Goal: Task Accomplishment & Management: Manage account settings

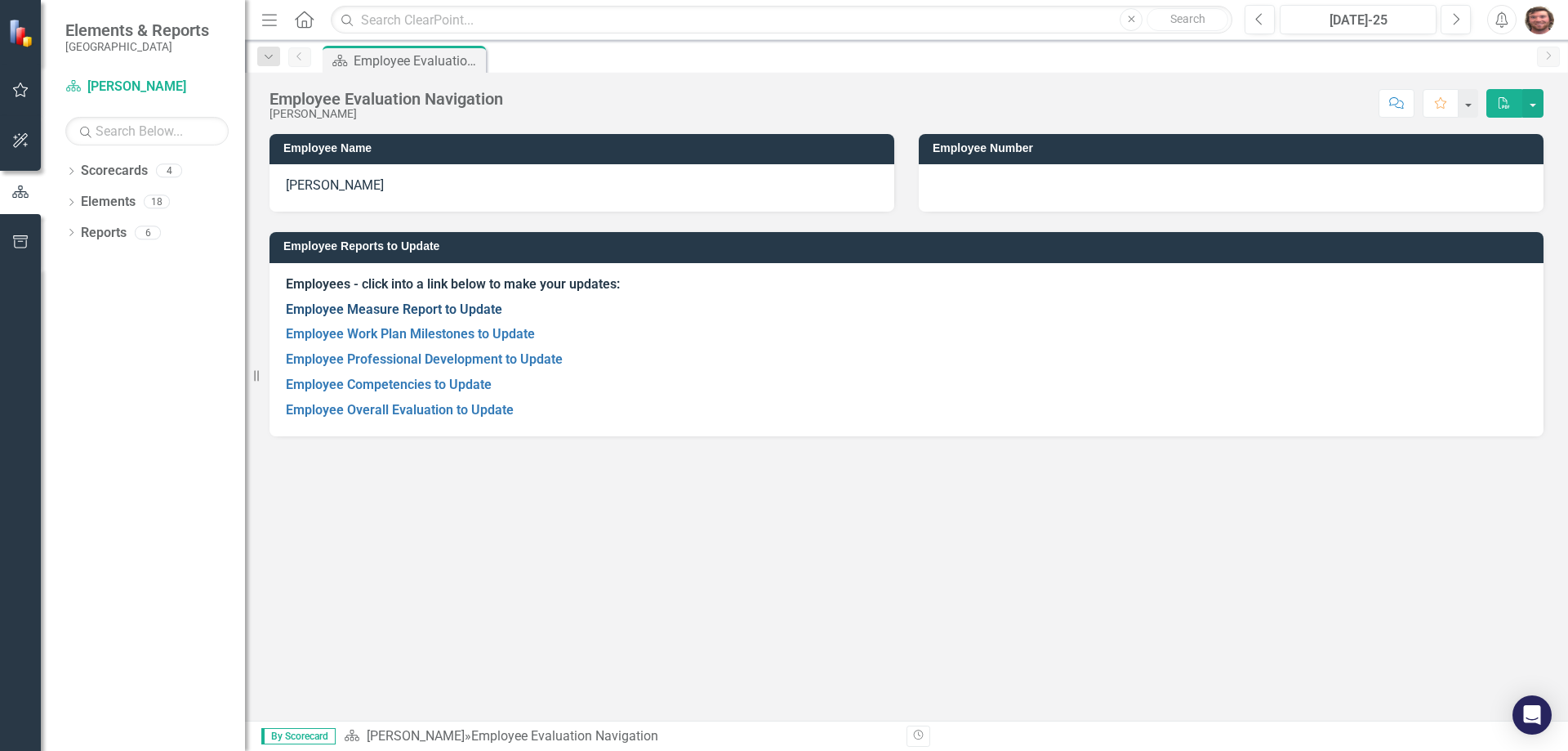
click at [484, 305] on link "Employee Measure Report to Update" at bounding box center [393, 309] width 216 height 15
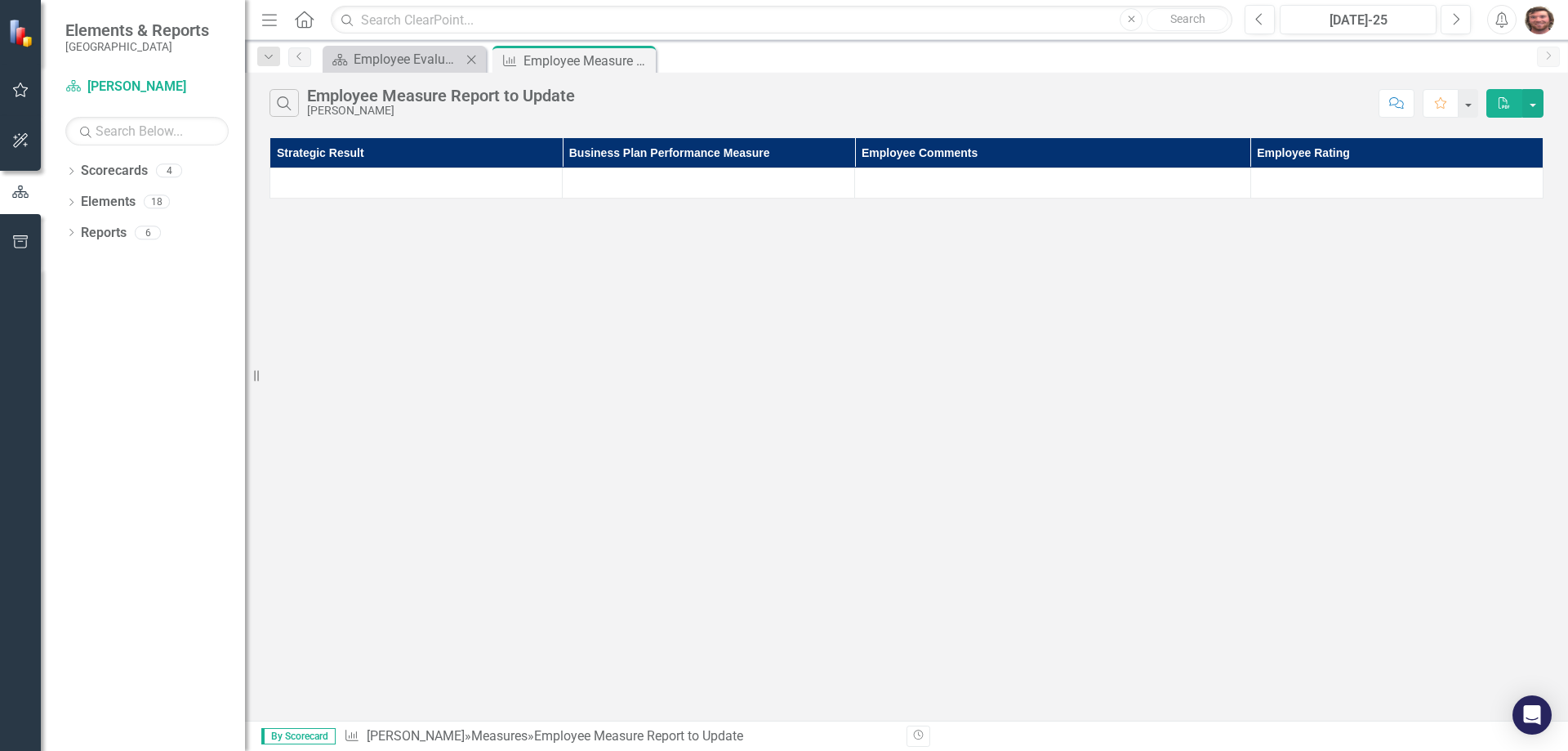
click at [400, 69] on div "Scorecard Employee Evaluation Navigation Close" at bounding box center [404, 59] width 163 height 27
click at [400, 61] on div "Employee Evaluation Navigation" at bounding box center [408, 59] width 108 height 21
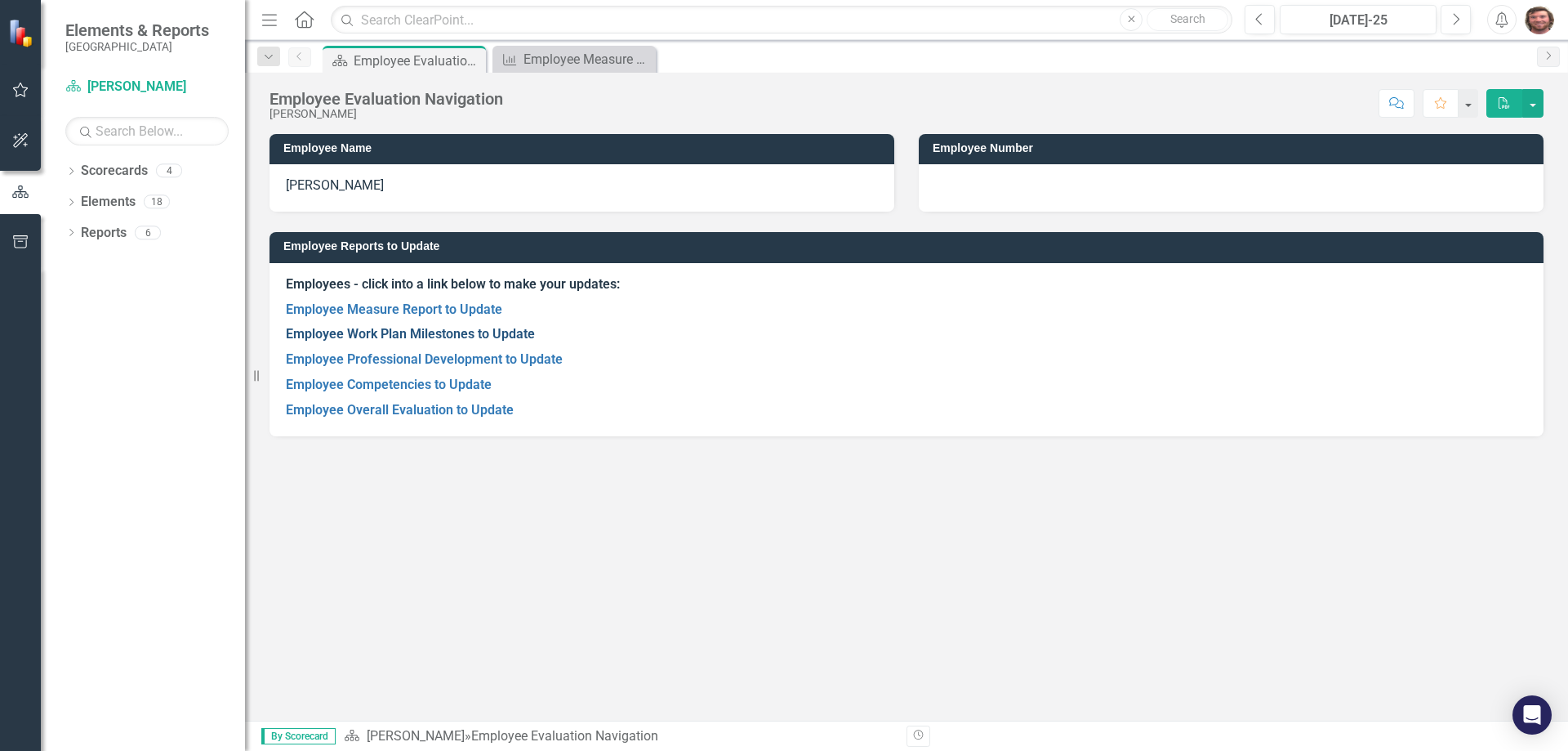
click at [433, 332] on link "Employee Work Plan Milestones to Update" at bounding box center [410, 333] width 249 height 15
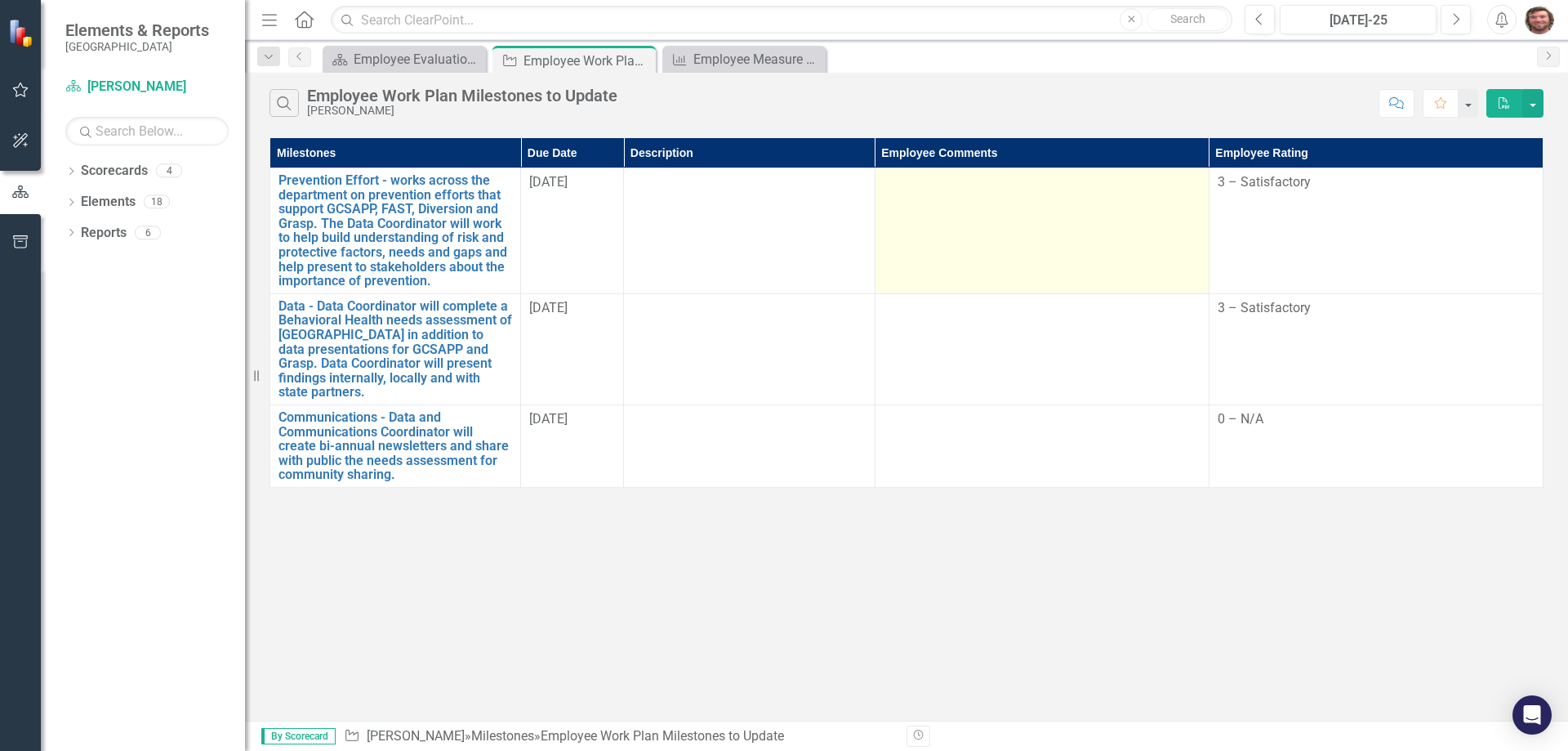
click at [979, 199] on td at bounding box center [1042, 231] width 334 height 126
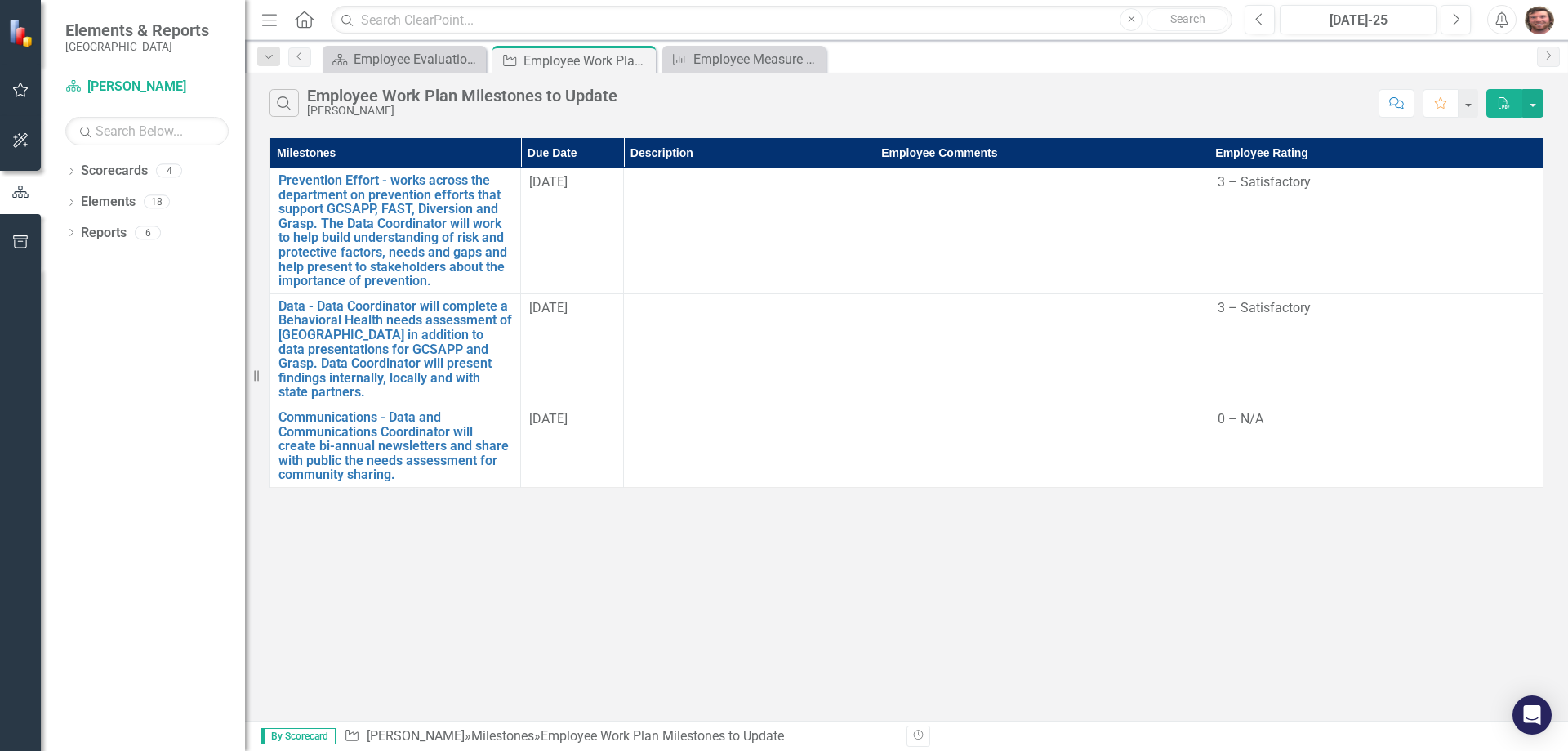
click at [965, 155] on th "Employee Comments" at bounding box center [1042, 154] width 334 height 31
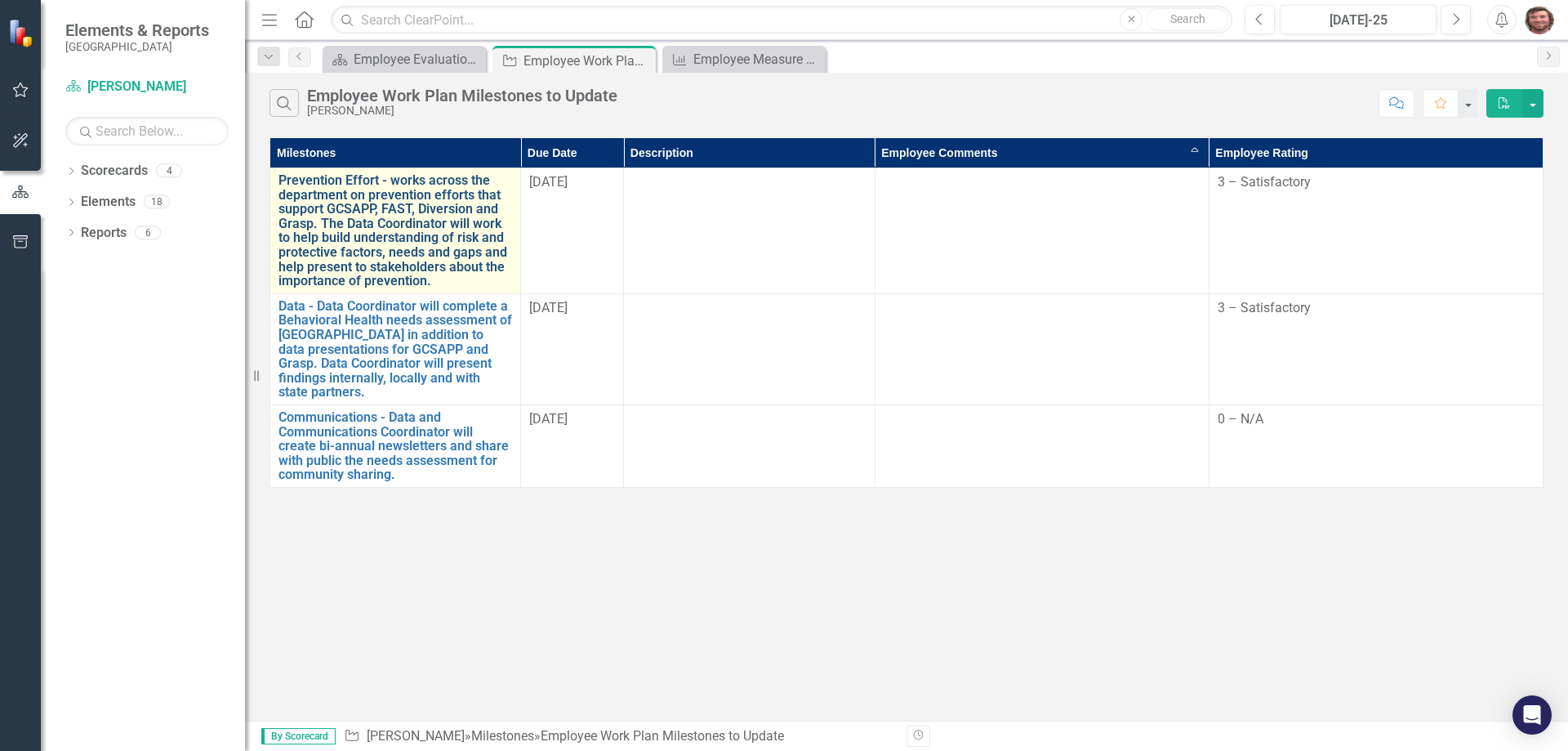
click at [400, 218] on link "Prevention Effort - works across the department on prevention efforts that supp…" at bounding box center [395, 231] width 233 height 115
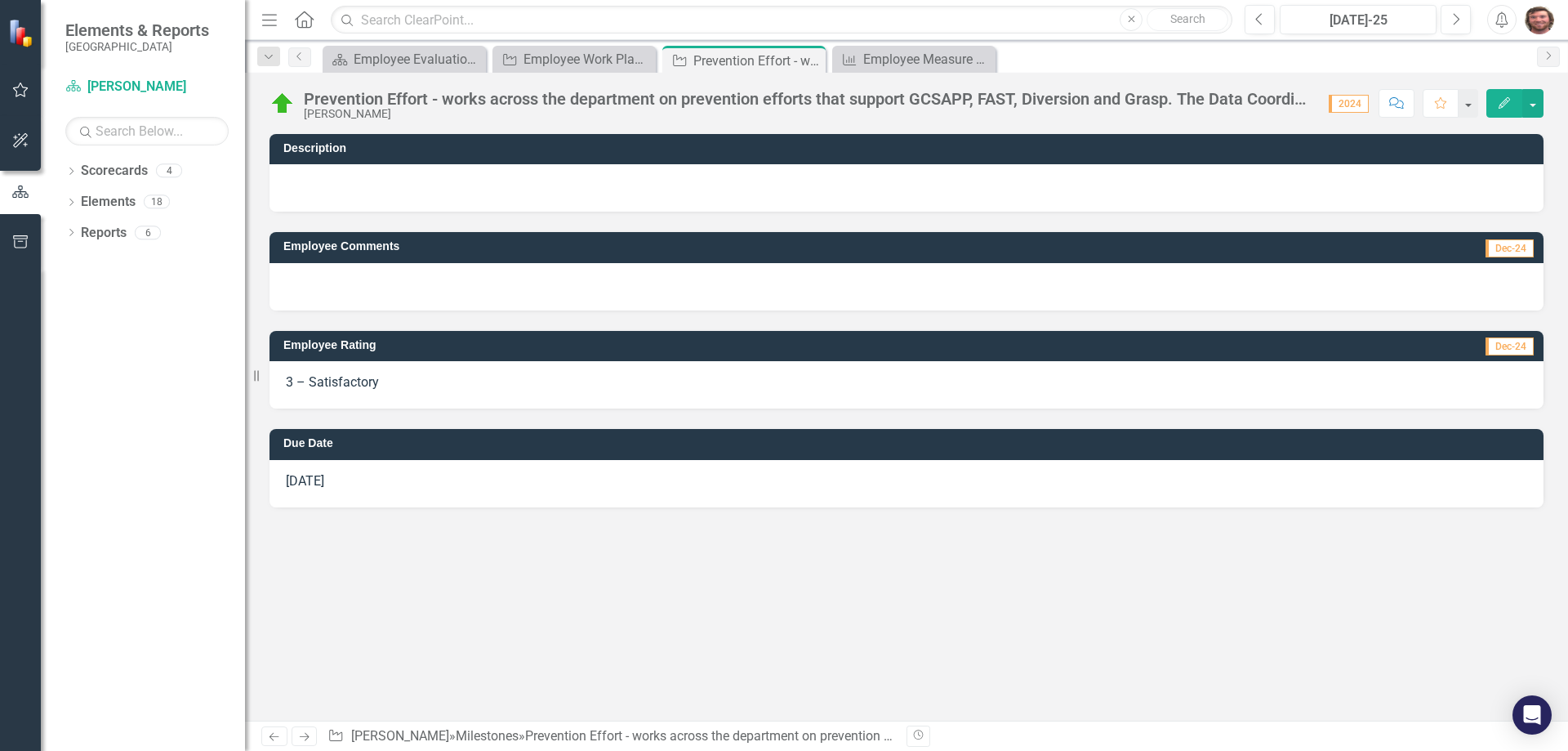
click at [381, 276] on div at bounding box center [906, 287] width 1274 height 48
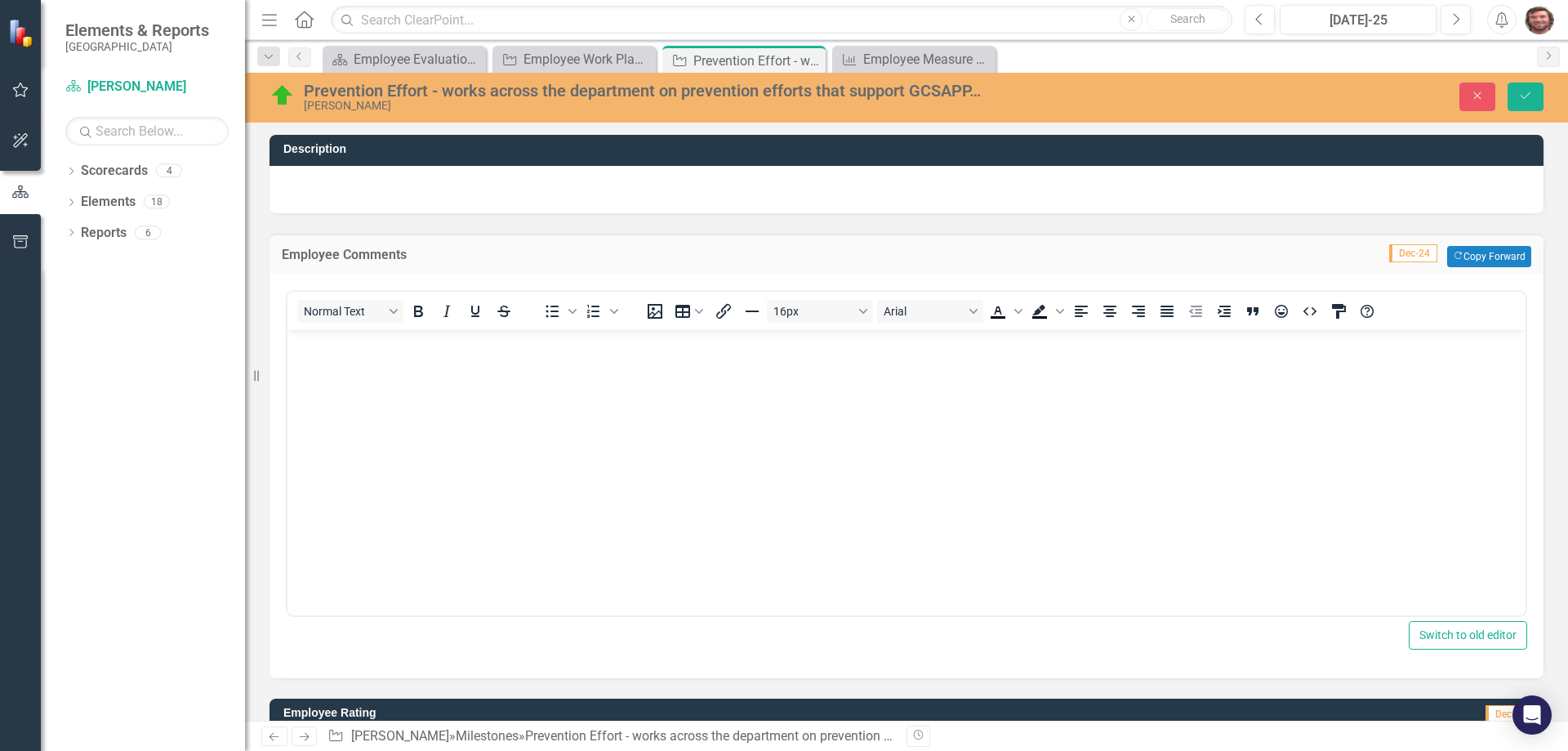
click at [415, 364] on body "Rich Text Area. Press ALT-0 for help." at bounding box center [906, 452] width 1238 height 245
click at [595, 55] on div "Employee Work Plan Milestones to Update" at bounding box center [577, 59] width 108 height 21
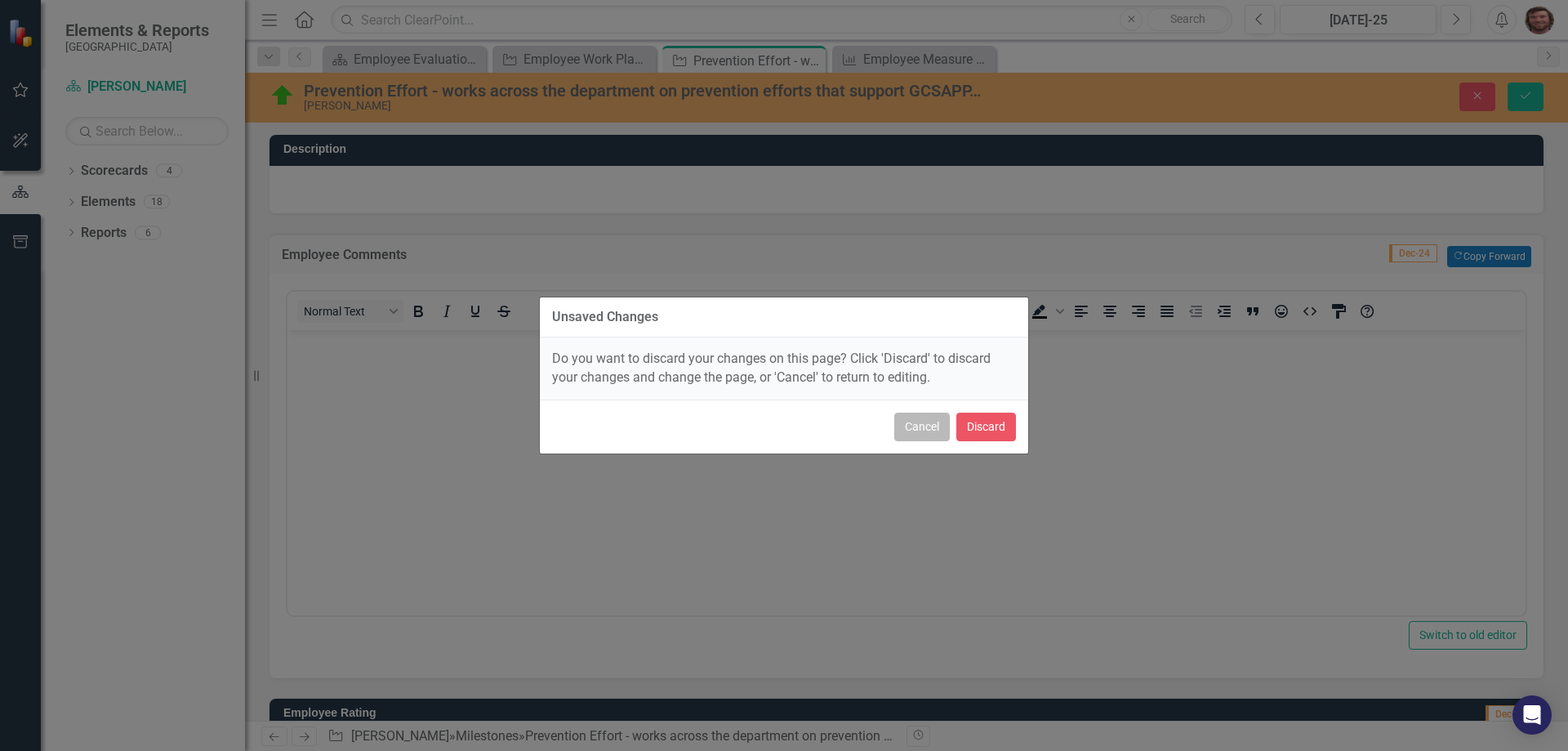
click at [916, 432] on button "Cancel" at bounding box center [922, 427] width 56 height 29
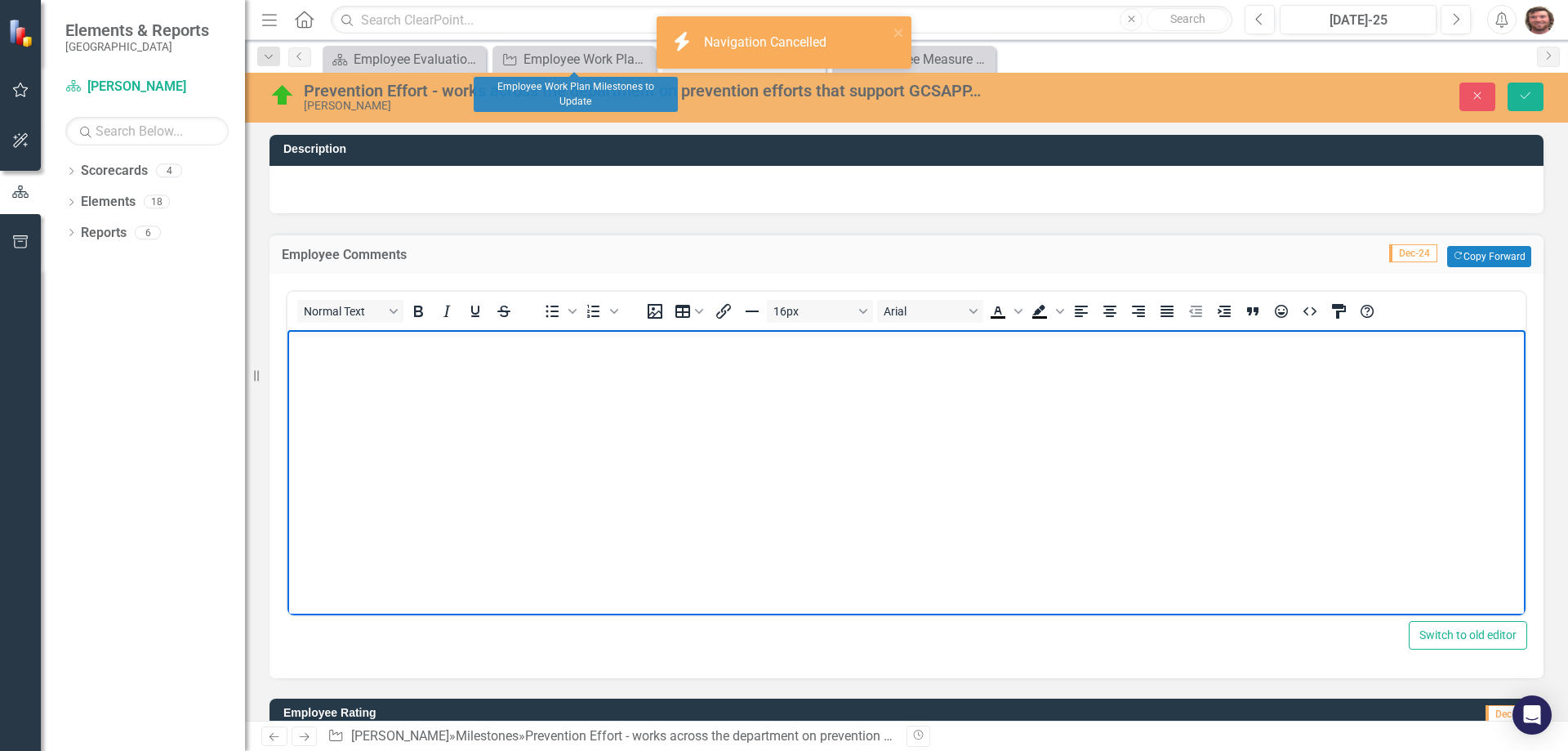
click at [471, 360] on body "Rich Text Area. Press ALT-0 for help." at bounding box center [906, 452] width 1238 height 245
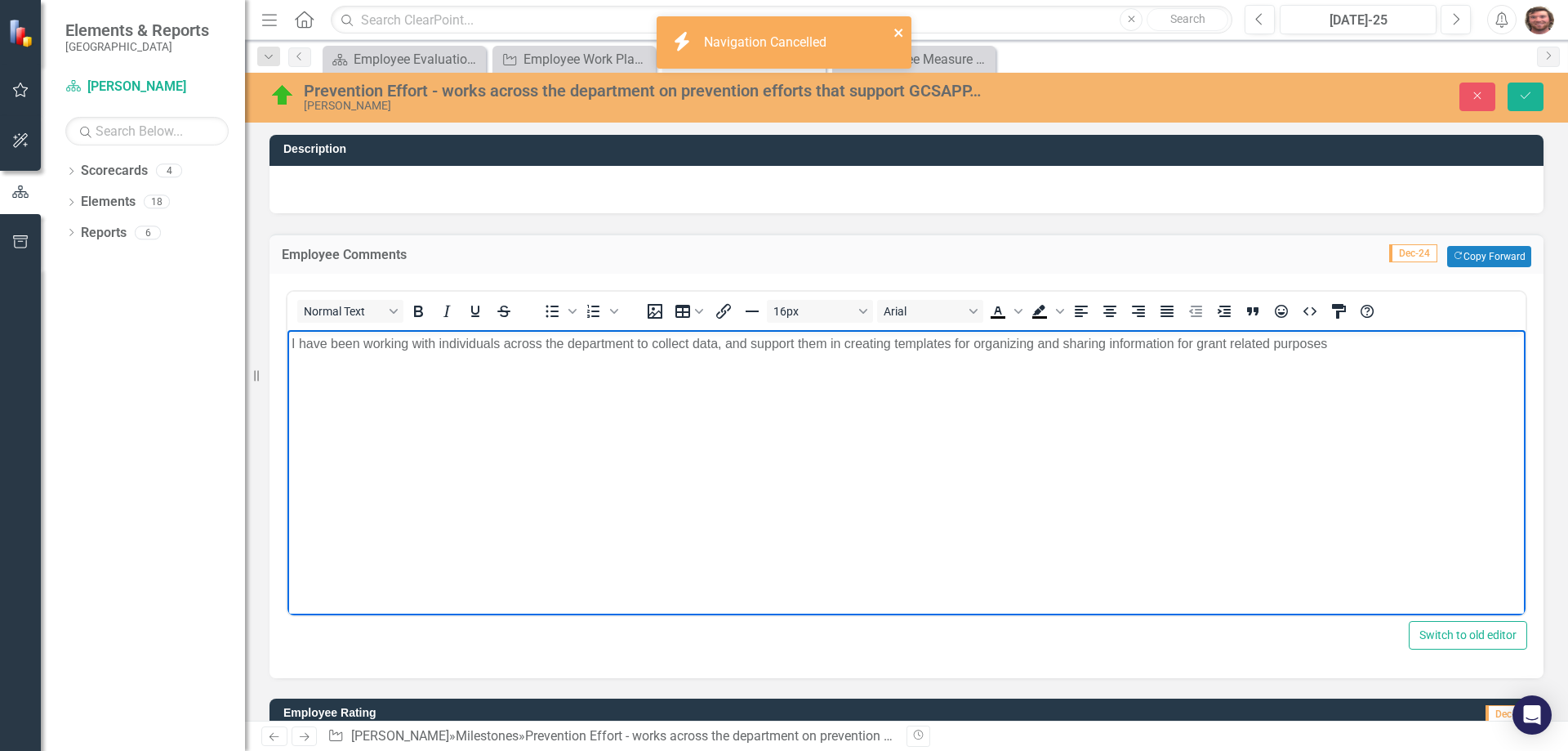
click at [904, 33] on icon "close" at bounding box center [899, 32] width 12 height 13
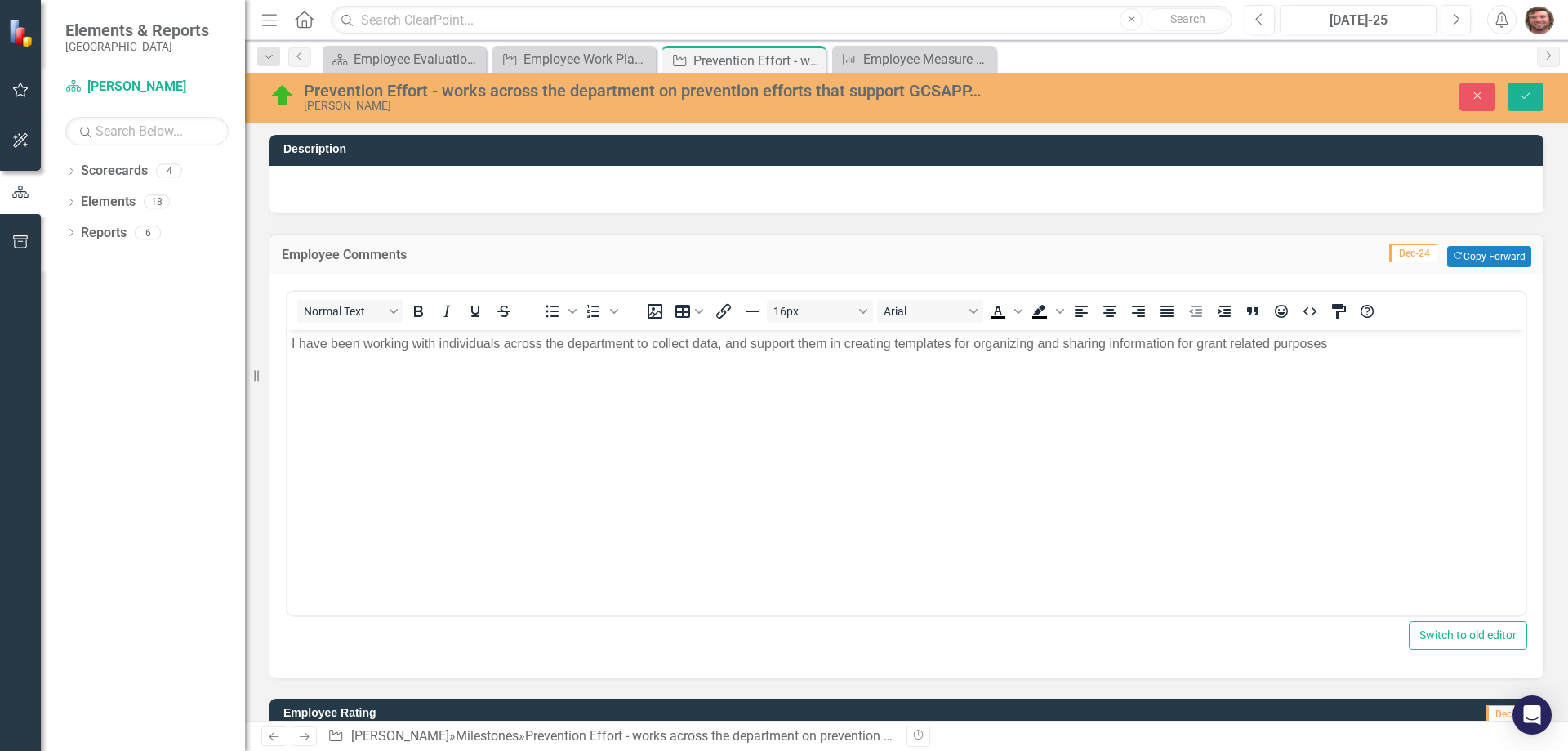
click at [1340, 348] on p "I have been working with individuals across the department to collect data, and…" at bounding box center [907, 343] width 1230 height 20
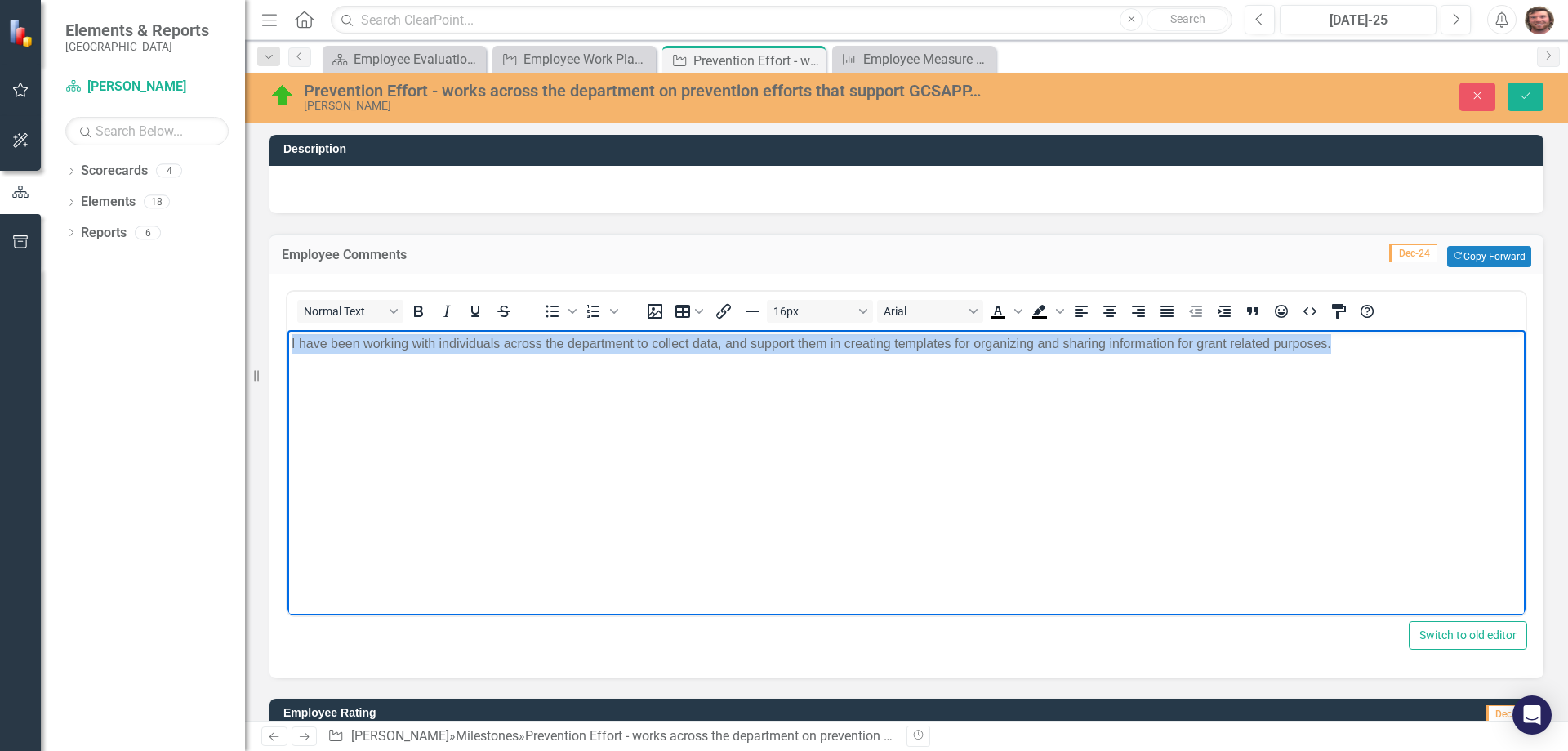
drag, startPoint x: 1344, startPoint y: 345, endPoint x: 78, endPoint y: 345, distance: 1266.0
click at [287, 345] on html "I have been working with individuals across the department to collect data, and…" at bounding box center [906, 452] width 1238 height 245
copy p "I have been working with individuals across the department to collect data, and…"
click at [1132, 408] on body "I have been working with individuals across the department to collect data, and…" at bounding box center [906, 452] width 1238 height 245
drag, startPoint x: 1324, startPoint y: 348, endPoint x: 555, endPoint y: 658, distance: 829.1
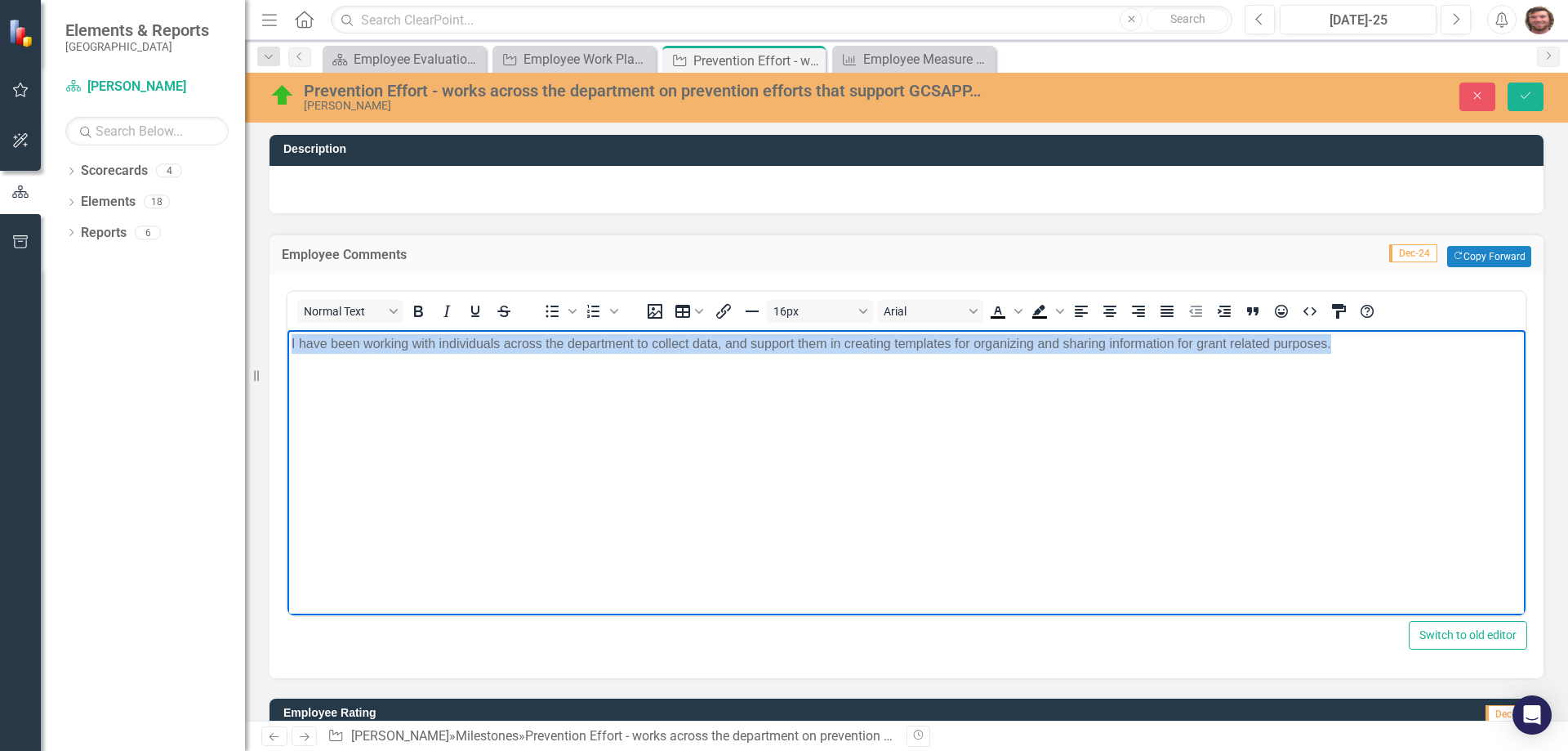
click at [287, 330] on html "I have been working with individuals across the department to collect data, and…" at bounding box center [906, 452] width 1238 height 245
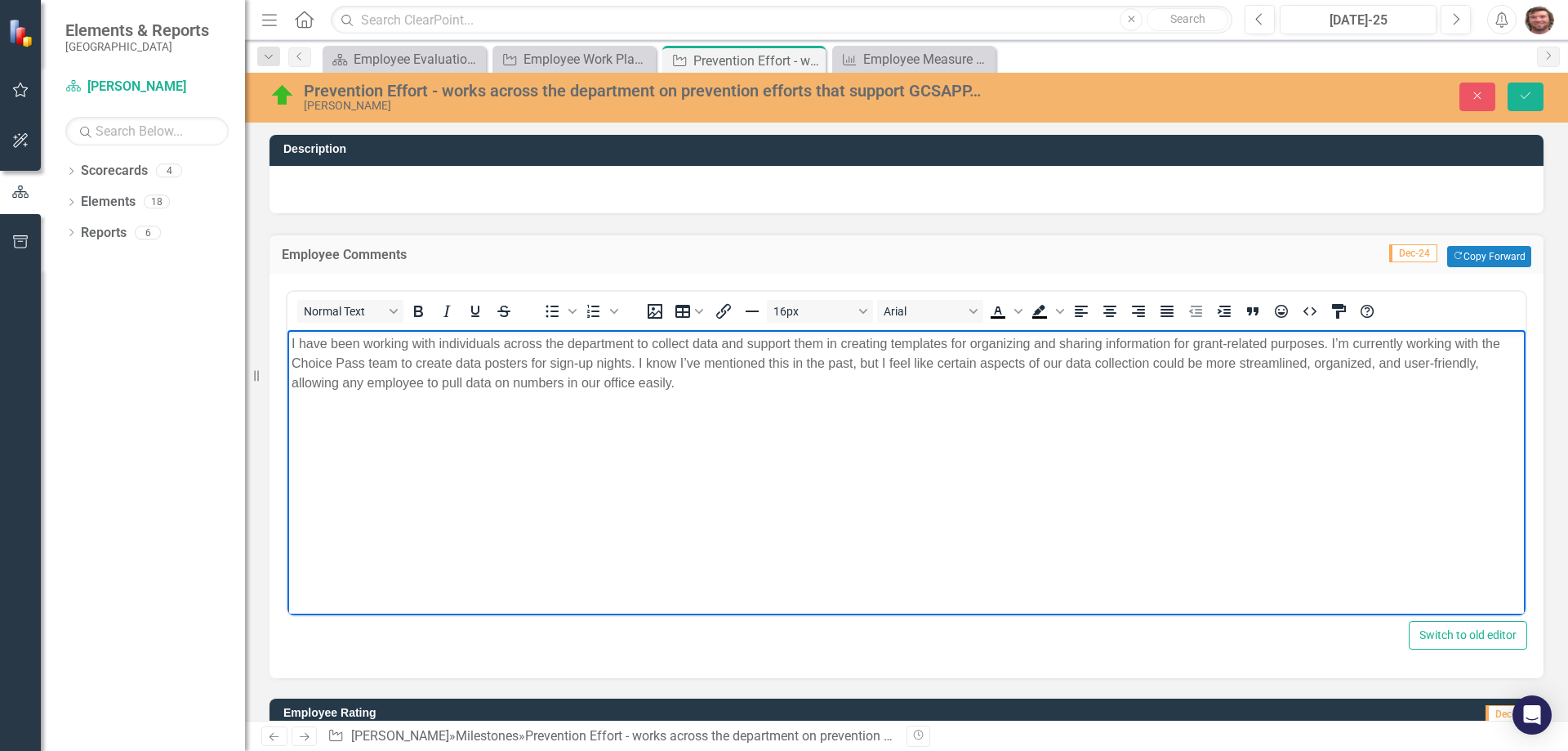
click at [727, 441] on body "I have been working with individuals across the department to collect data and …" at bounding box center [906, 452] width 1238 height 245
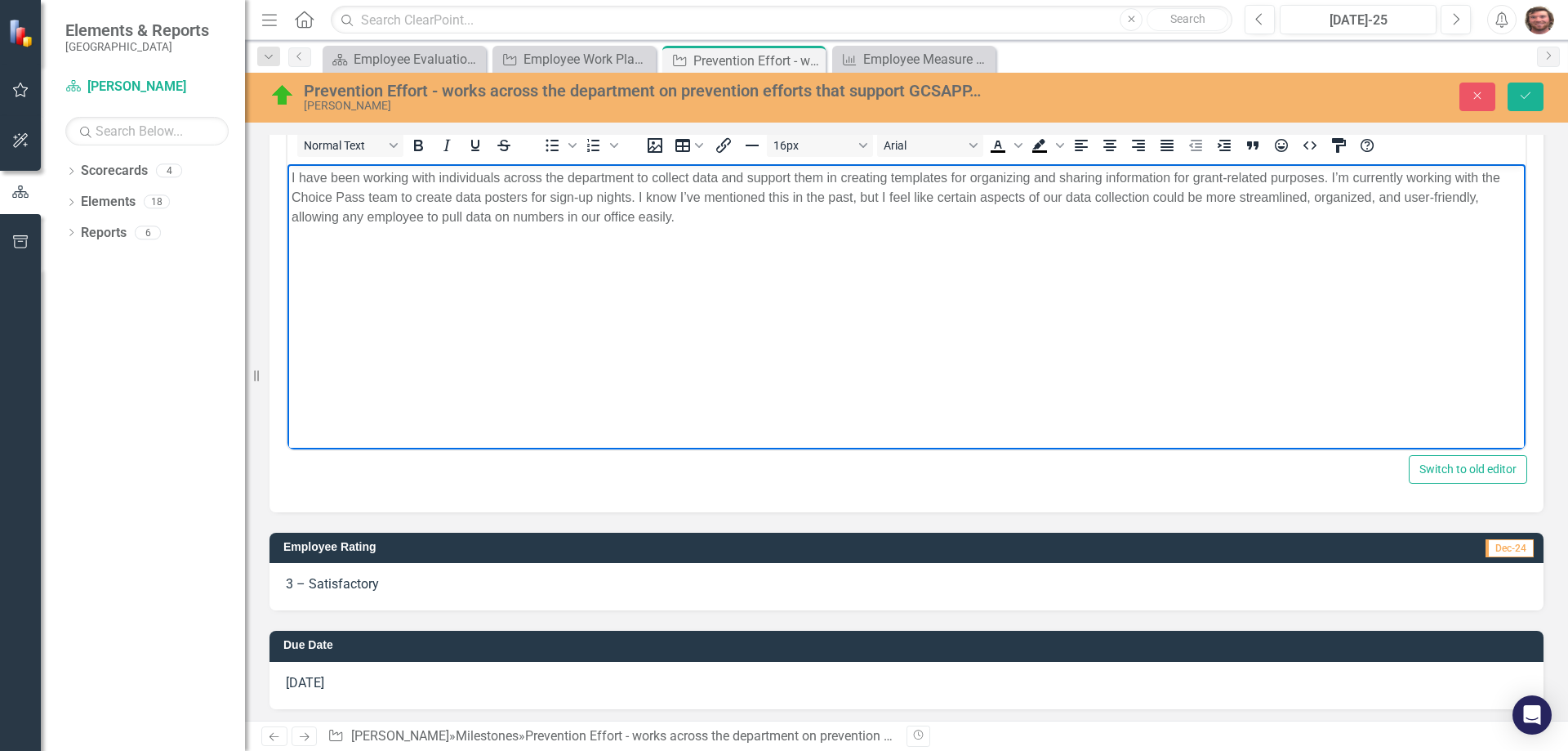
scroll to position [170, 0]
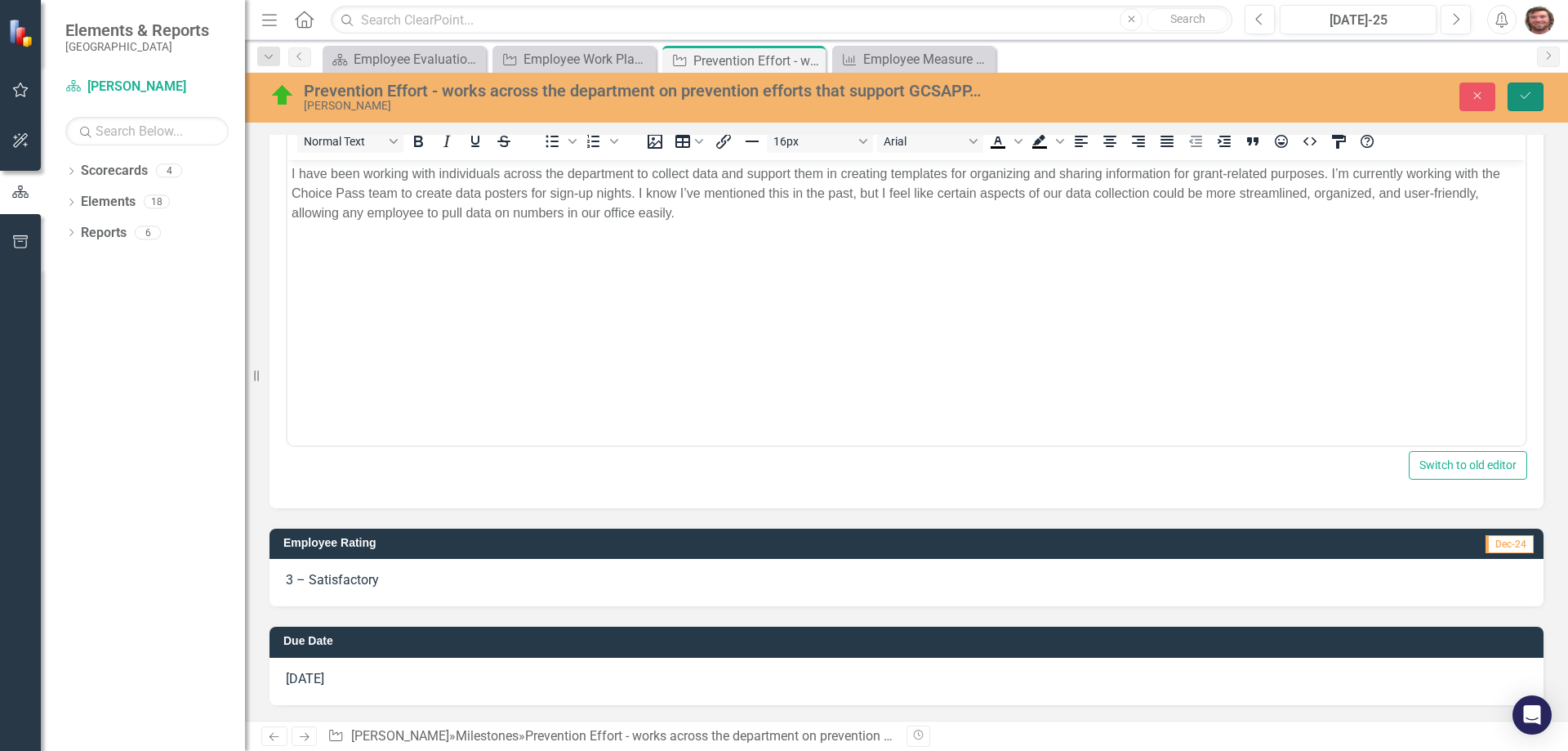
click at [1529, 104] on button "Save" at bounding box center [1526, 97] width 36 height 29
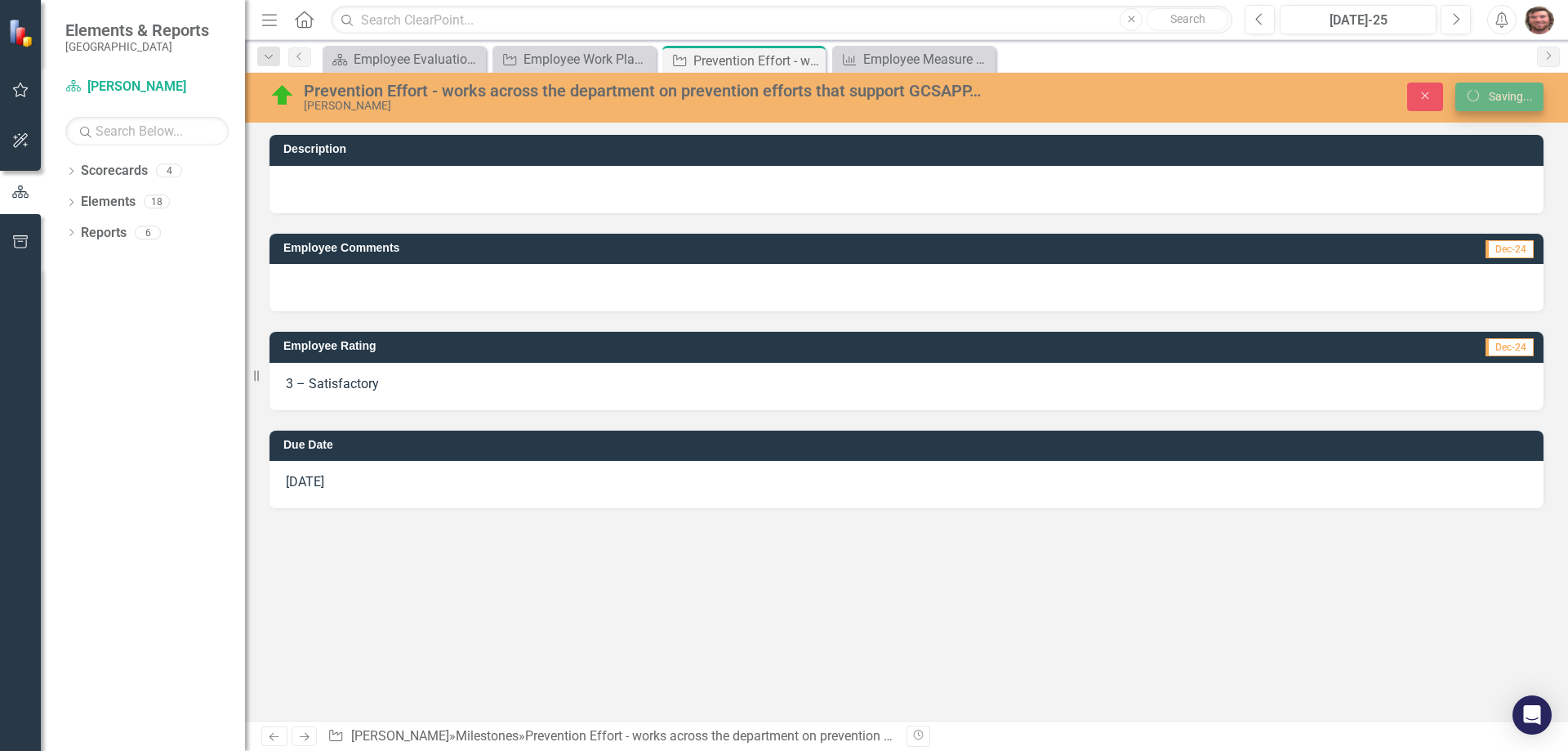
scroll to position [0, 0]
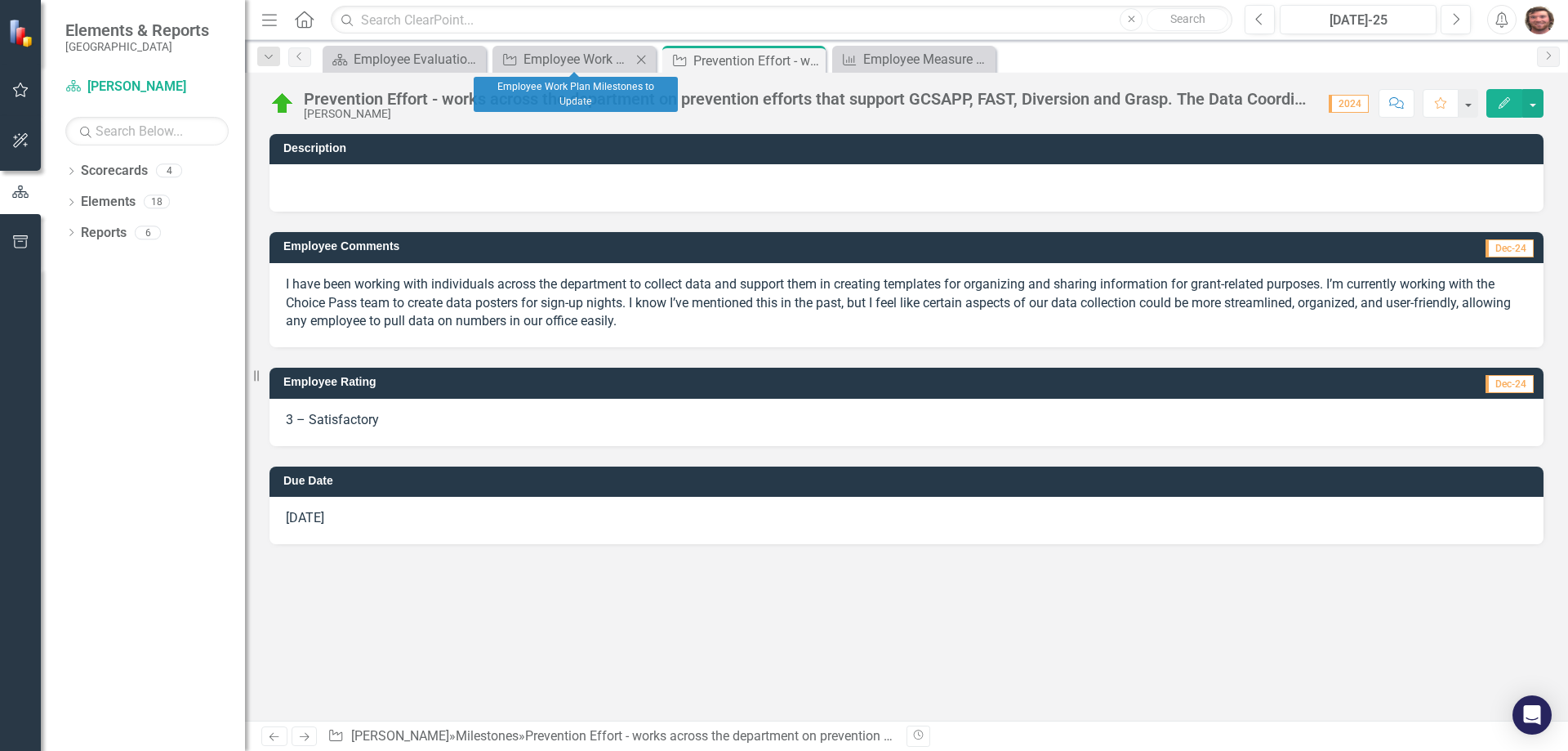
click at [564, 69] on div "Milestone Employee Work Plan Milestones to Update Close" at bounding box center [574, 59] width 163 height 27
click at [587, 57] on div "Employee Work Plan Milestones to Update" at bounding box center [577, 59] width 108 height 21
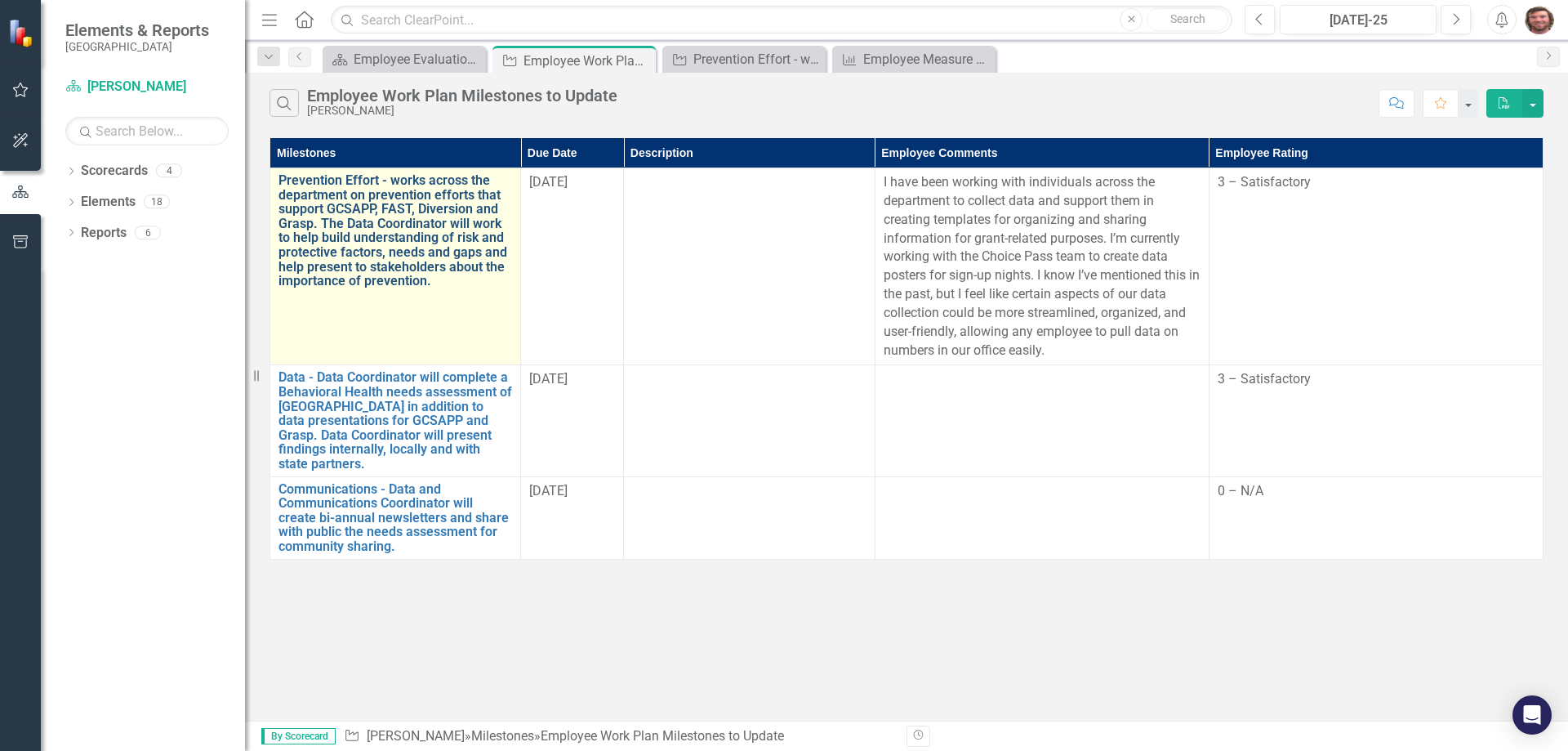
click at [365, 221] on link "Prevention Effort - works across the department on prevention efforts that supp…" at bounding box center [395, 231] width 233 height 115
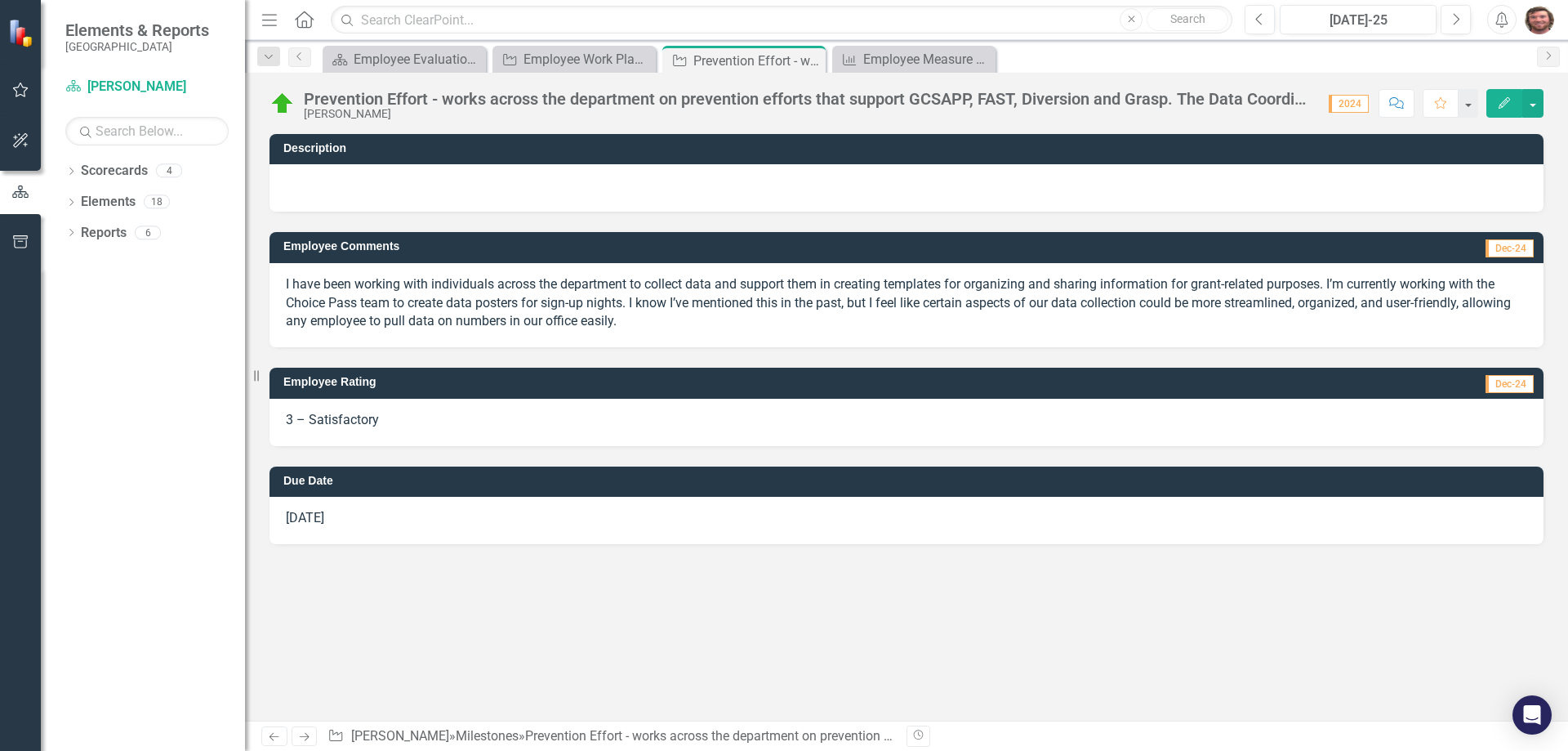
click at [524, 98] on div "Prevention Effort - works across the department on prevention efforts that supp…" at bounding box center [807, 99] width 1009 height 18
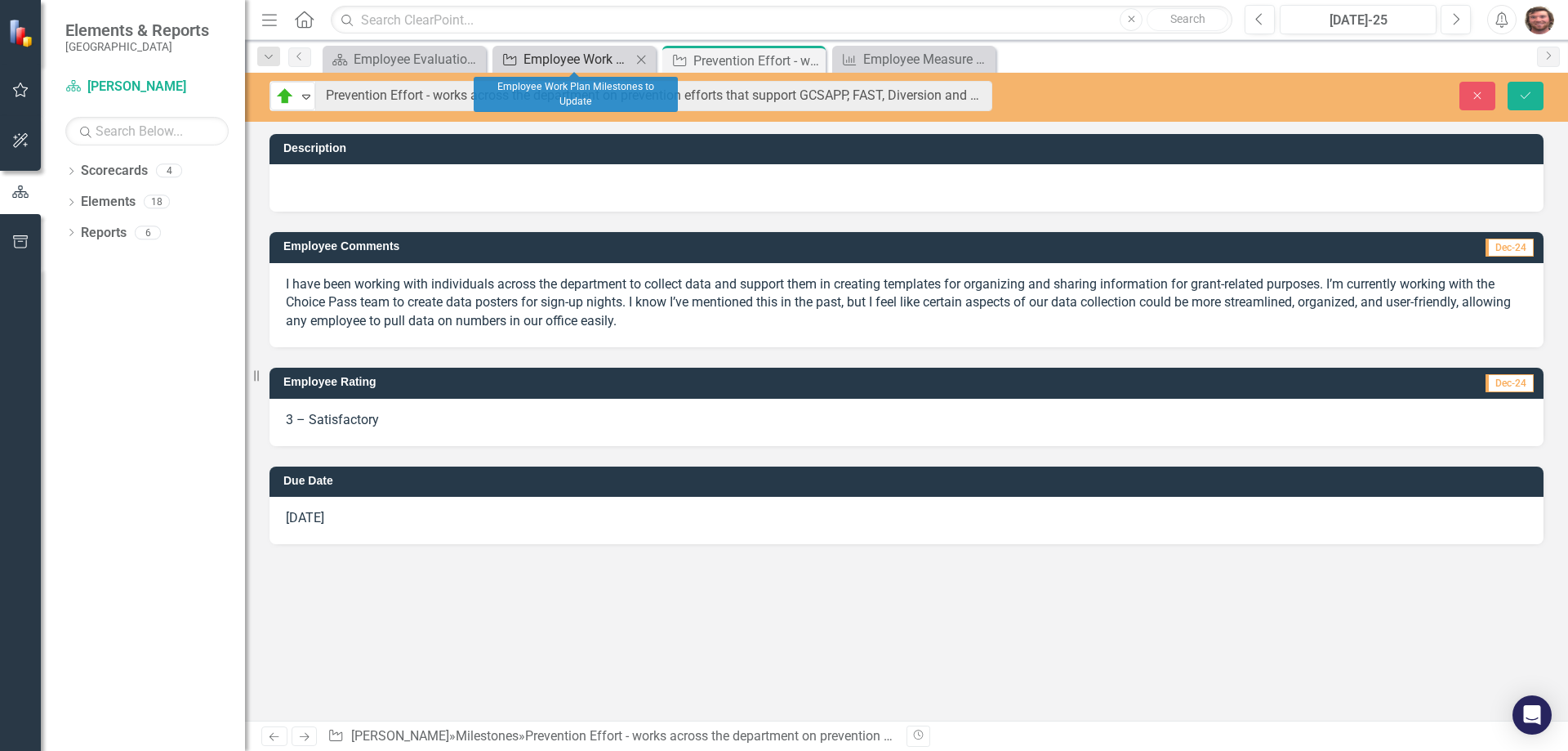
click at [571, 58] on div "Employee Work Plan Milestones to Update" at bounding box center [577, 59] width 108 height 21
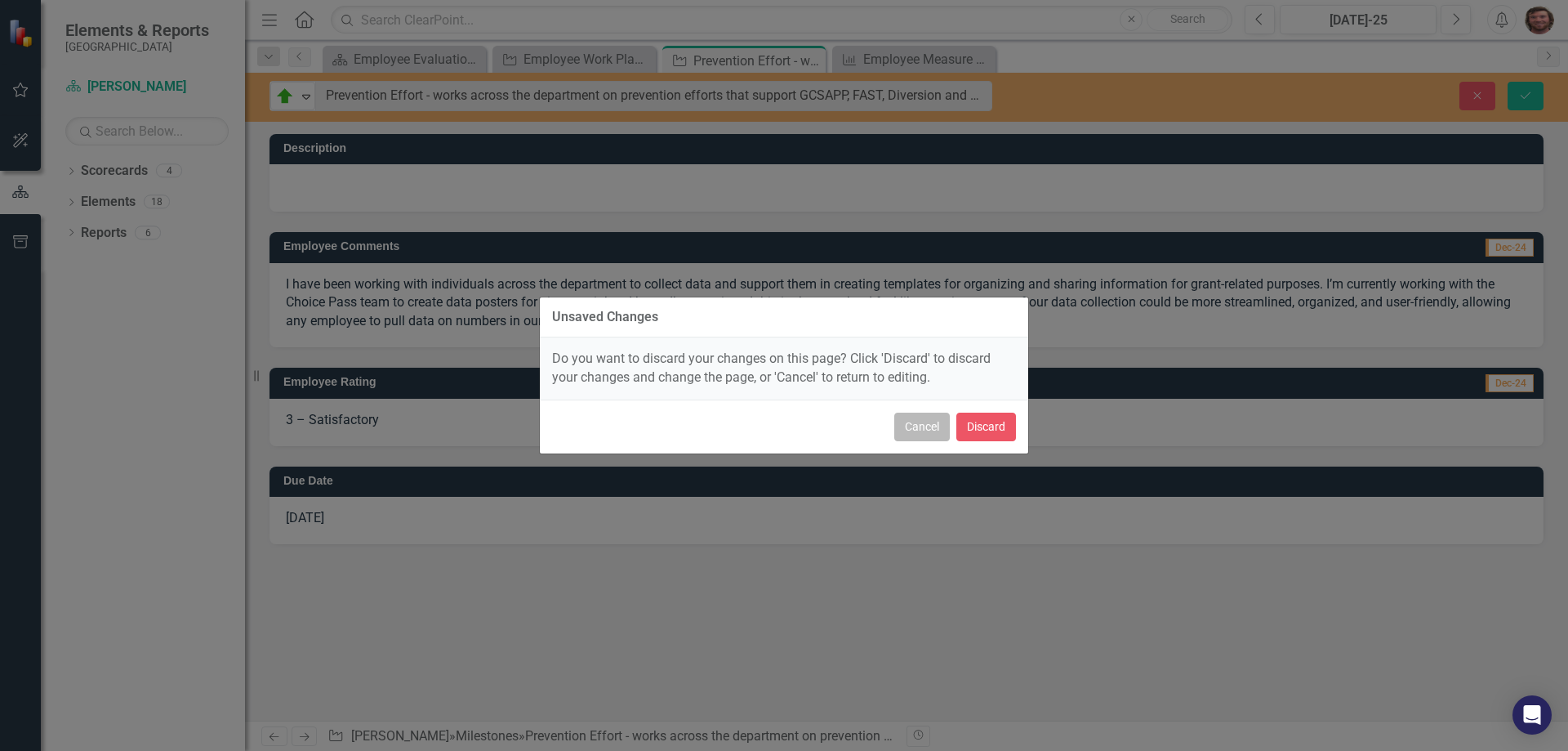
click at [898, 427] on button "Cancel" at bounding box center [922, 427] width 56 height 29
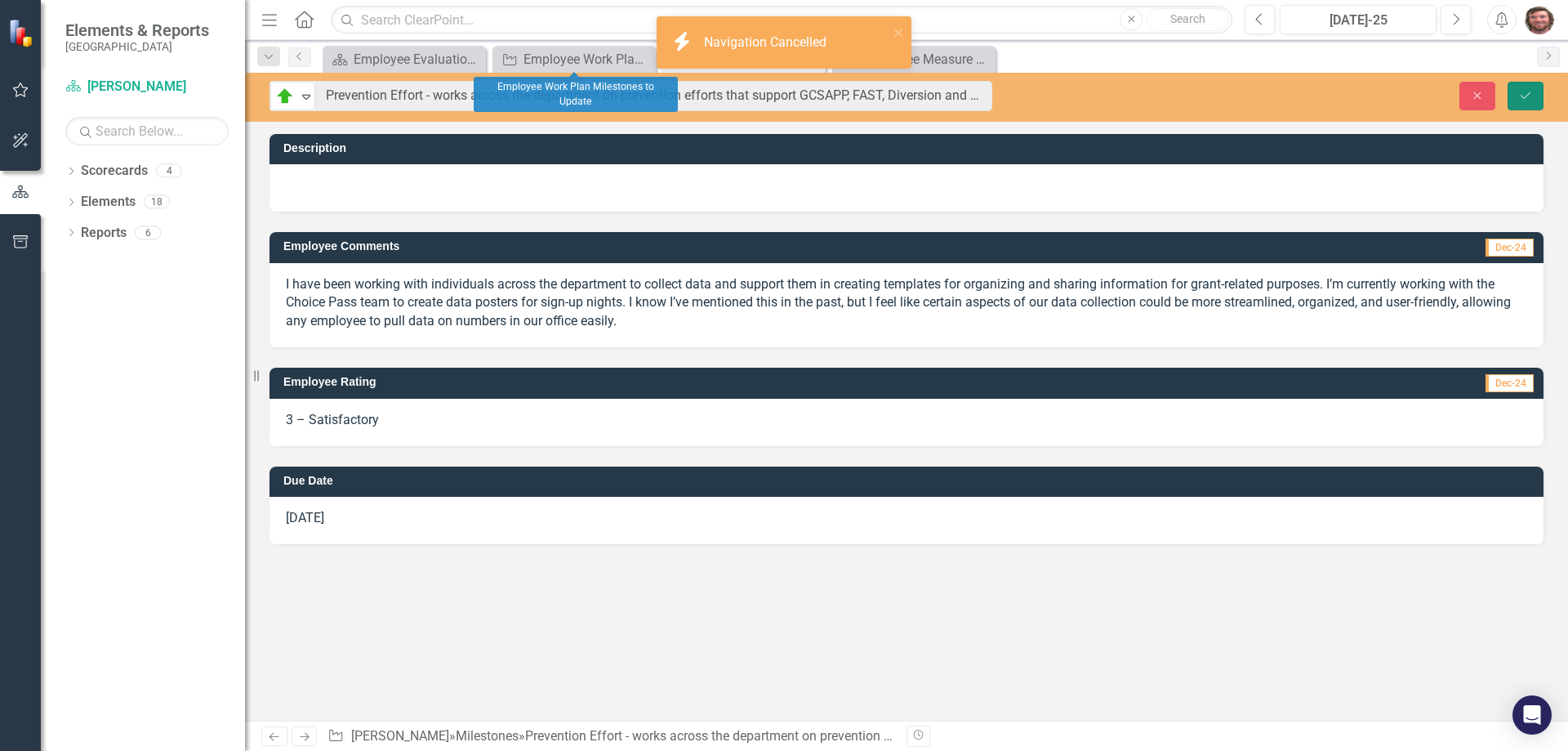
click at [1520, 98] on icon "Save" at bounding box center [1526, 95] width 14 height 12
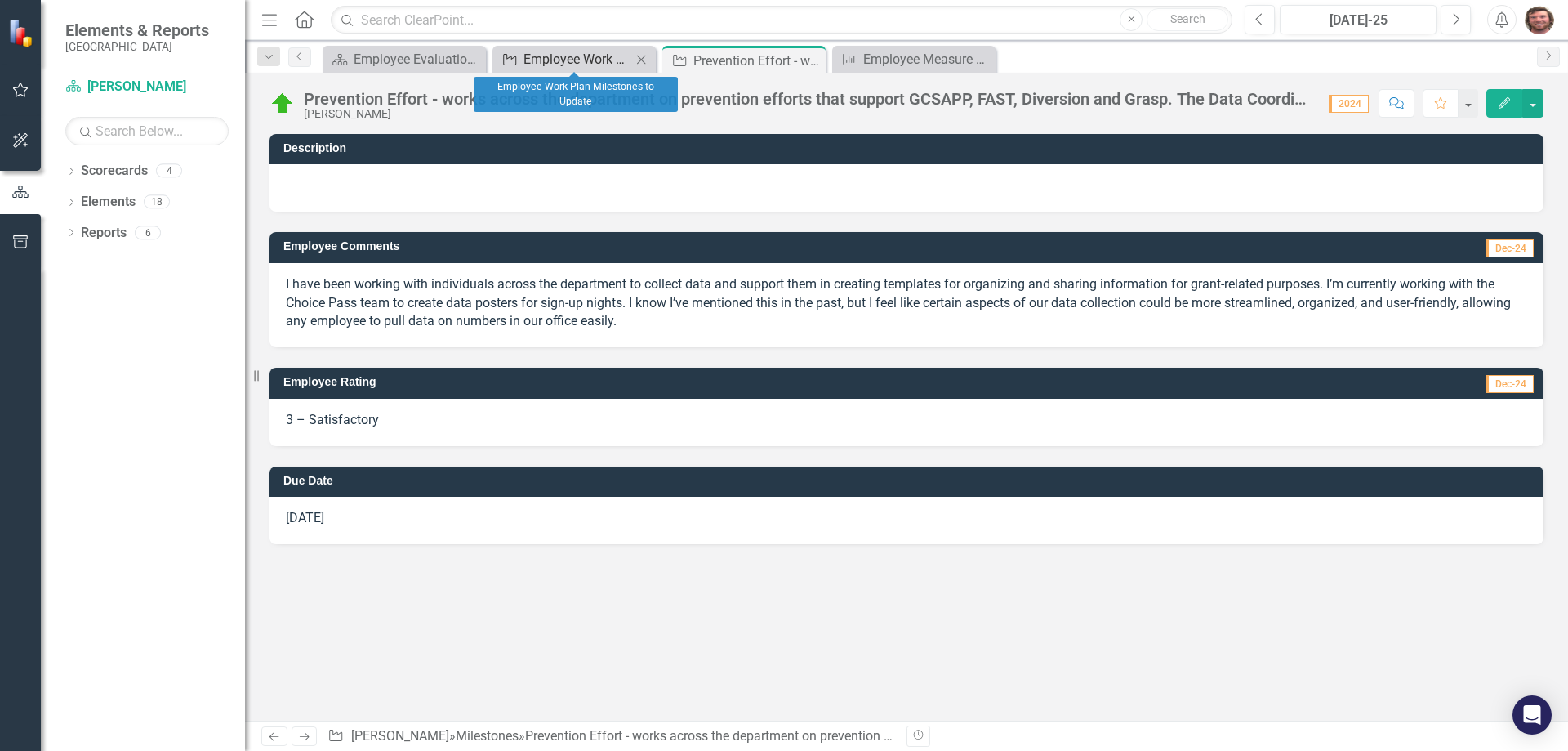
click at [595, 66] on div "Employee Work Plan Milestones to Update" at bounding box center [577, 59] width 108 height 21
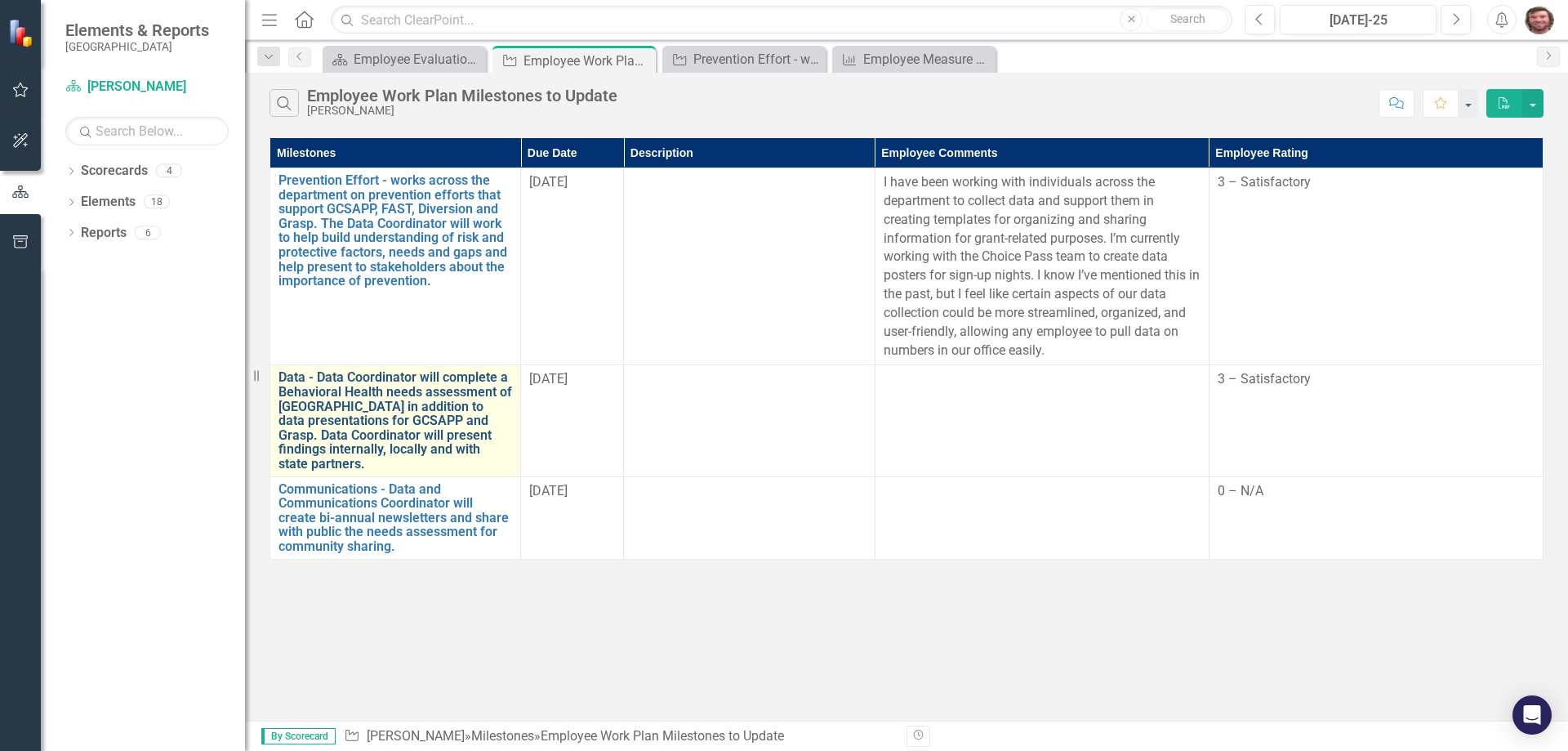
click at [392, 392] on link "Data - Data Coordinator will complete a Behavioral Health needs assessment of […" at bounding box center [395, 420] width 233 height 101
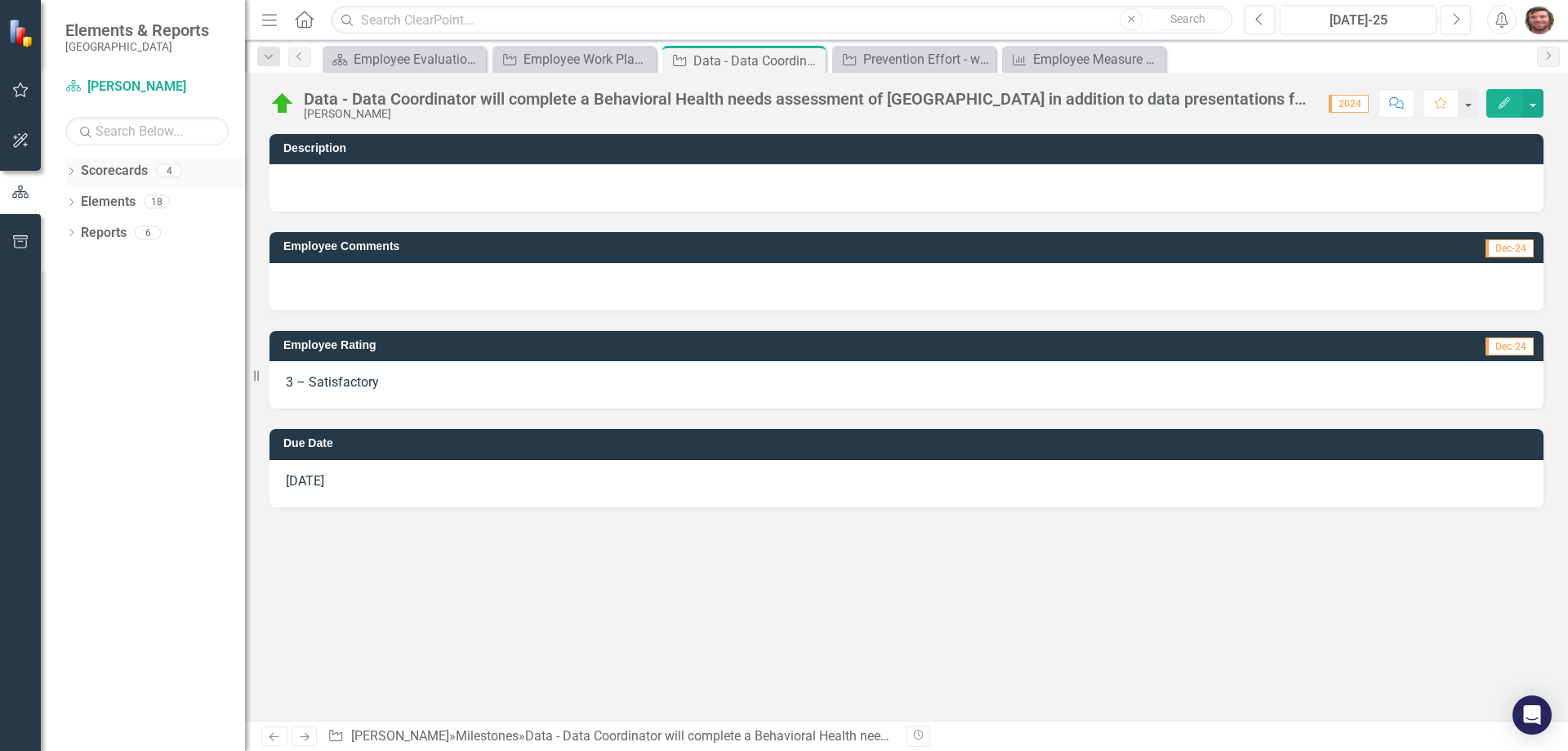
click at [98, 172] on link "Scorecards" at bounding box center [114, 171] width 67 height 19
click at [75, 172] on icon "Dropdown" at bounding box center [71, 172] width 12 height 9
click at [88, 202] on div "Dropdown" at bounding box center [82, 201] width 16 height 13
click at [98, 230] on icon "Dropdown" at bounding box center [96, 232] width 13 height 10
click at [416, 57] on div "Employee Evaluation Navigation" at bounding box center [408, 59] width 108 height 21
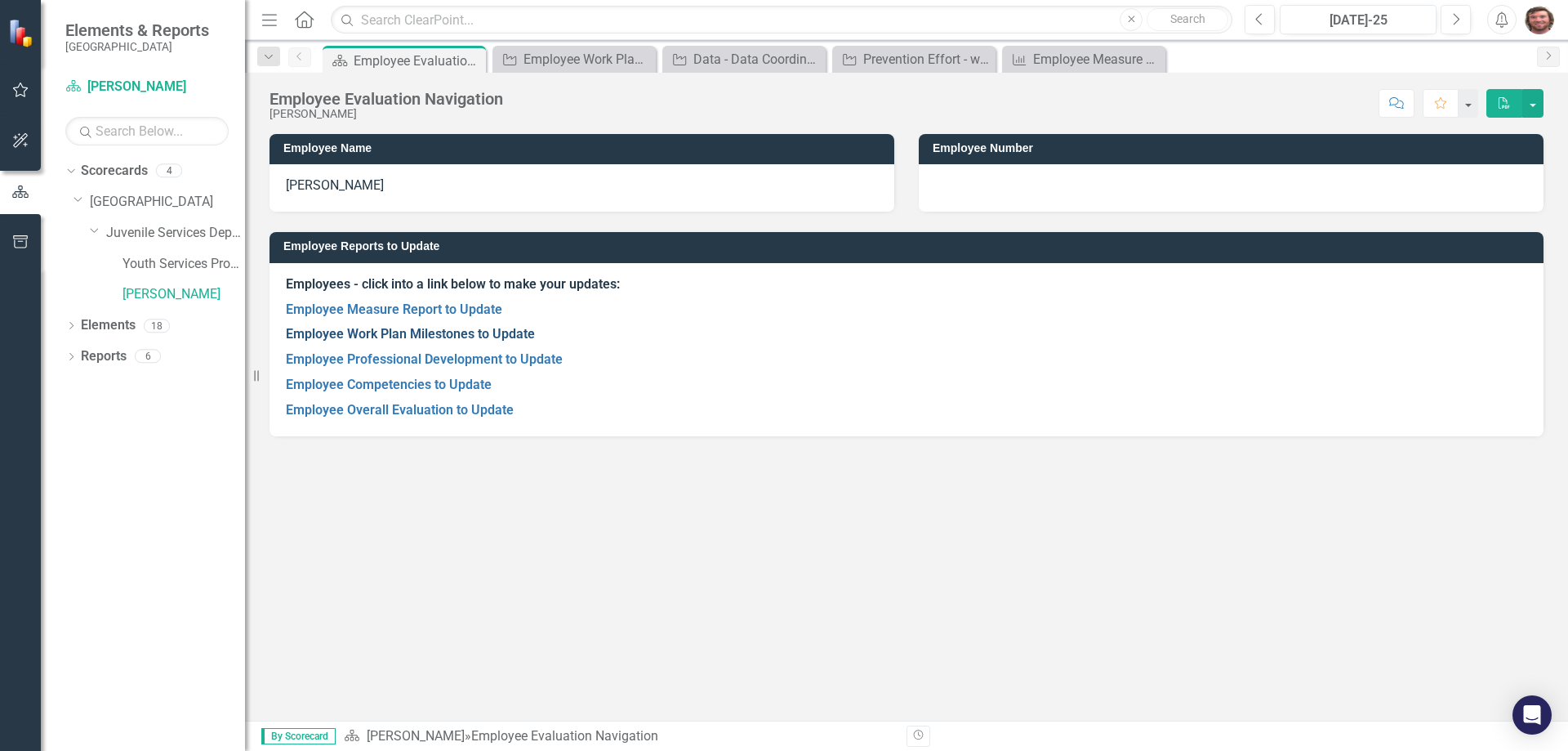
click at [446, 335] on link "Employee Work Plan Milestones to Update" at bounding box center [410, 333] width 249 height 15
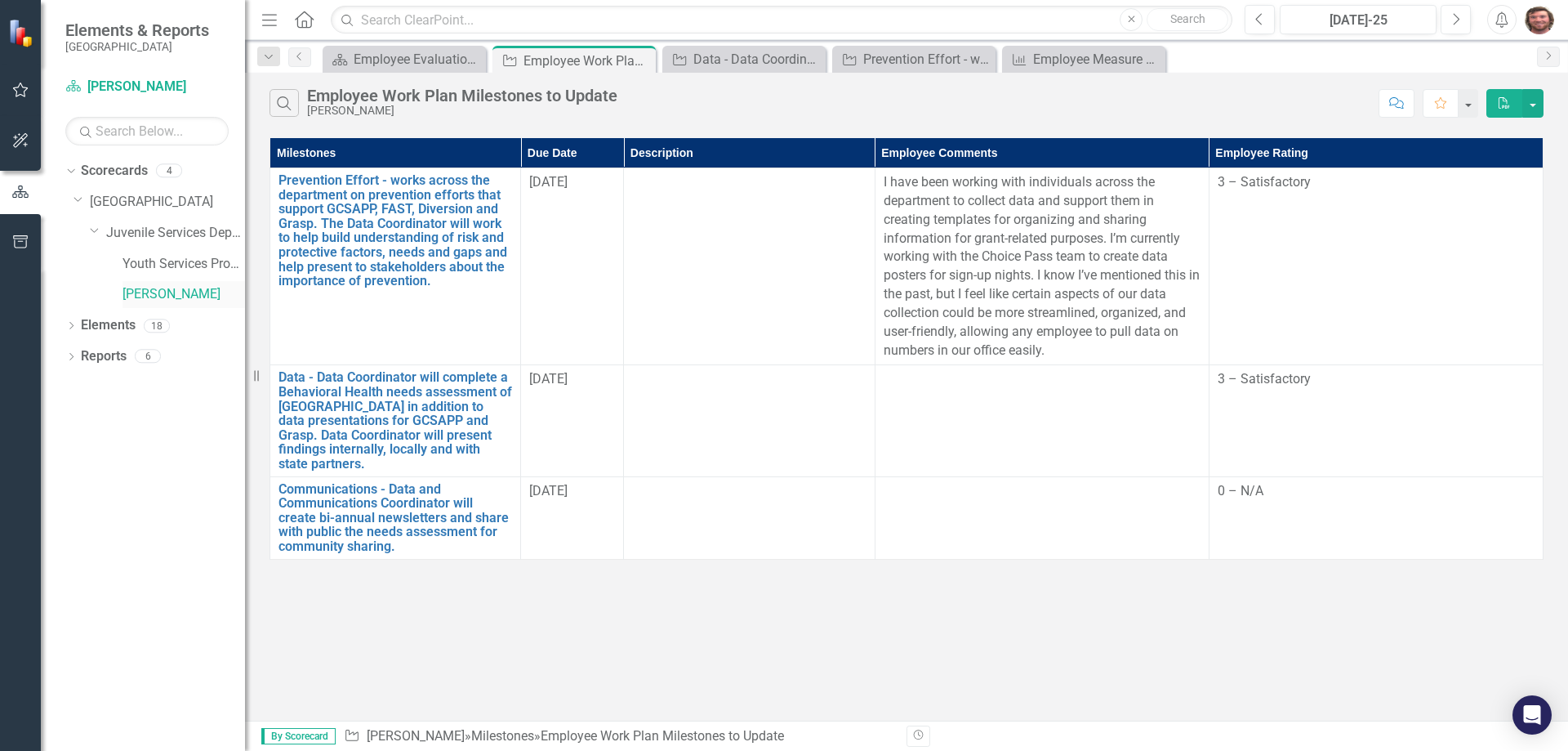
click at [158, 295] on link "[PERSON_NAME]" at bounding box center [183, 294] width 122 height 19
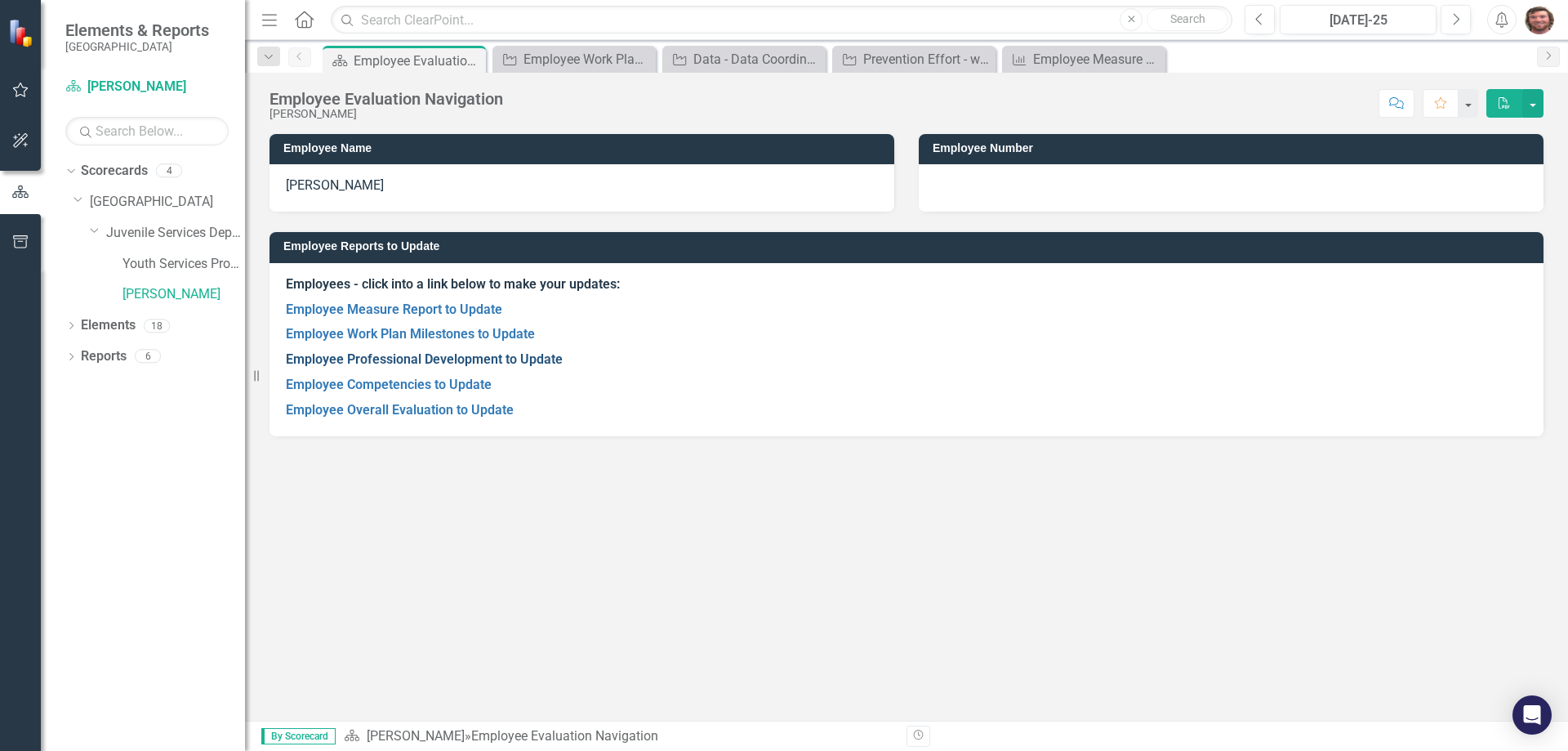
click at [405, 360] on link "Employee Professional Development to Update" at bounding box center [424, 358] width 277 height 15
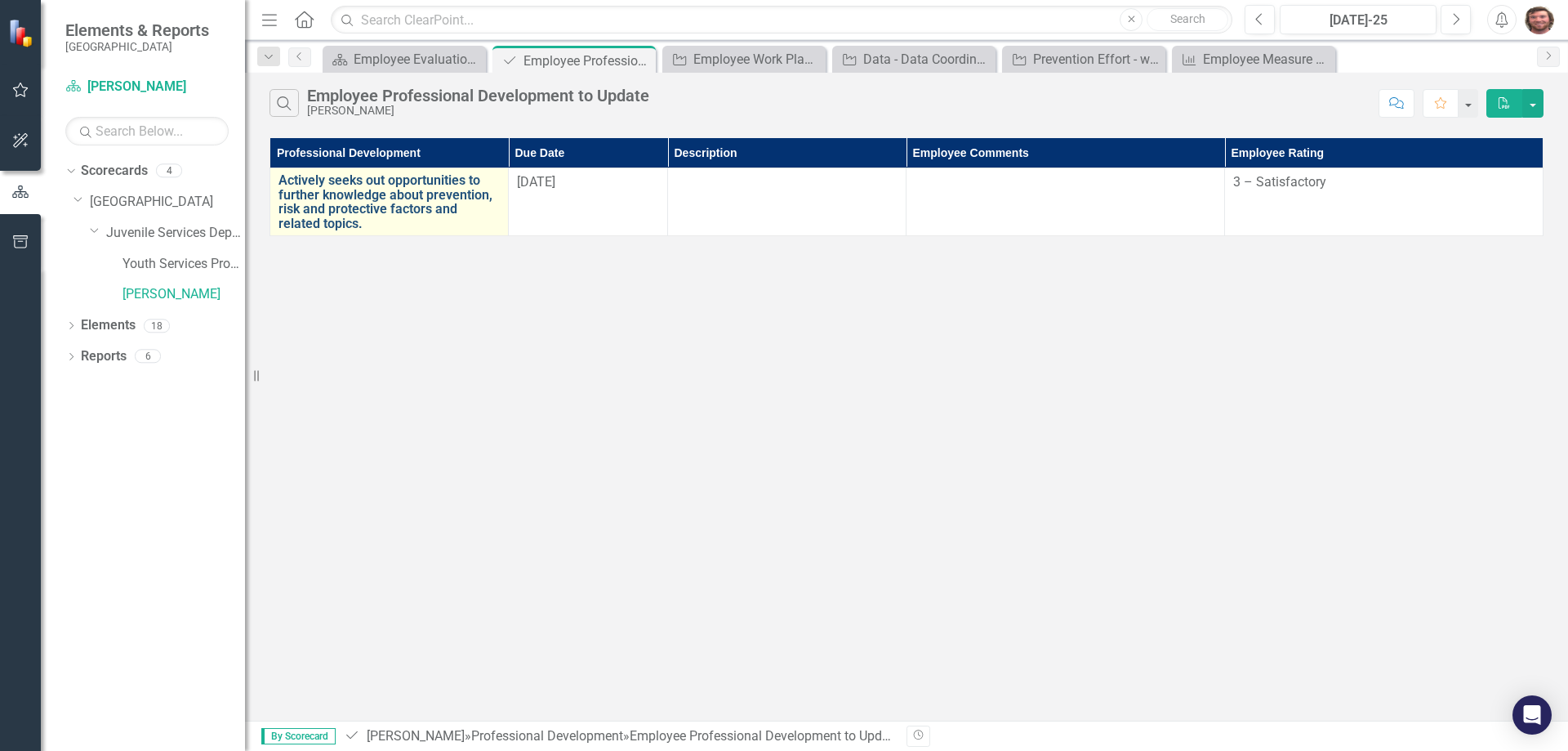
click at [367, 191] on link "Actively seeks out opportunities to further knowledge about prevention, risk an…" at bounding box center [389, 202] width 221 height 57
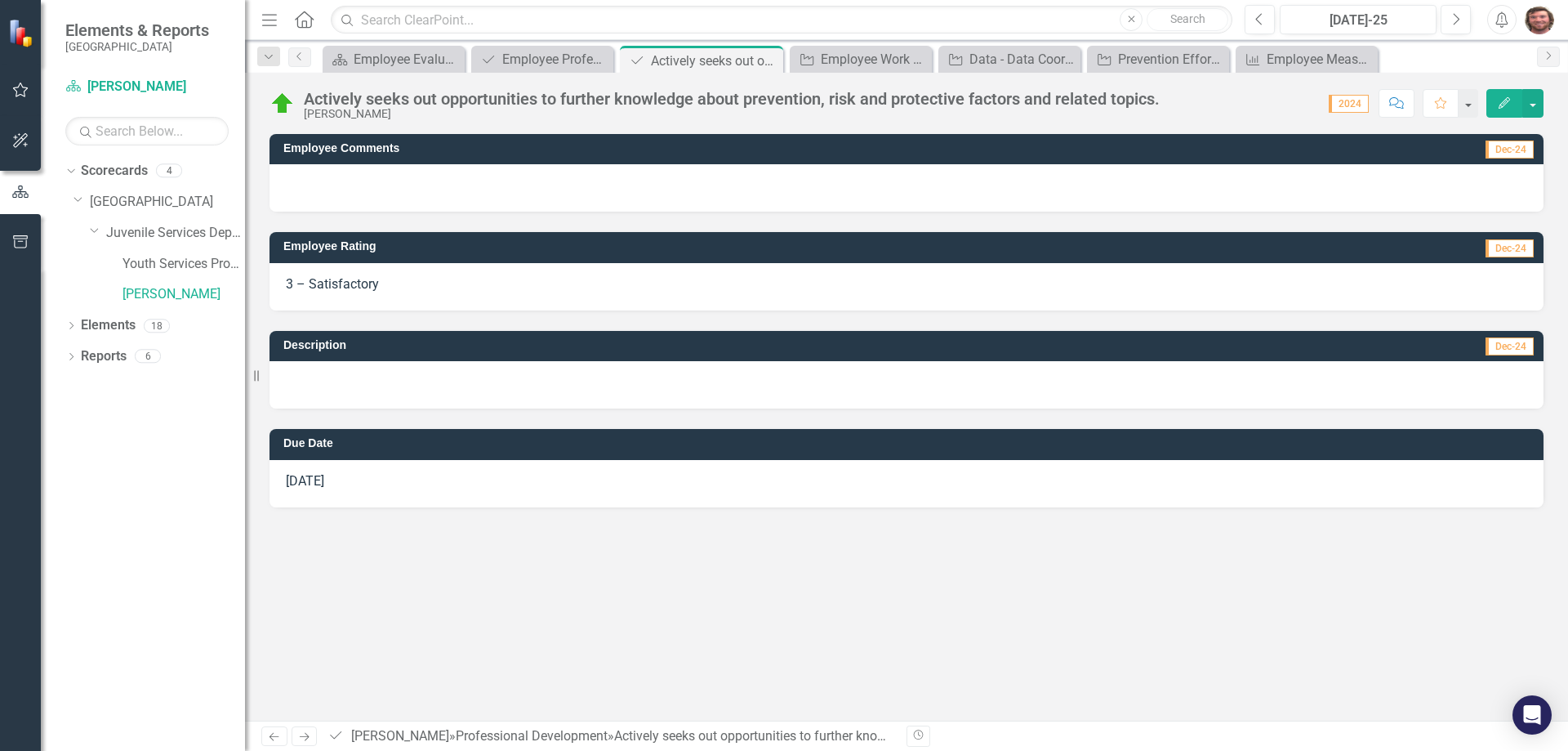
click at [1510, 104] on icon "Edit" at bounding box center [1504, 102] width 14 height 12
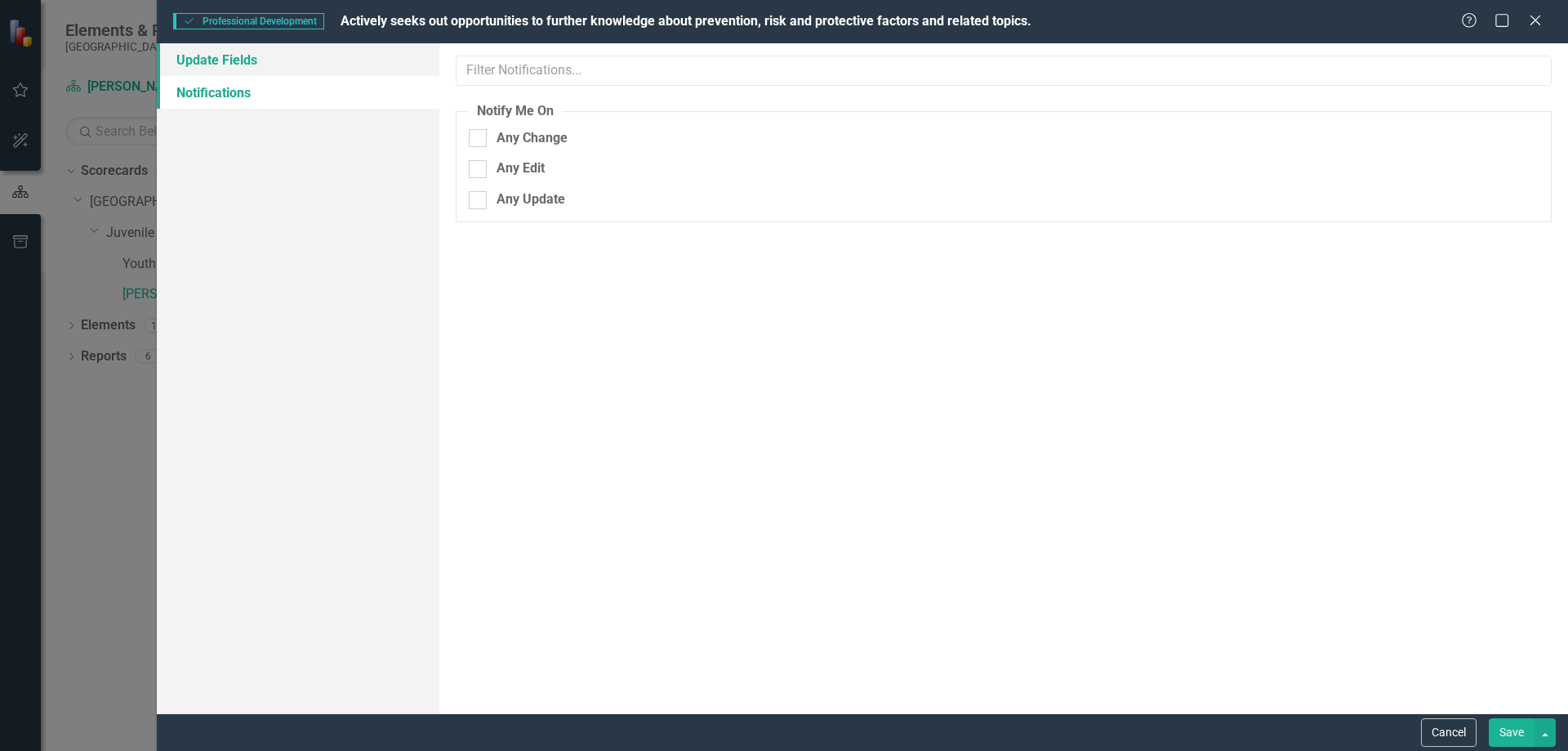
click at [285, 67] on link "Update Fields" at bounding box center [298, 59] width 283 height 32
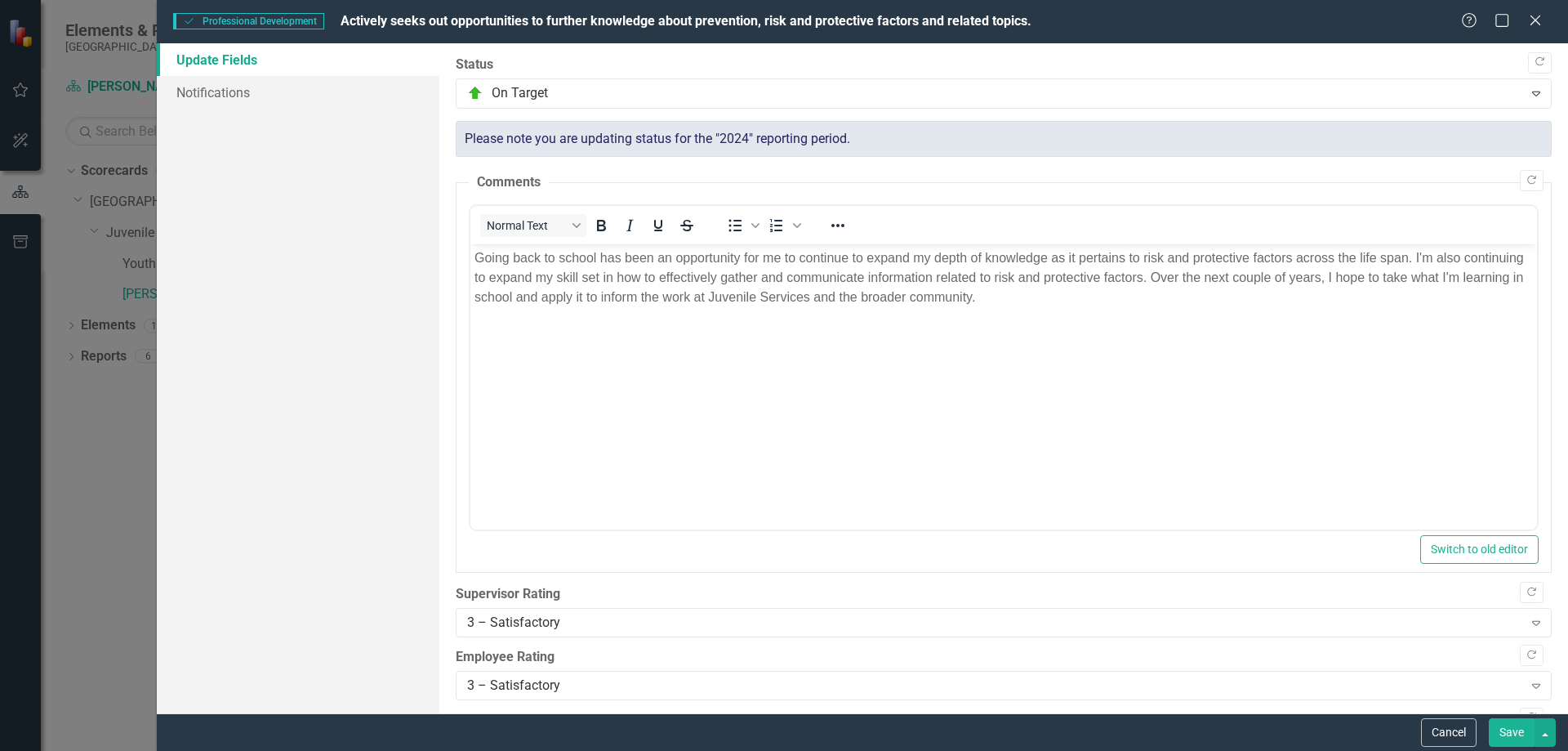
drag, startPoint x: 1044, startPoint y: 21, endPoint x: 393, endPoint y: 13, distance: 651.0
click at [406, 16] on div "Professional Development Professional Development Actively seeks out opportunit…" at bounding box center [817, 22] width 1288 height 19
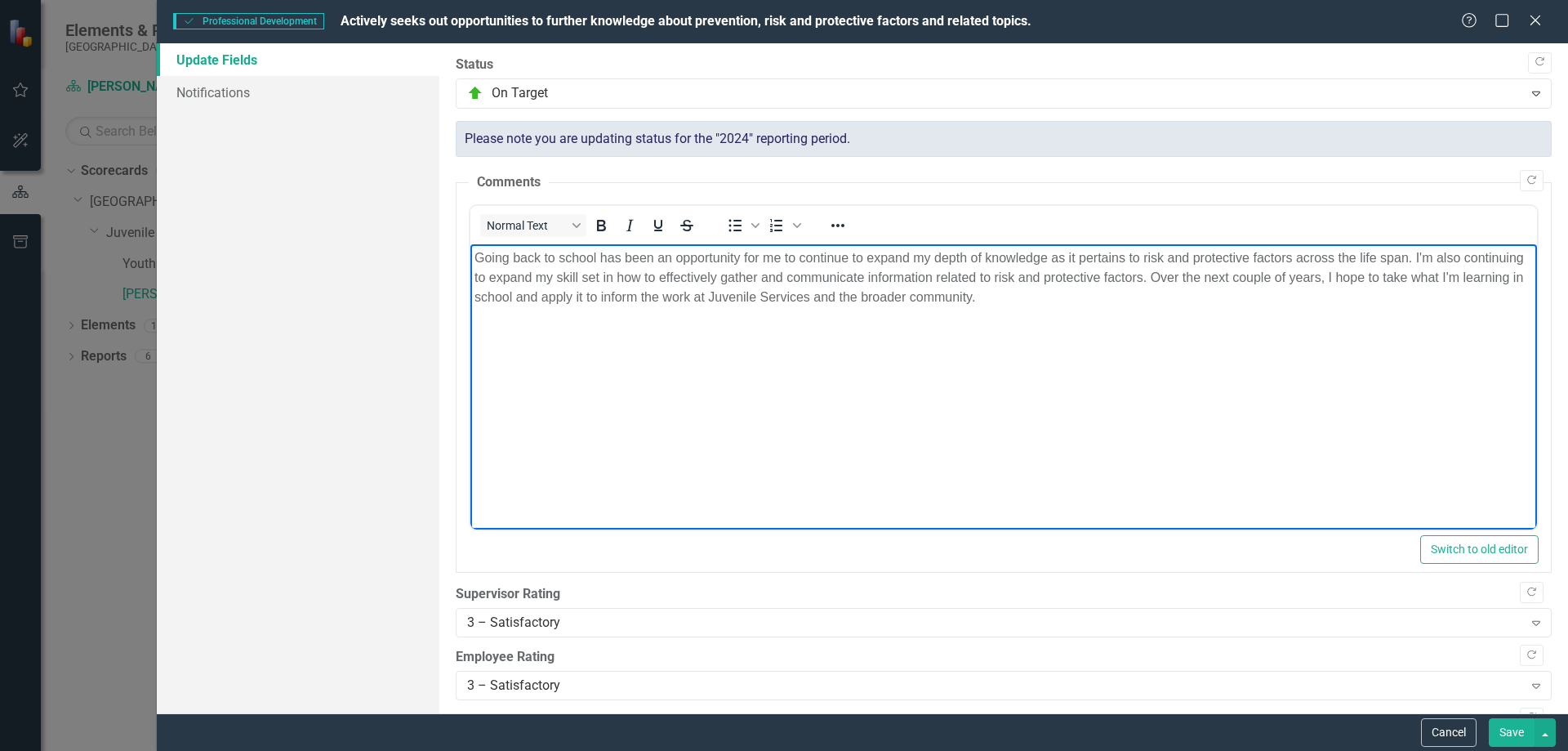
drag, startPoint x: 1049, startPoint y: 300, endPoint x: 477, endPoint y: 261, distance: 573.3
click at [477, 261] on p "Going back to school has been an opportunity for me to continue to expand my de…" at bounding box center [1003, 277] width 1059 height 58
copy p "Going back to school has been an opportunity for me to continue to expand my de…"
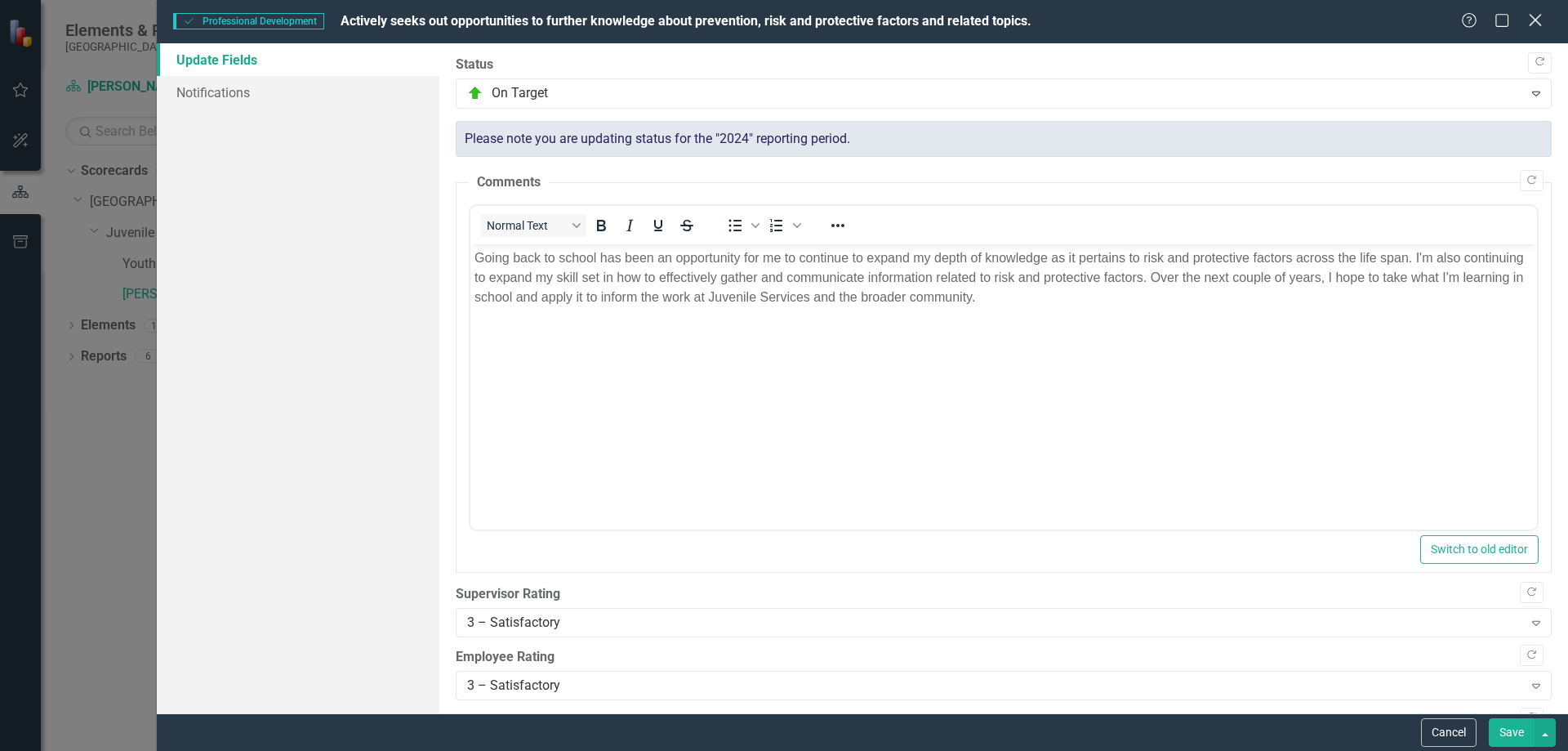
click at [1533, 21] on icon "Close" at bounding box center [1535, 20] width 21 height 15
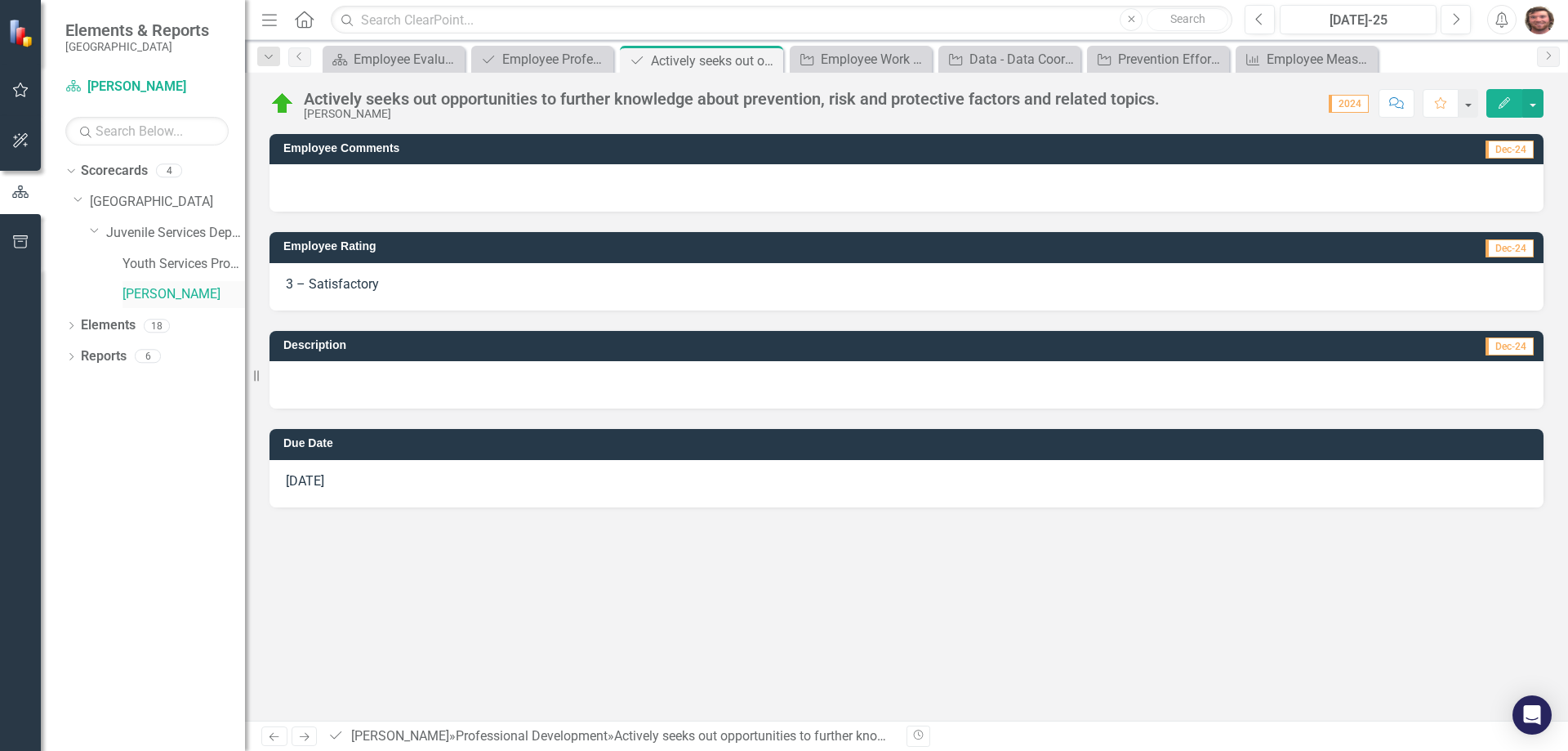
click at [162, 283] on div "[PERSON_NAME]" at bounding box center [183, 295] width 122 height 27
click at [452, 167] on div at bounding box center [906, 188] width 1274 height 48
click at [1503, 97] on icon "Edit" at bounding box center [1504, 102] width 14 height 12
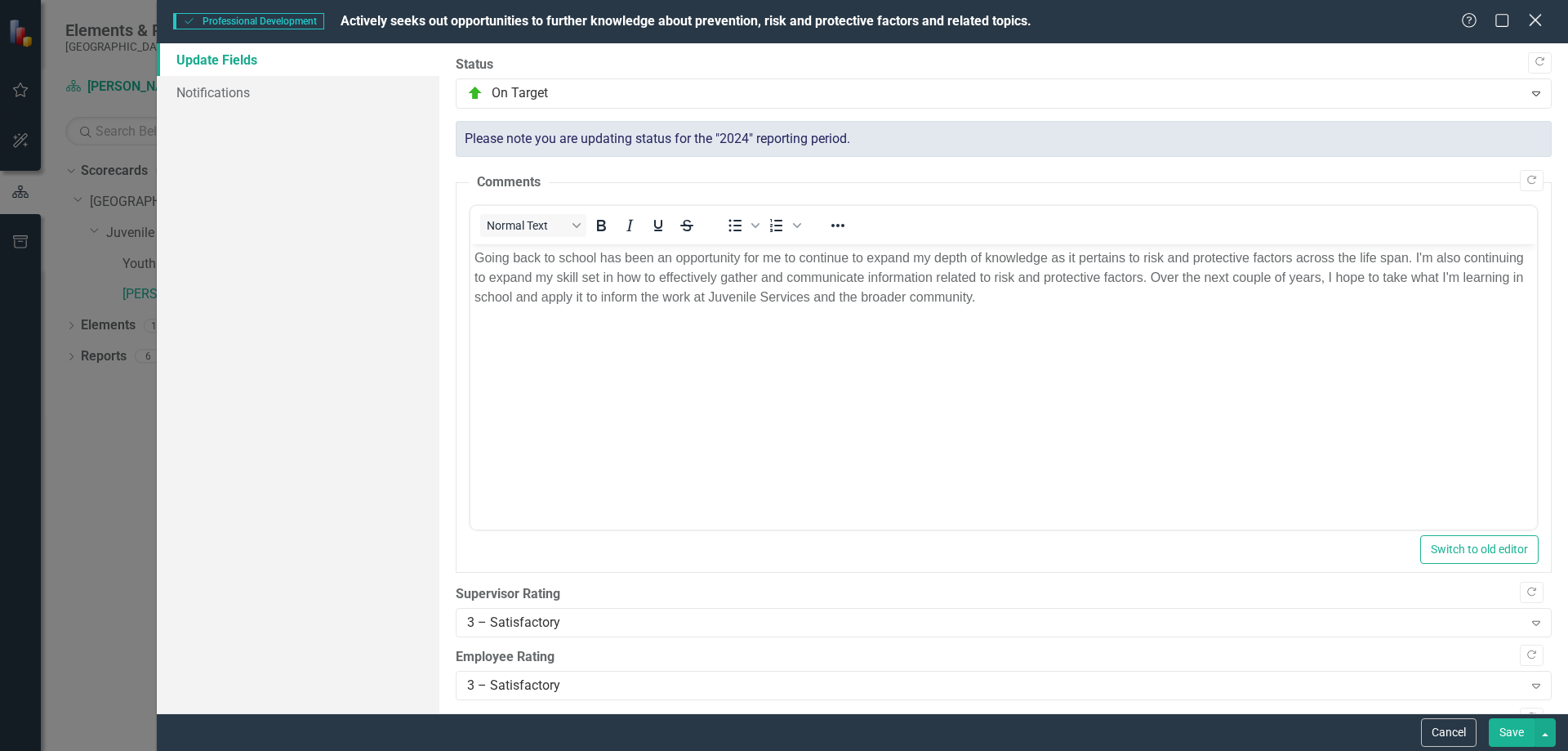
click at [1535, 23] on icon "Close" at bounding box center [1535, 20] width 21 height 15
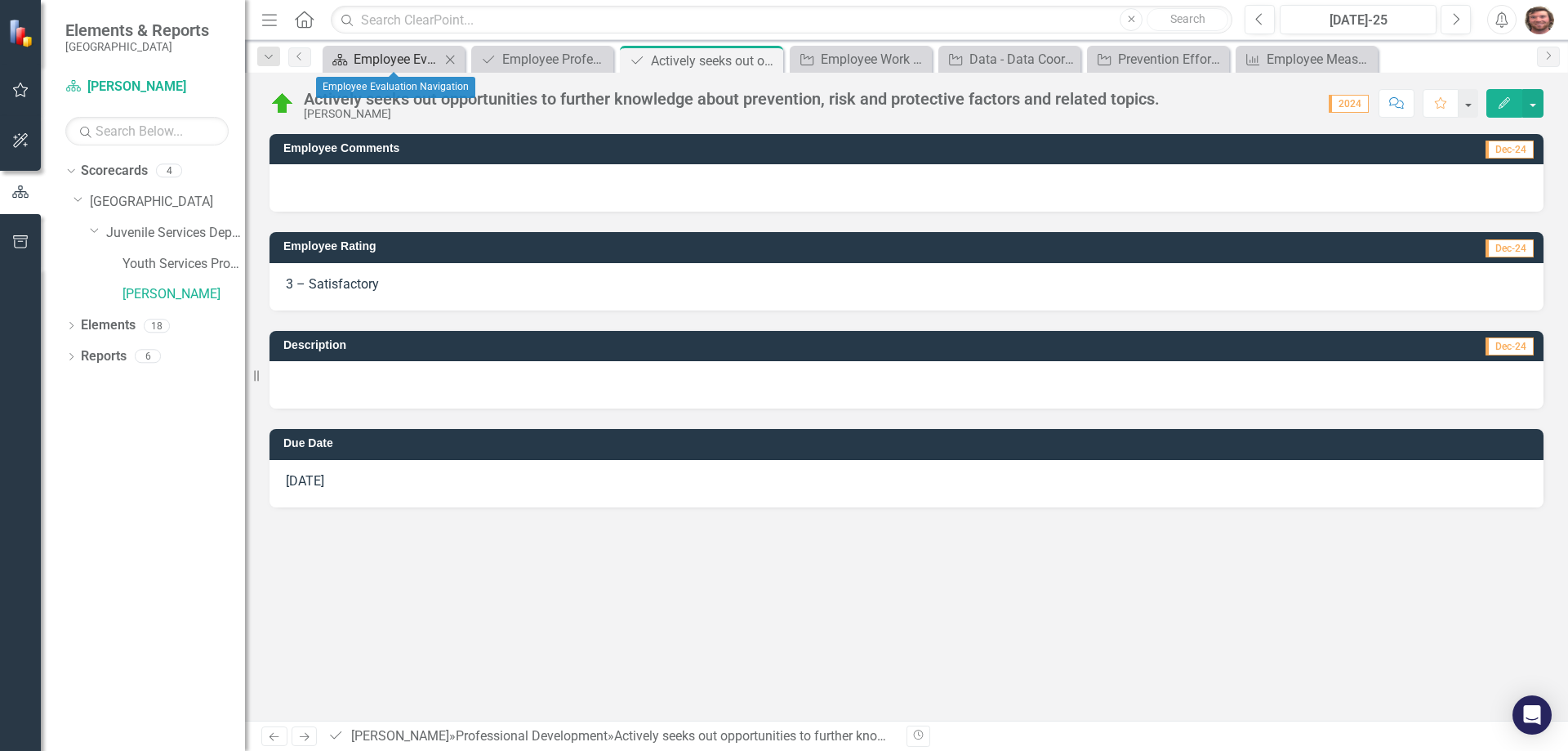
click at [410, 60] on div "Employee Evaluation Navigation" at bounding box center [397, 59] width 86 height 21
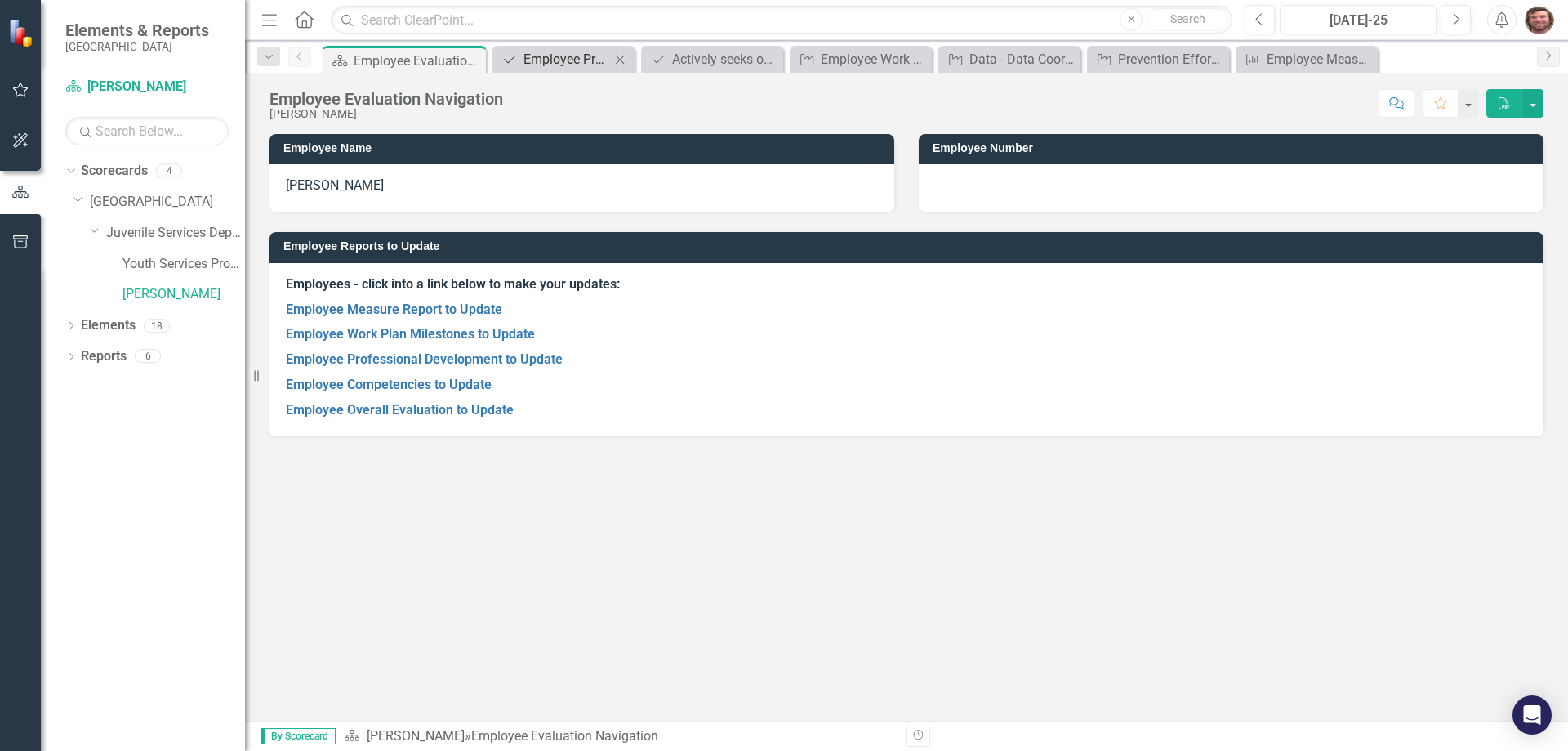
click at [555, 60] on div "Employee Professional Development to Update" at bounding box center [567, 59] width 86 height 21
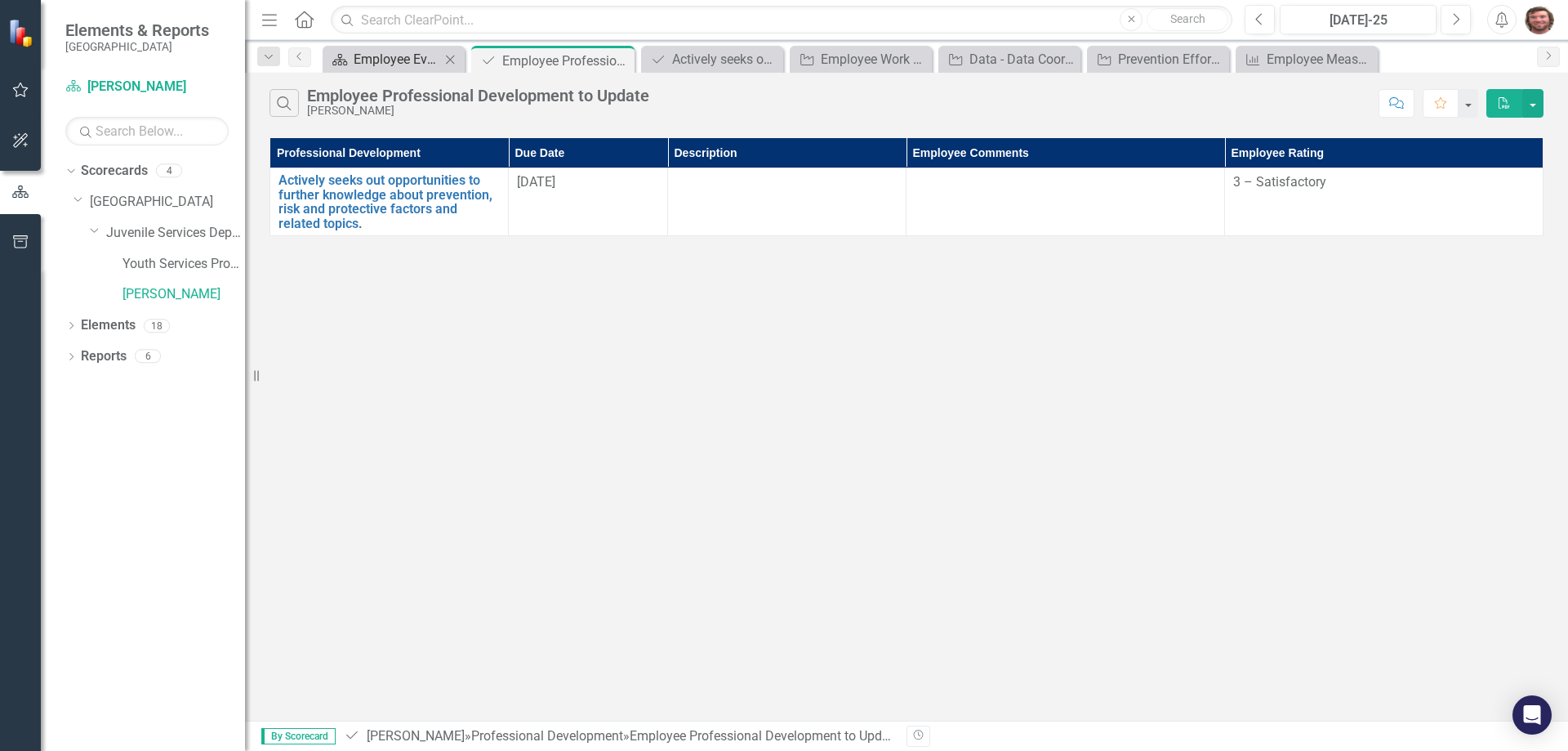
click at [407, 61] on div "Employee Evaluation Navigation" at bounding box center [397, 59] width 86 height 21
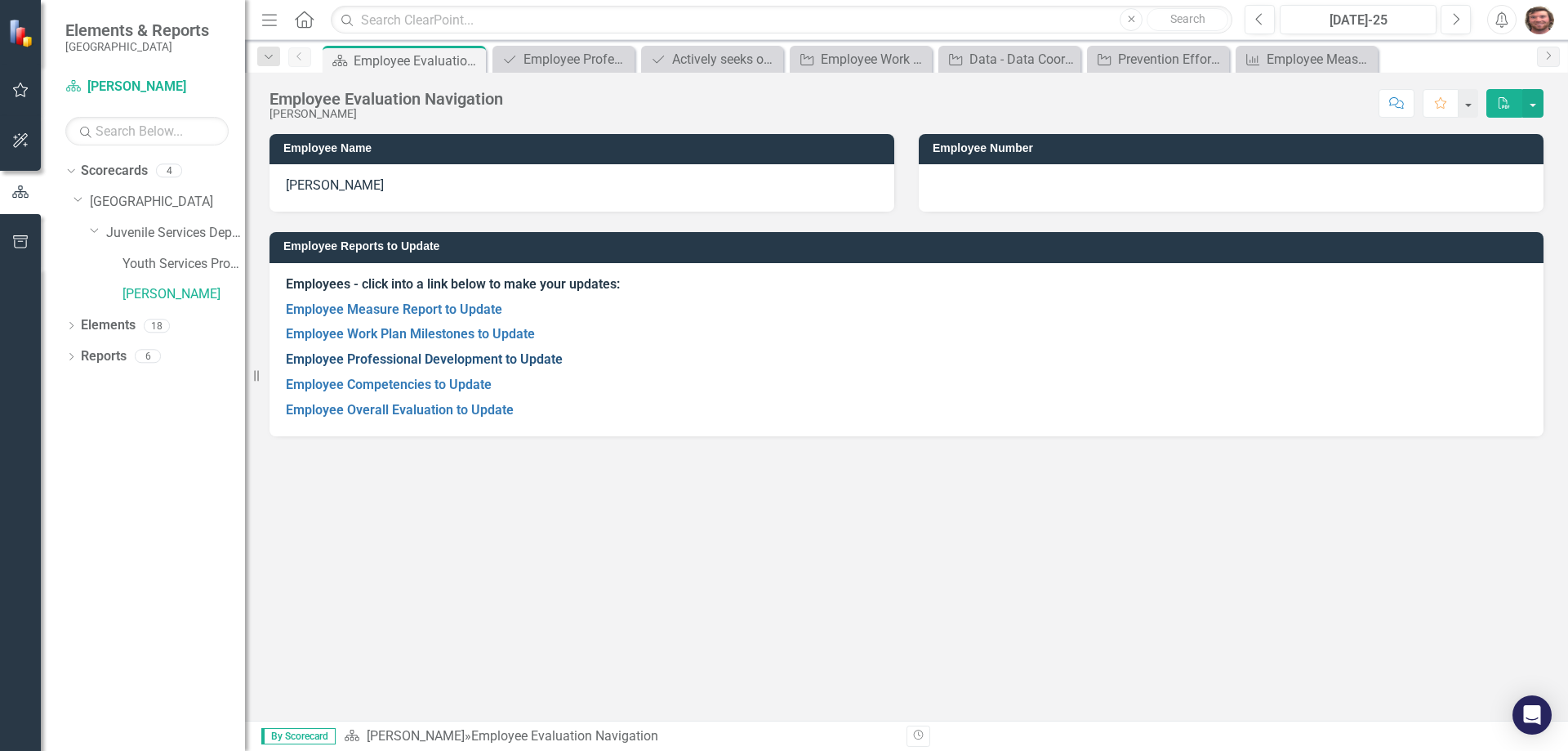
click at [465, 363] on link "Employee Professional Development to Update" at bounding box center [424, 358] width 277 height 15
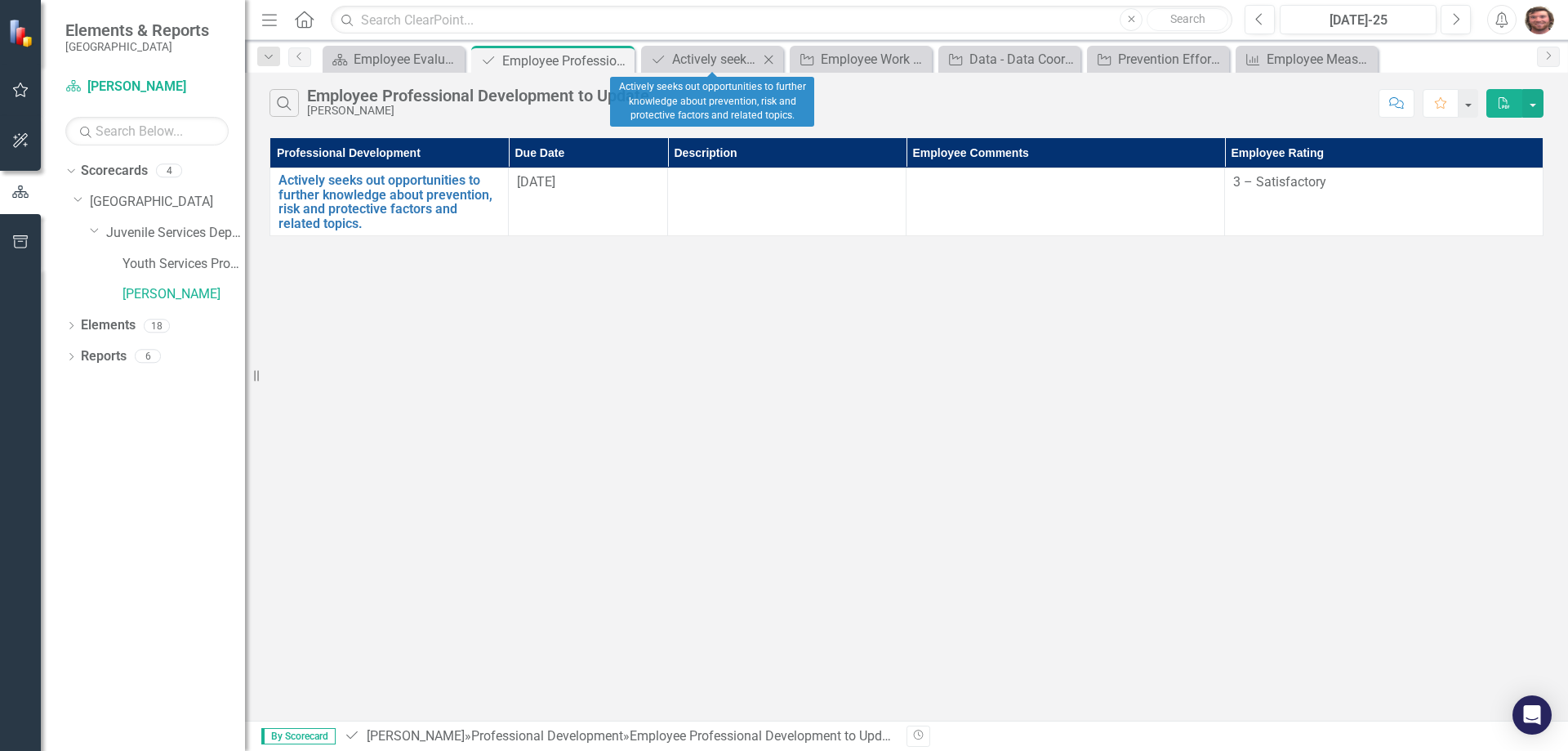
click at [765, 58] on icon "Close" at bounding box center [769, 59] width 16 height 13
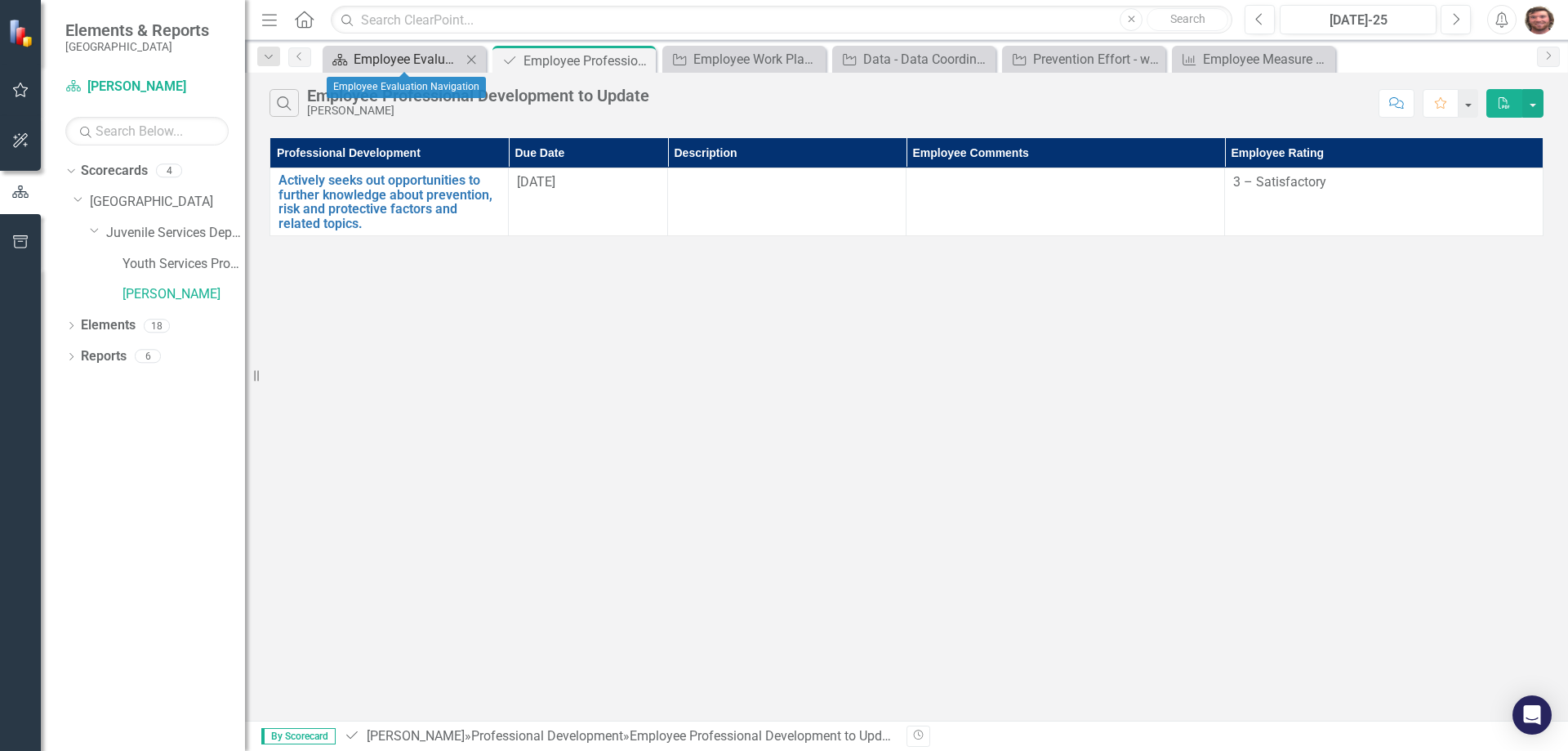
click at [401, 63] on div "Employee Evaluation Navigation" at bounding box center [408, 59] width 108 height 21
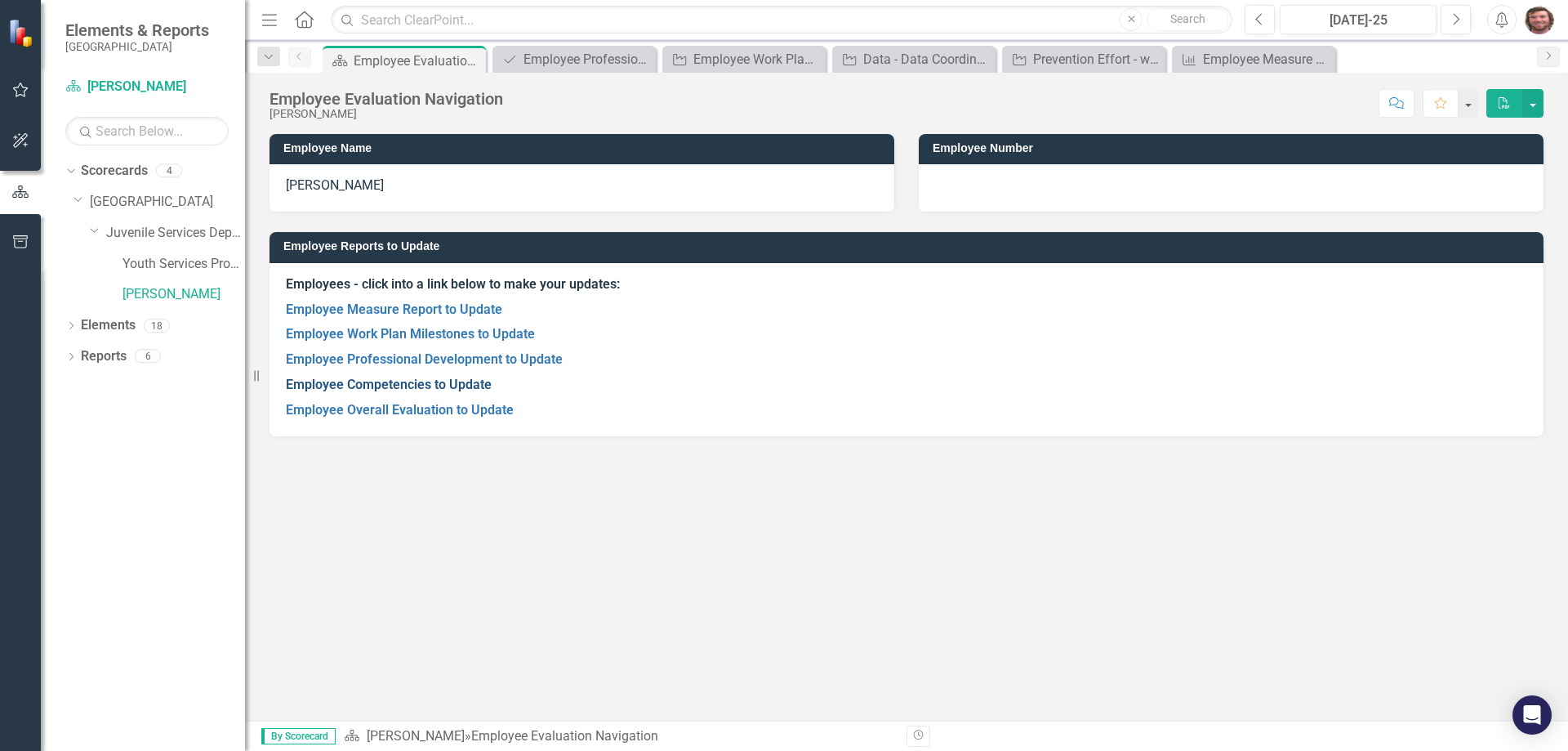
click at [437, 386] on link "Employee Competencies to Update" at bounding box center [388, 384] width 206 height 15
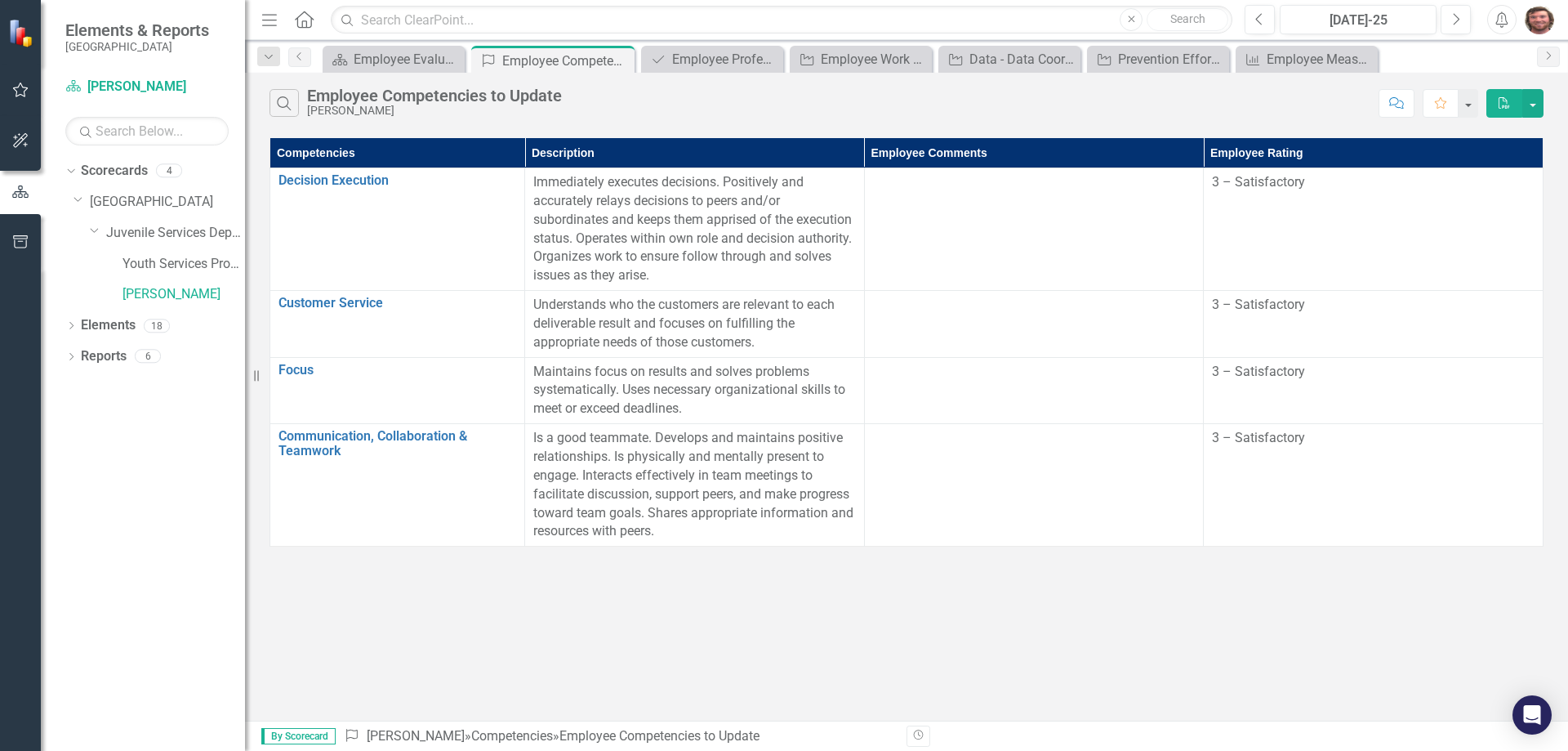
click at [968, 152] on th "Employee Comments" at bounding box center [1034, 154] width 339 height 31
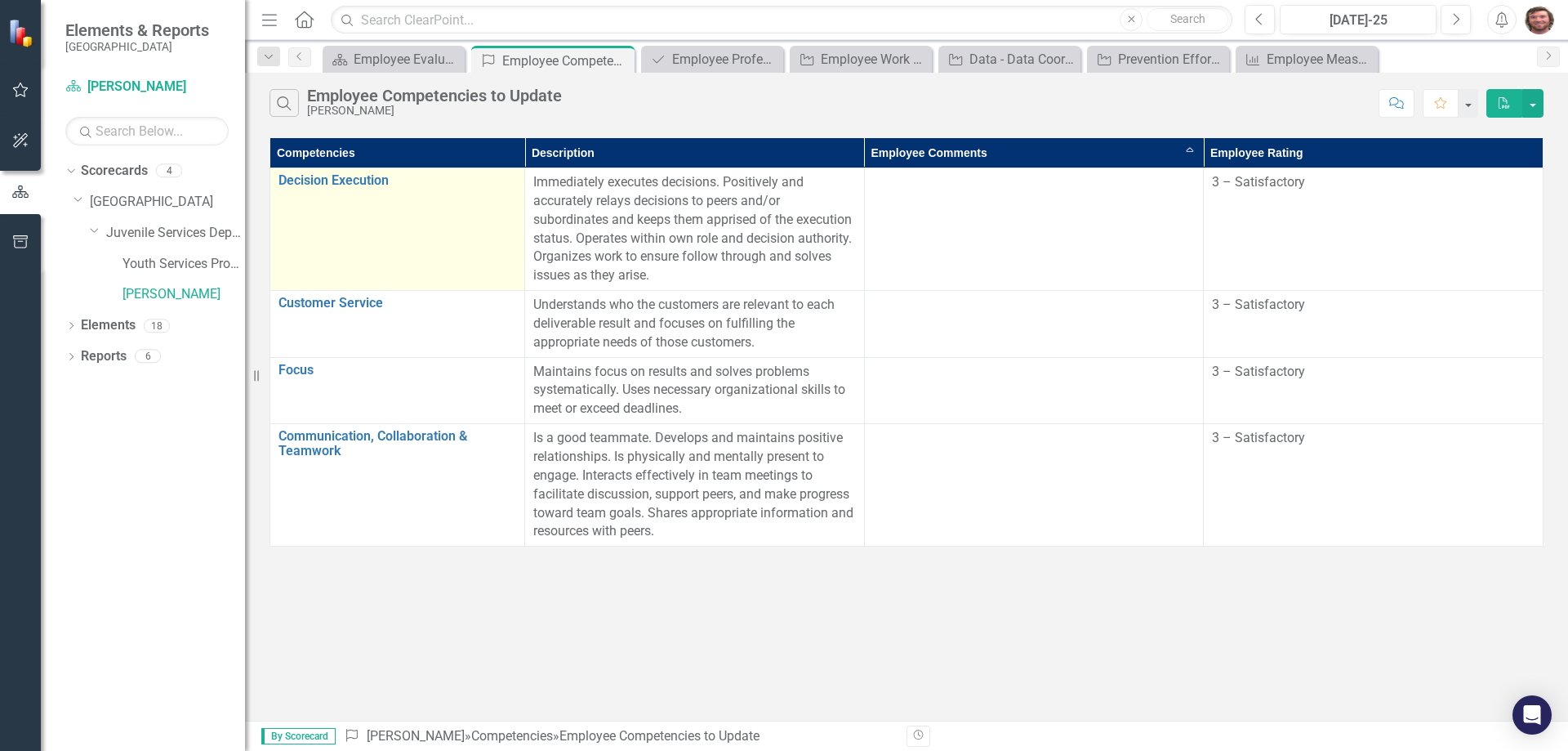
click at [338, 191] on div "Decision Execution Link Open Element" at bounding box center [397, 183] width 238 height 20
click at [354, 180] on link "Decision Execution" at bounding box center [397, 181] width 238 height 14
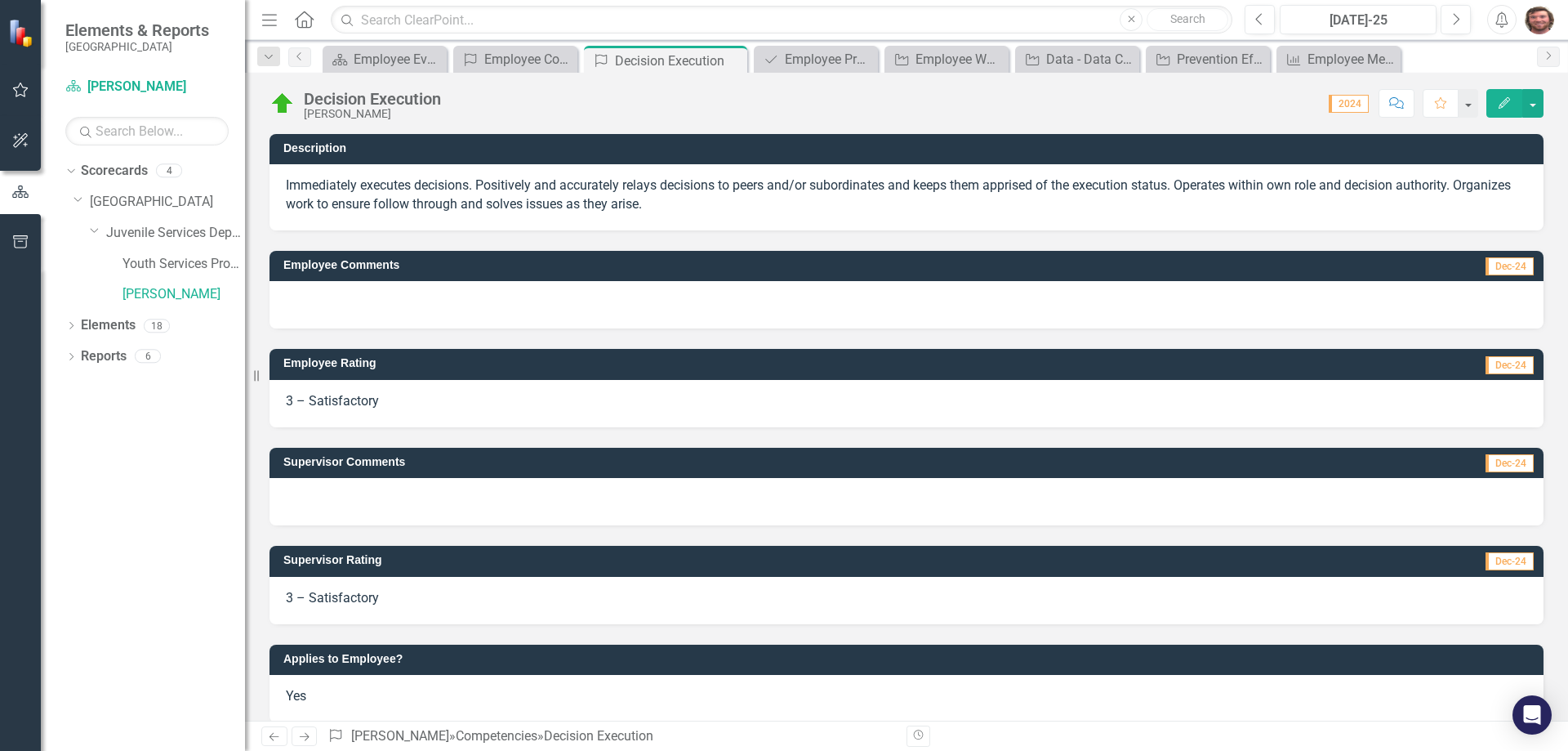
click at [1498, 108] on icon "Edit" at bounding box center [1504, 102] width 14 height 12
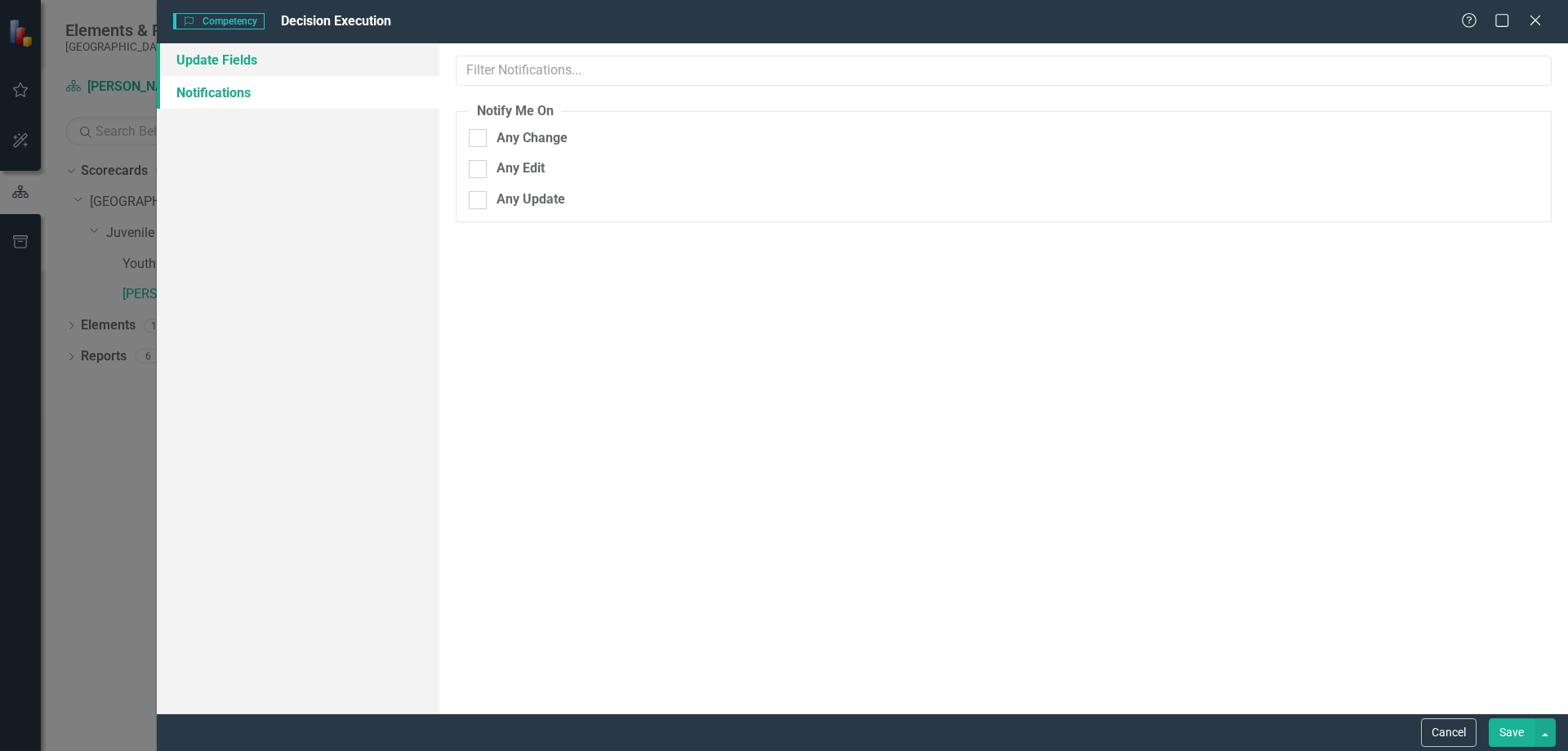
click at [266, 57] on link "Update Fields" at bounding box center [298, 59] width 283 height 32
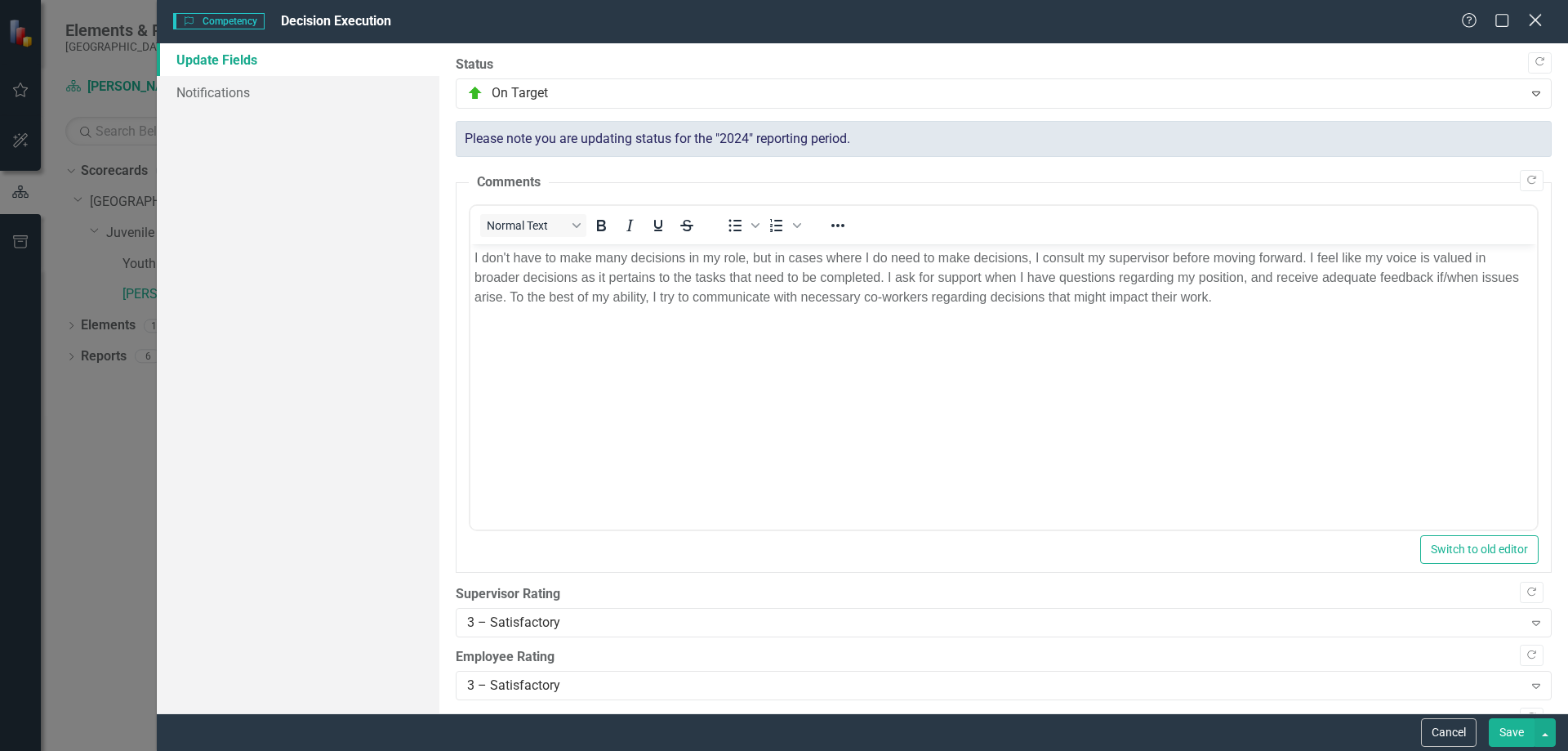
click at [1529, 24] on icon "Close" at bounding box center [1535, 20] width 21 height 15
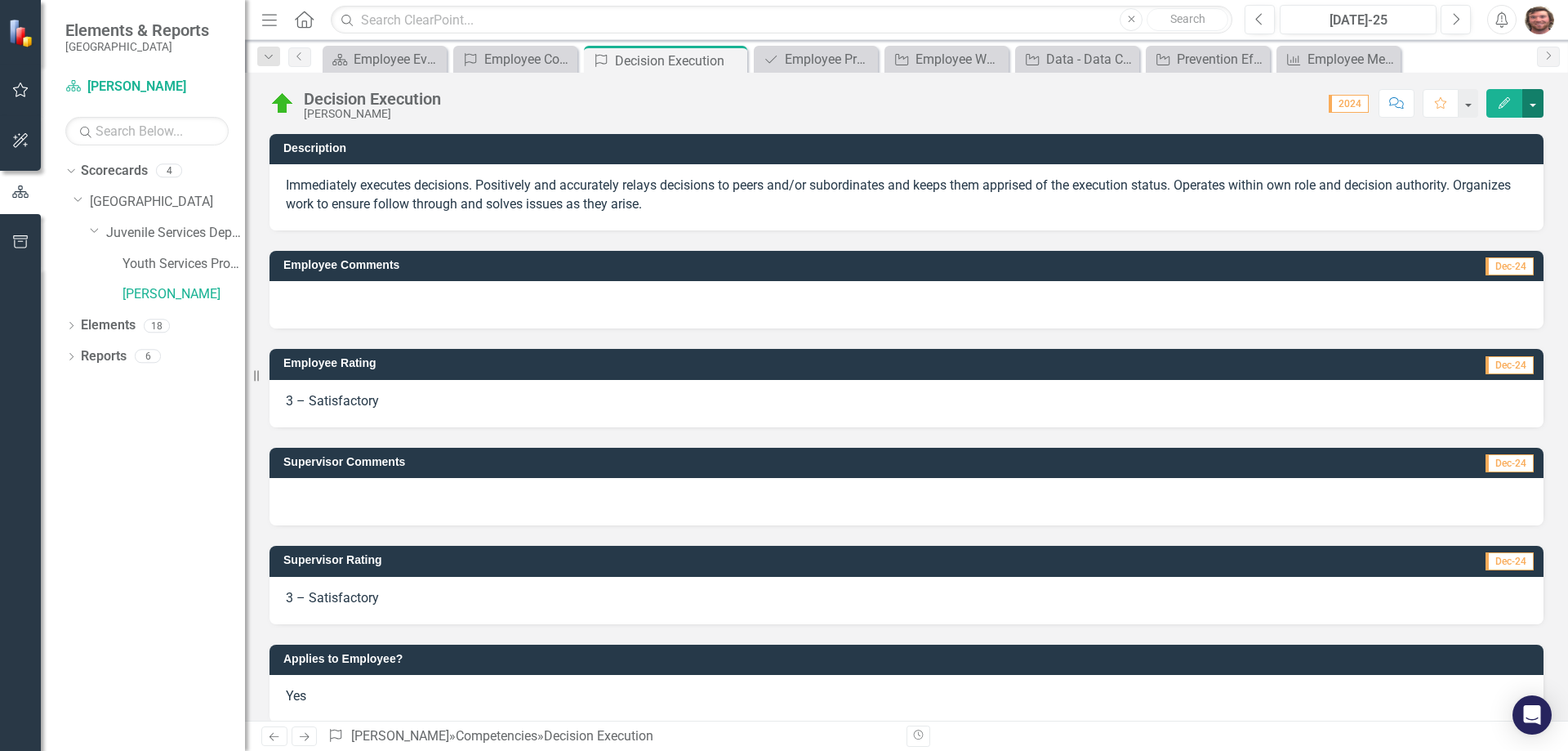
click at [1541, 97] on button "button" at bounding box center [1533, 103] width 22 height 29
click at [1479, 194] on link "PDF Export to PDF" at bounding box center [1475, 199] width 137 height 31
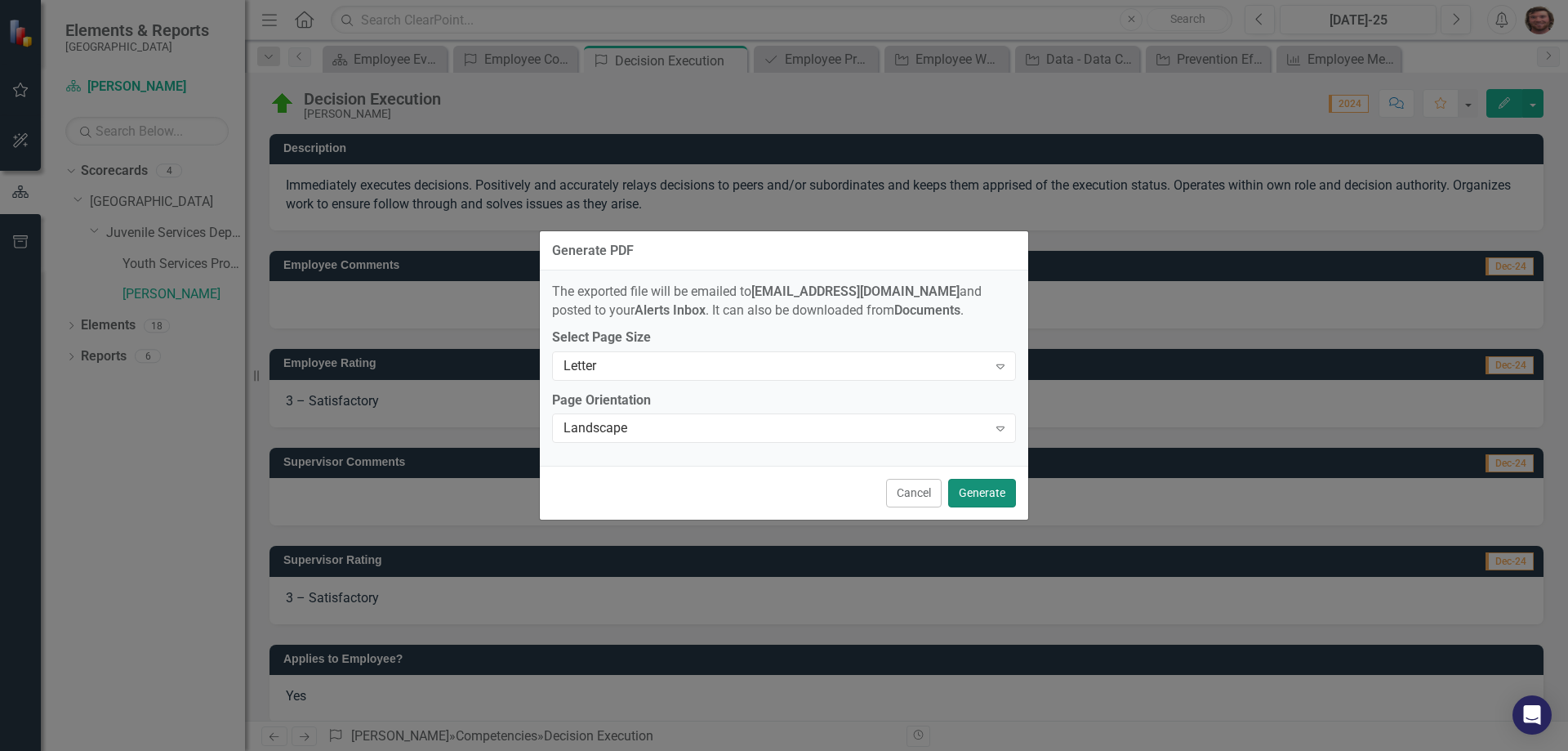
click at [991, 487] on button "Generate" at bounding box center [982, 493] width 67 height 29
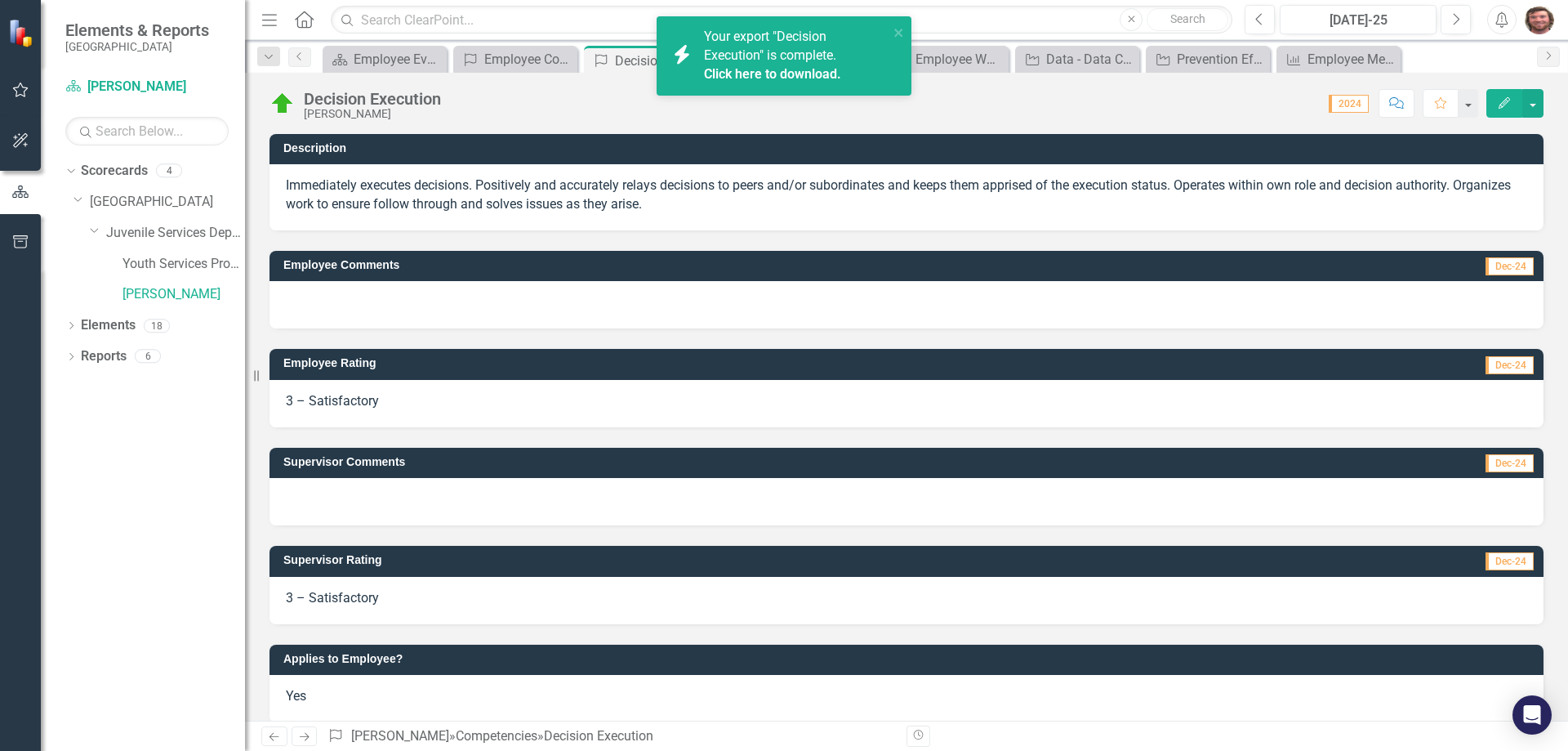
click at [773, 72] on link "Click here to download." at bounding box center [772, 74] width 137 height 15
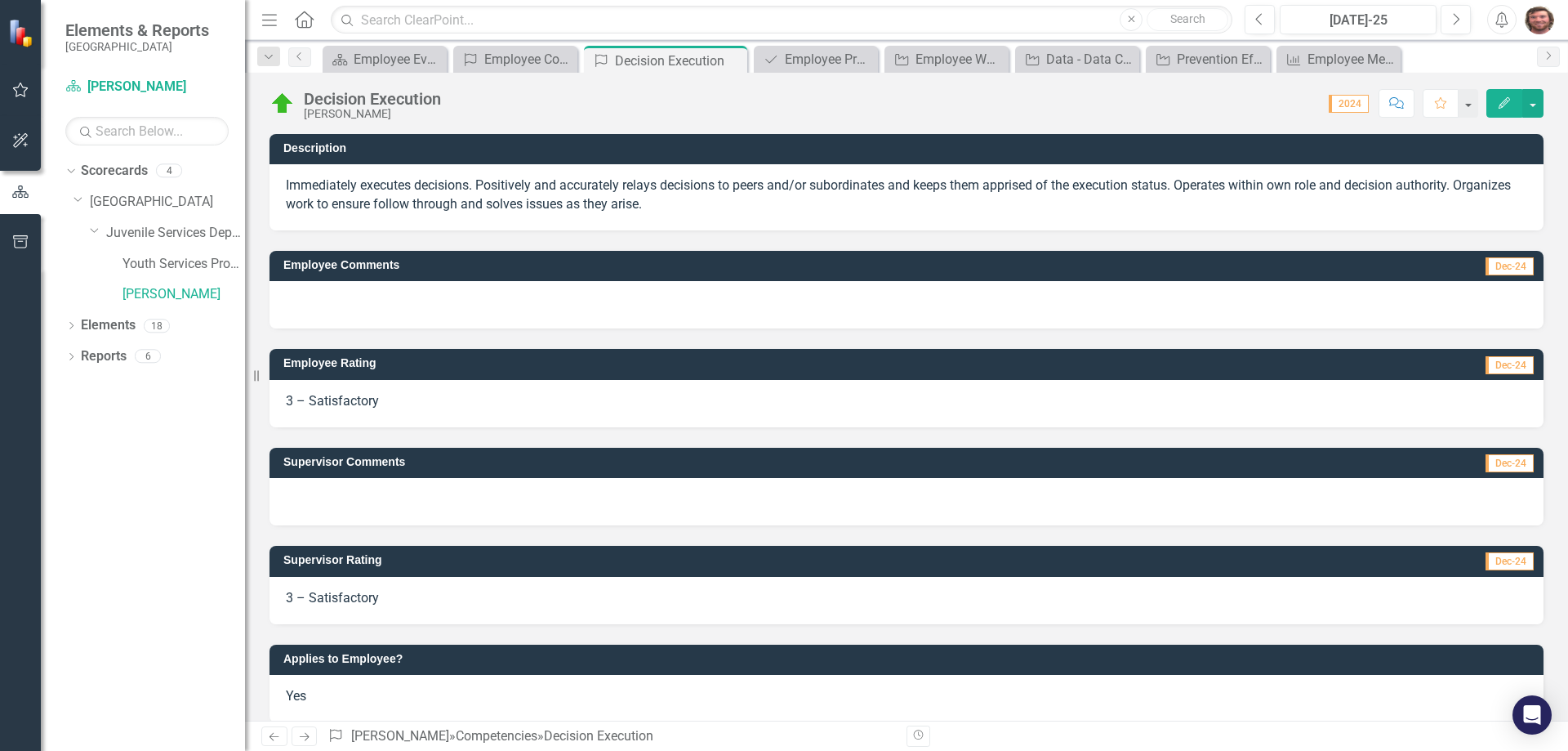
click at [1505, 102] on icon "Edit" at bounding box center [1504, 102] width 14 height 12
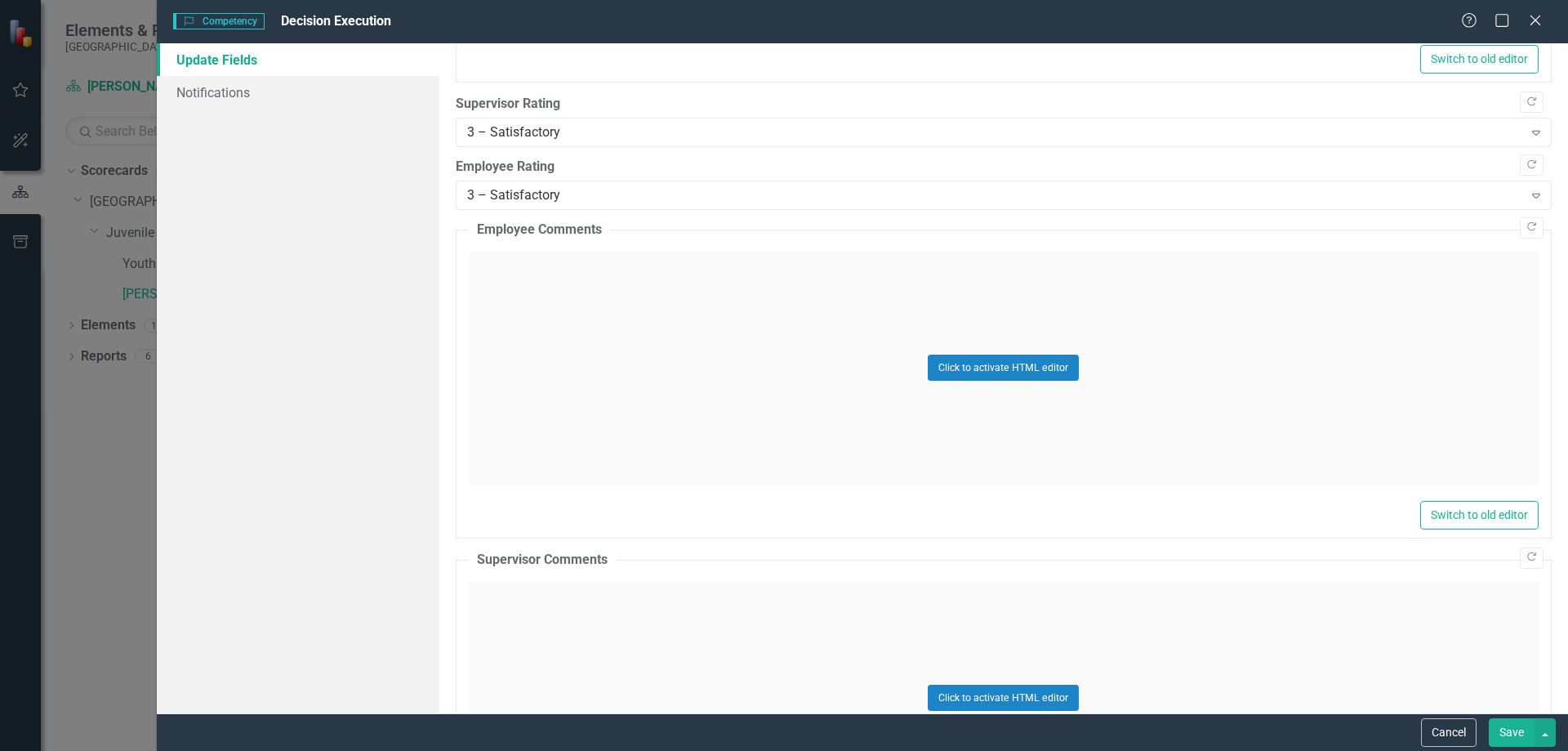
scroll to position [82, 0]
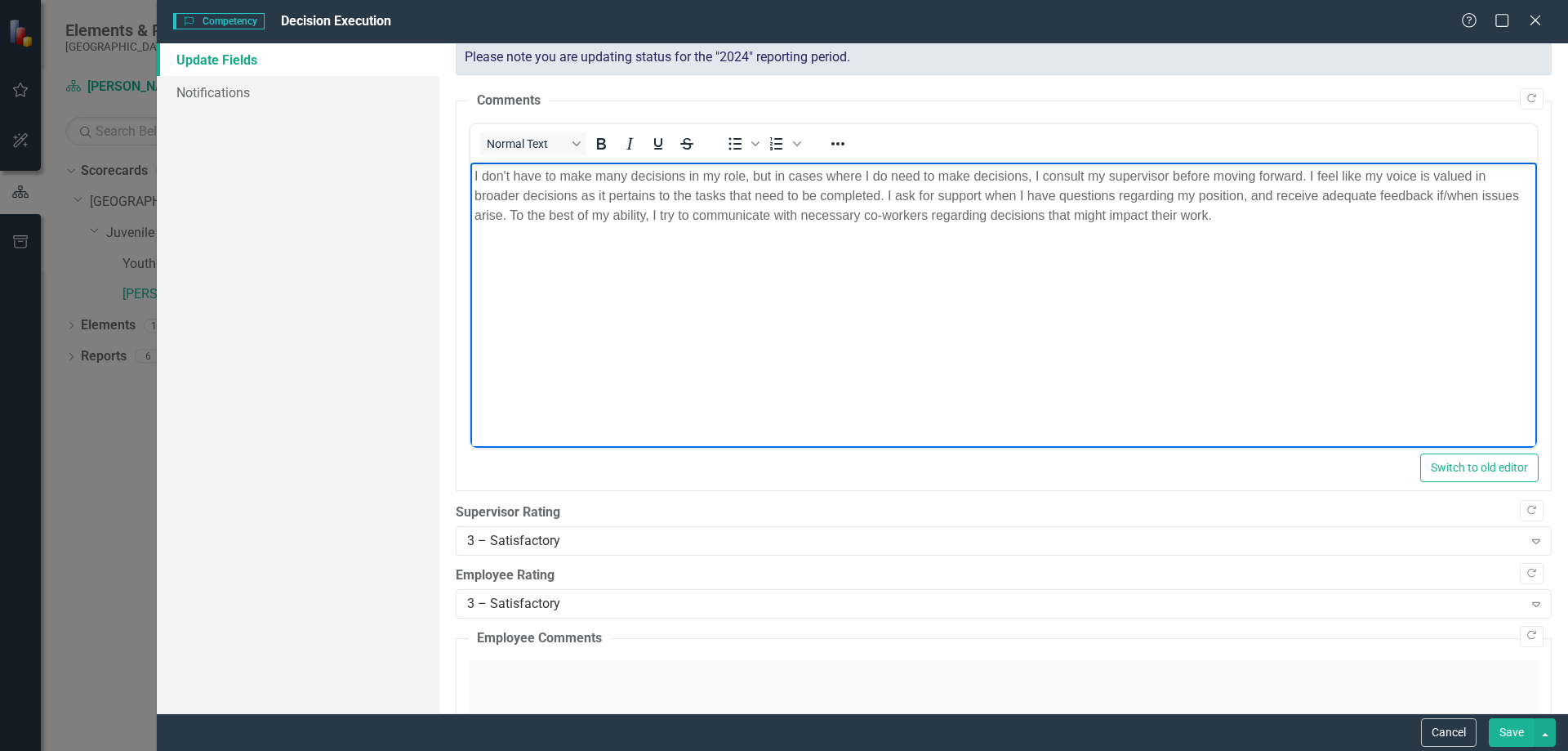
drag, startPoint x: 1221, startPoint y: 221, endPoint x: 934, endPoint y: 344, distance: 312.2
click at [470, 181] on html "I don't have to make many decisions in my role, but in cases where I do need to…" at bounding box center [1003, 285] width 1067 height 245
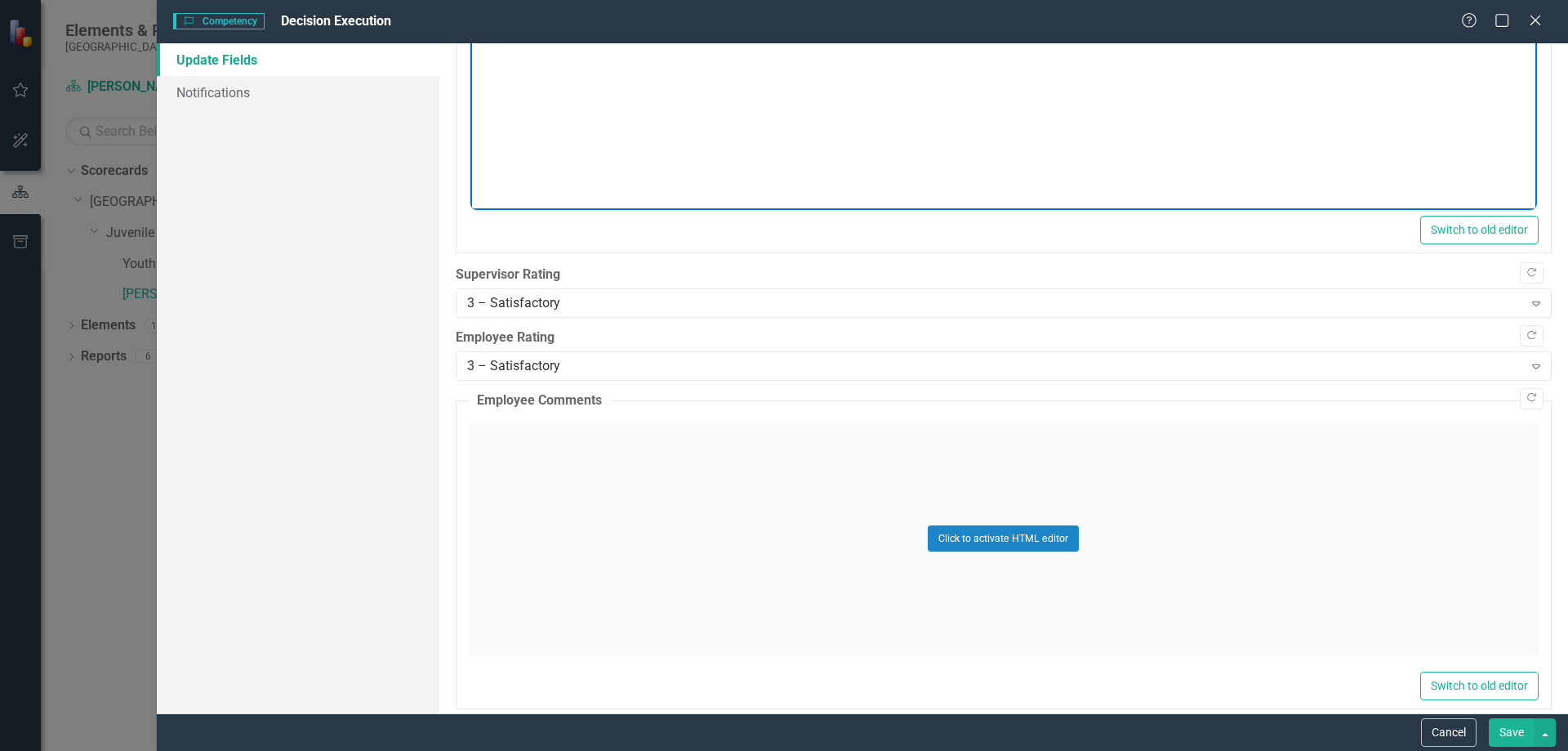
scroll to position [327, 0]
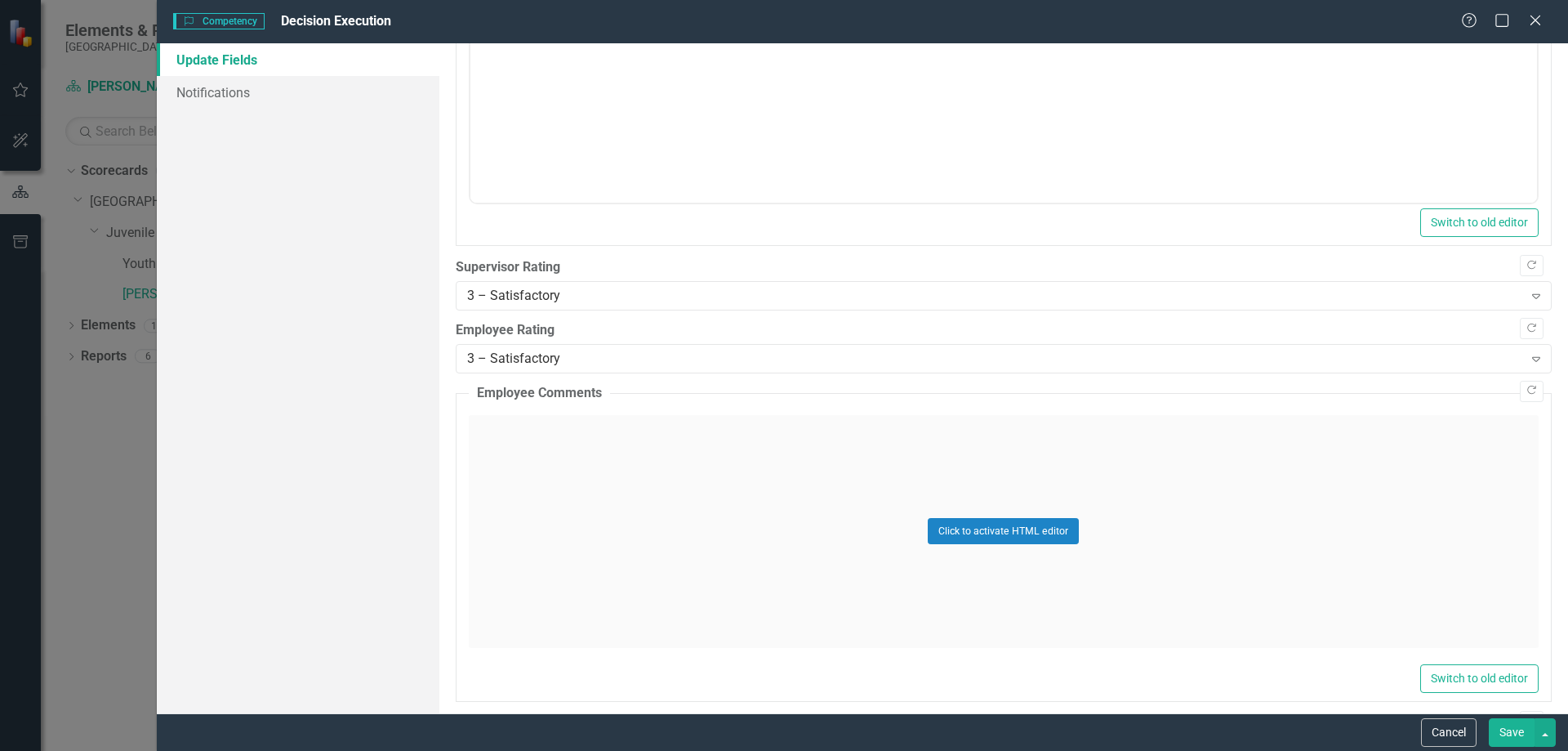
click at [618, 474] on div "Click to activate HTML editor" at bounding box center [1003, 531] width 1070 height 233
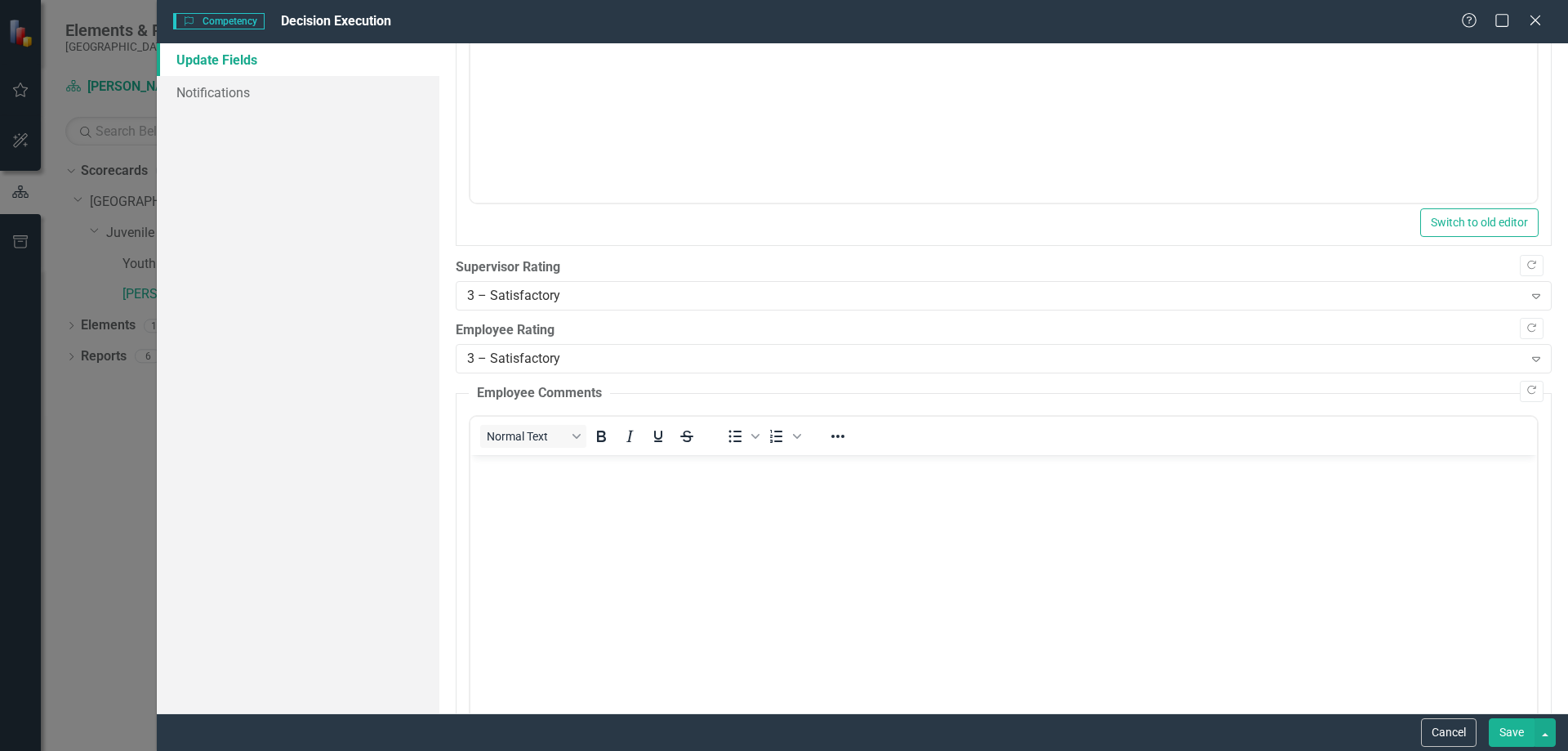
scroll to position [0, 0]
click at [626, 489] on body "Rich Text Area. Press ALT-0 for help." at bounding box center [1003, 577] width 1067 height 245
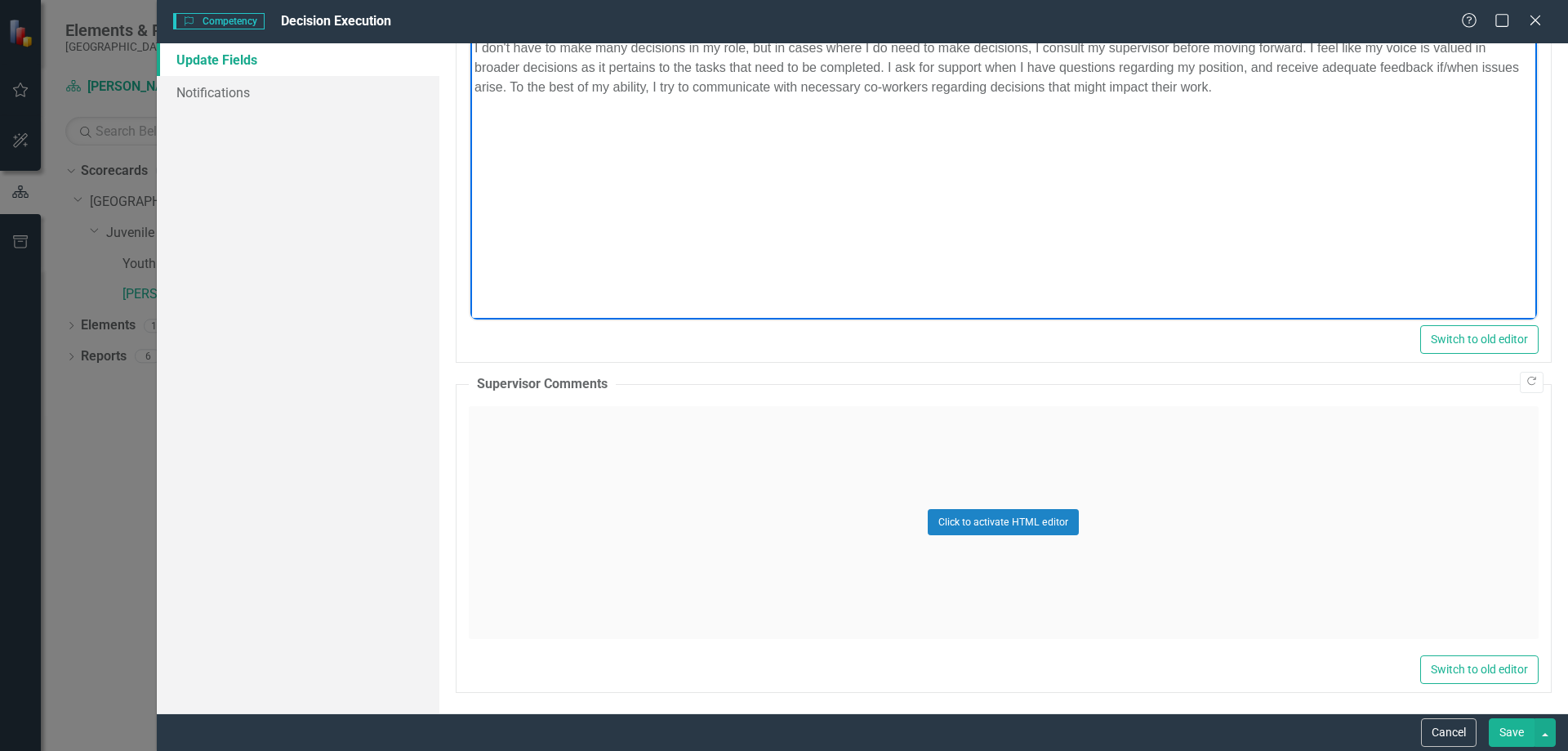
scroll to position [752, 0]
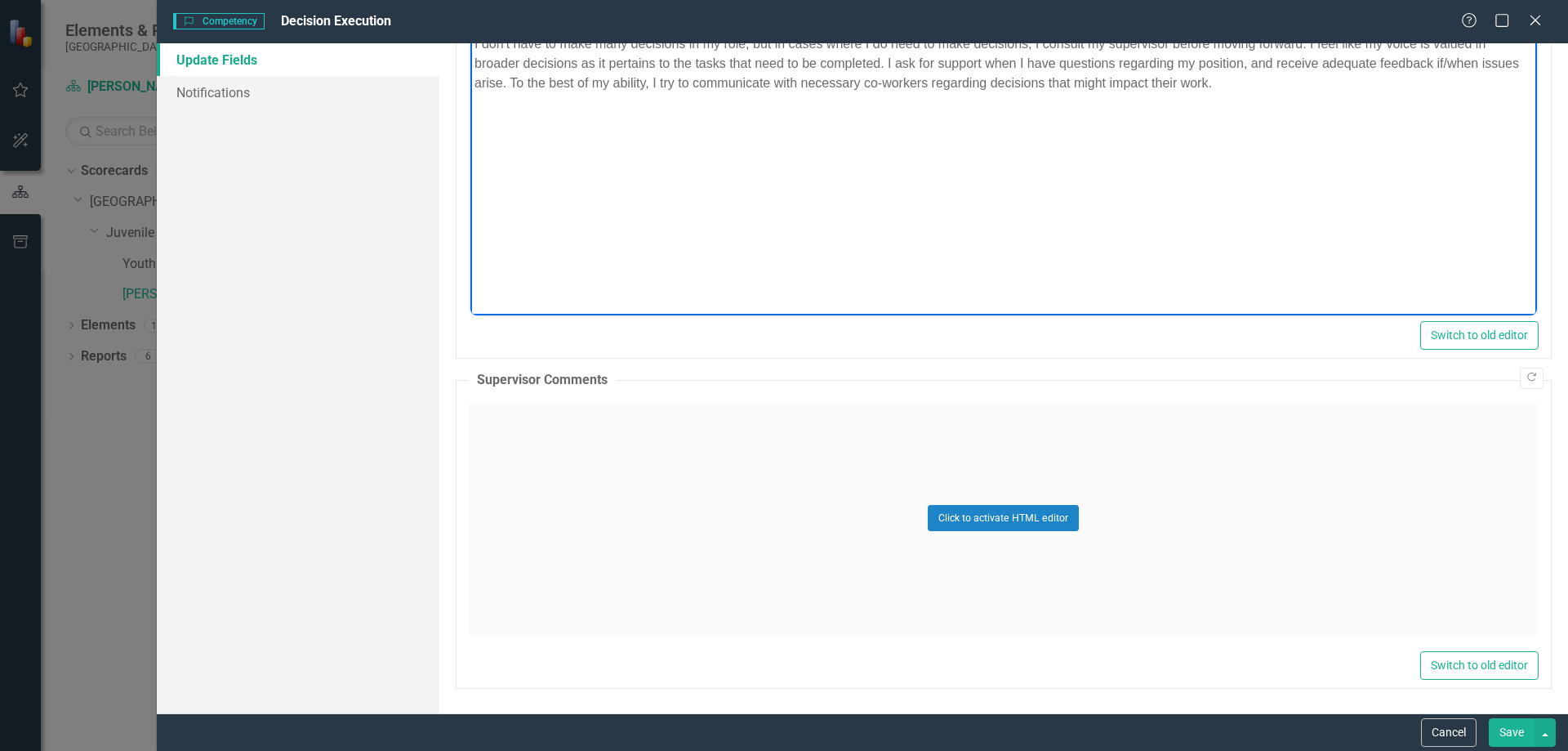
click at [1502, 730] on button "Save" at bounding box center [1511, 732] width 46 height 29
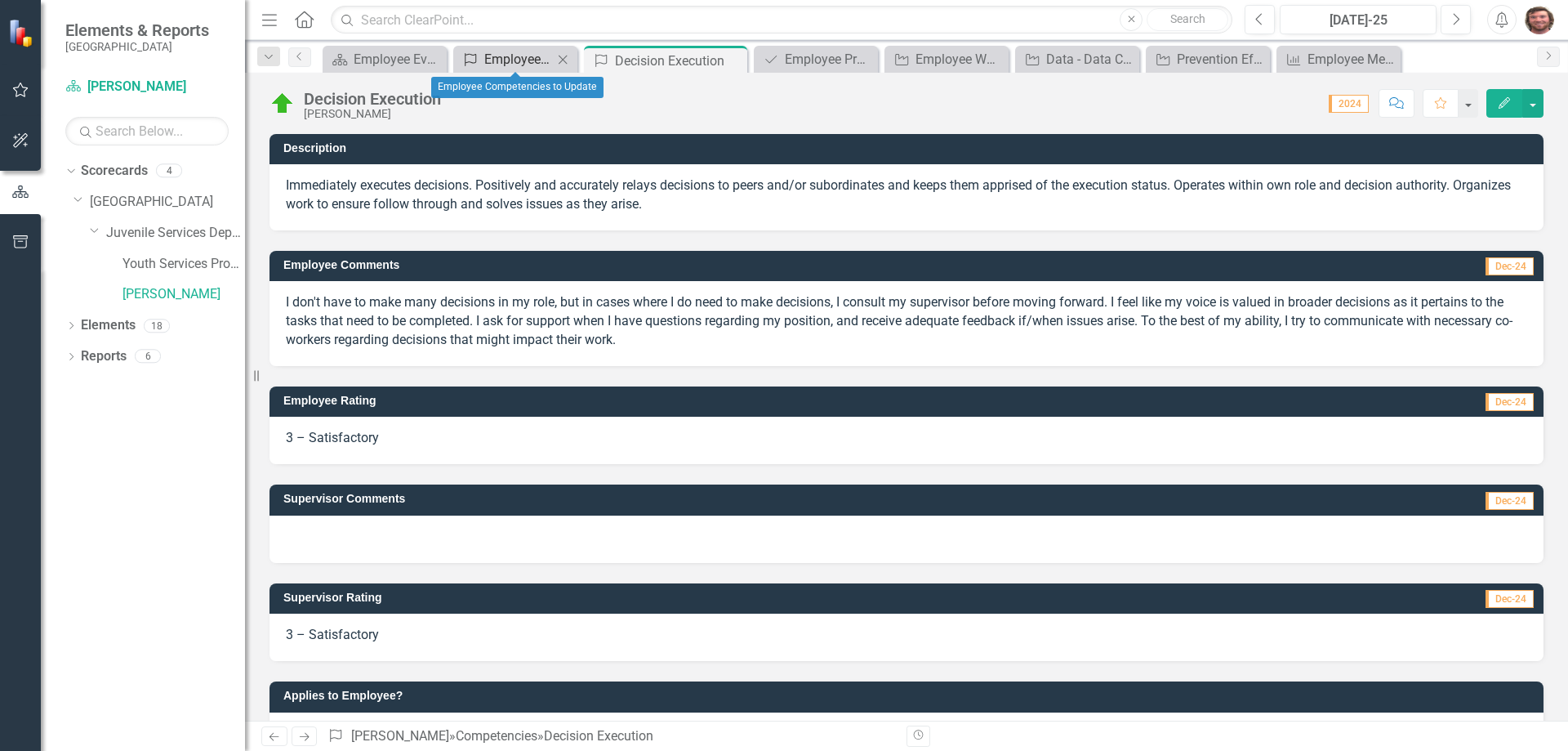
click at [516, 64] on div "Employee Competencies to Update" at bounding box center [518, 59] width 68 height 21
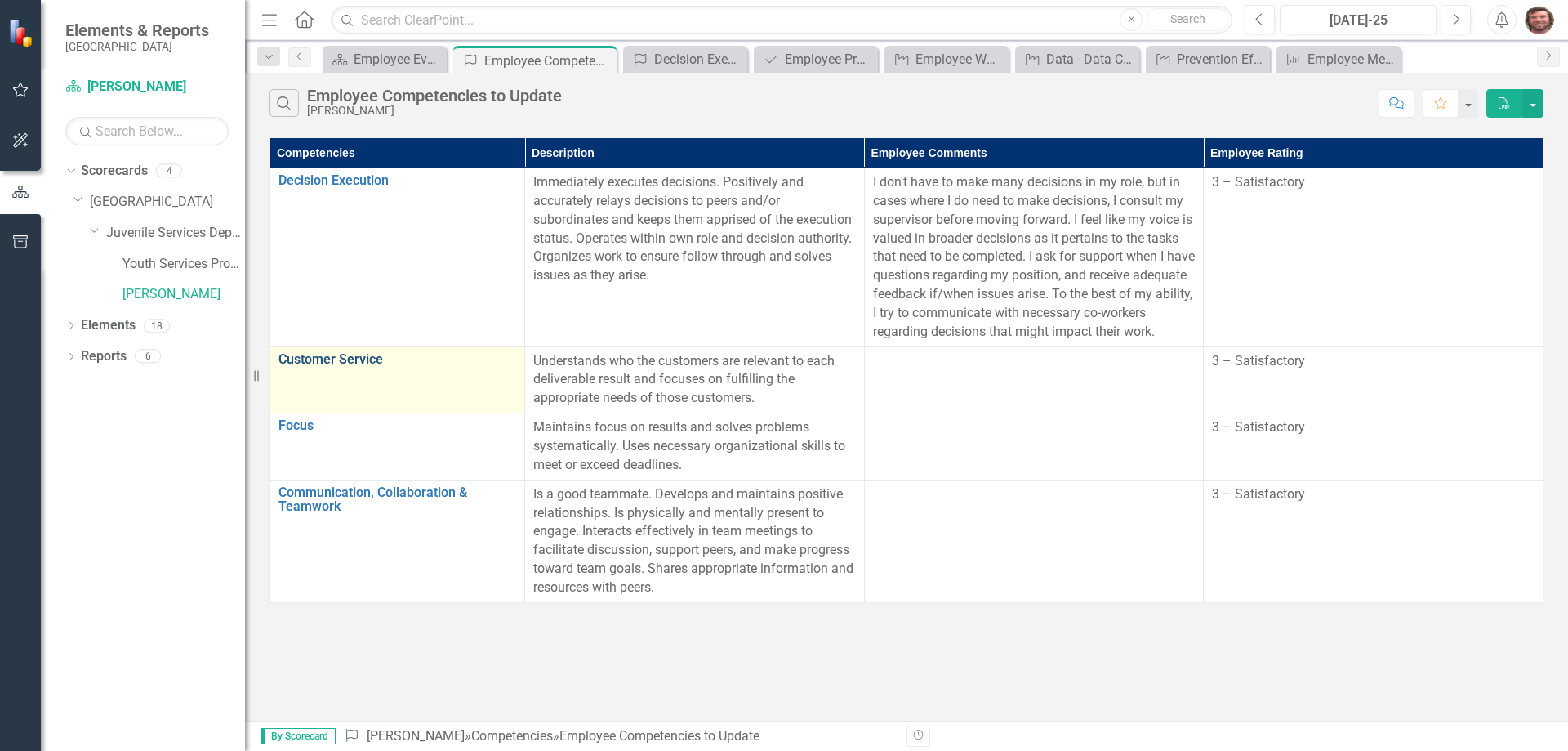
click at [358, 367] on link "Customer Service" at bounding box center [397, 359] width 238 height 14
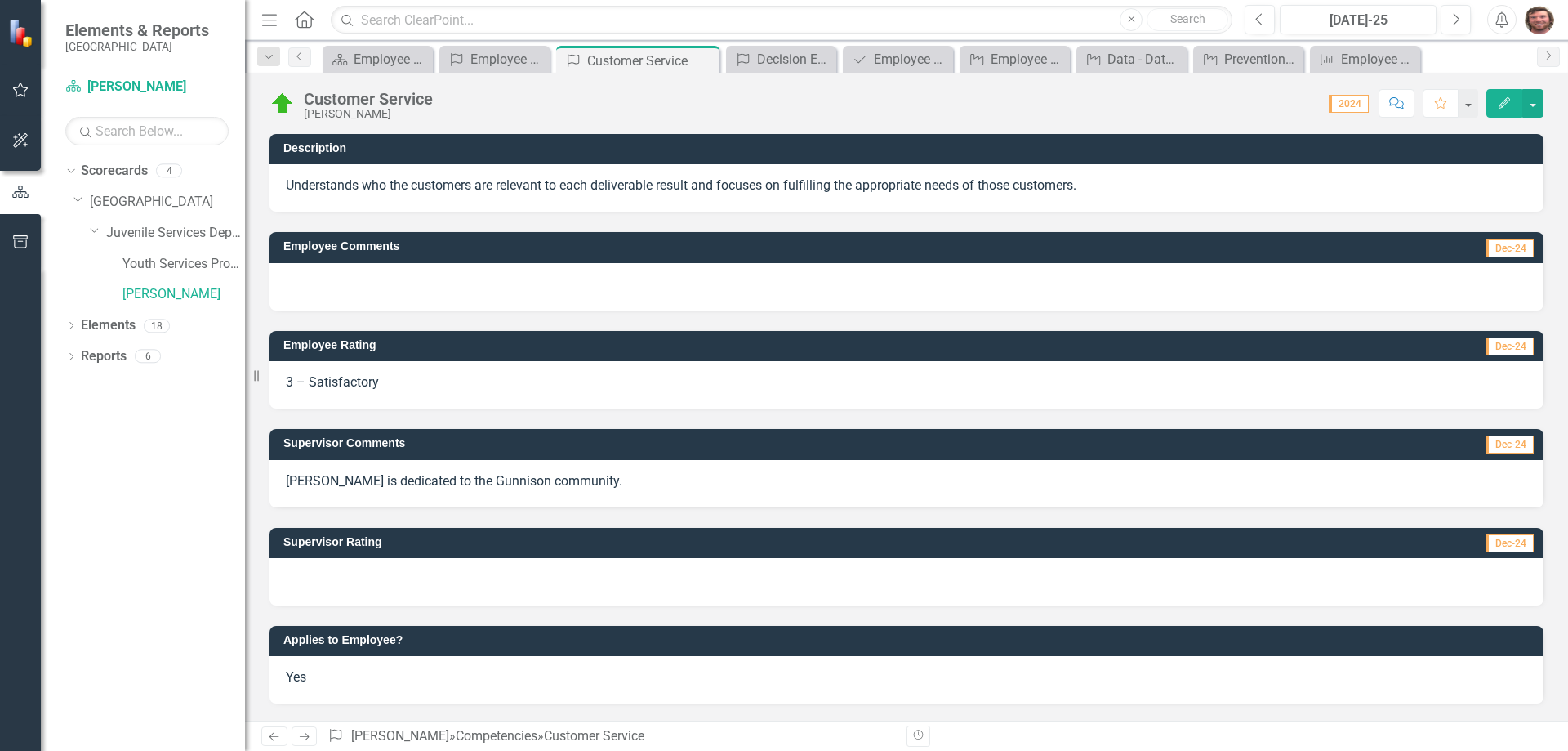
click at [1513, 107] on button "Edit" at bounding box center [1504, 103] width 36 height 29
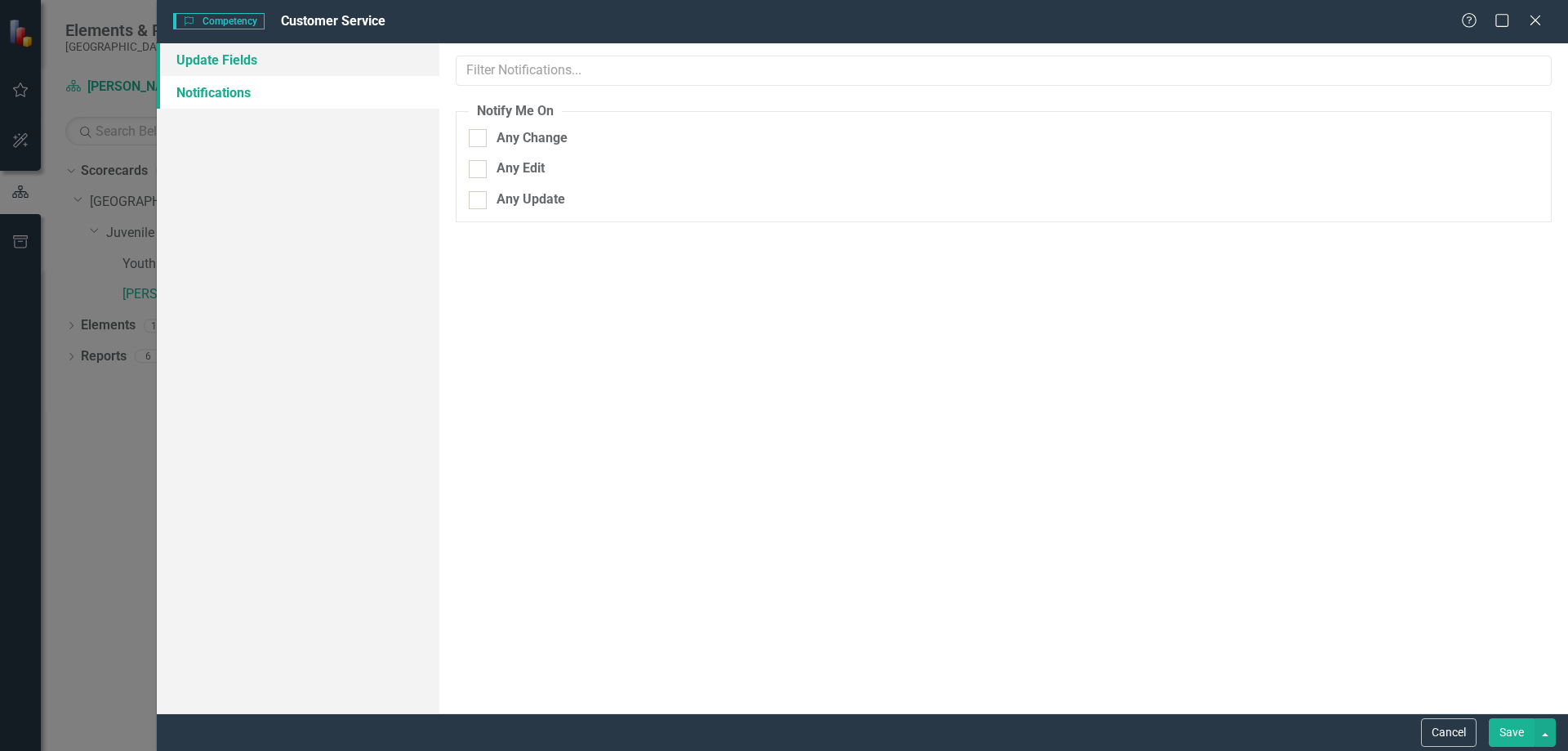
click at [342, 70] on link "Update Fields" at bounding box center [298, 59] width 283 height 32
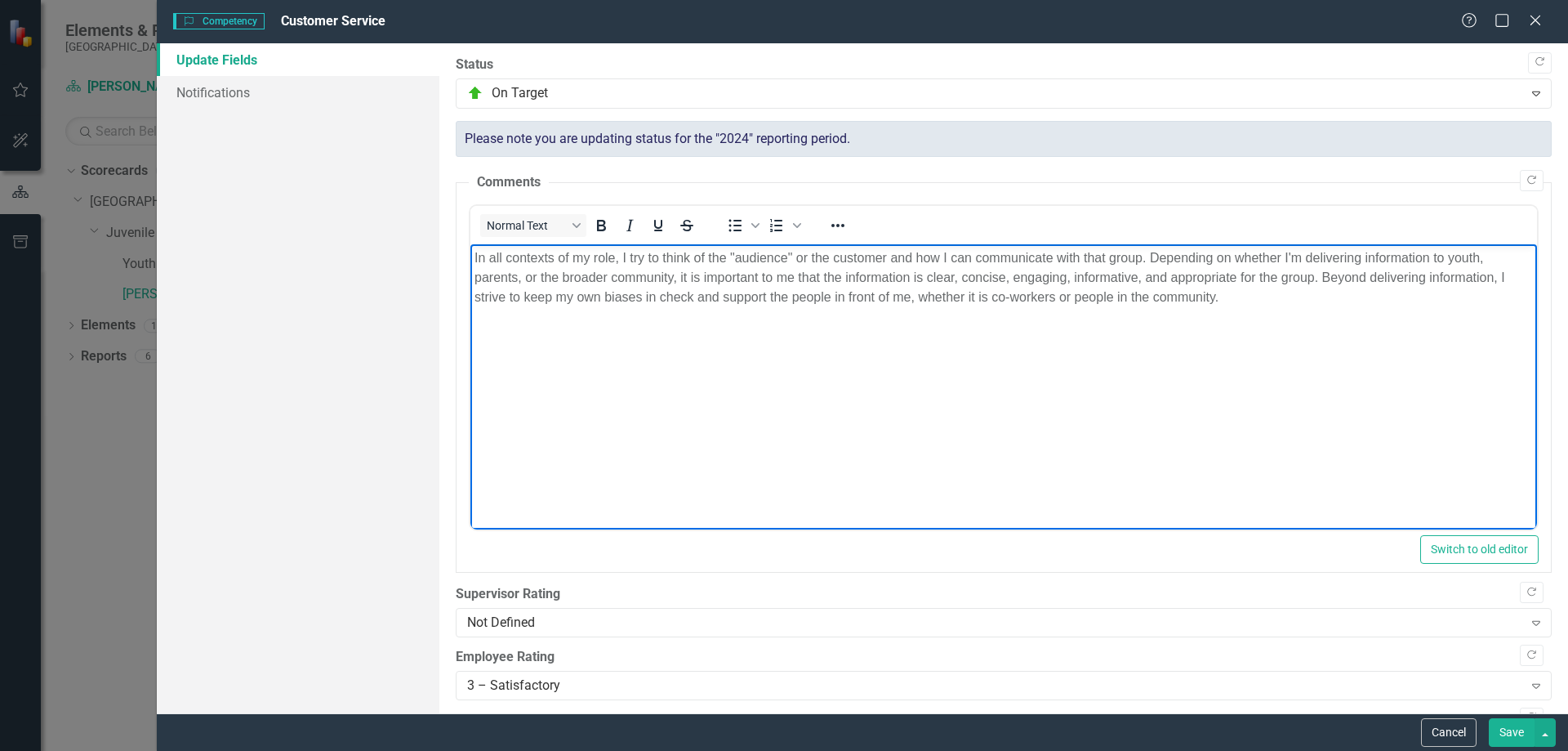
drag, startPoint x: 1267, startPoint y: 306, endPoint x: 408, endPoint y: 228, distance: 862.5
click at [470, 244] on html "In all contexts of my role, I try to think of the "audience" or the customer an…" at bounding box center [1003, 367] width 1067 height 245
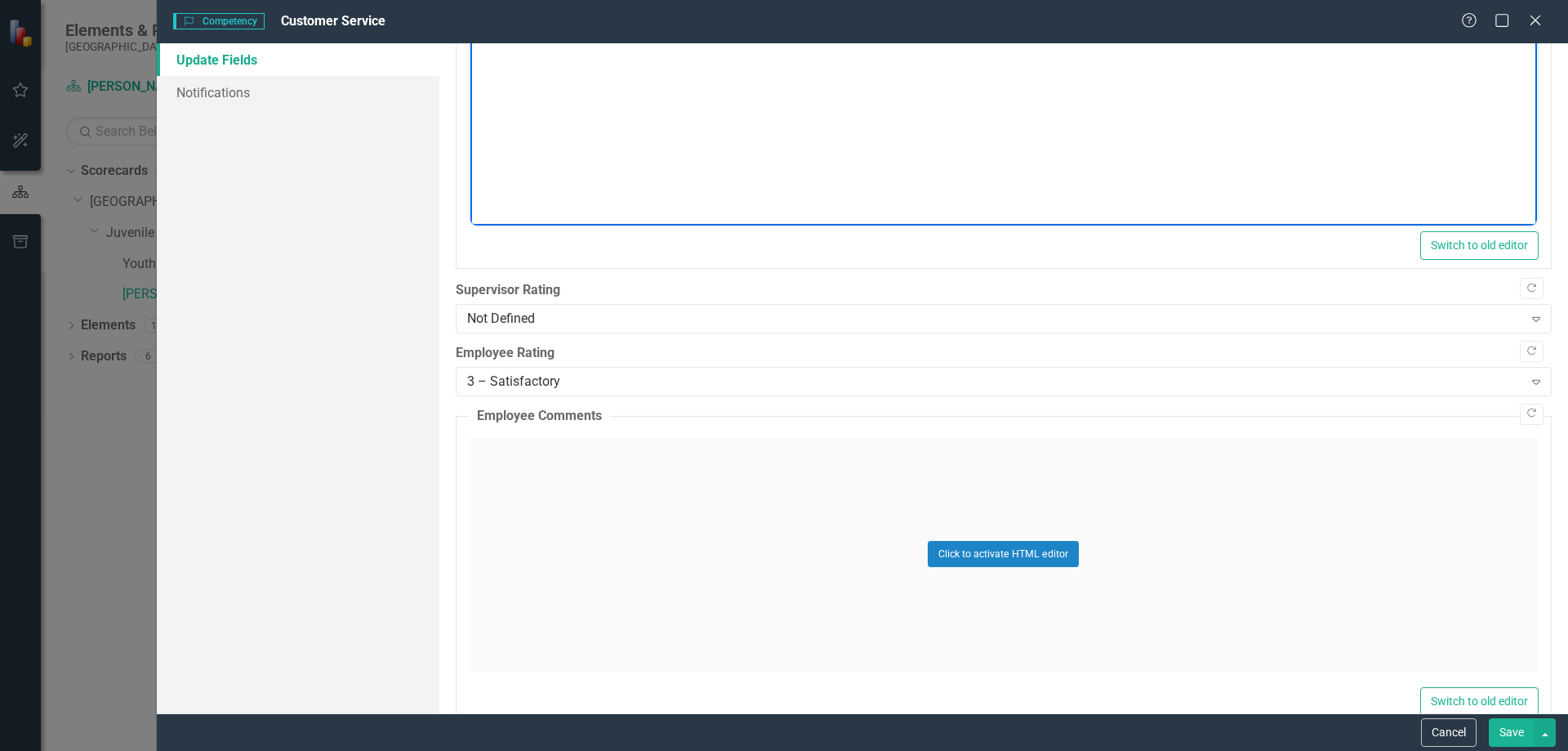
scroll to position [327, 0]
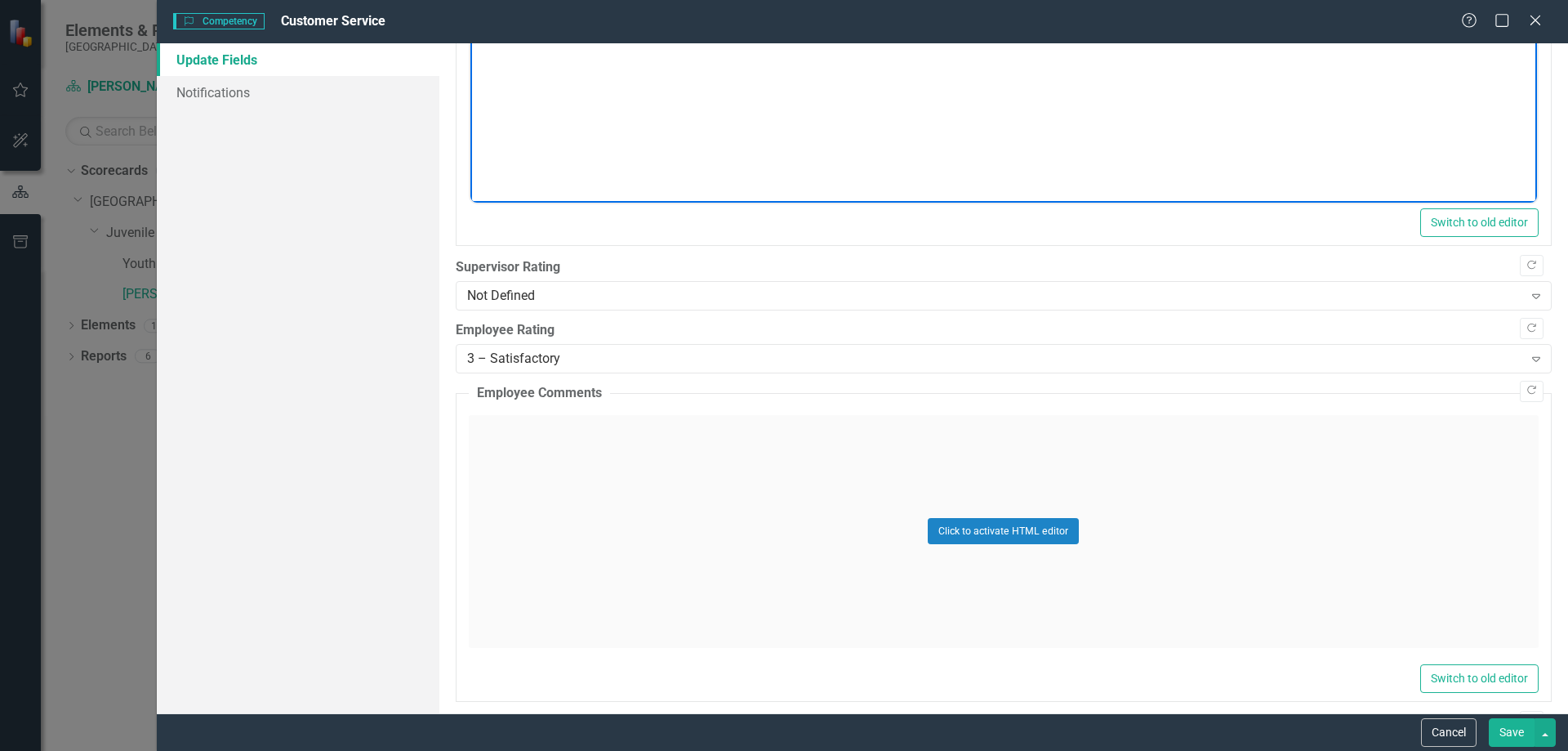
click at [709, 510] on div "Click to activate HTML editor" at bounding box center [1003, 531] width 1070 height 233
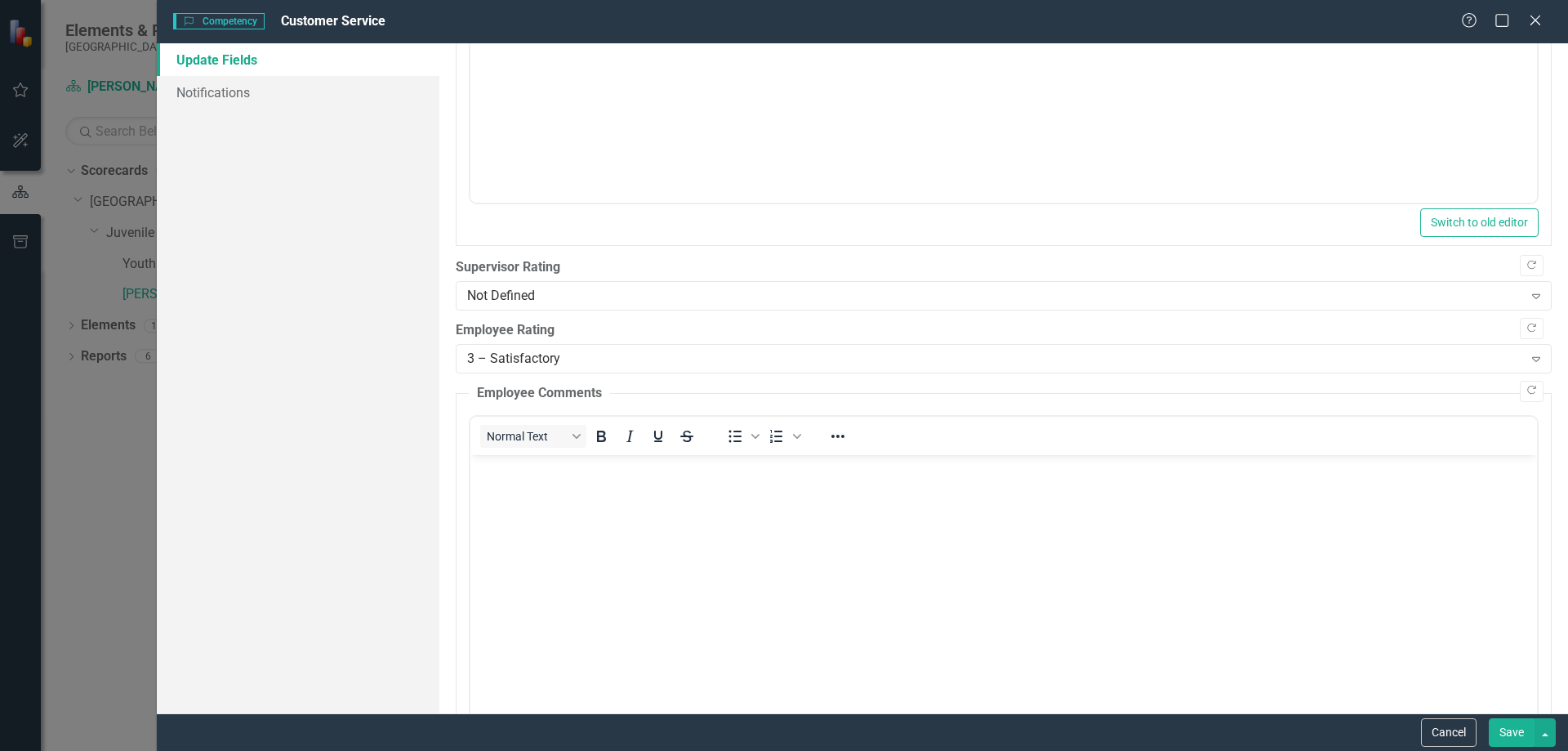
scroll to position [0, 0]
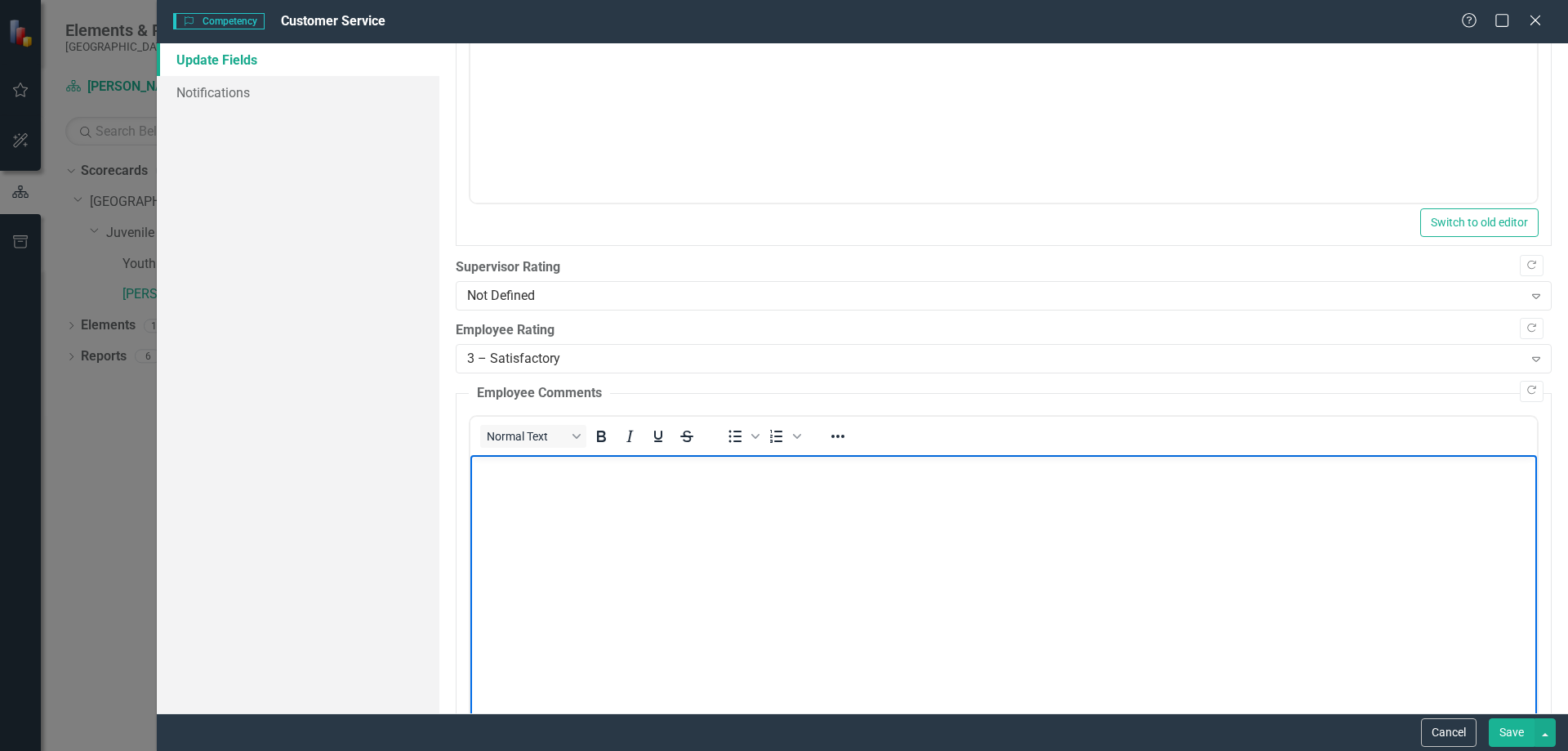
click at [702, 509] on body "Rich Text Area. Press ALT-0 for help." at bounding box center [1003, 577] width 1067 height 245
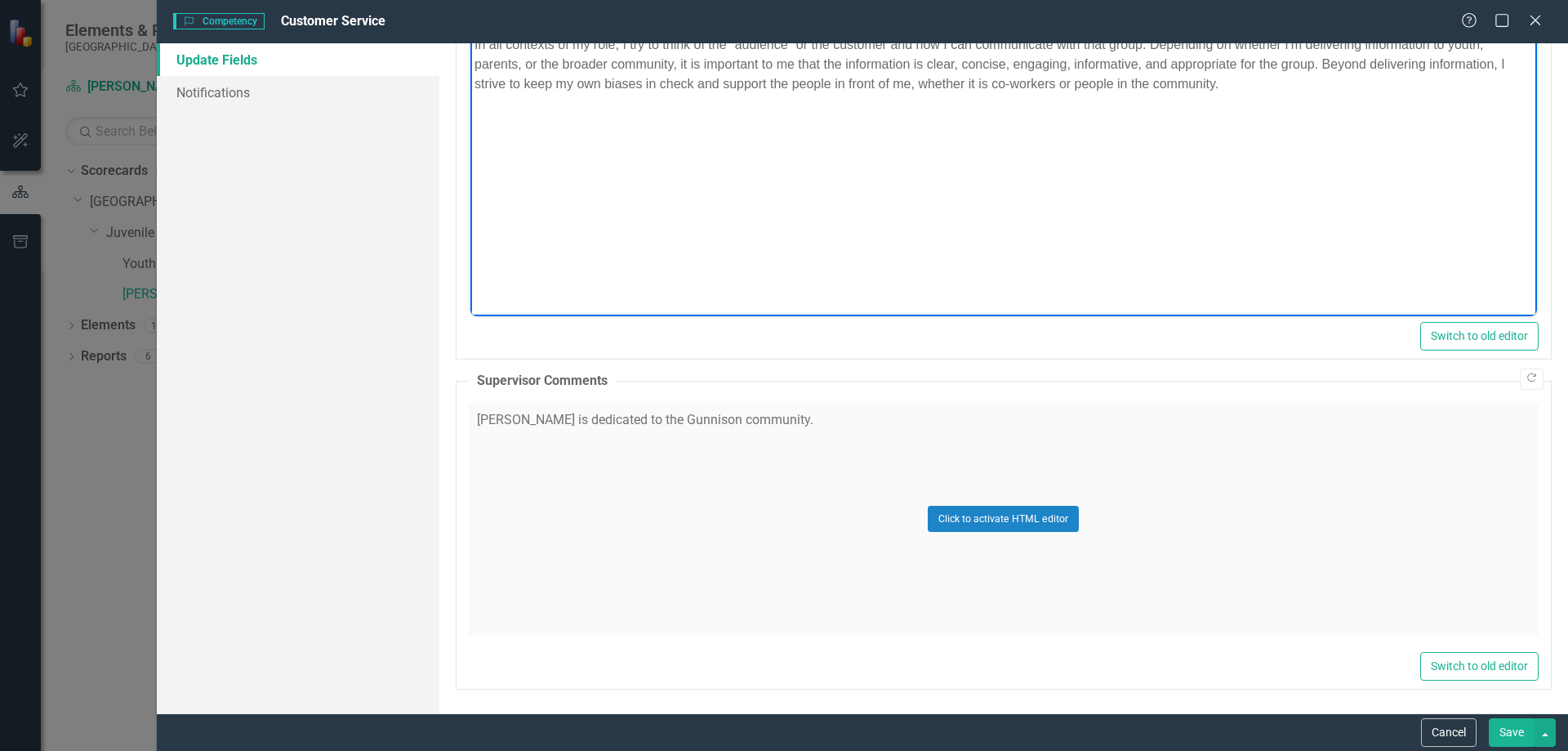
scroll to position [752, 0]
click at [1501, 731] on button "Save" at bounding box center [1511, 732] width 46 height 29
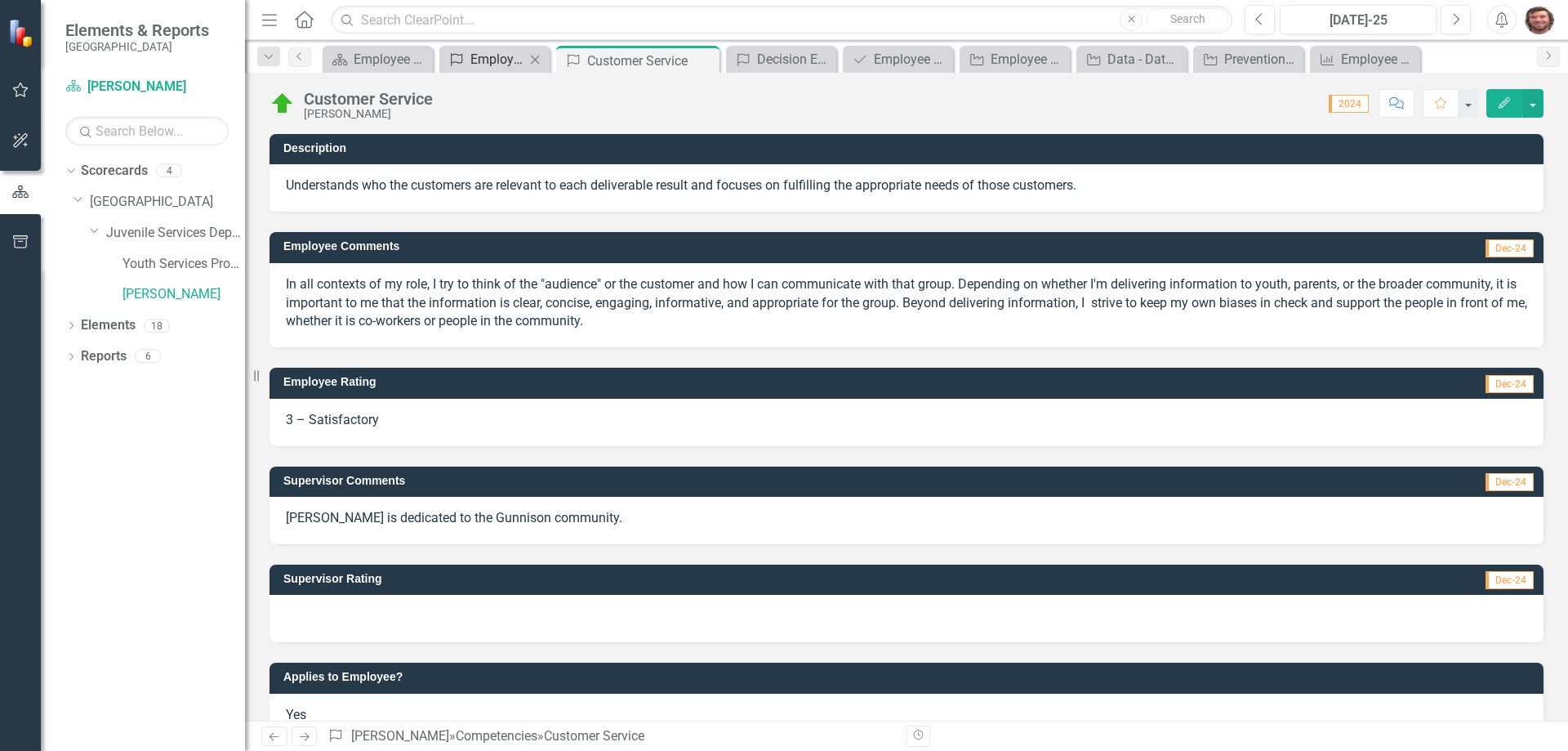
click at [483, 54] on div "Employee Competencies to Update" at bounding box center [498, 59] width 55 height 21
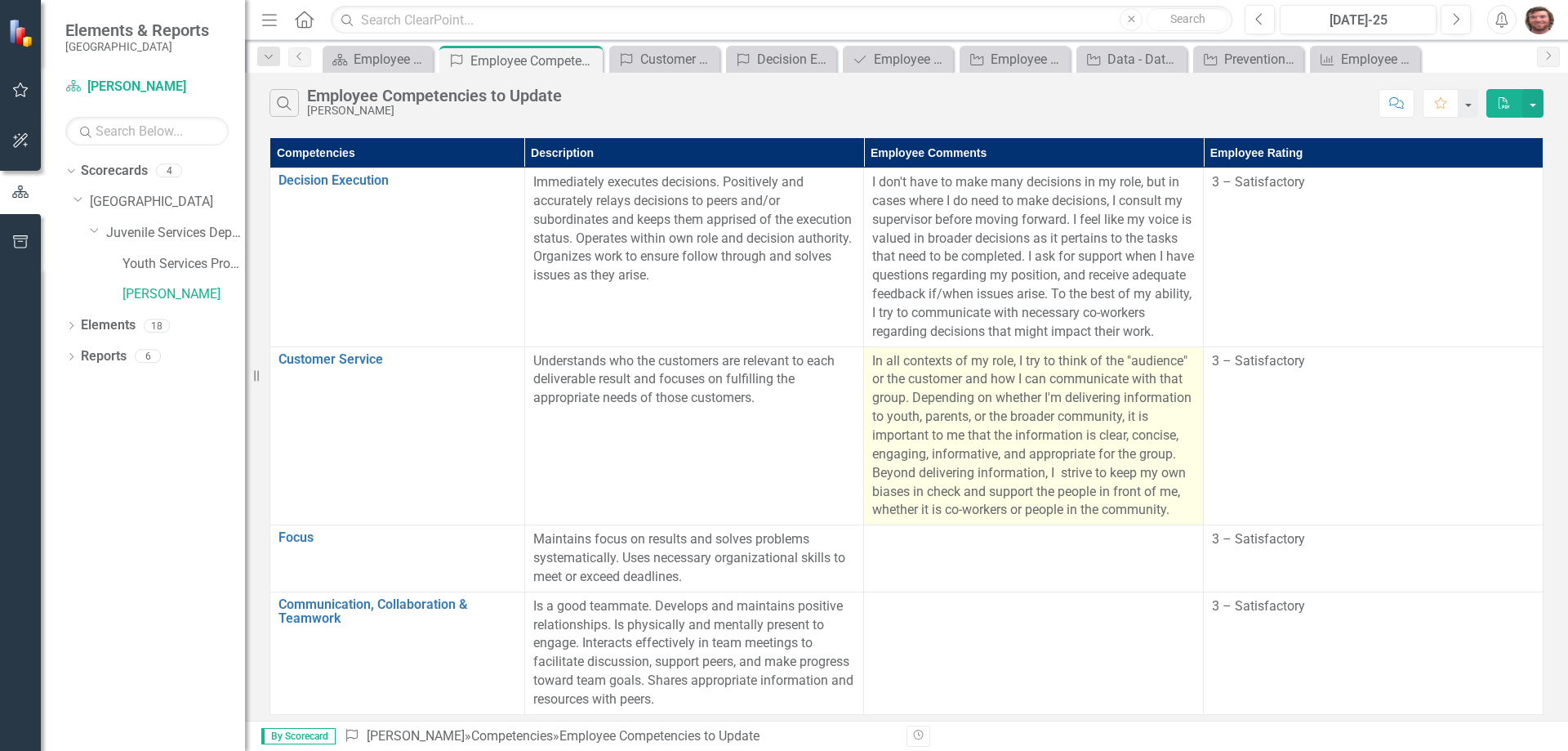
scroll to position [30, 0]
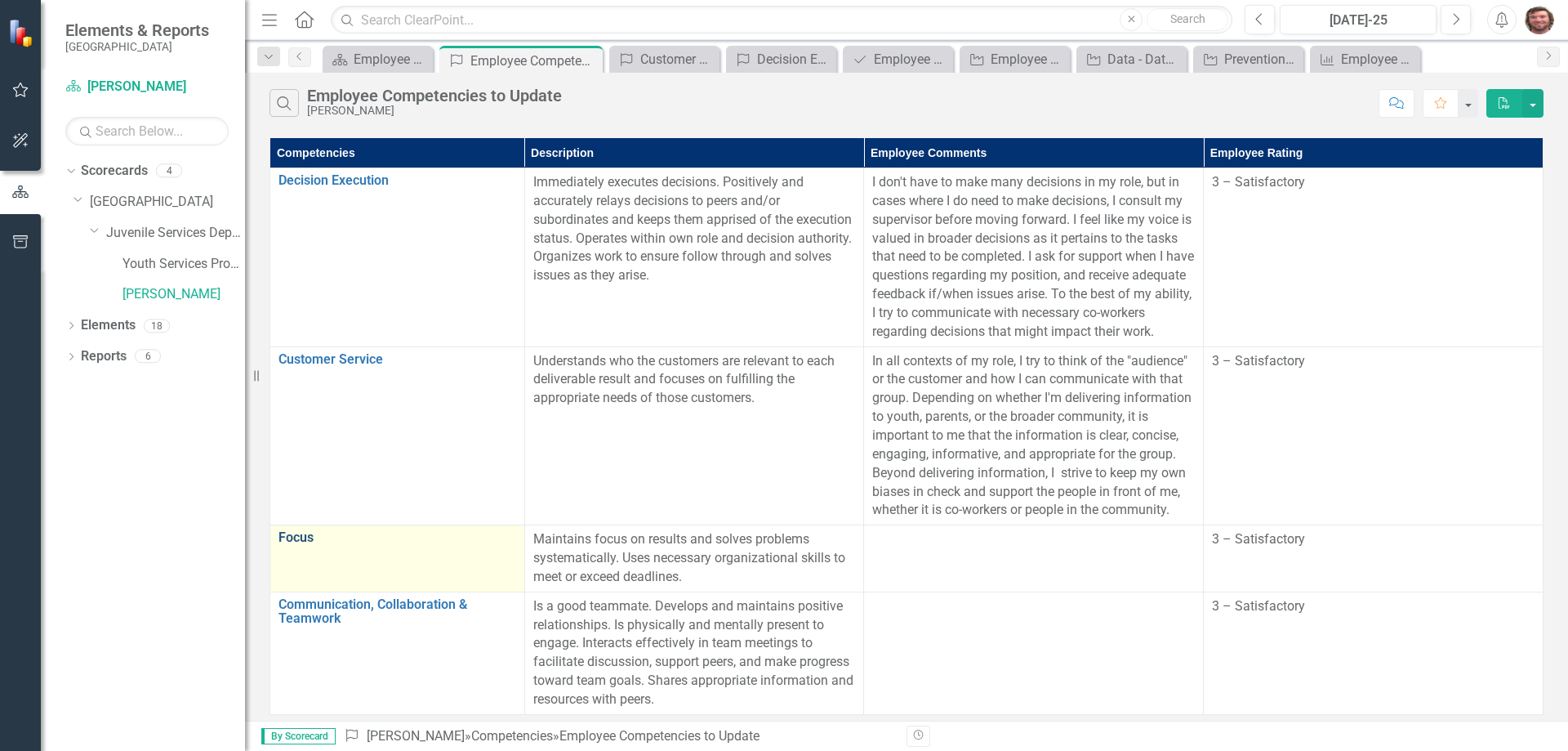
click at [311, 530] on link "Focus" at bounding box center [397, 537] width 238 height 14
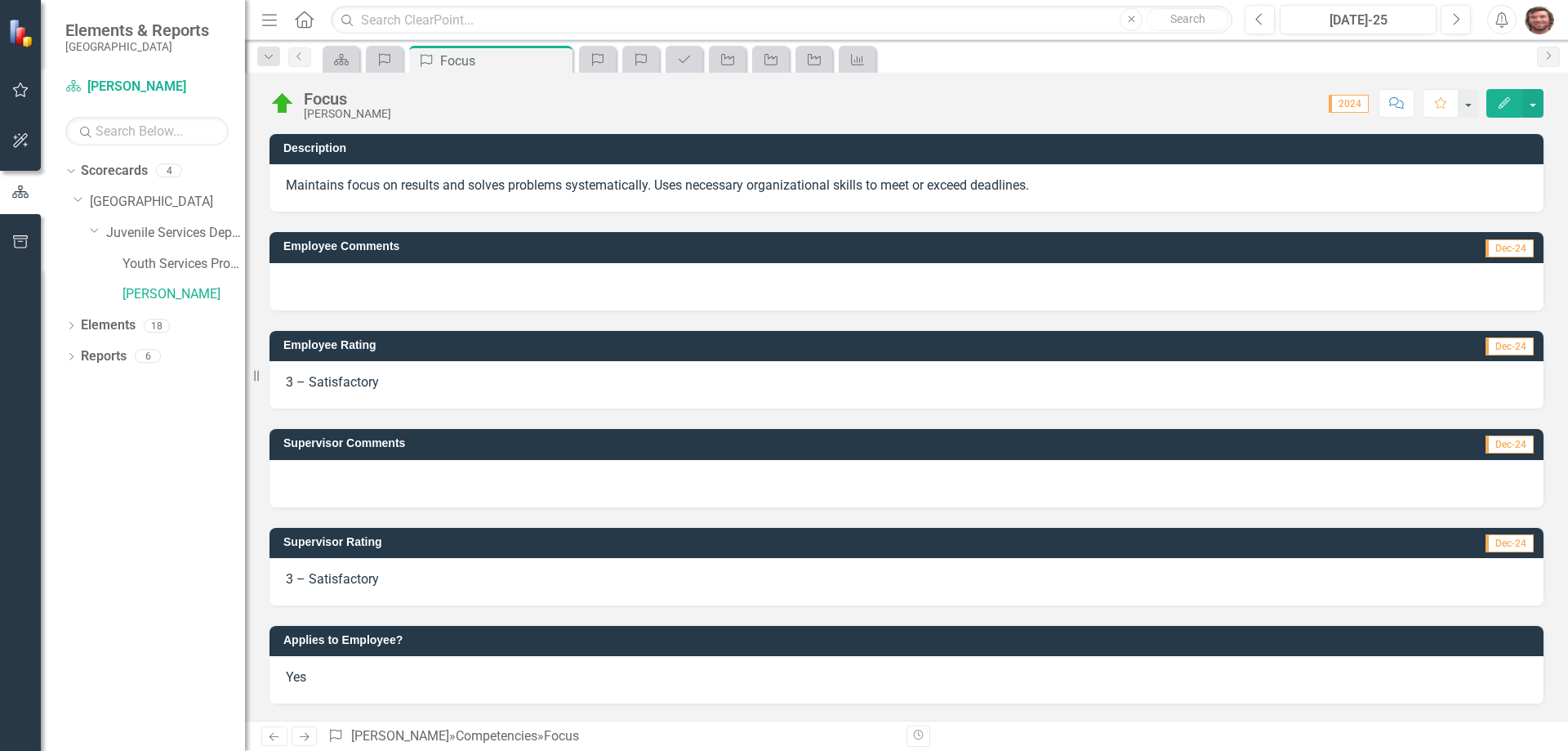
click at [1511, 104] on icon "Edit" at bounding box center [1504, 102] width 14 height 12
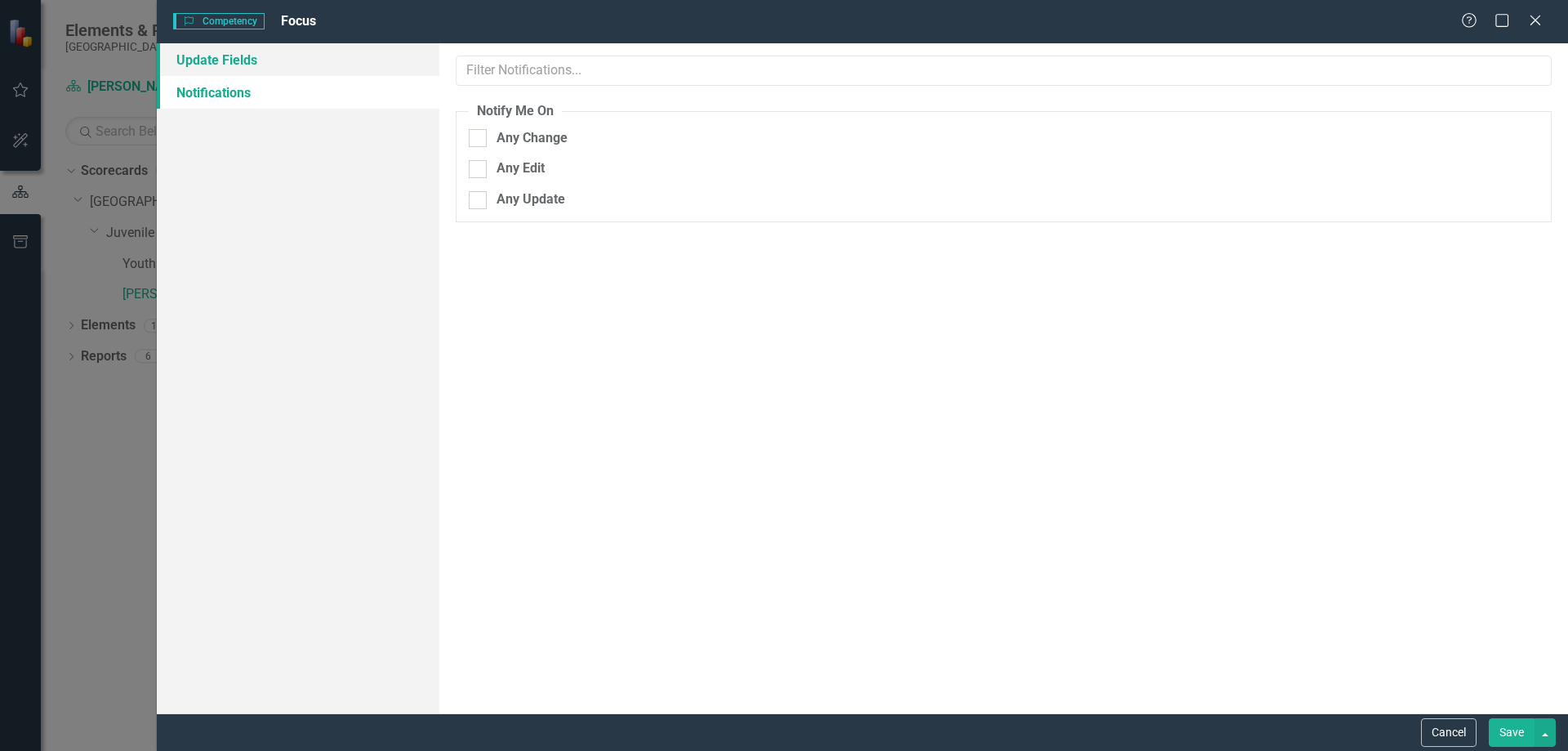
click at [290, 58] on link "Update Fields" at bounding box center [298, 59] width 283 height 32
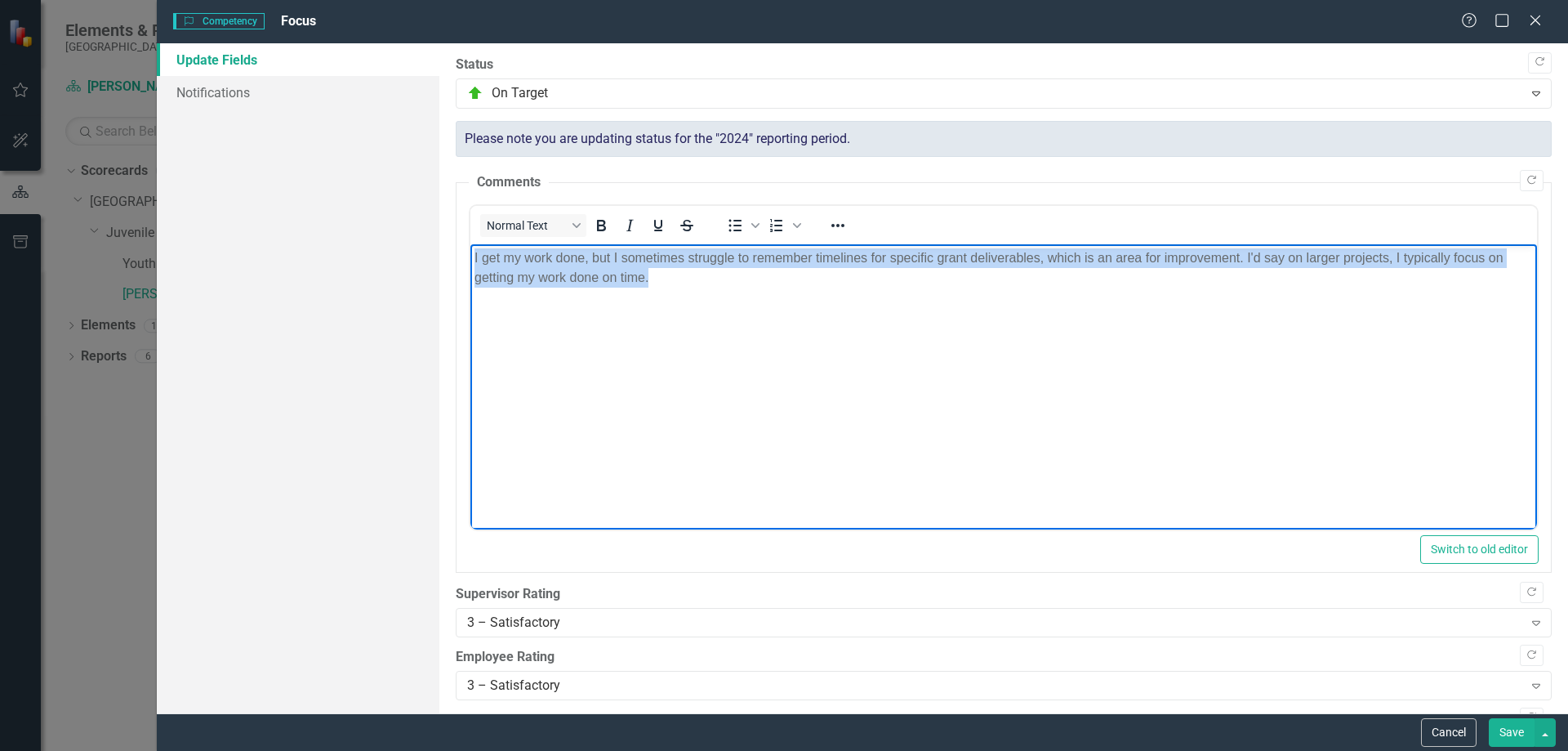
drag, startPoint x: 666, startPoint y: 281, endPoint x: 466, endPoint y: 261, distance: 201.0
click at [470, 261] on html "I get my work done, but I sometimes struggle to remember timelines for specific…" at bounding box center [1003, 367] width 1067 height 245
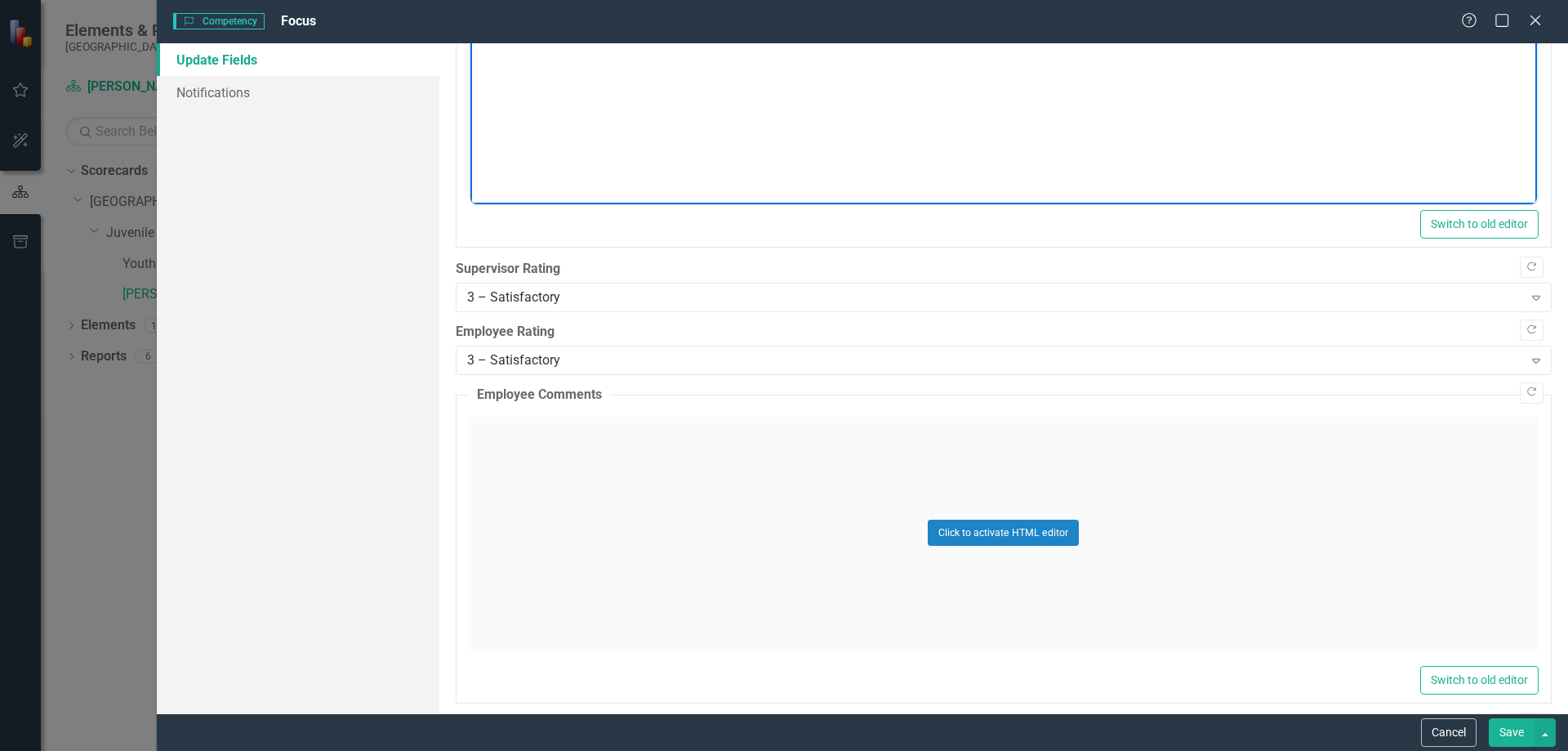
scroll to position [327, 0]
click at [762, 509] on div "Click to activate HTML editor" at bounding box center [1003, 531] width 1070 height 233
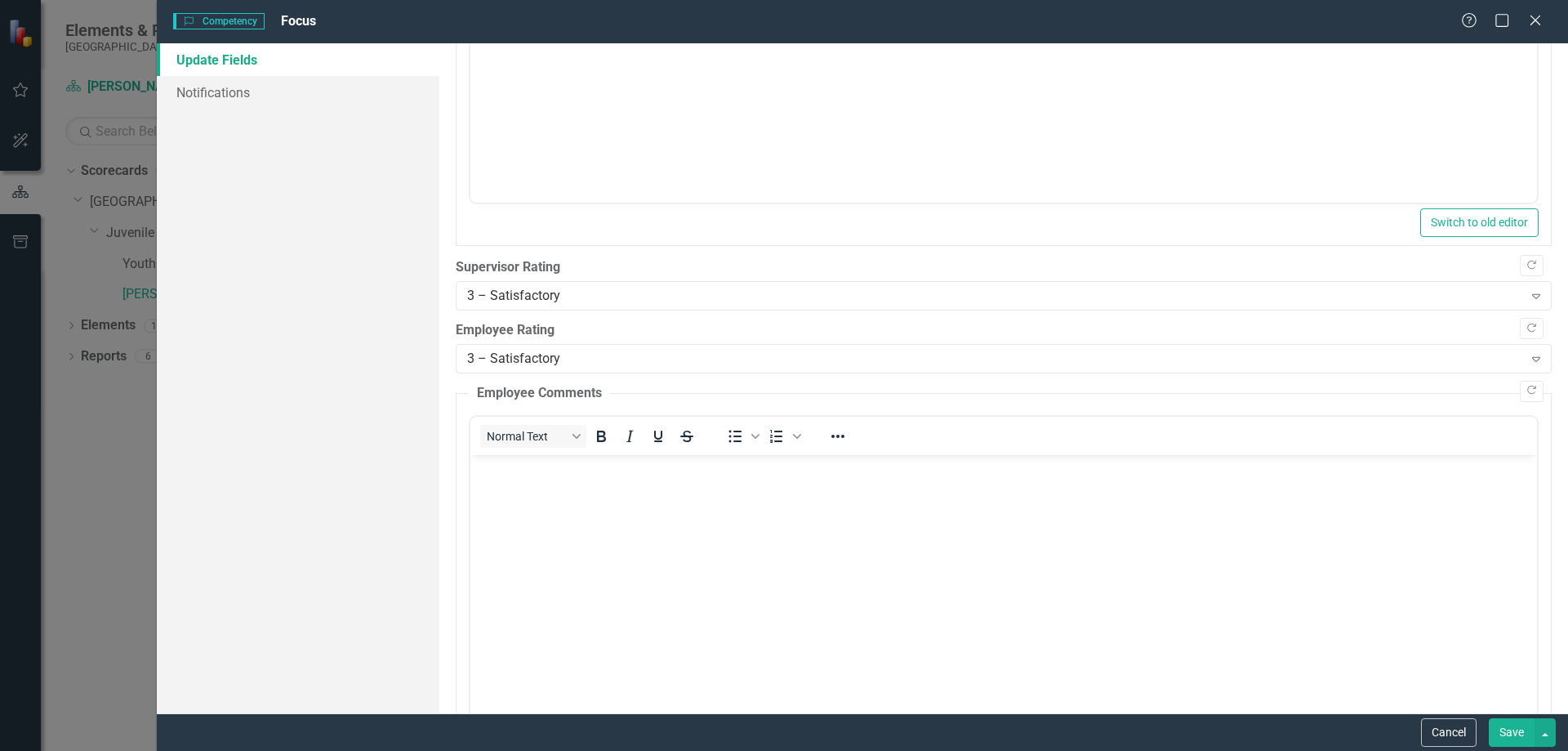
scroll to position [0, 0]
click at [664, 482] on body "Rich Text Area. Press ALT-0 for help." at bounding box center [1003, 577] width 1067 height 245
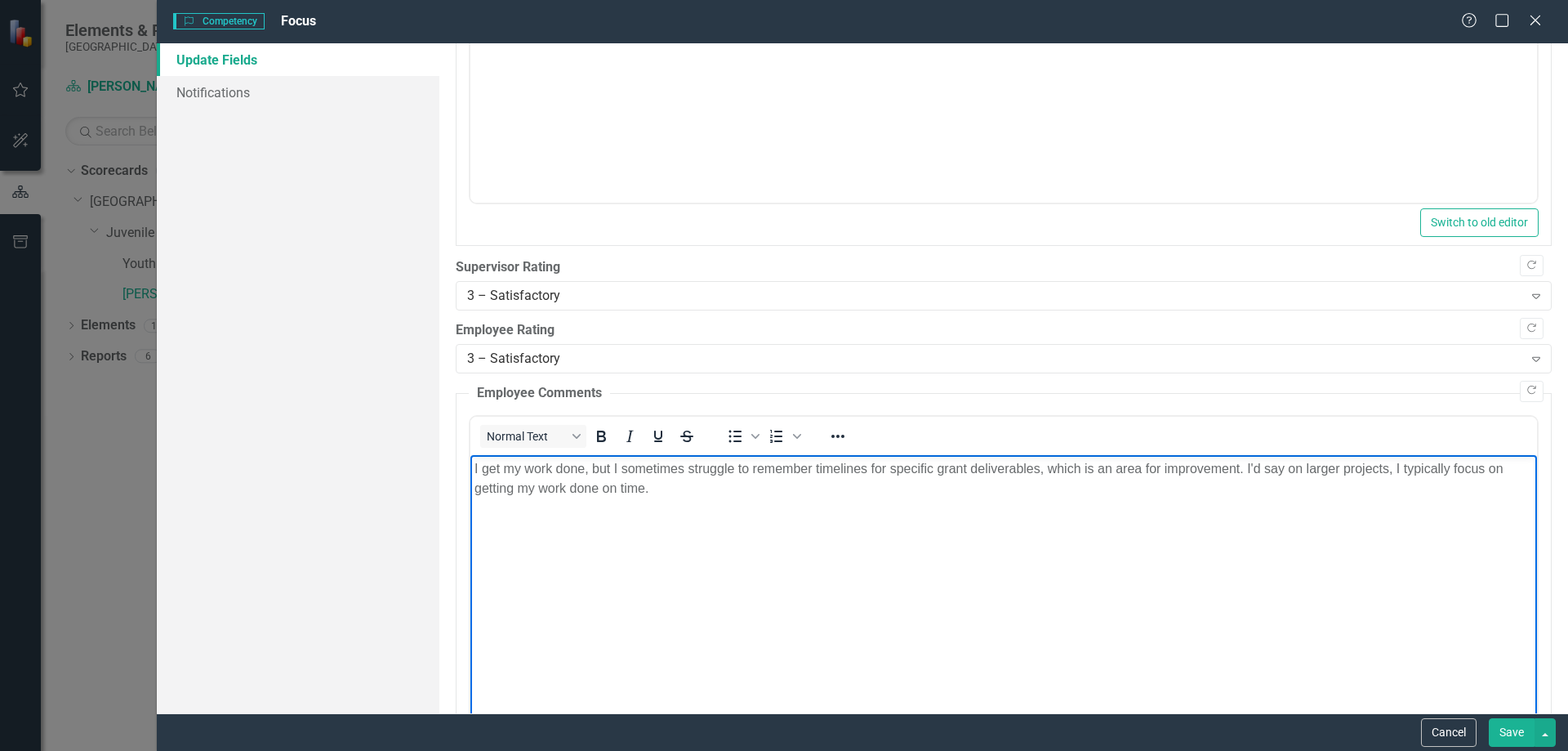
scroll to position [752, 0]
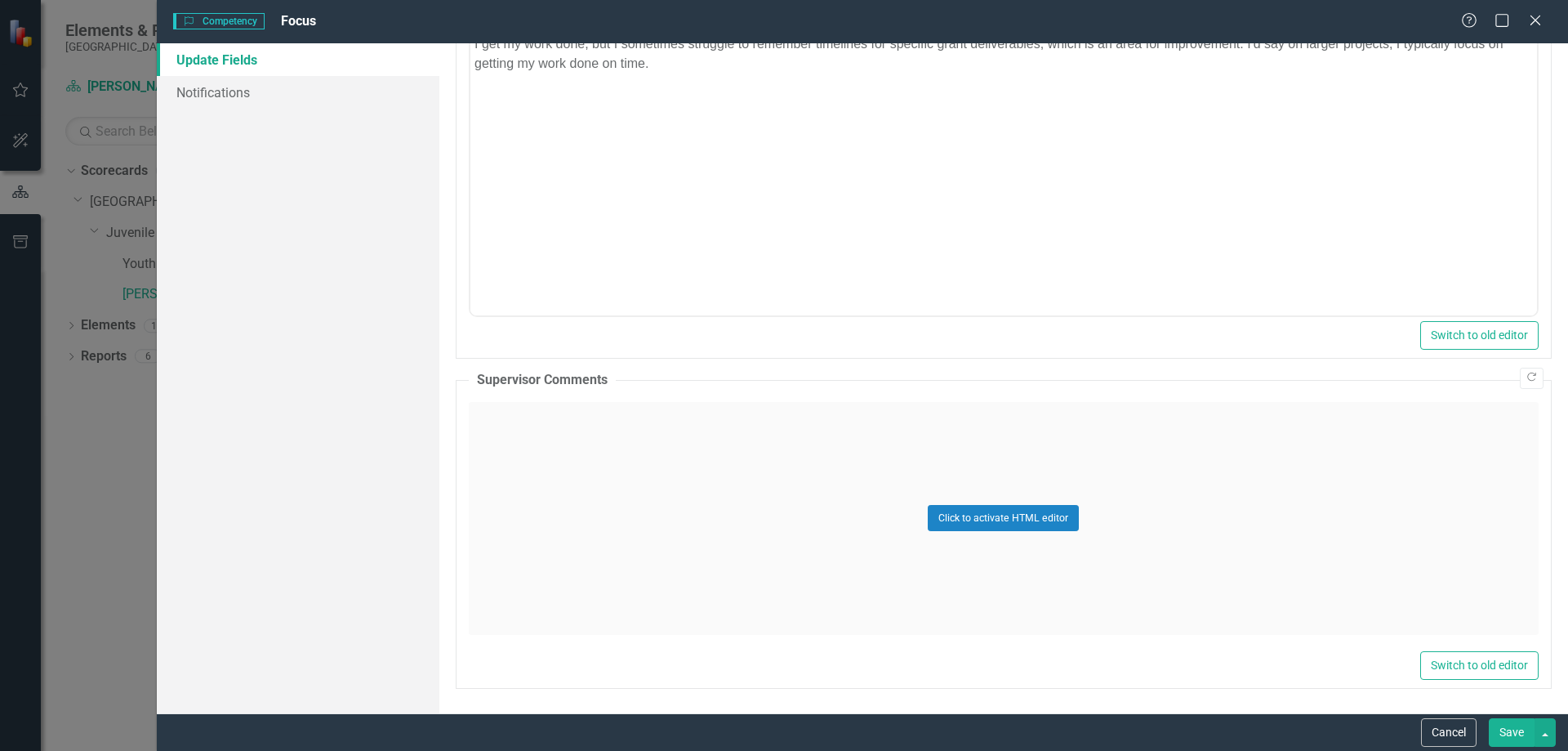
click at [1502, 723] on button "Save" at bounding box center [1511, 732] width 46 height 29
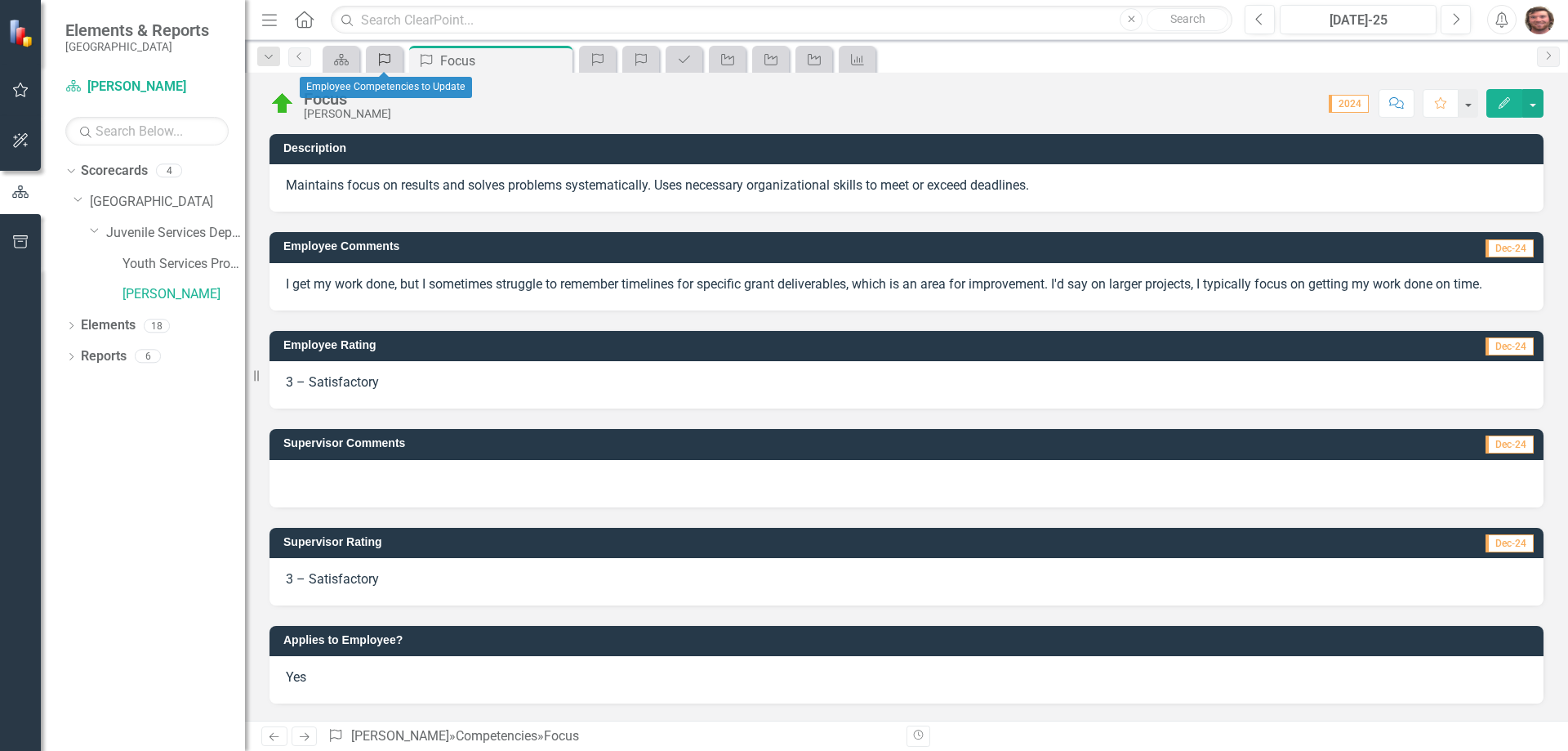
click at [383, 66] on div "Competency" at bounding box center [381, 59] width 22 height 21
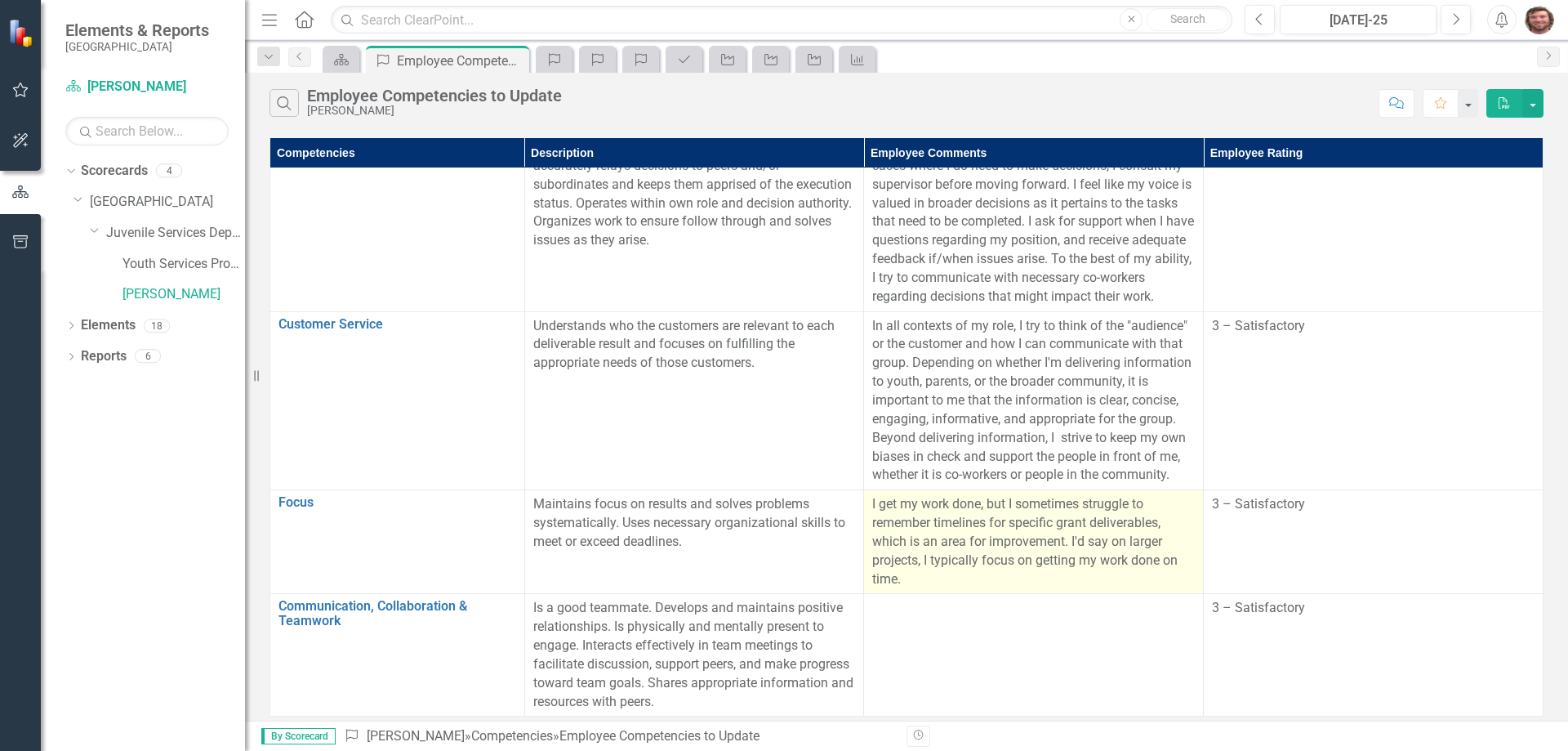
scroll to position [66, 0]
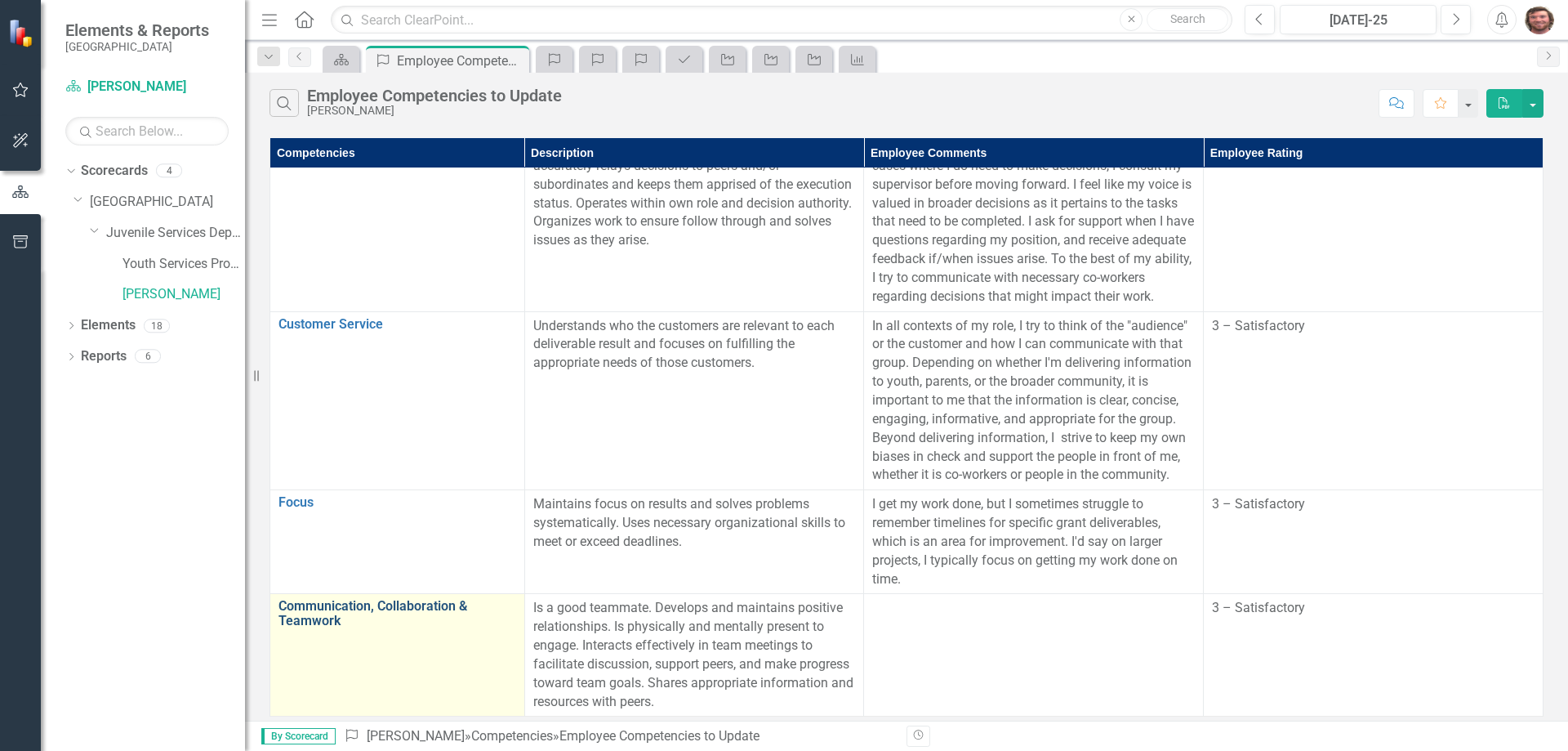
click at [391, 599] on link "Communication, Collaboration & Teamwork" at bounding box center [397, 614] width 238 height 29
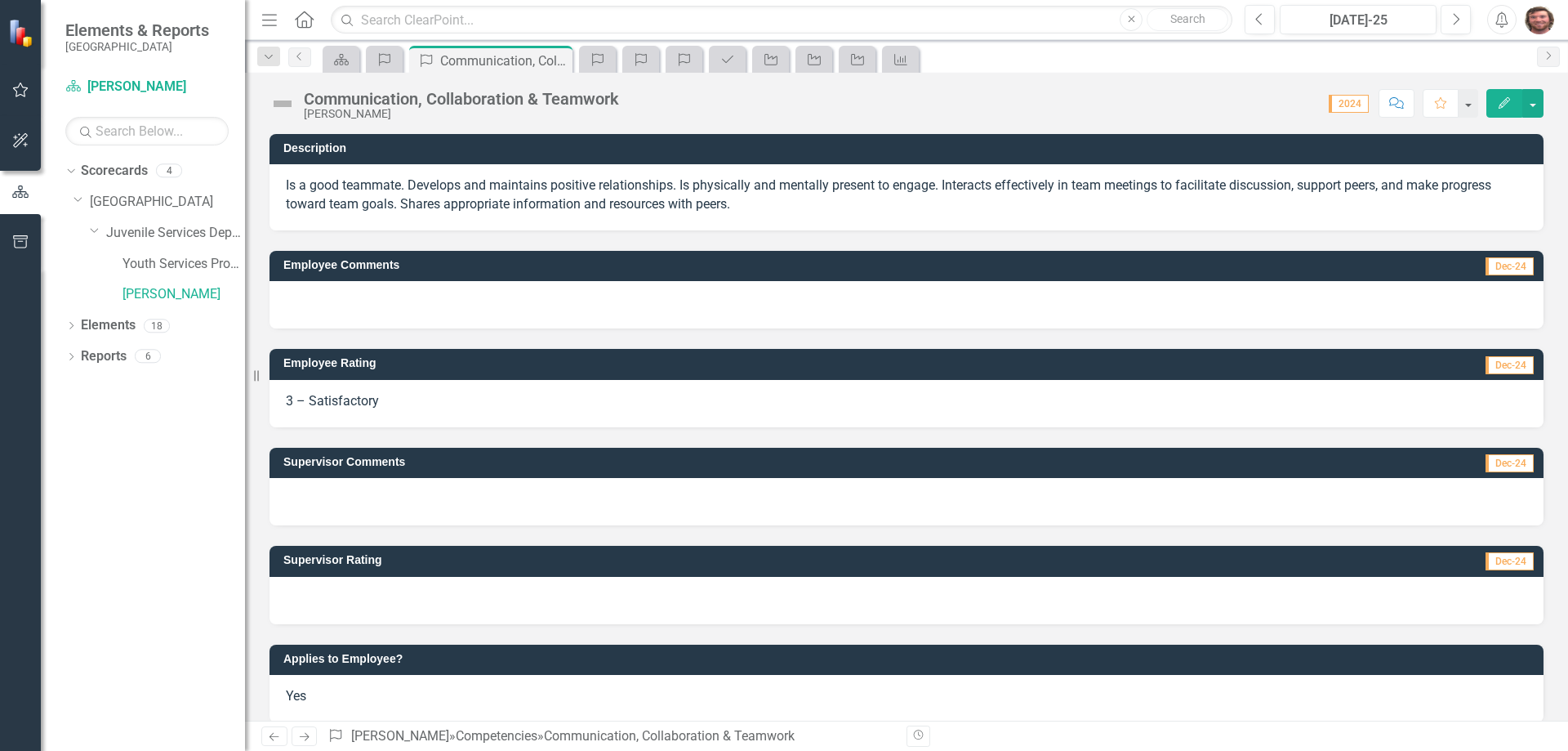
click at [1503, 93] on button "Edit" at bounding box center [1504, 103] width 36 height 29
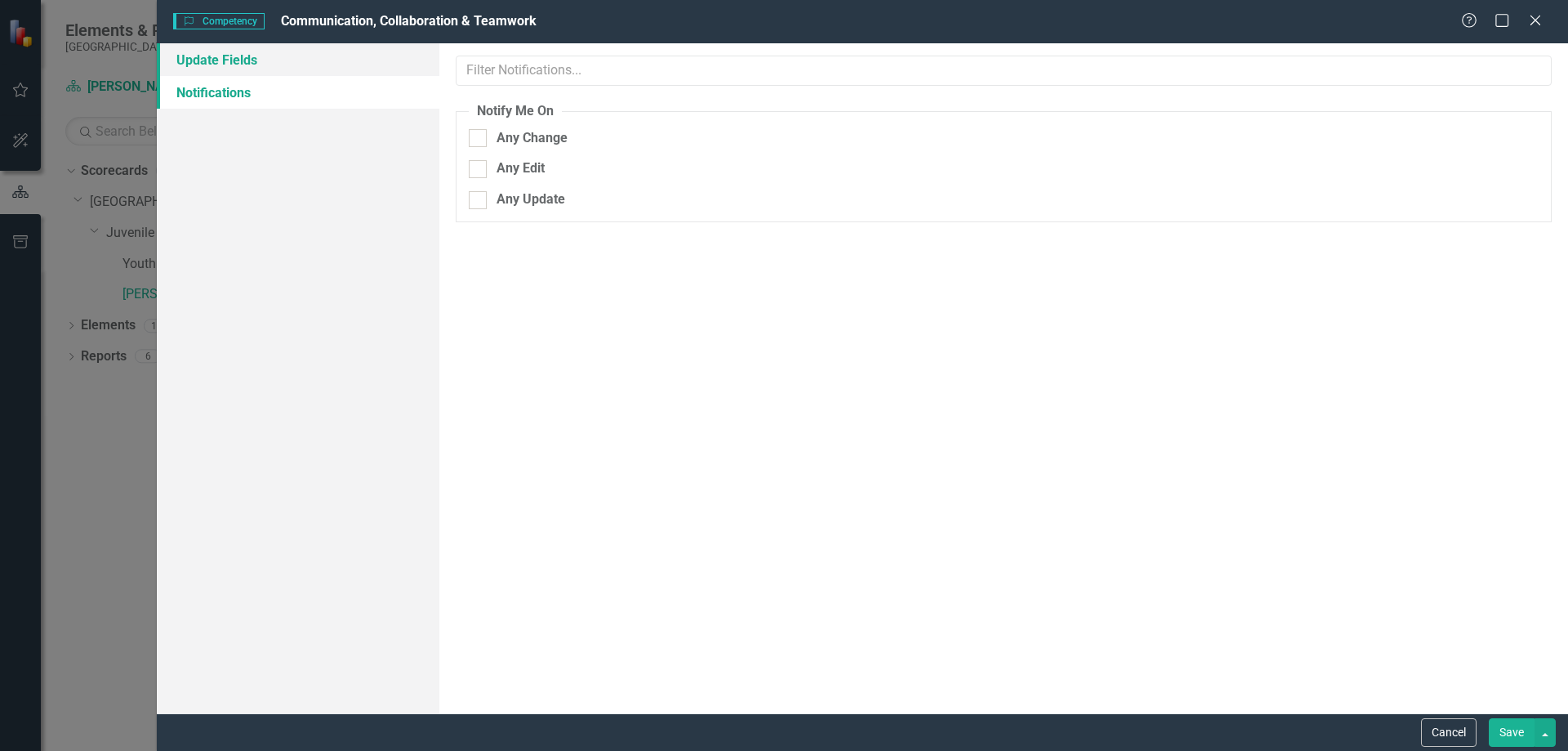
click at [337, 56] on link "Update Fields" at bounding box center [298, 59] width 283 height 32
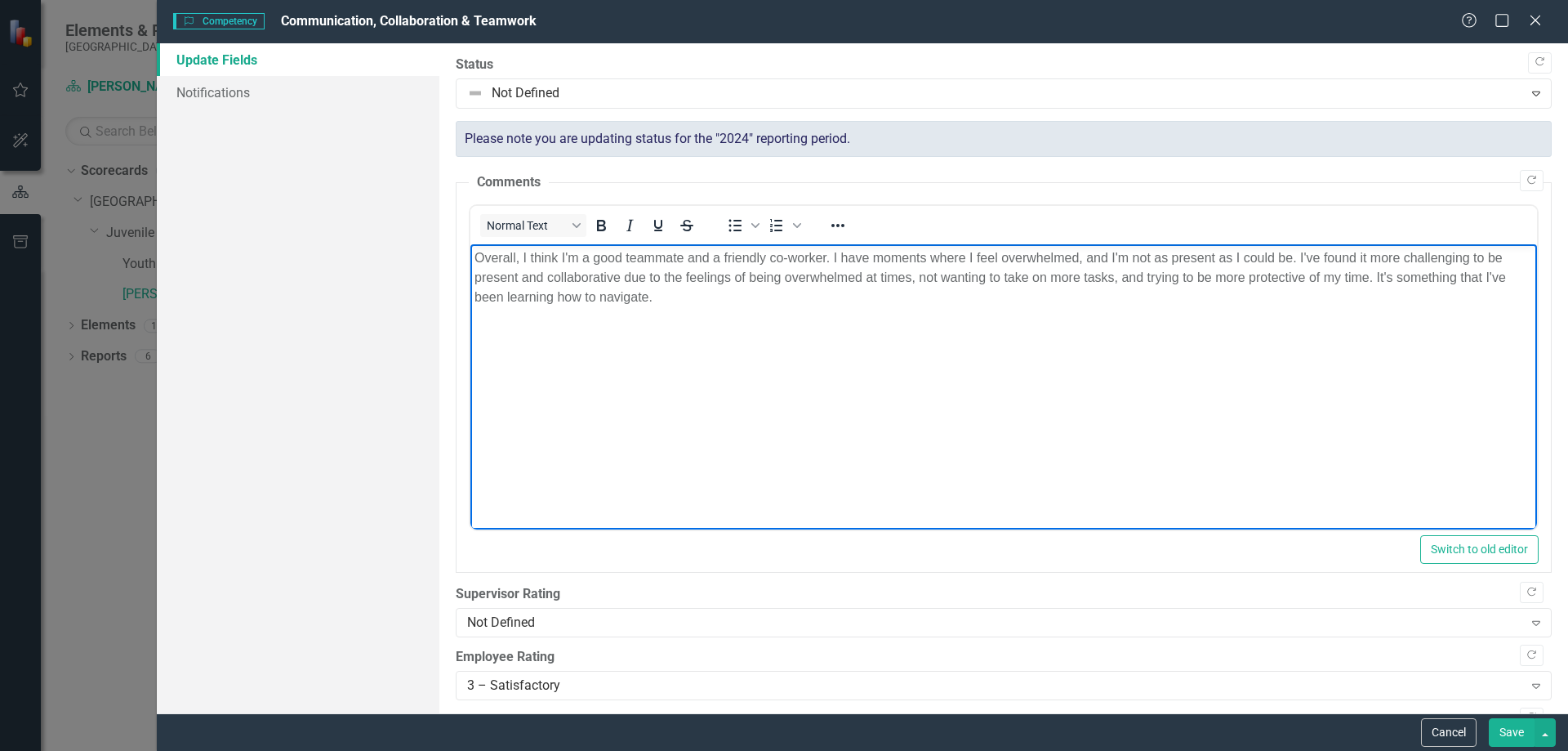
drag, startPoint x: 695, startPoint y: 304, endPoint x: 410, endPoint y: 235, distance: 293.2
click at [470, 244] on html "Overall, I think I'm a good teammate and a friendly co-worker. I have moments w…" at bounding box center [1003, 367] width 1067 height 245
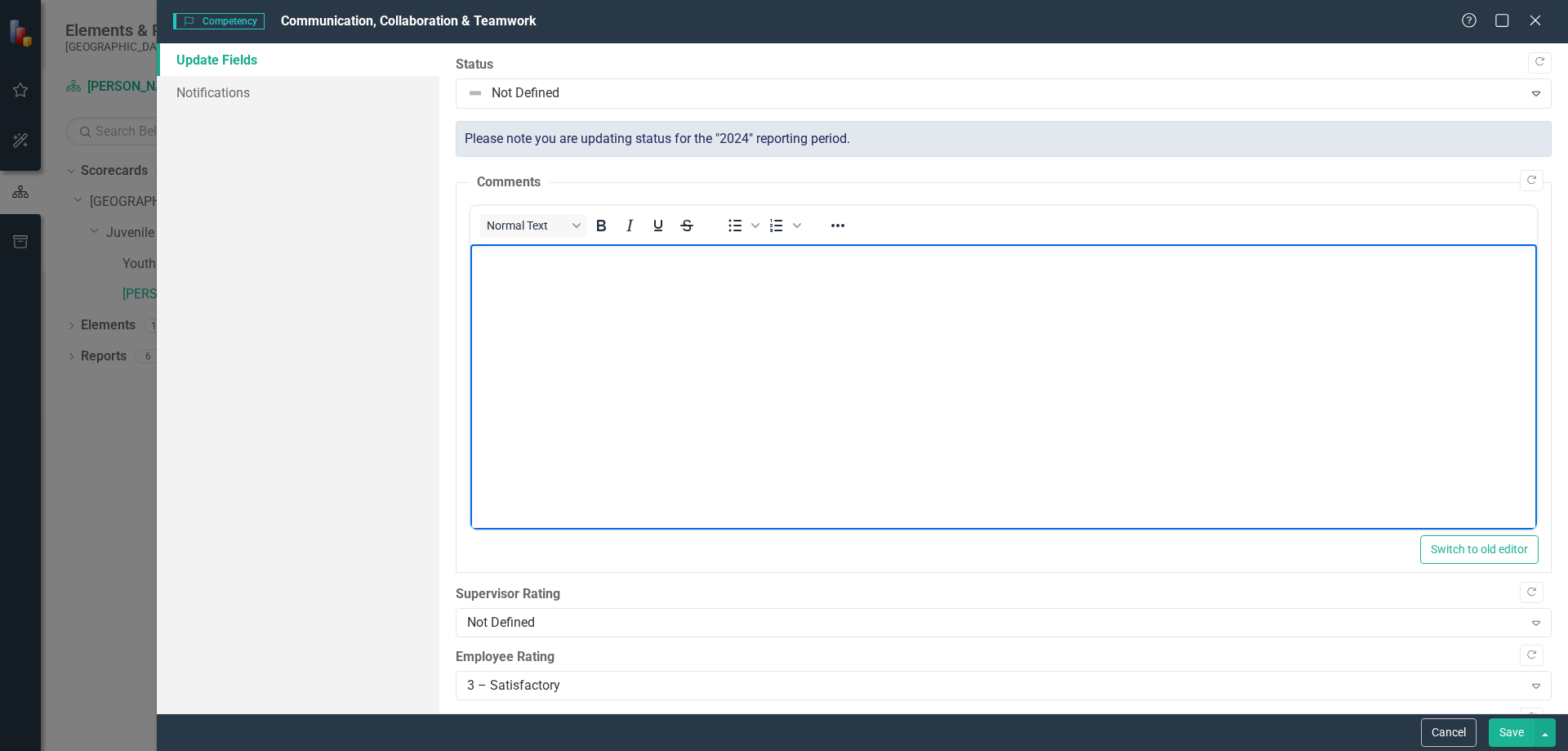
scroll to position [327, 0]
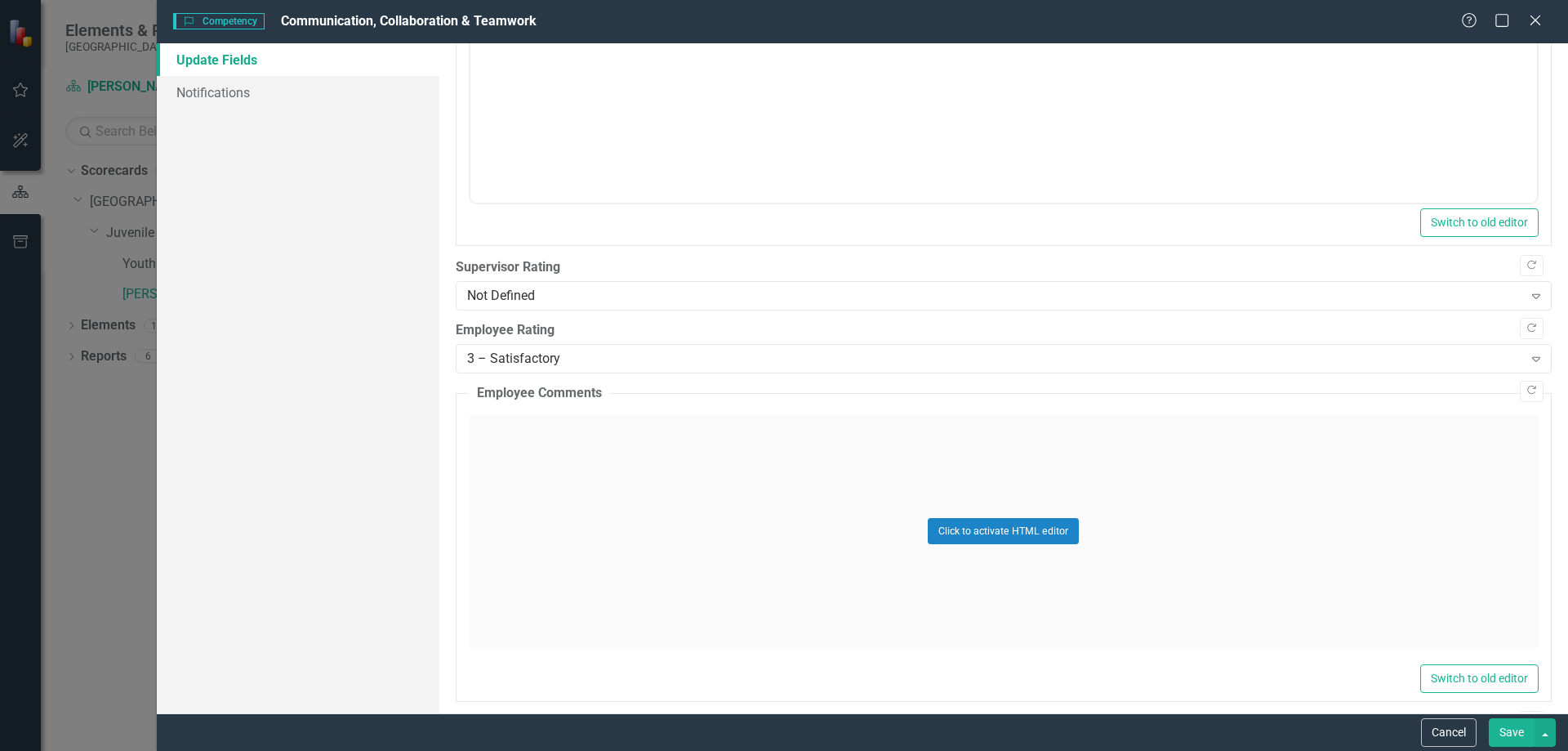
click at [573, 483] on div "Click to activate HTML editor" at bounding box center [1003, 531] width 1070 height 233
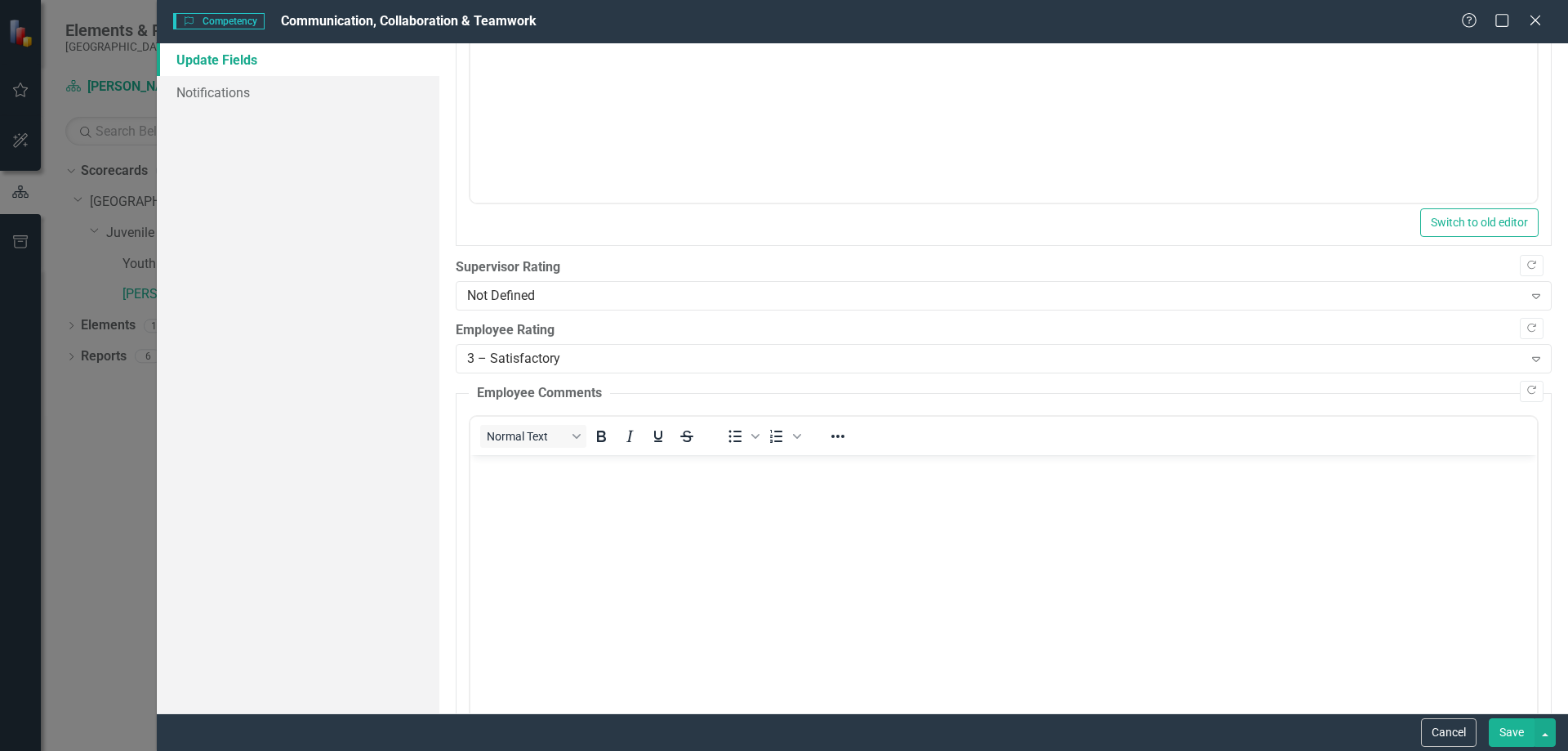
scroll to position [0, 0]
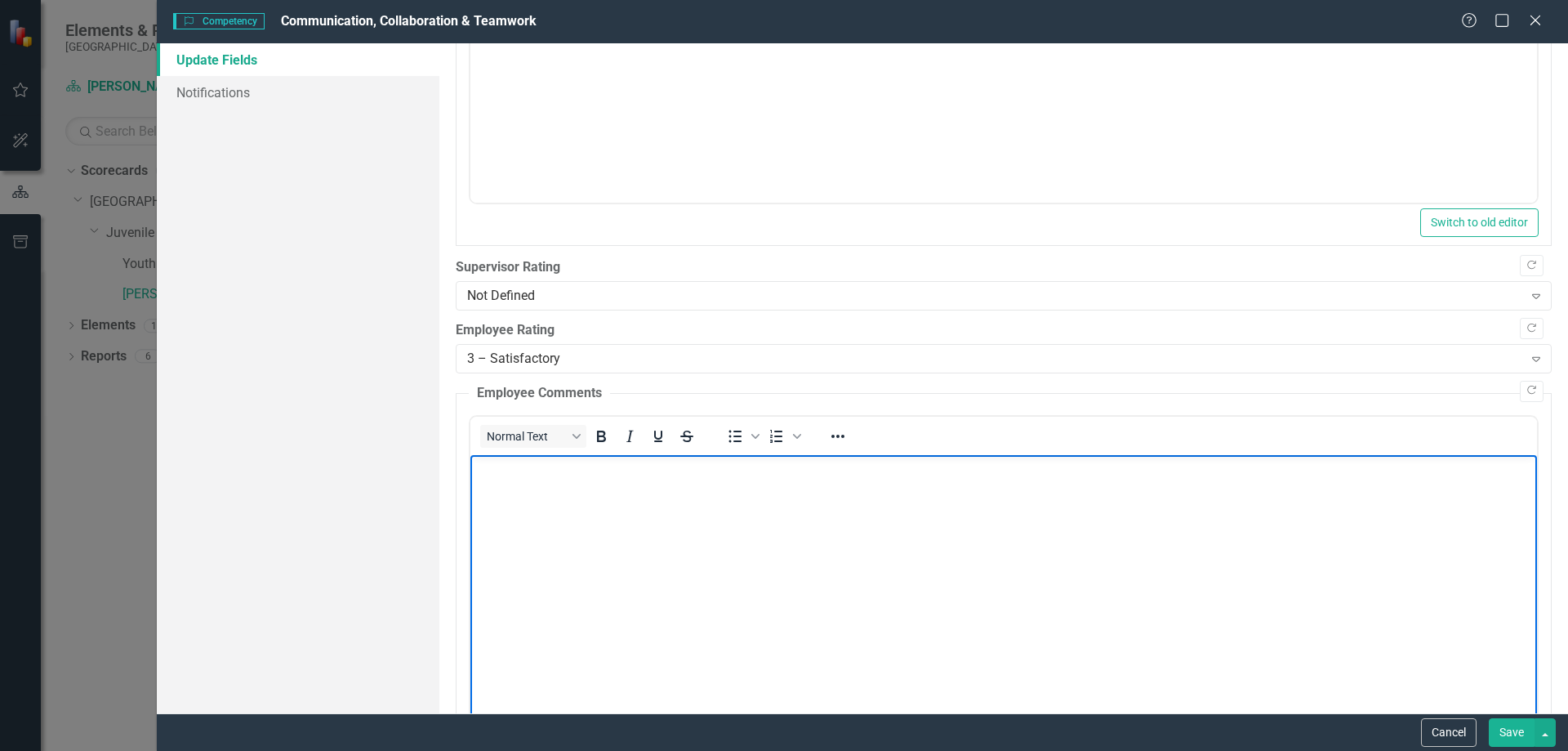
click at [592, 488] on body "Rich Text Area. Press ALT-0 for help." at bounding box center [1003, 577] width 1067 height 245
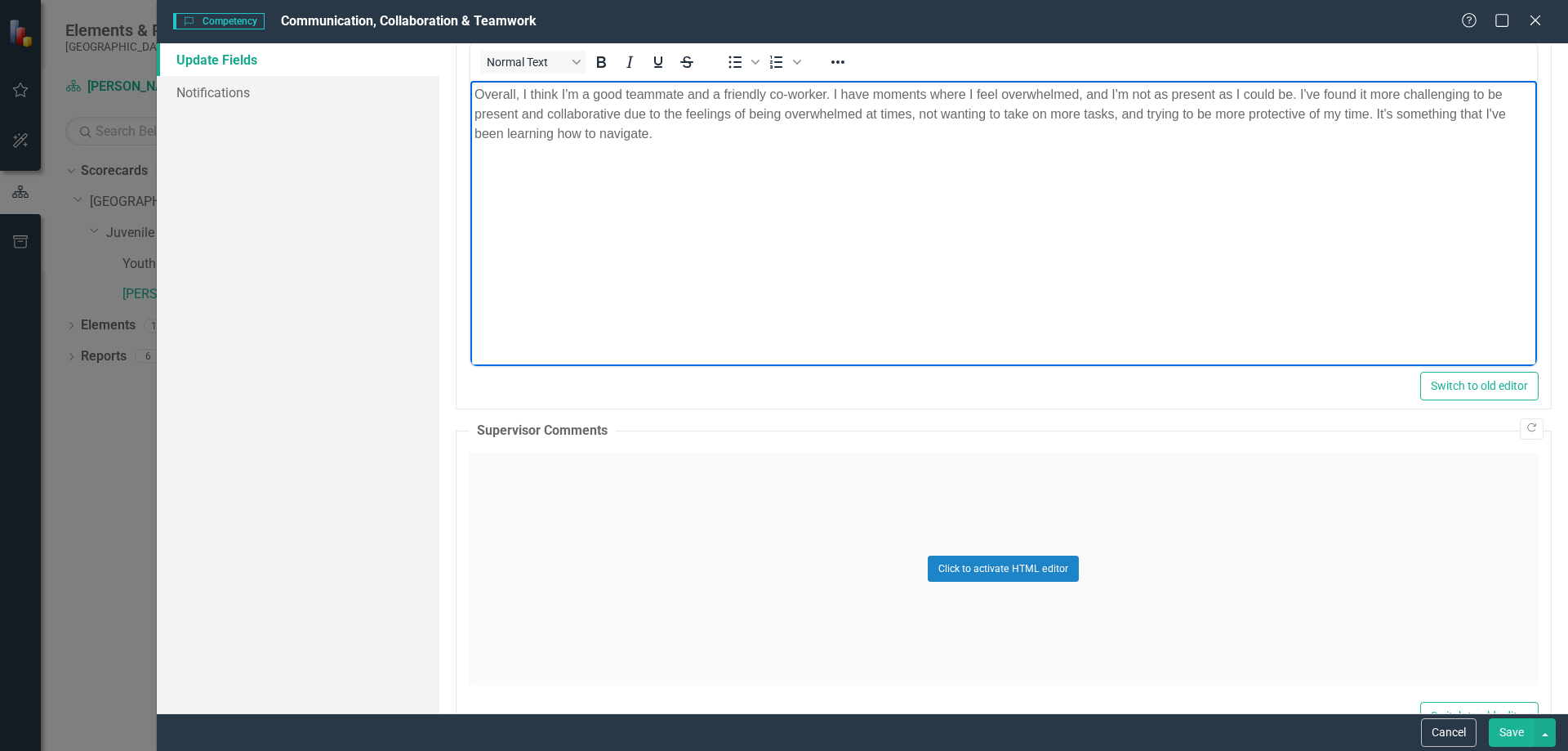
scroll to position [752, 0]
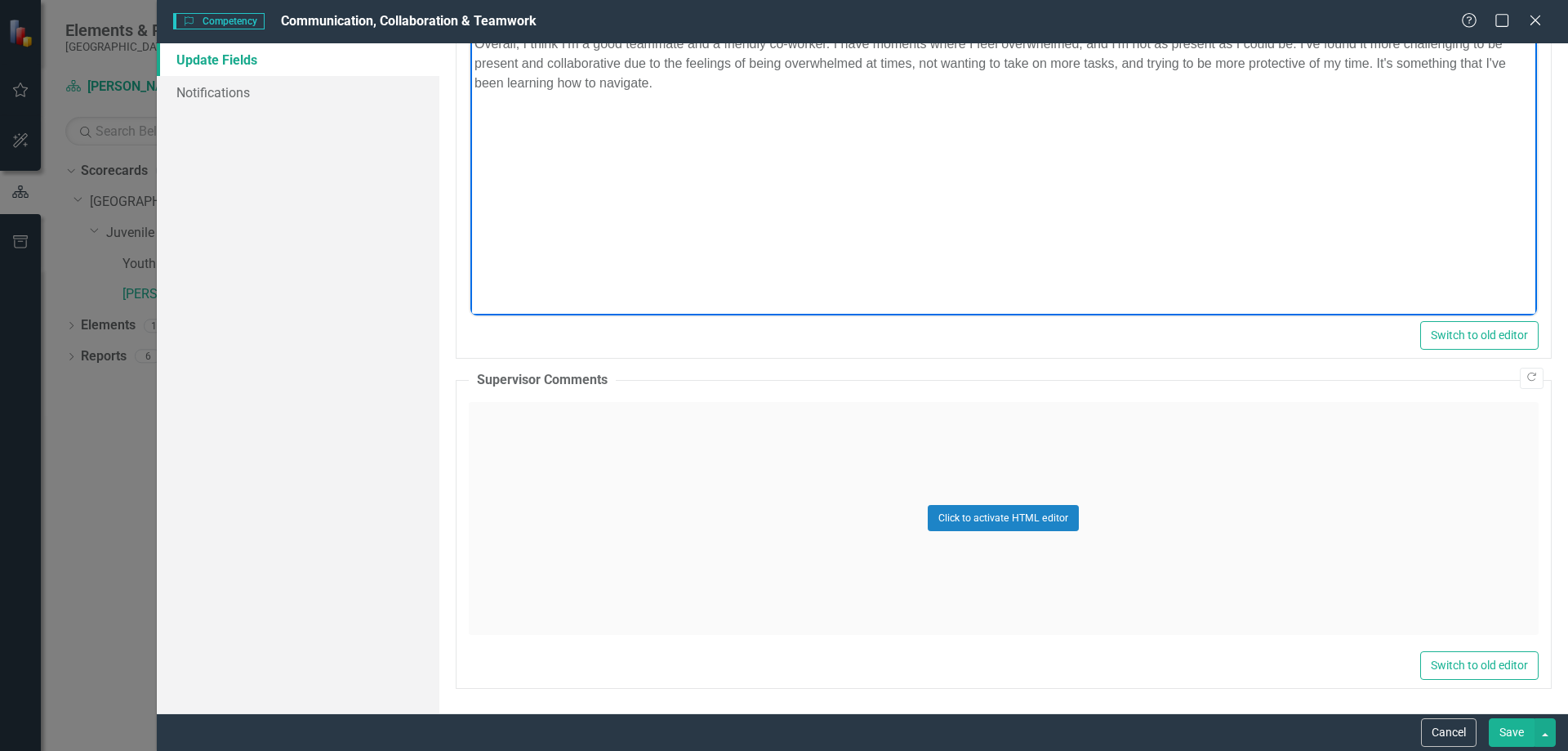
click at [1505, 729] on button "Save" at bounding box center [1511, 732] width 46 height 29
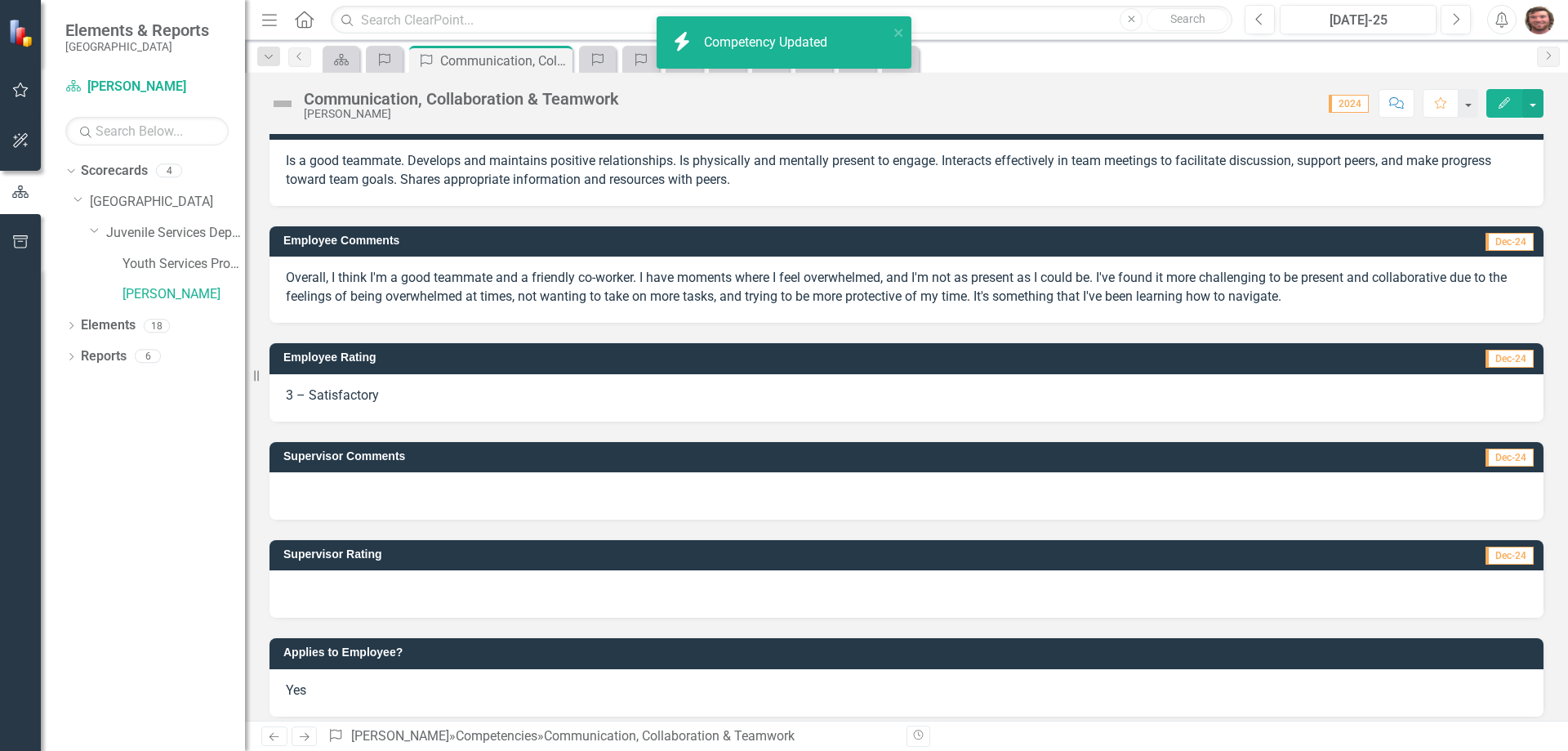
scroll to position [37, 0]
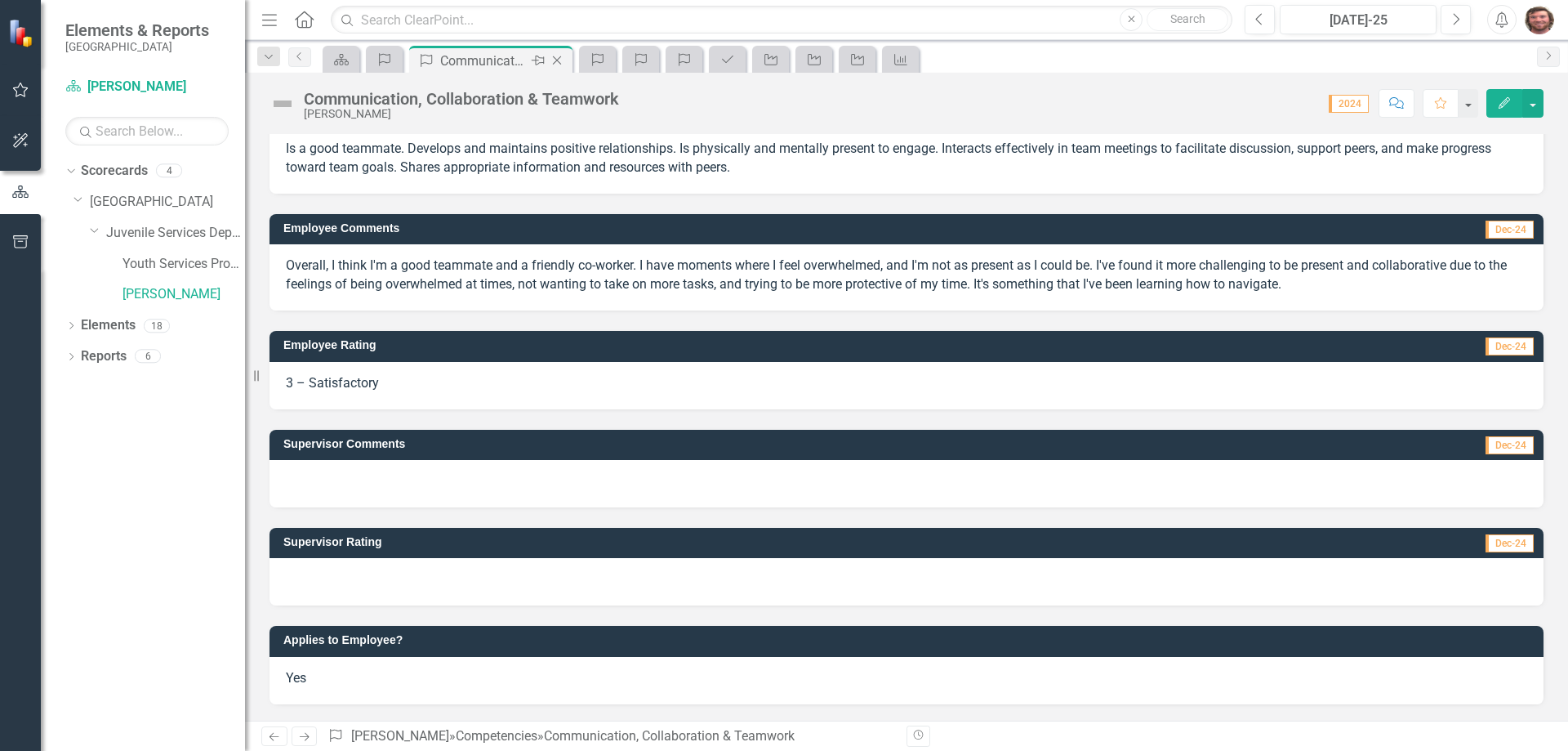
click at [555, 60] on icon "Close" at bounding box center [557, 60] width 16 height 13
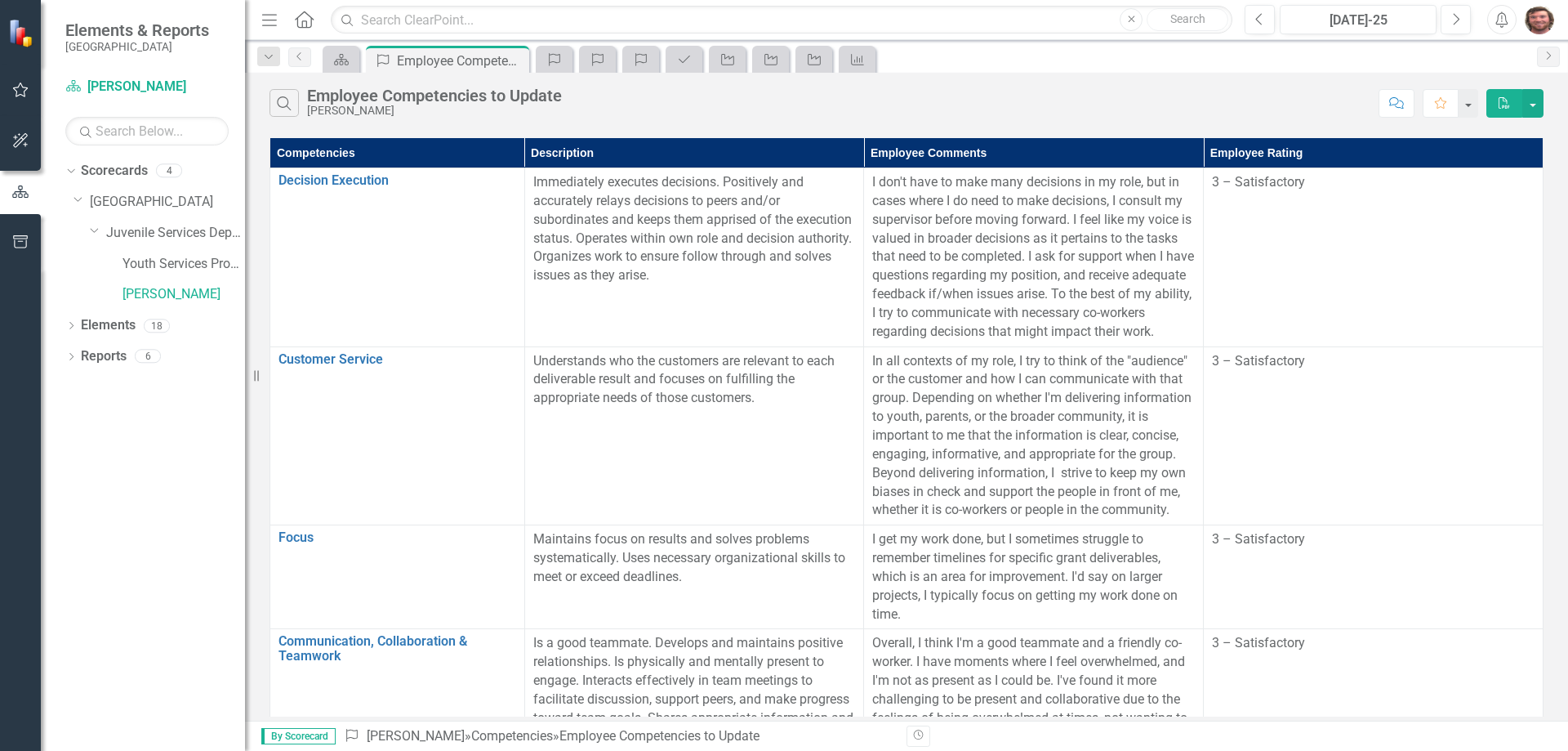
scroll to position [104, 0]
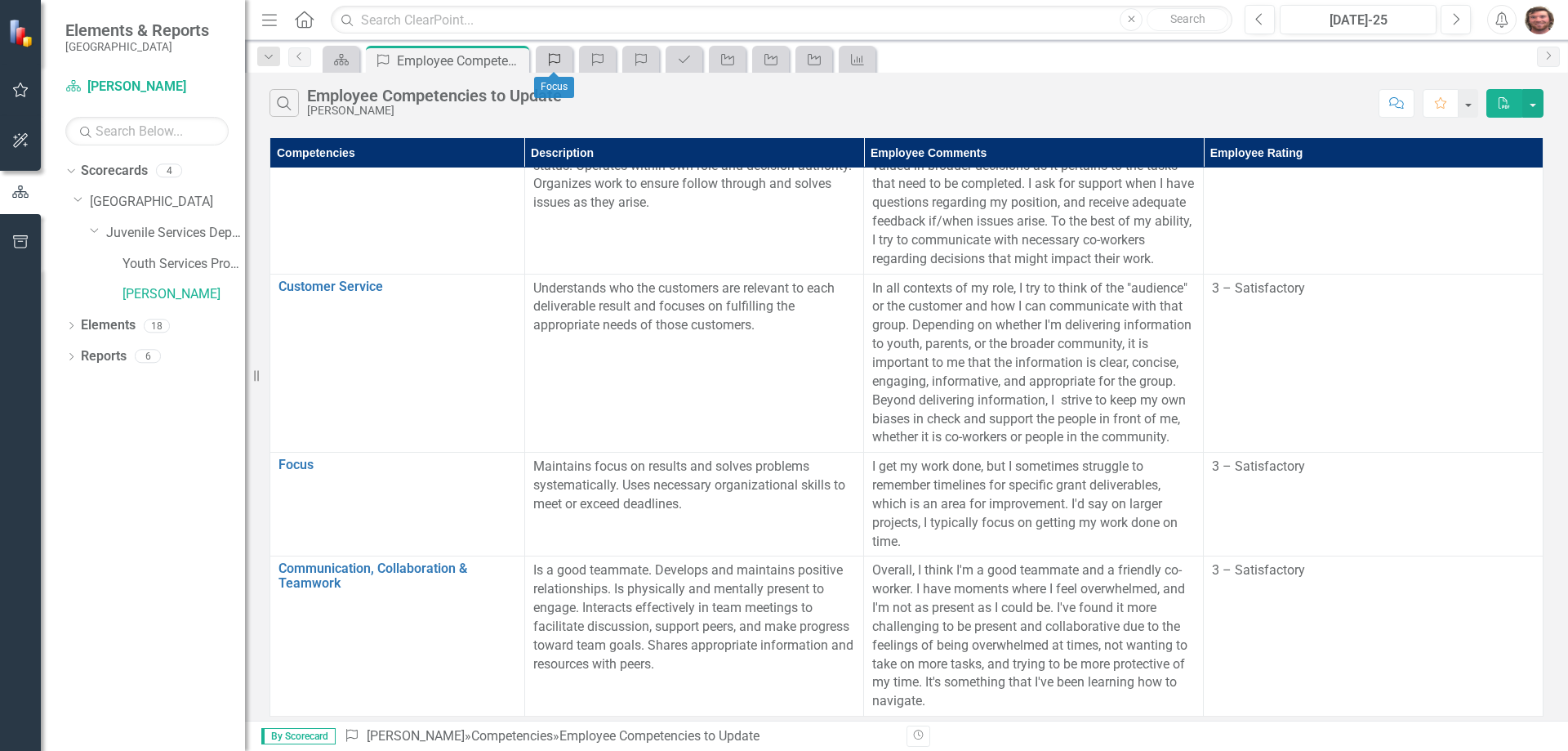
click at [552, 63] on icon "Competency" at bounding box center [554, 59] width 16 height 13
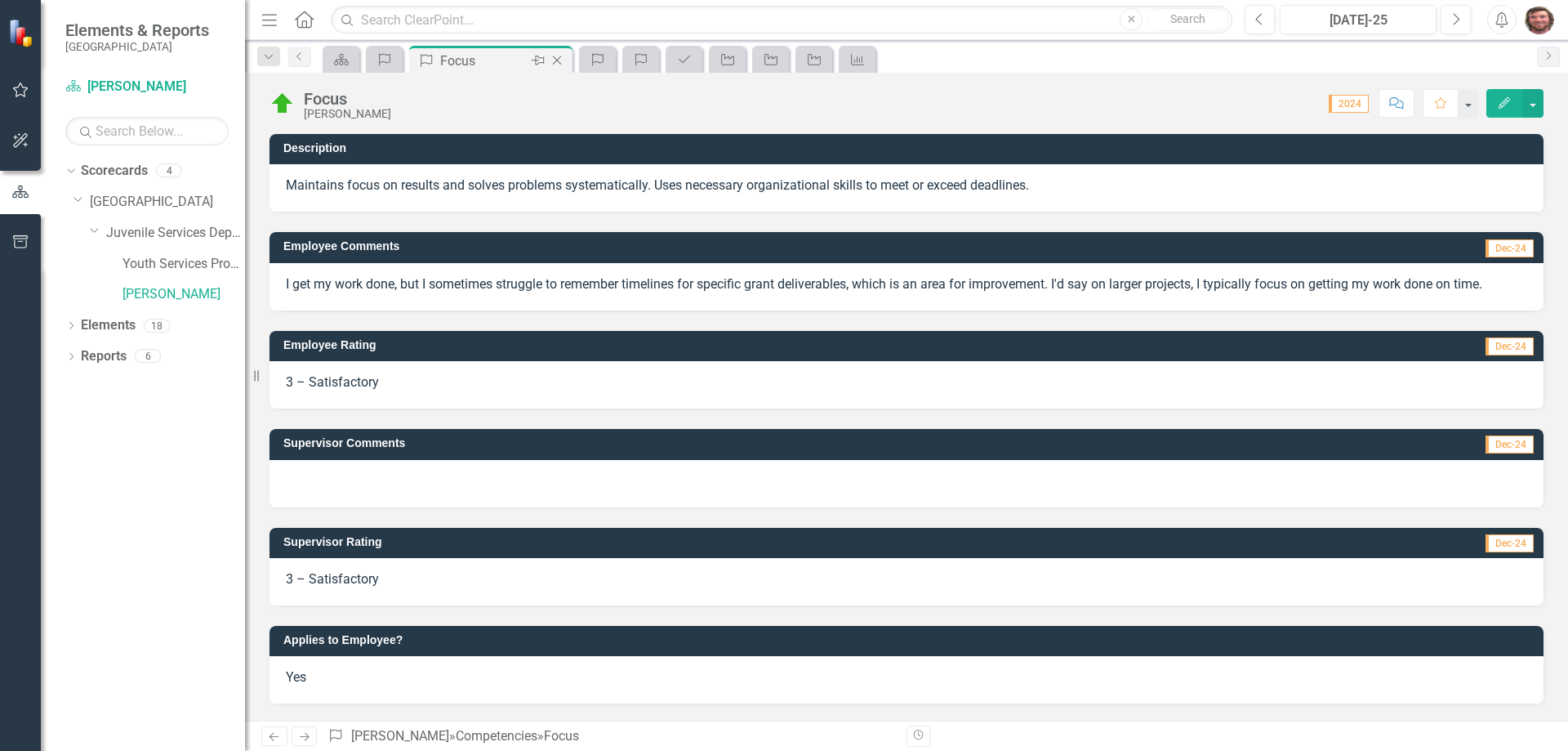
click at [555, 60] on icon "Close" at bounding box center [557, 60] width 16 height 13
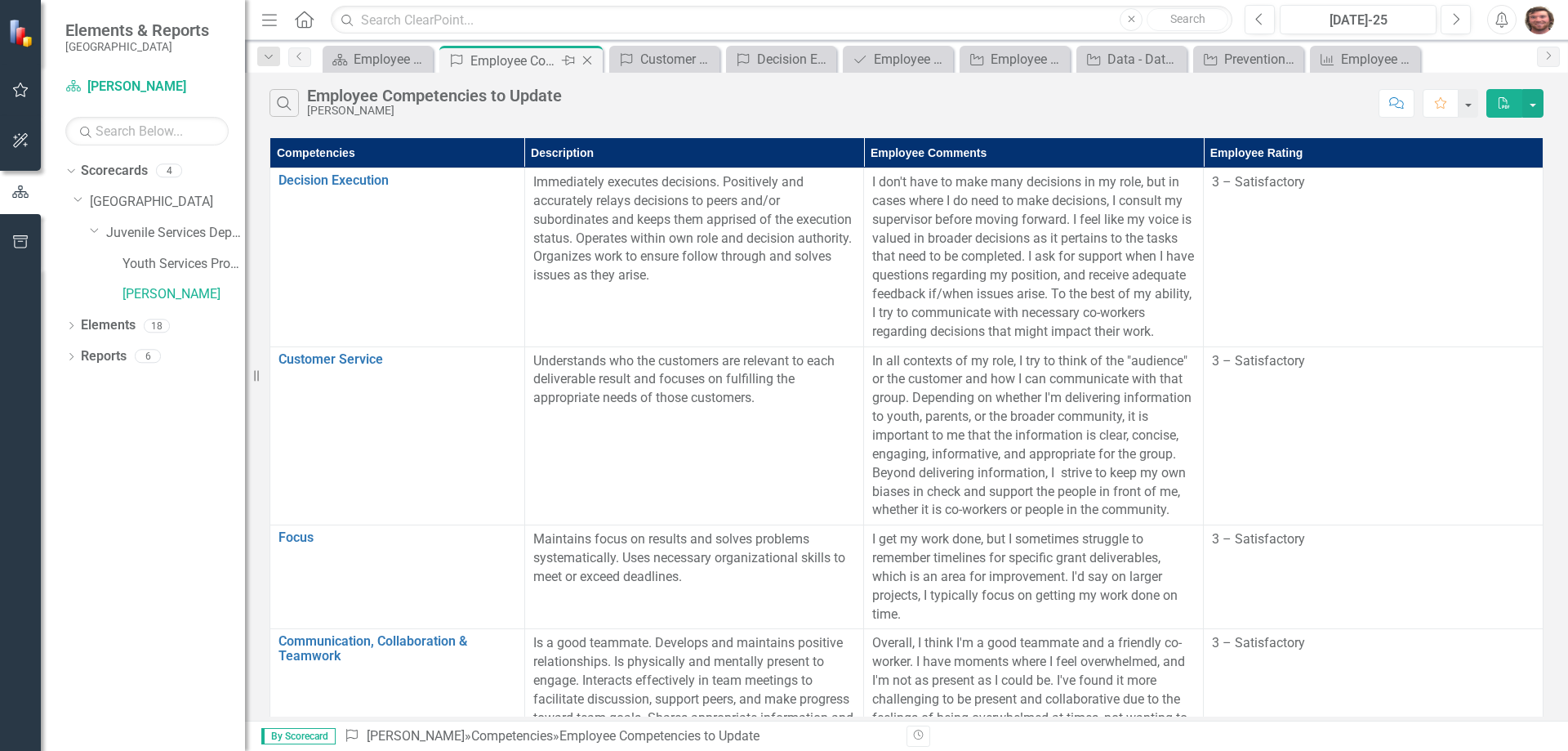
click at [591, 59] on icon "Close" at bounding box center [587, 60] width 16 height 13
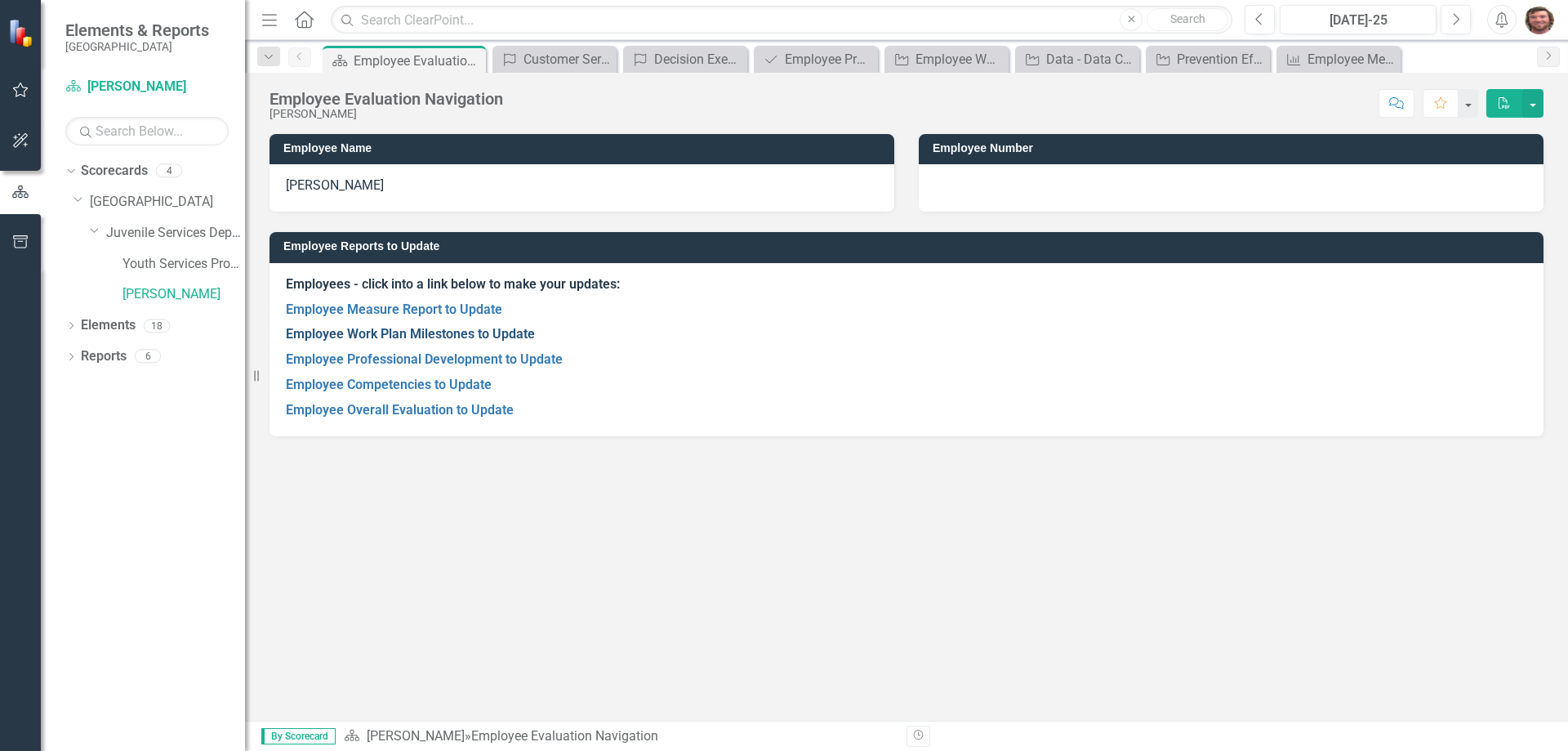
click at [433, 334] on link "Employee Work Plan Milestones to Update" at bounding box center [410, 333] width 249 height 15
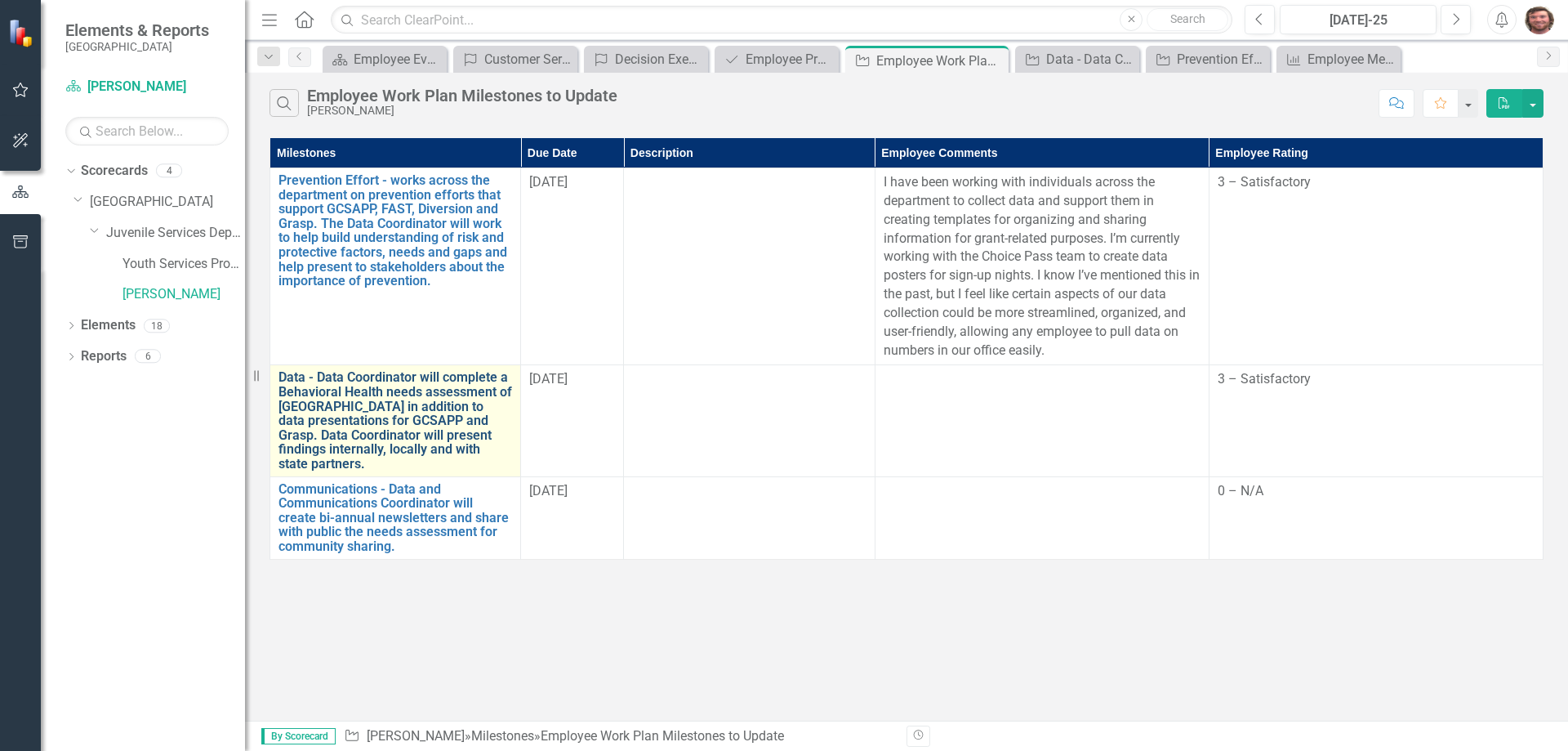
click at [424, 431] on link "Data - Data Coordinator will complete a Behavioral Health needs assessment of […" at bounding box center [395, 420] width 233 height 101
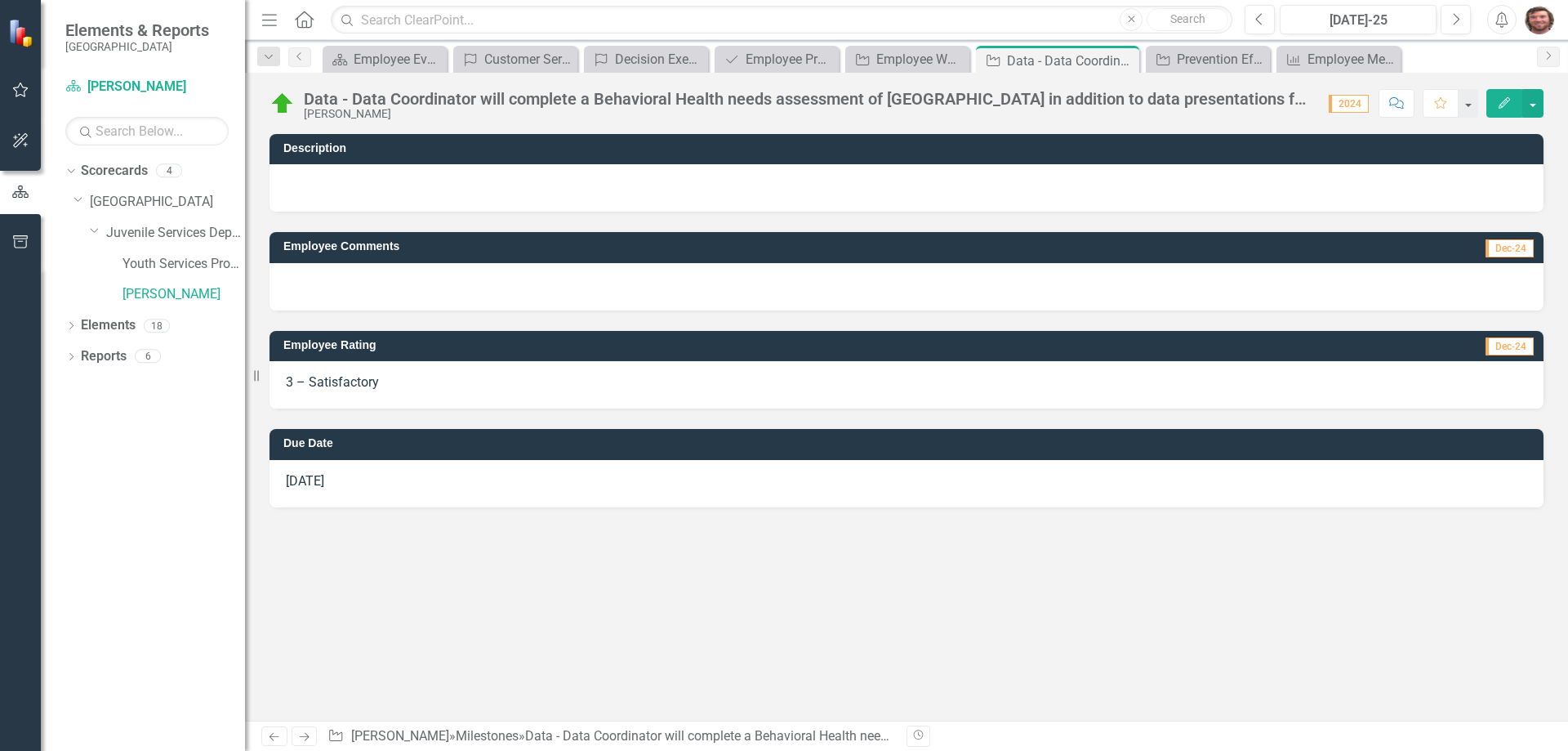
click at [1502, 95] on button "Edit" at bounding box center [1504, 103] width 36 height 29
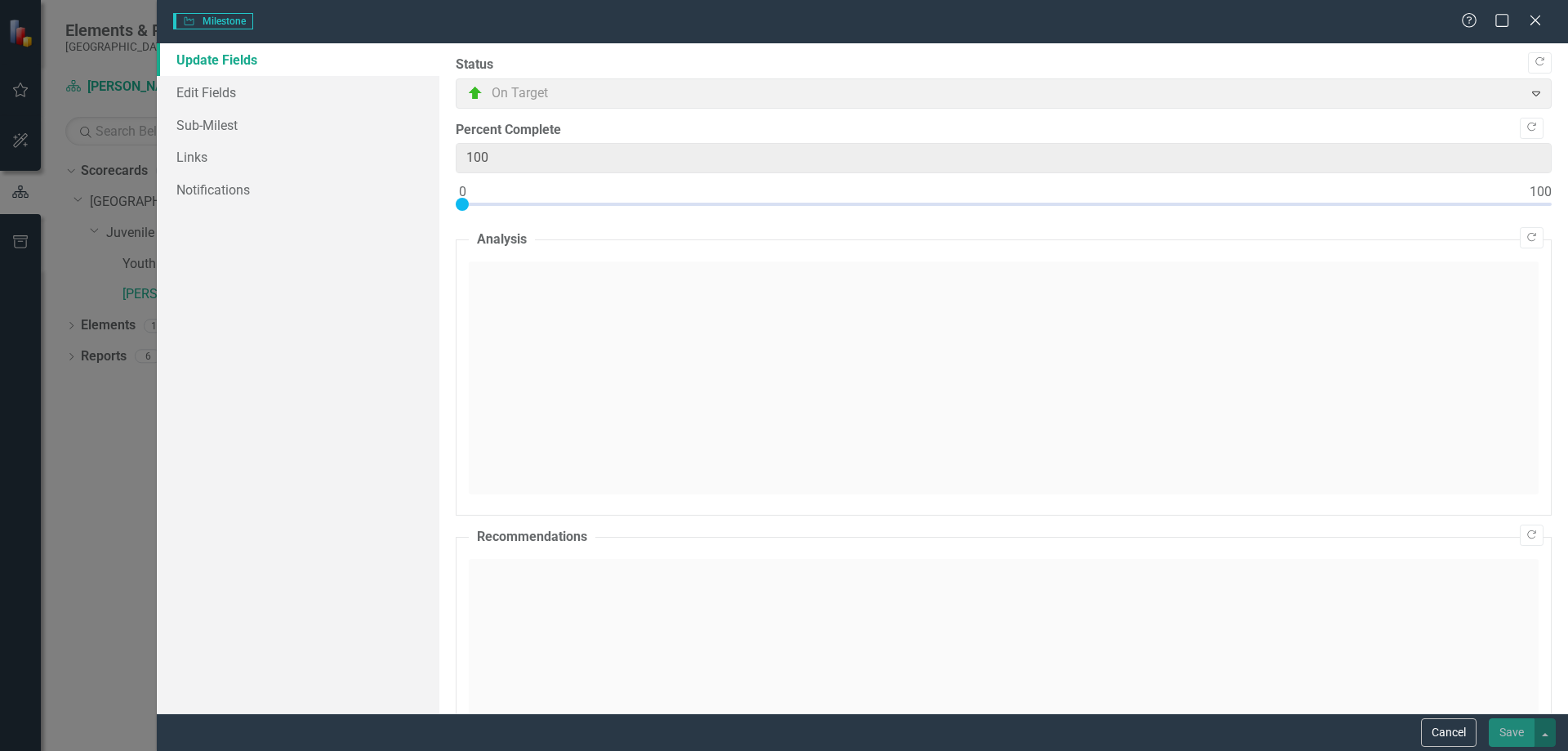
checkbox input "true"
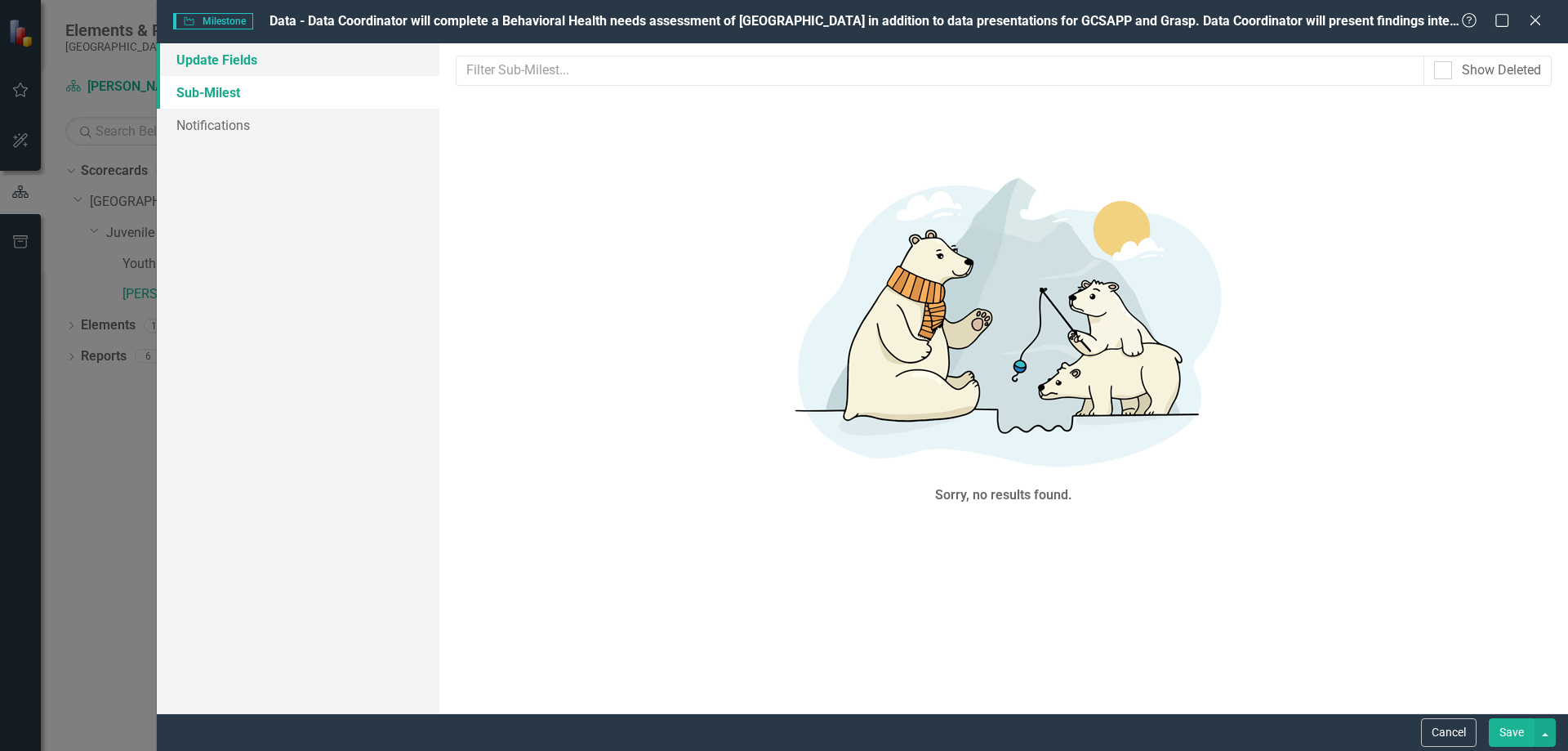
click at [234, 62] on link "Update Fields" at bounding box center [298, 59] width 283 height 32
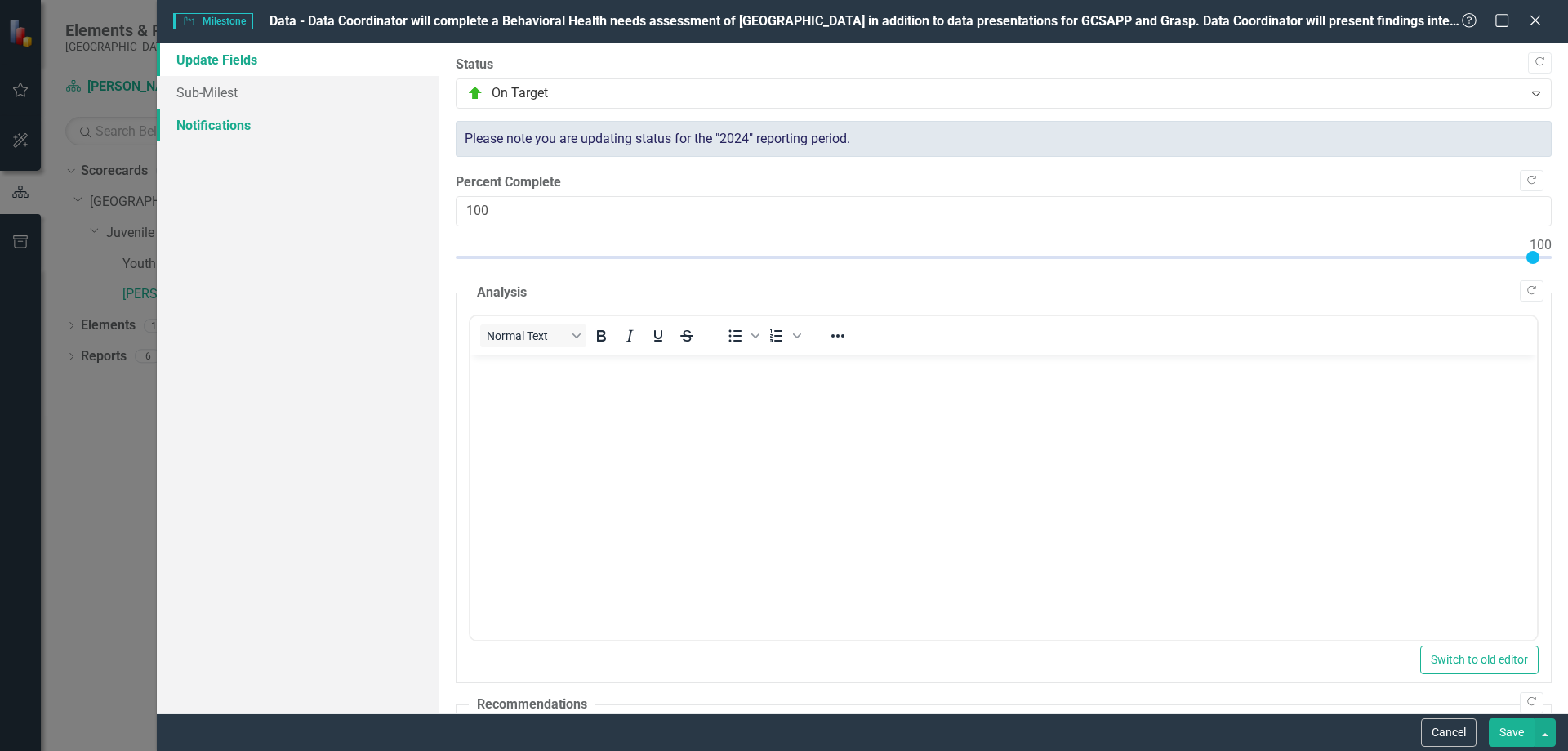
click at [238, 122] on link "Notifications" at bounding box center [298, 125] width 283 height 32
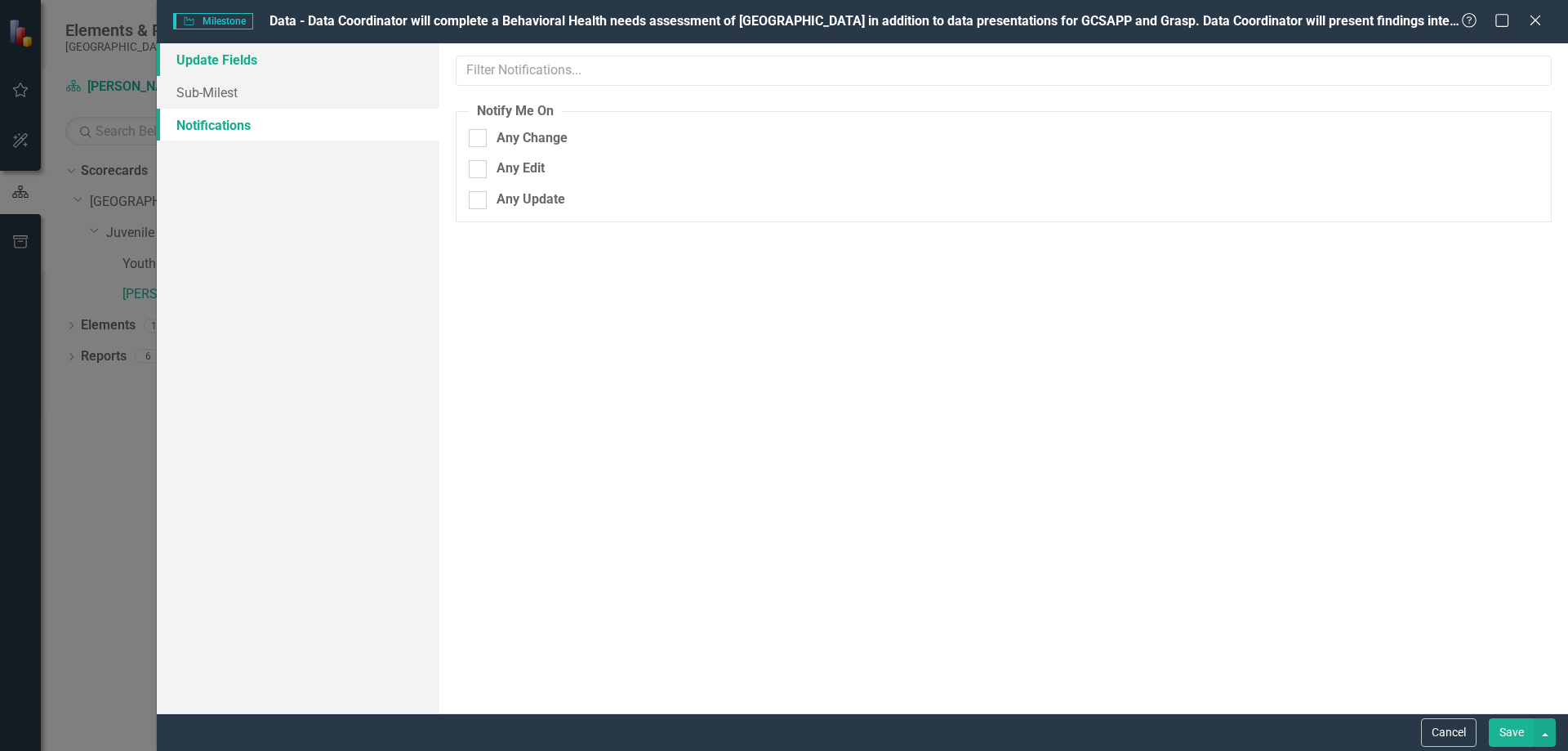
click at [225, 66] on link "Update Fields" at bounding box center [298, 59] width 283 height 32
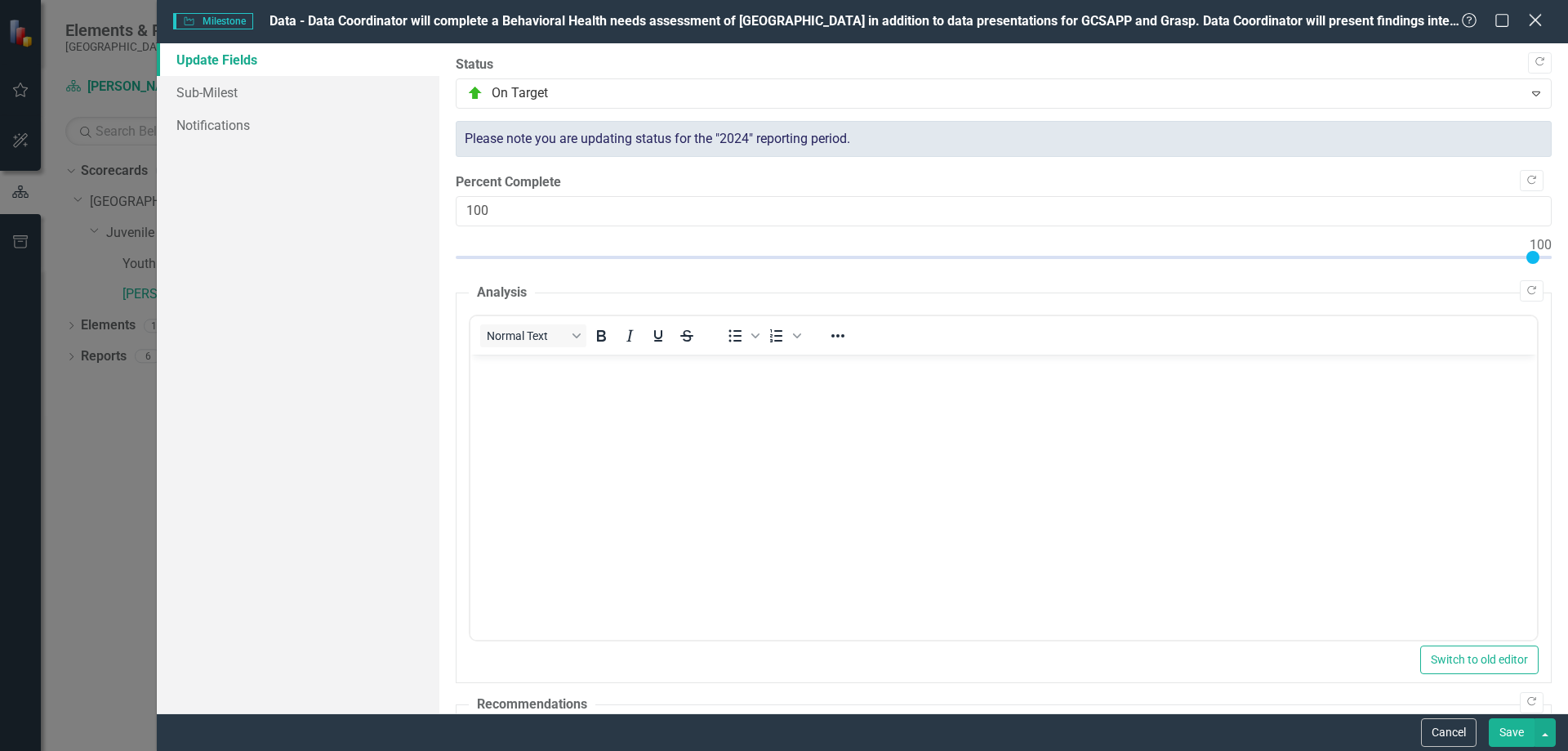
click at [1541, 22] on icon "Close" at bounding box center [1535, 20] width 21 height 15
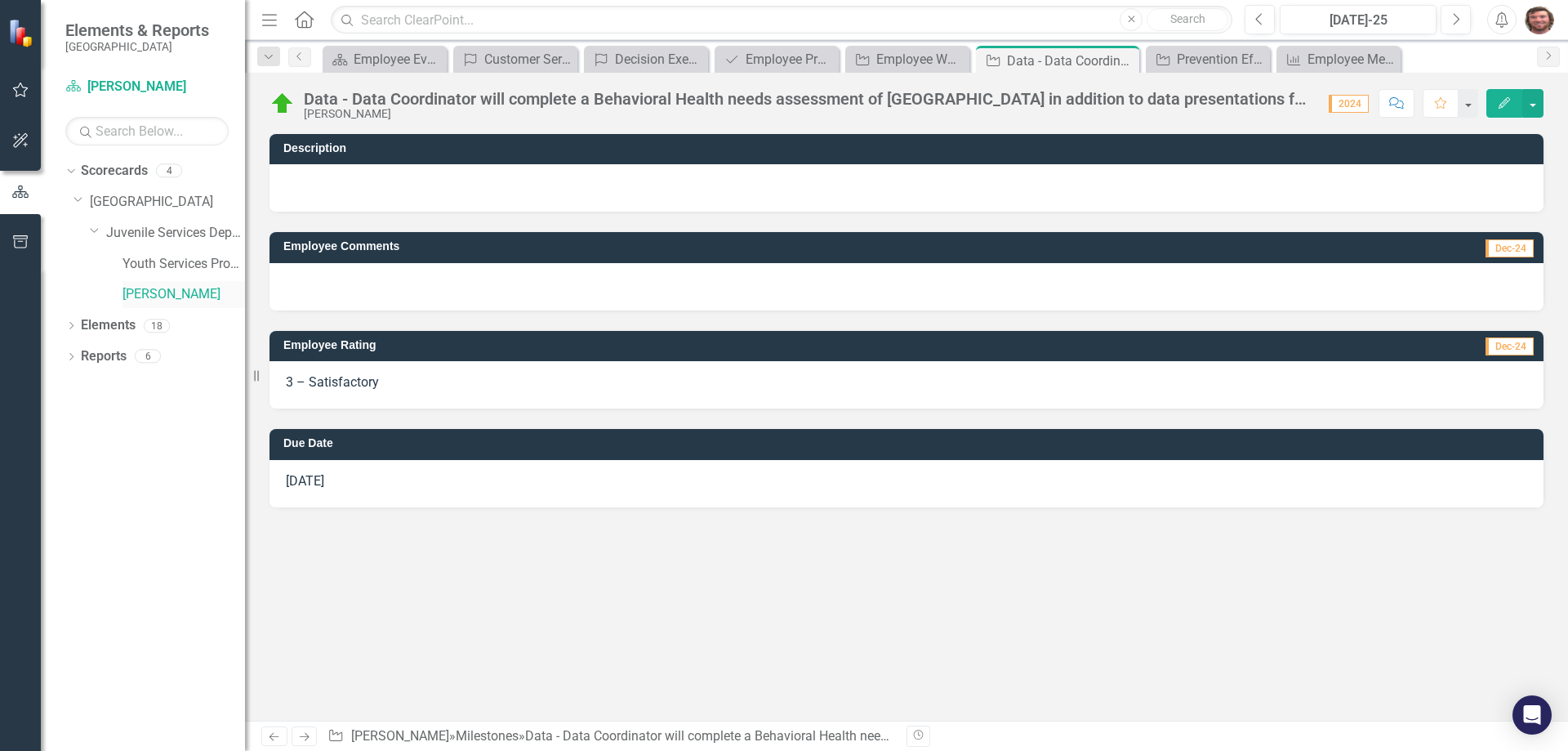
click at [175, 290] on link "[PERSON_NAME]" at bounding box center [183, 294] width 122 height 19
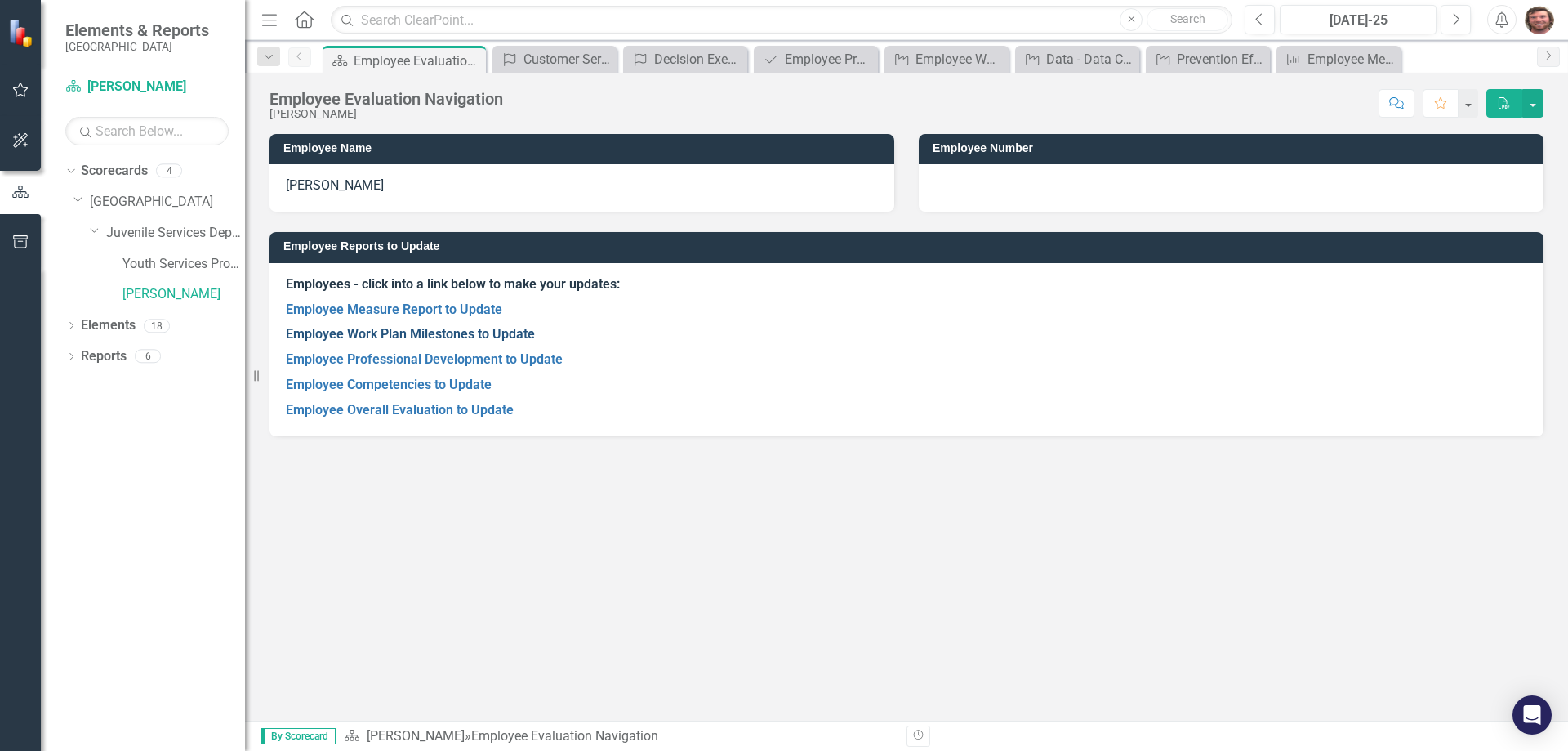
click at [438, 331] on link "Employee Work Plan Milestones to Update" at bounding box center [410, 333] width 249 height 15
click at [409, 380] on link "Employee Competencies to Update" at bounding box center [388, 384] width 206 height 15
click at [390, 358] on link "Employee Professional Development to Update" at bounding box center [424, 358] width 277 height 15
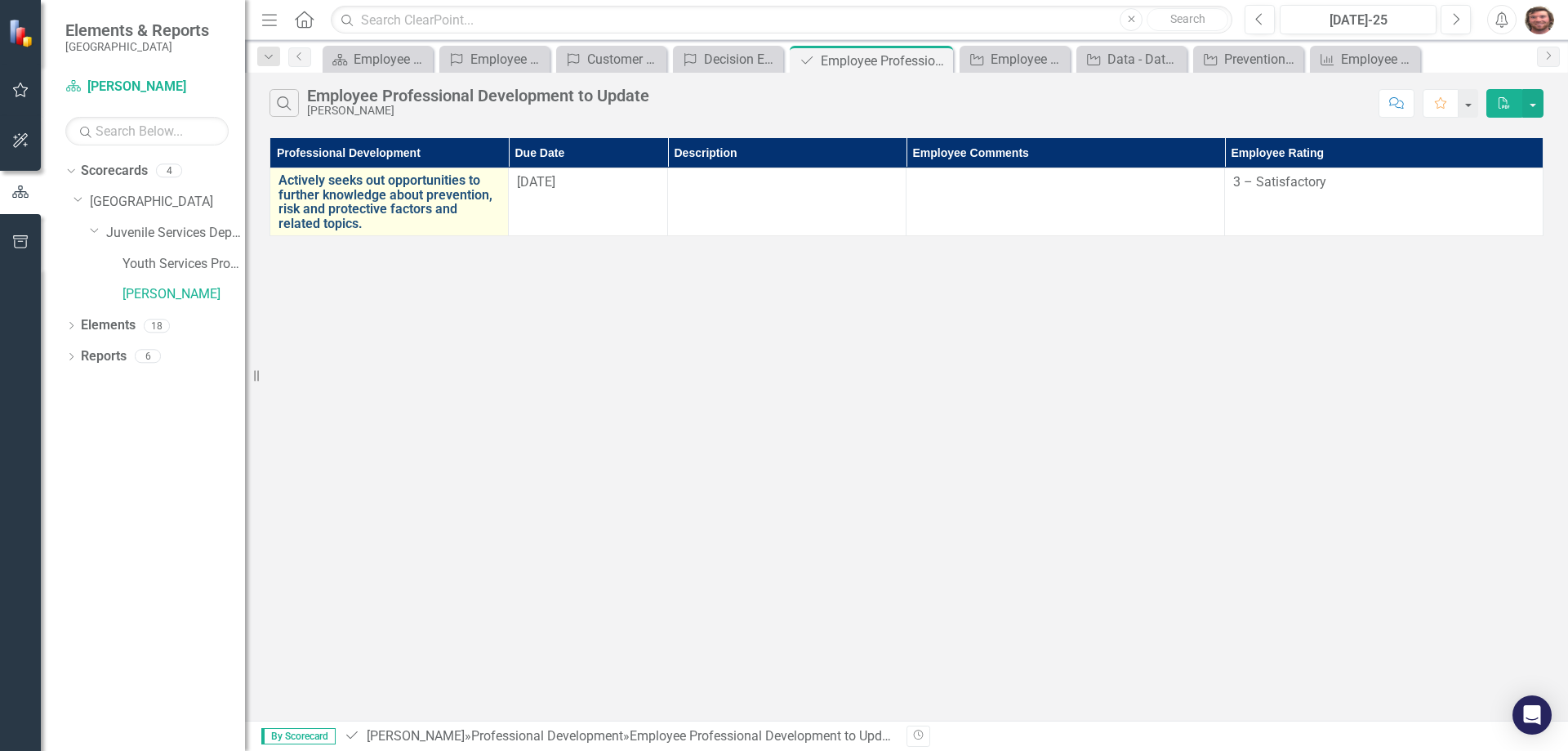
click at [383, 212] on link "Actively seeks out opportunities to further knowledge about prevention, risk an…" at bounding box center [389, 202] width 221 height 57
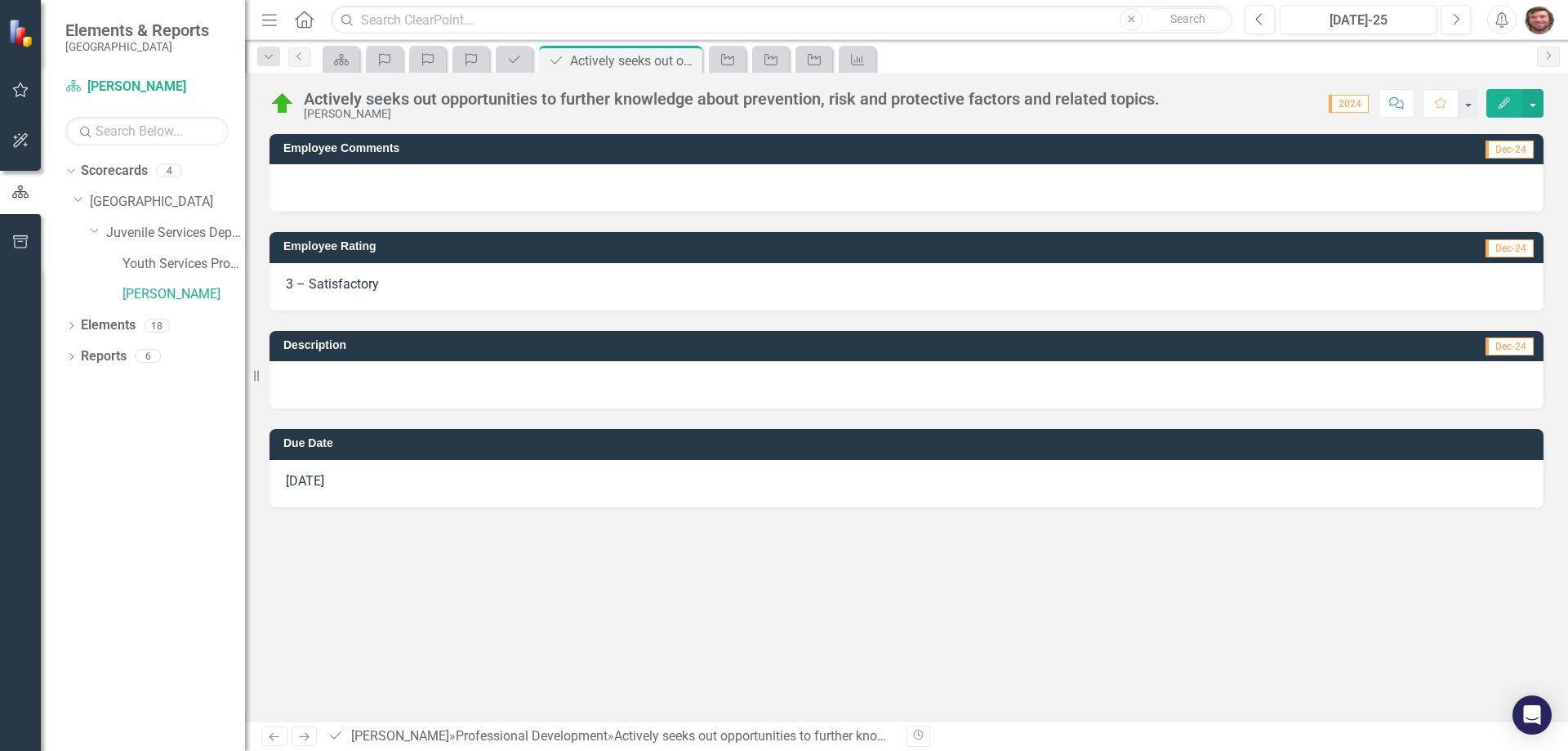
click at [1491, 101] on button "Edit" at bounding box center [1504, 103] width 36 height 29
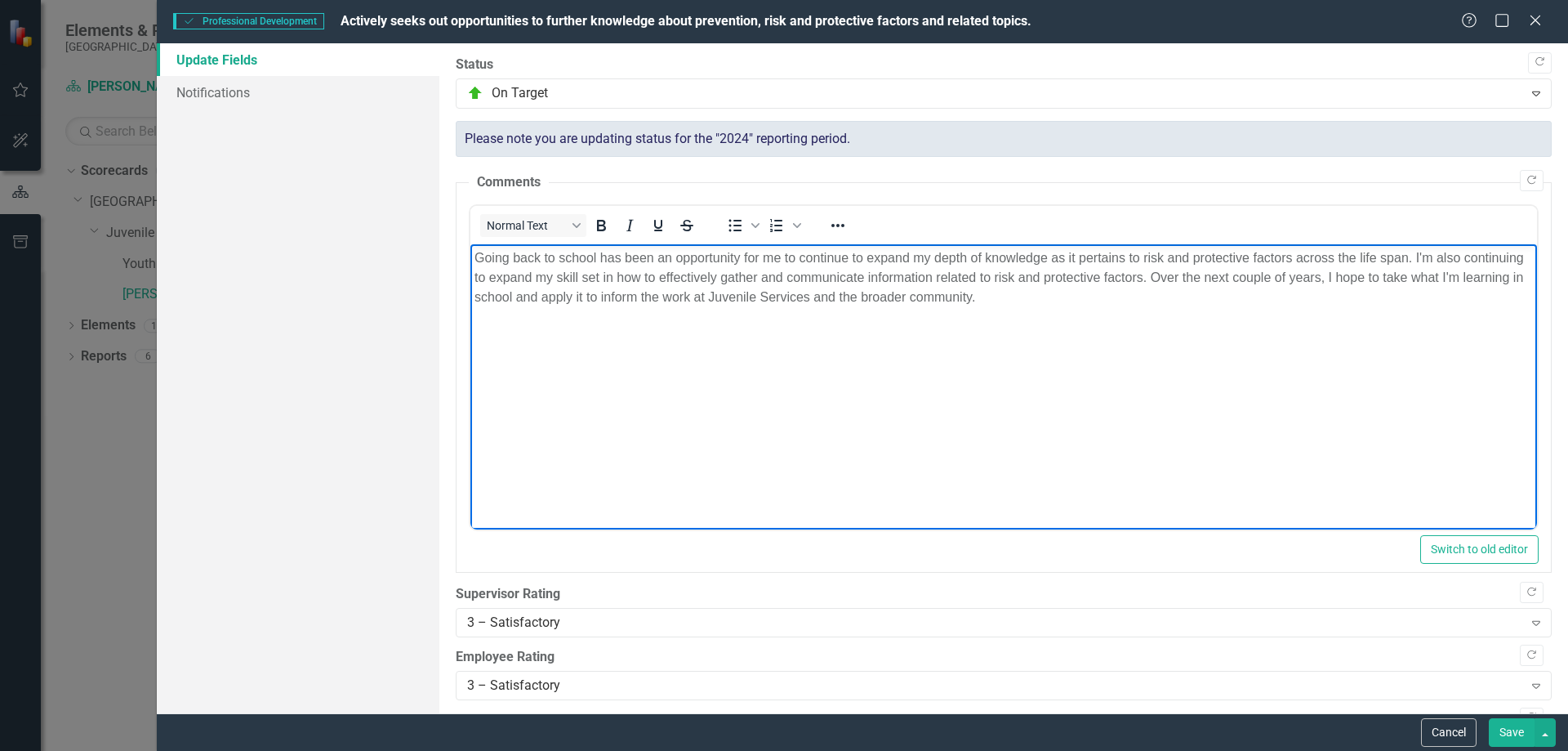
drag, startPoint x: 1073, startPoint y: 297, endPoint x: 844, endPoint y: 496, distance: 303.4
click at [470, 251] on html "Going back to school has been an opportunity for me to continue to expand my de…" at bounding box center [1003, 367] width 1067 height 245
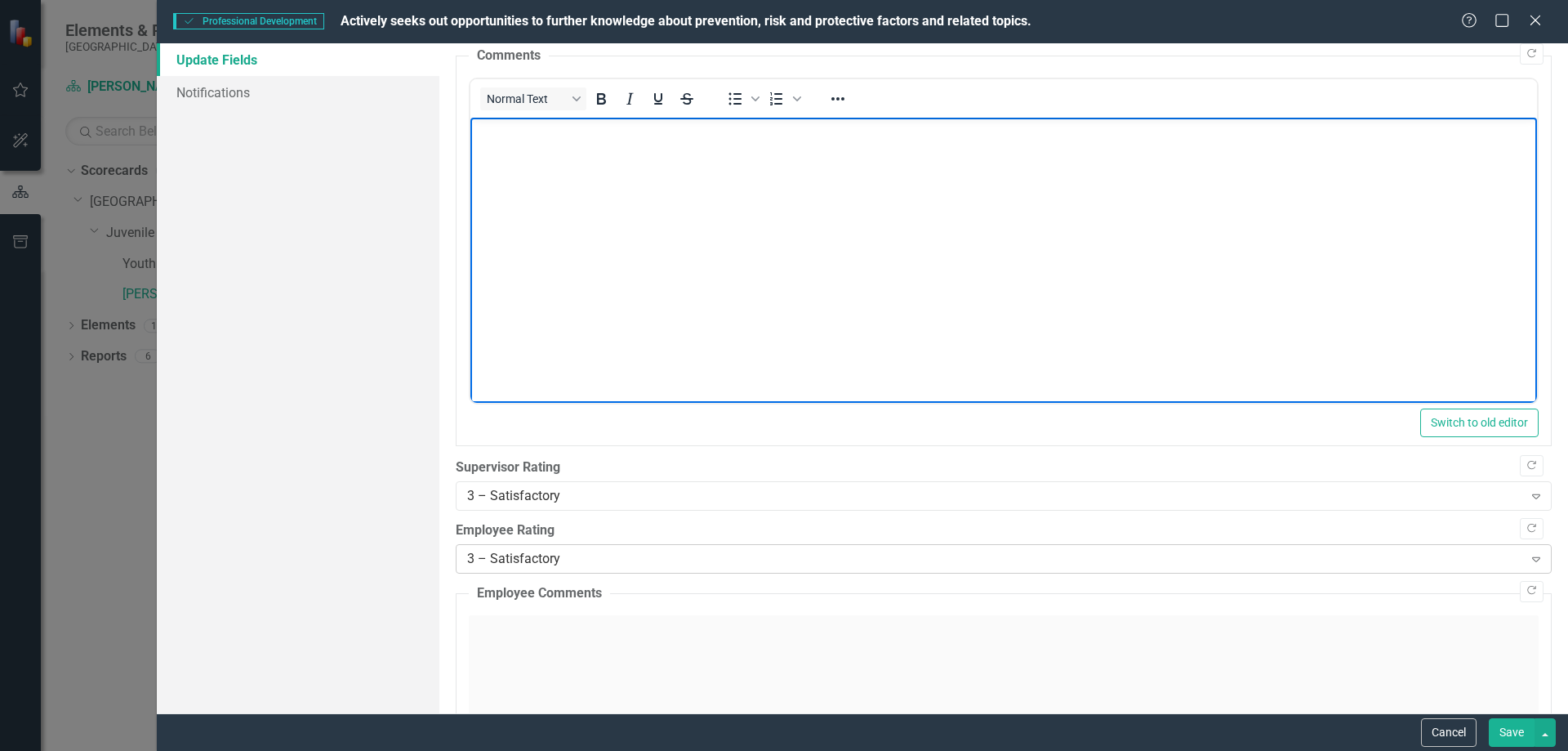
scroll to position [409, 0]
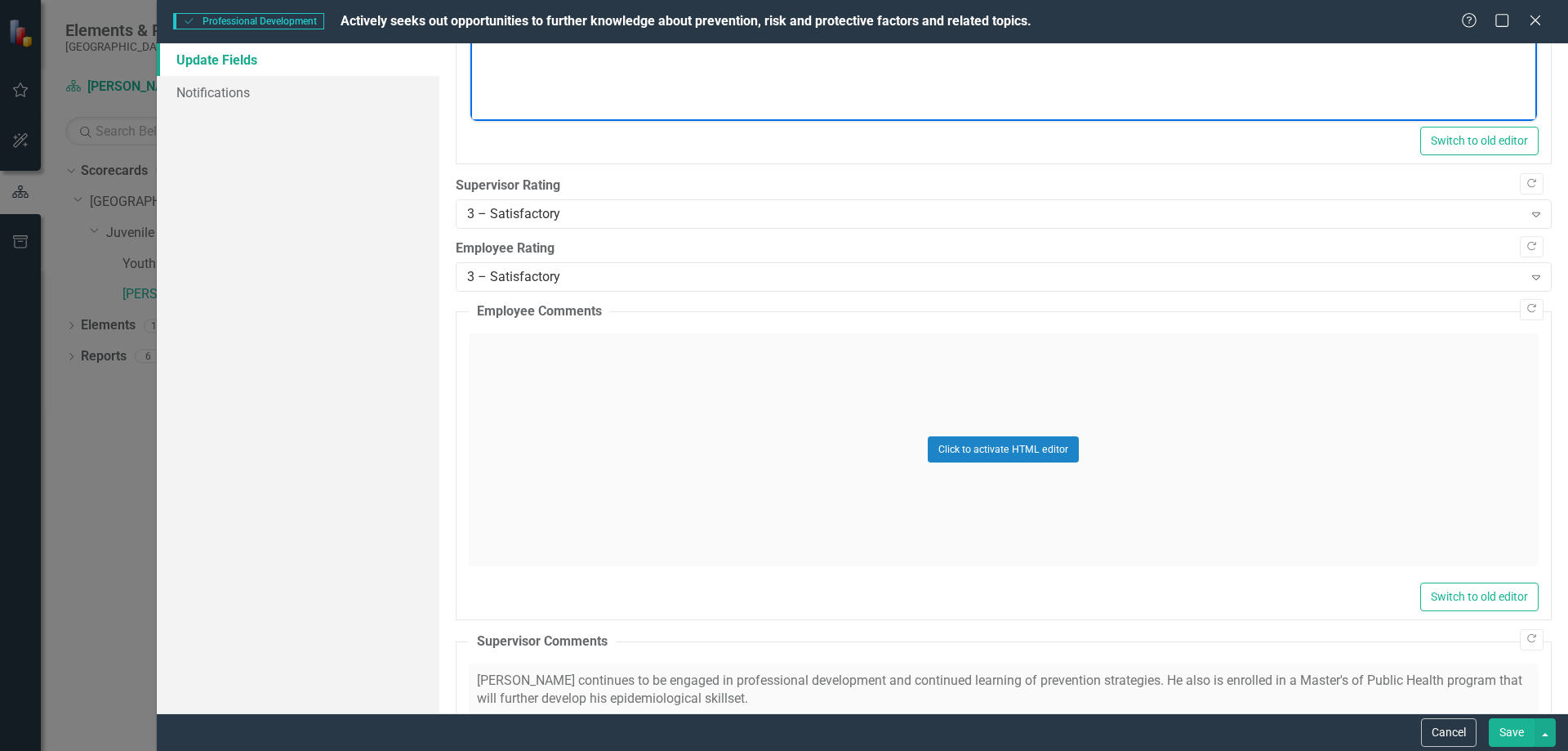
click at [657, 395] on div "Click to activate HTML editor" at bounding box center [1003, 449] width 1070 height 233
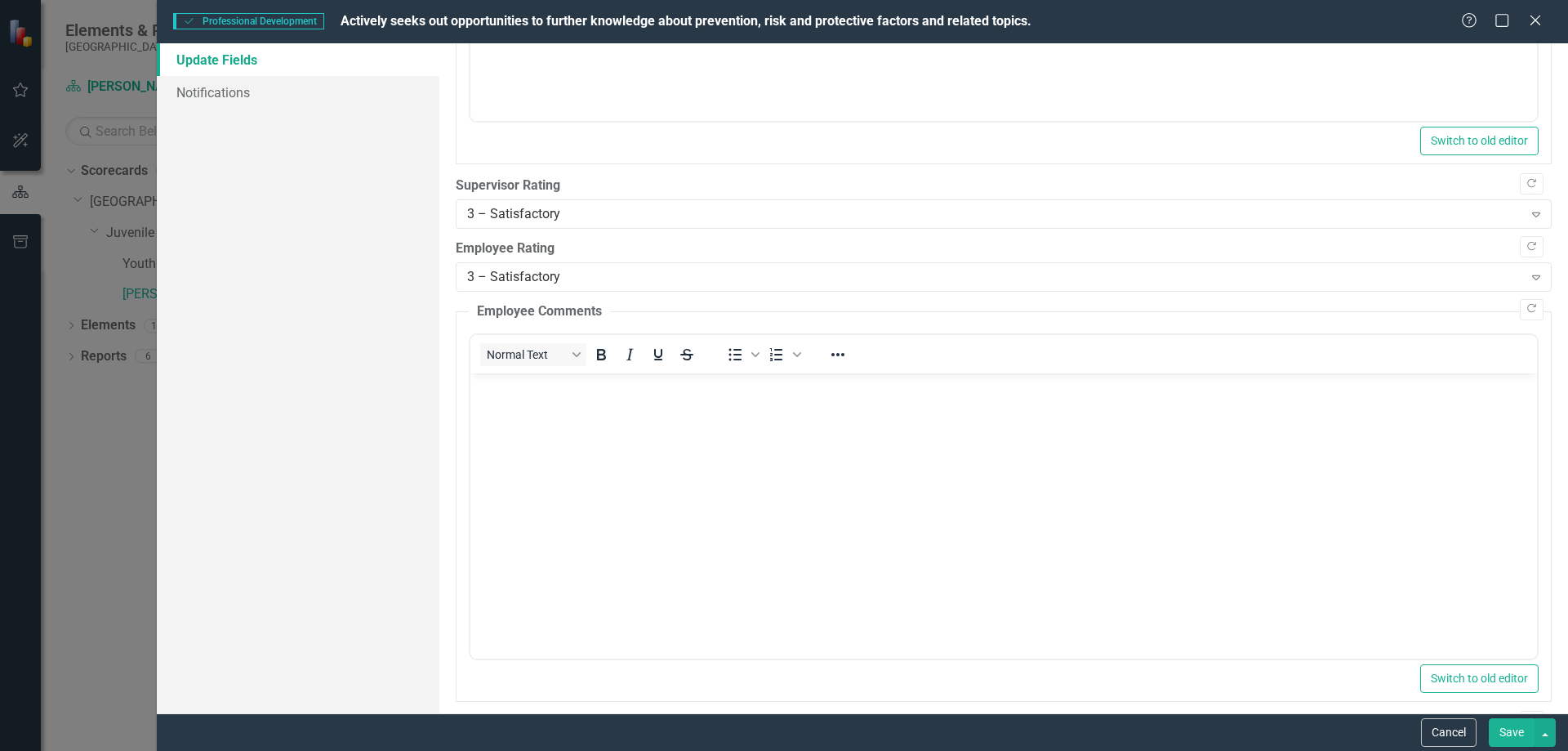
scroll to position [0, 0]
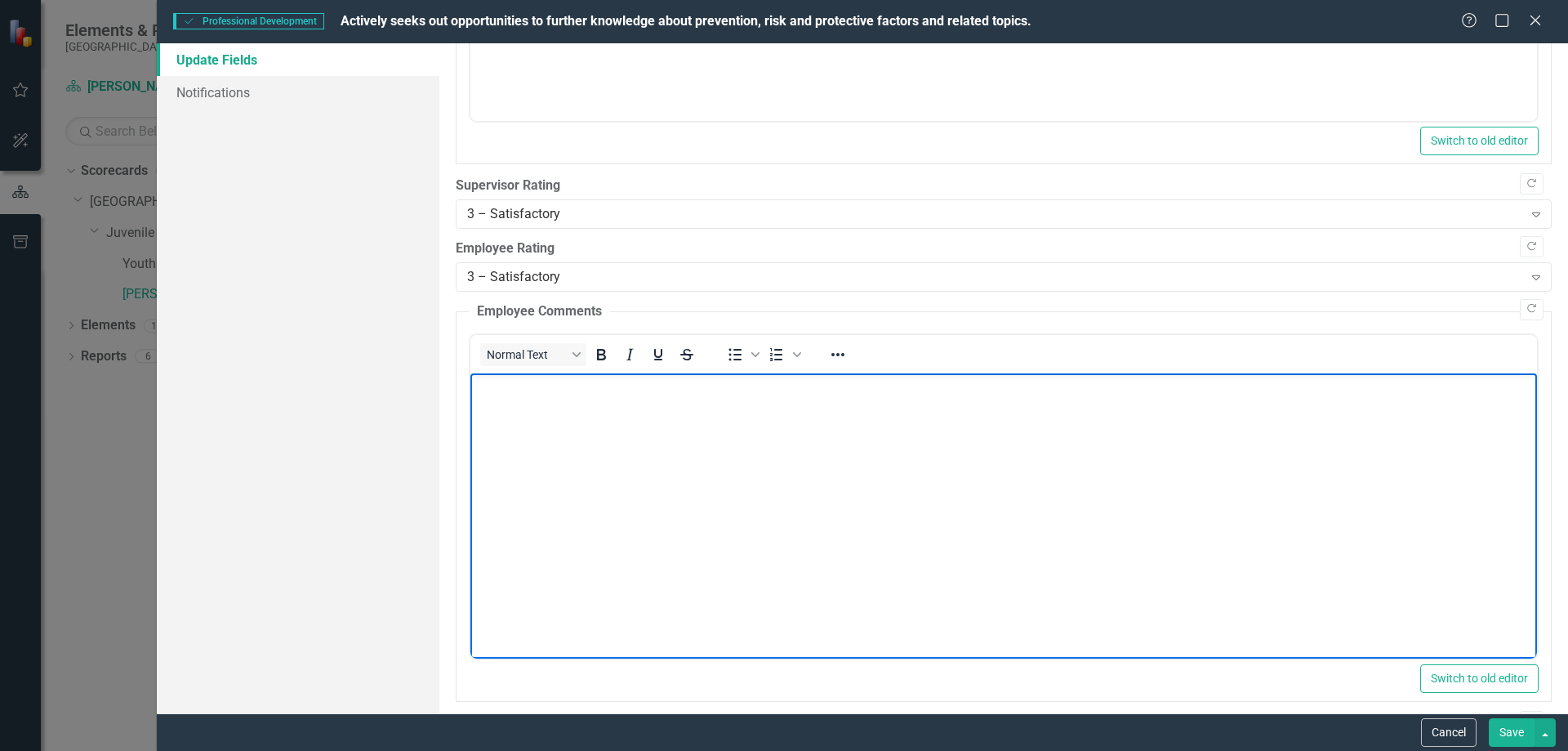
click at [674, 411] on body "Rich Text Area. Press ALT-0 for help." at bounding box center [1003, 495] width 1067 height 245
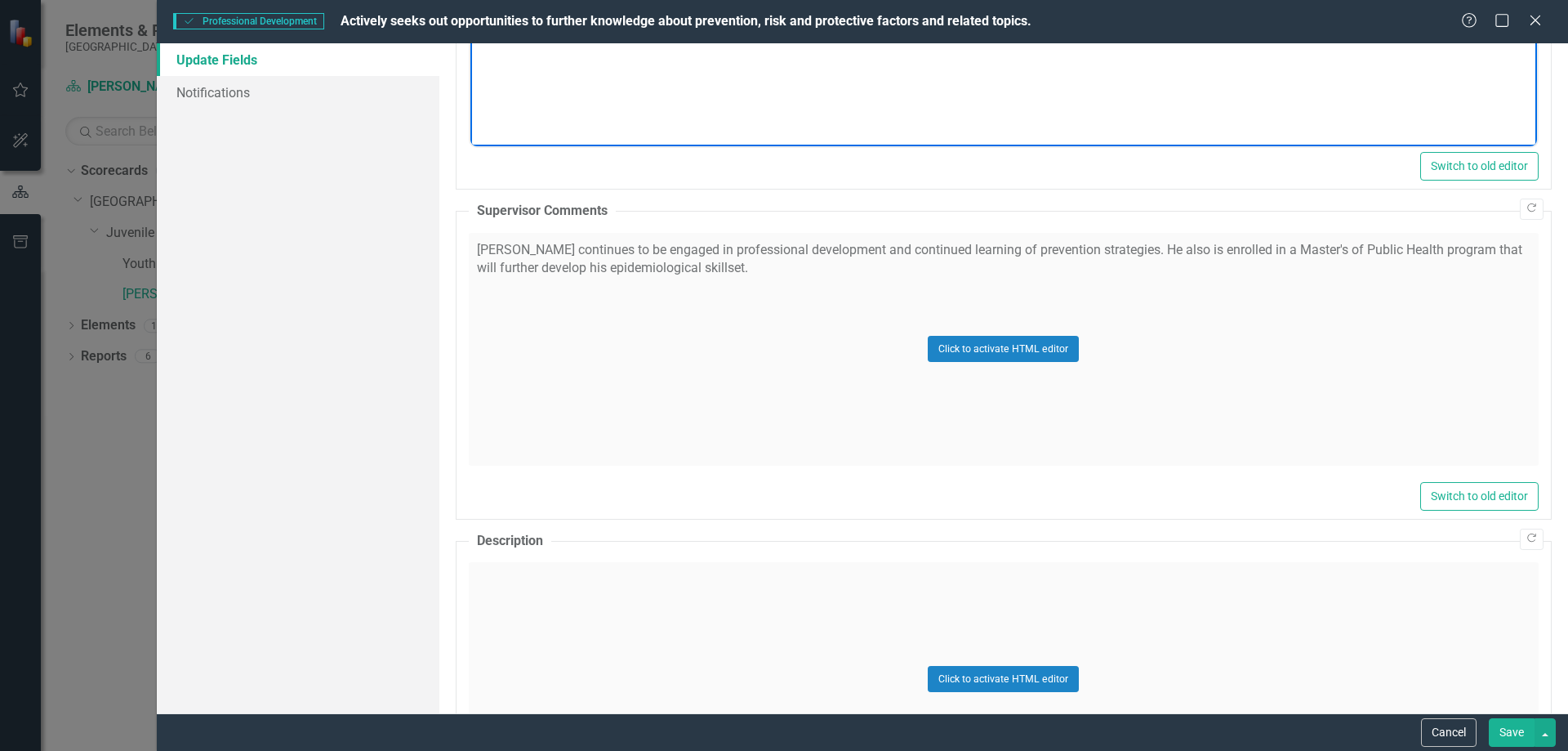
scroll to position [1081, 0]
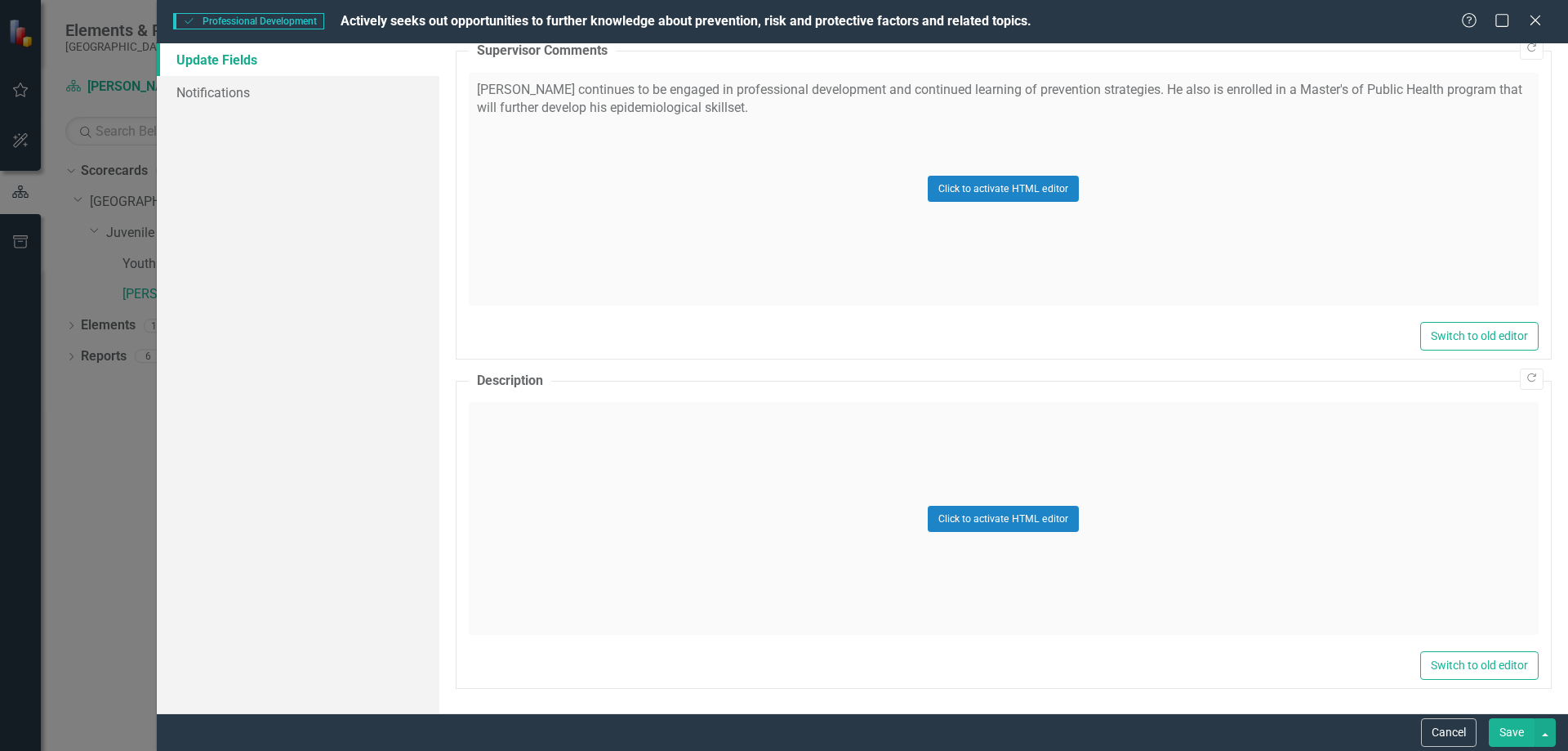
click at [1497, 738] on button "Save" at bounding box center [1511, 732] width 46 height 29
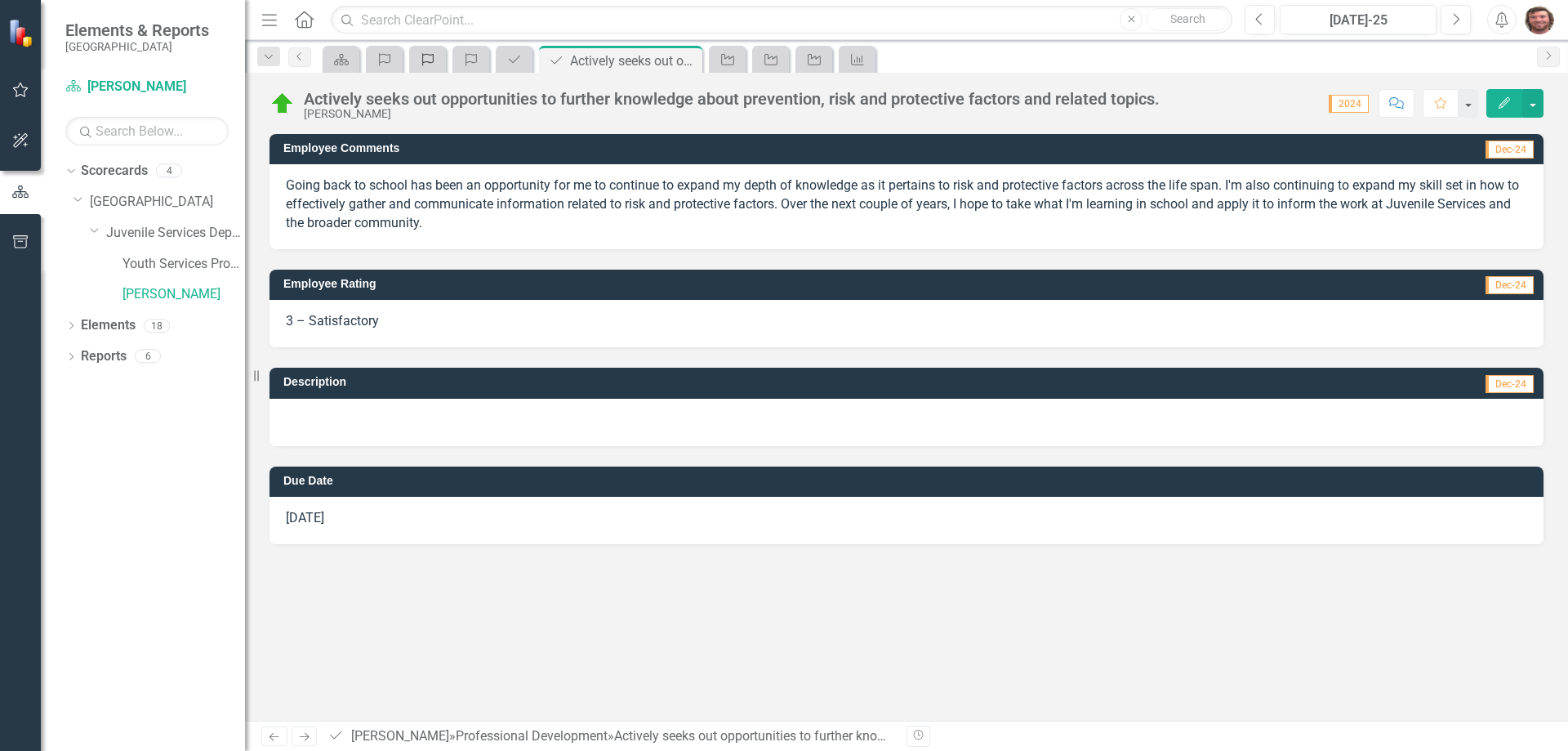
drag, startPoint x: 691, startPoint y: 58, endPoint x: 583, endPoint y: 60, distance: 108.0
click at [0, 0] on icon "Close" at bounding box center [0, 0] width 0 height 0
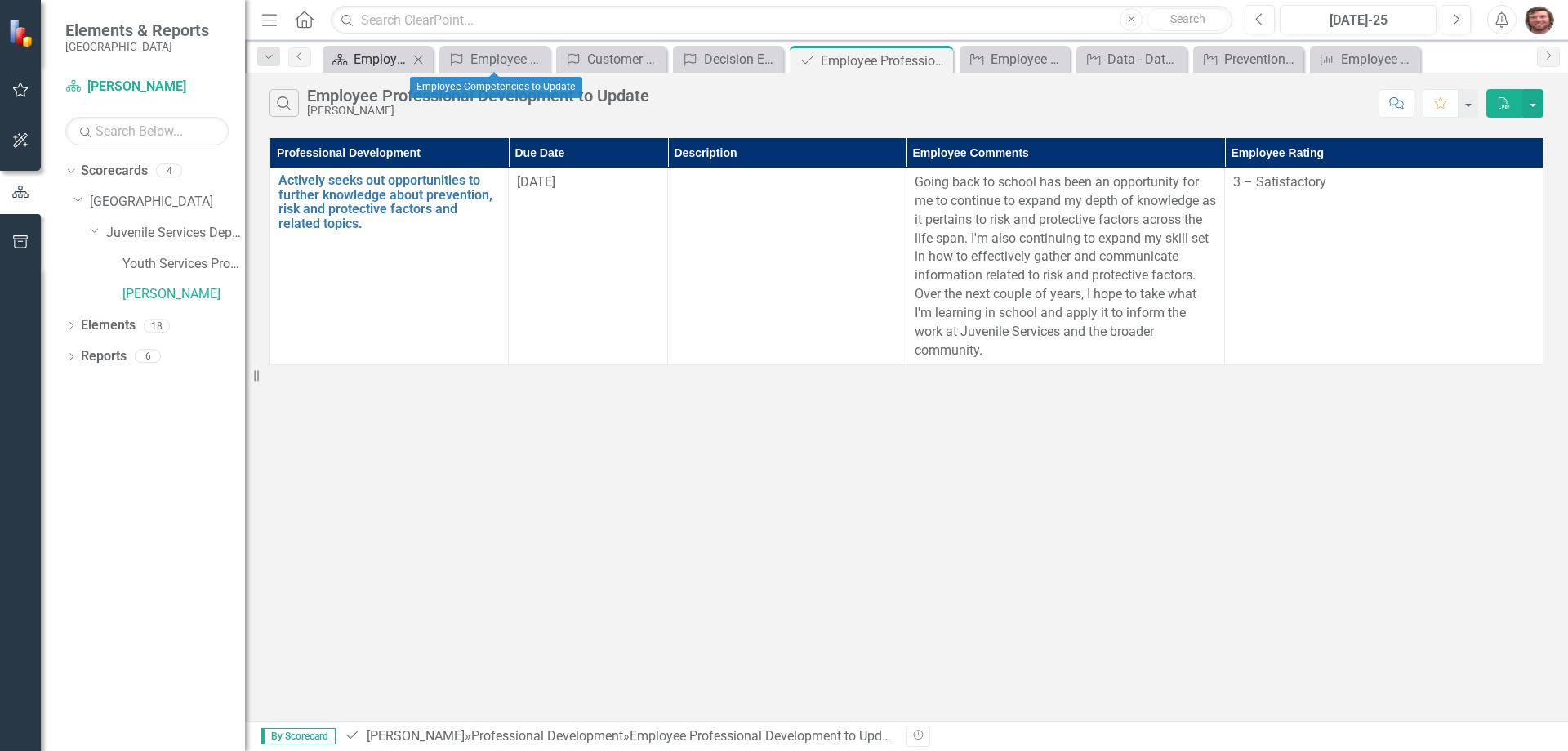
click at [376, 65] on div "Employee Evaluation Navigation" at bounding box center [381, 59] width 55 height 21
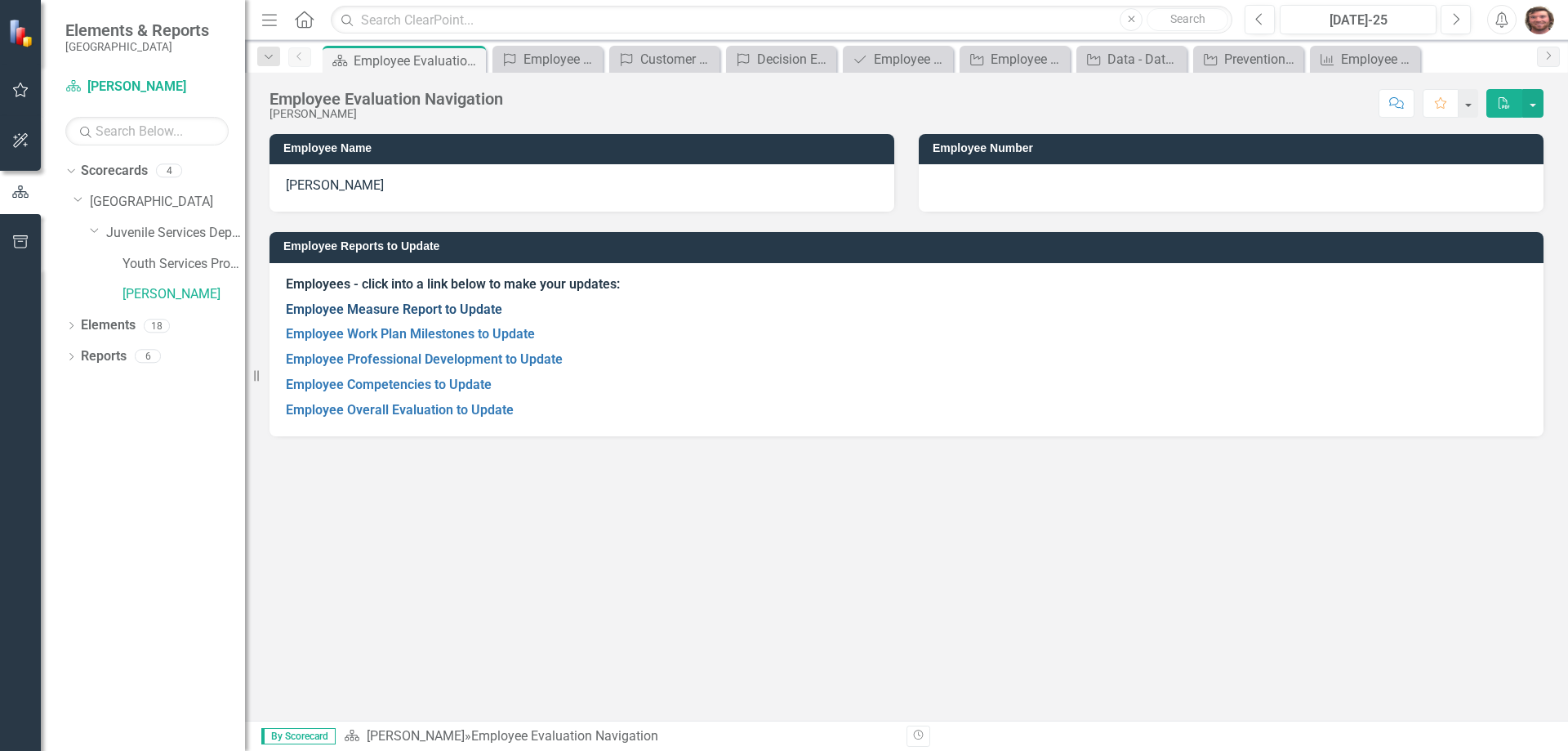
click at [448, 306] on link "Employee Measure Report to Update" at bounding box center [393, 309] width 216 height 15
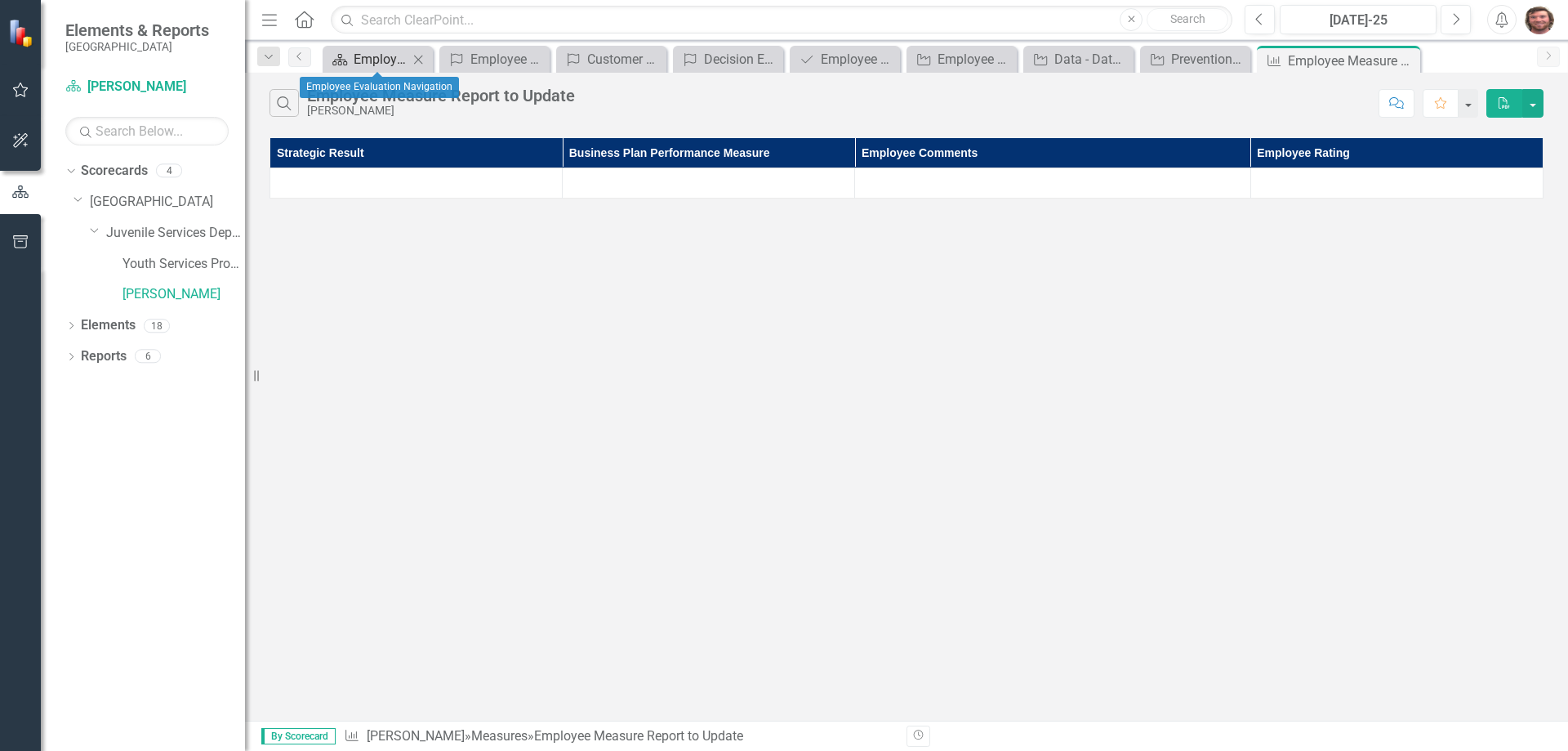
click at [354, 58] on div "Employee Evaluation Navigation" at bounding box center [381, 59] width 55 height 21
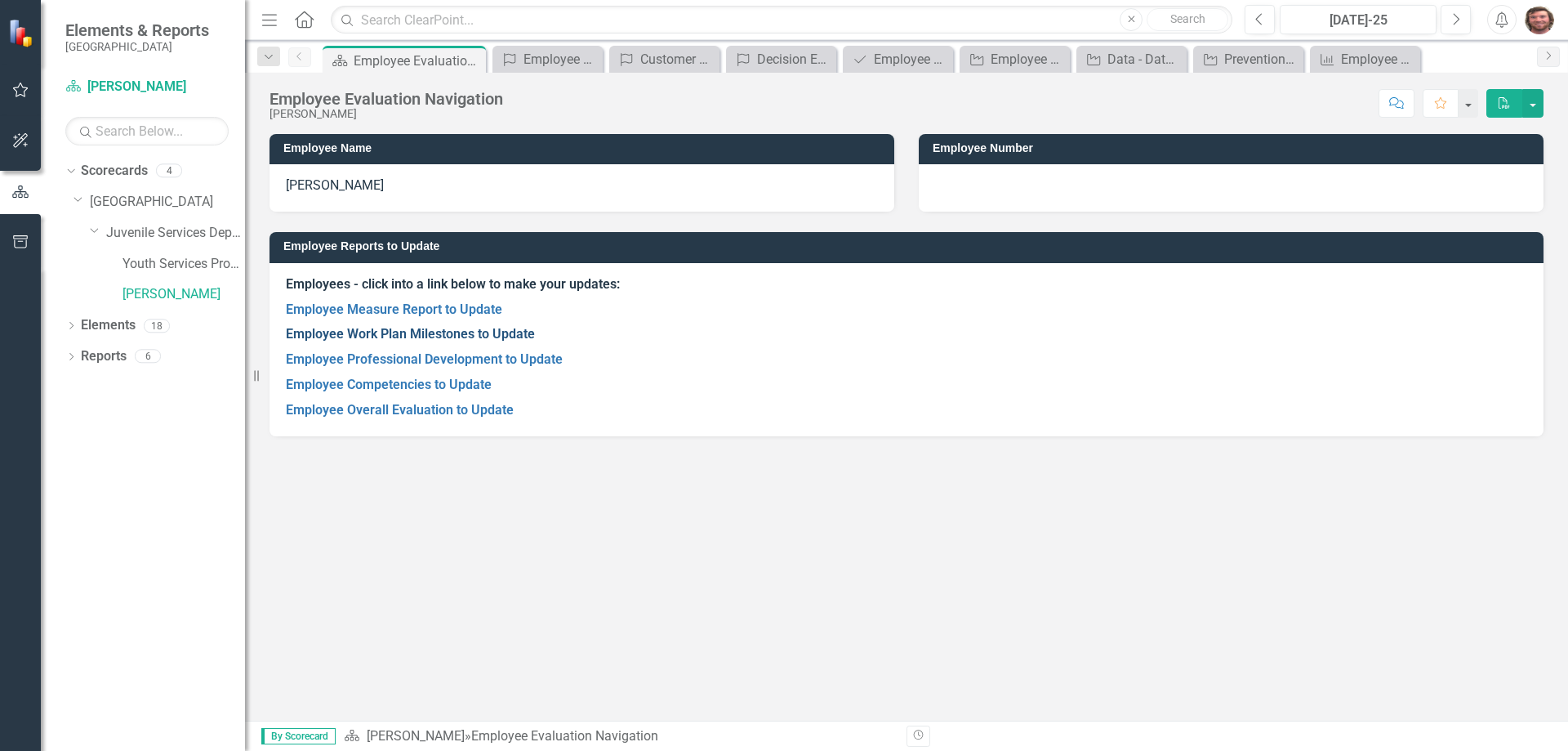
click at [426, 334] on link "Employee Work Plan Milestones to Update" at bounding box center [410, 333] width 249 height 15
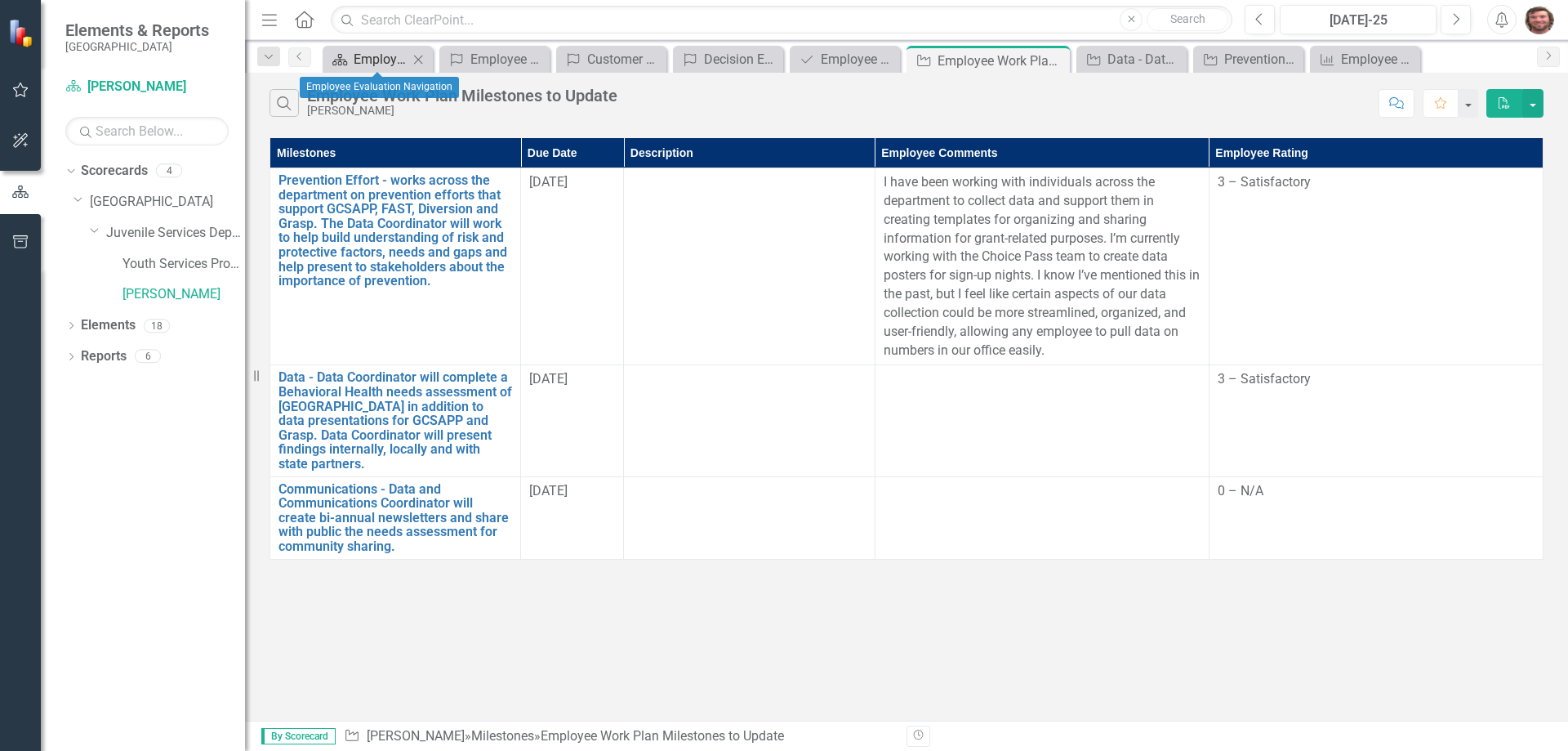
click at [387, 58] on div "Employee Evaluation Navigation" at bounding box center [381, 59] width 55 height 21
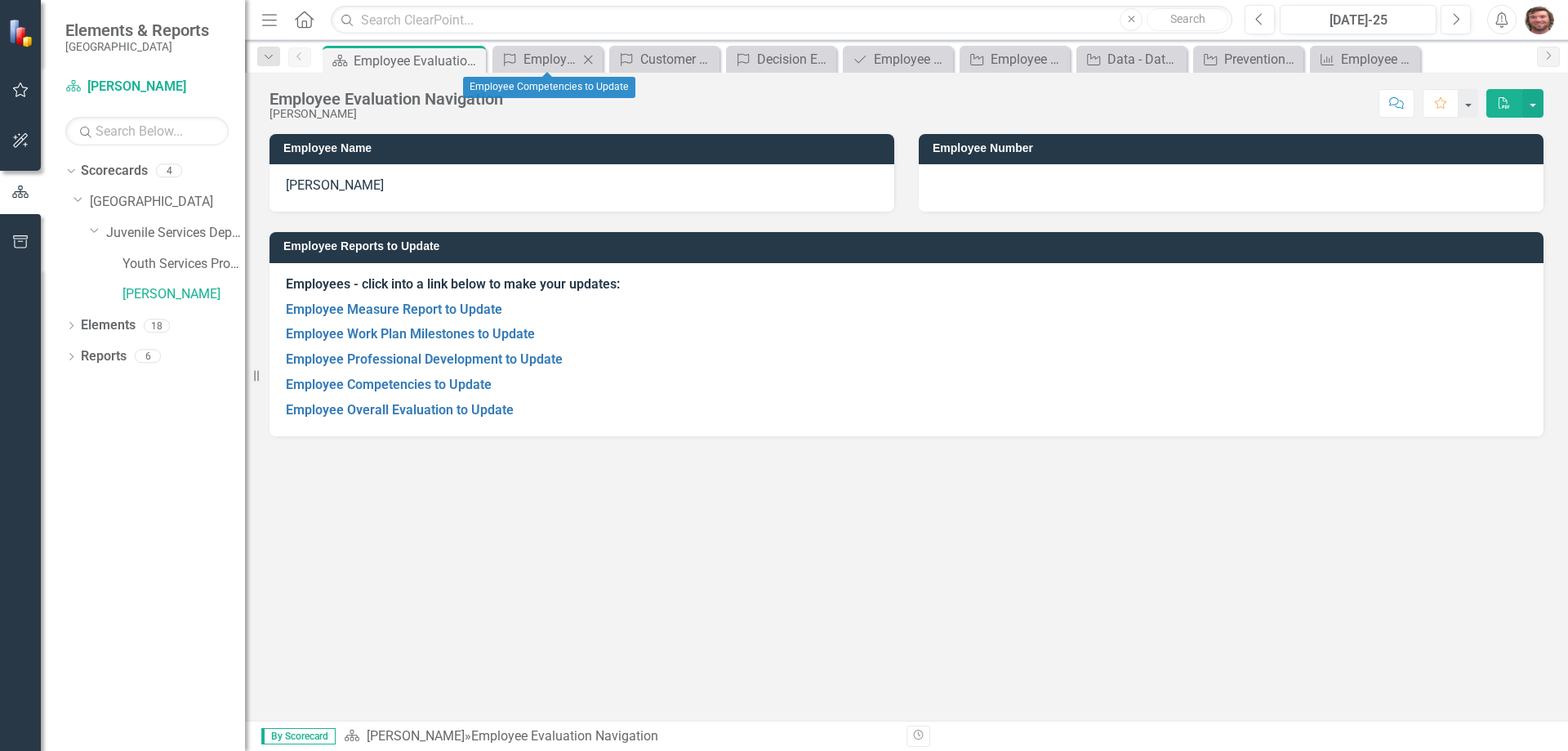
click at [585, 56] on icon at bounding box center [588, 59] width 9 height 9
click at [429, 360] on link "Employee Professional Development to Update" at bounding box center [424, 358] width 277 height 15
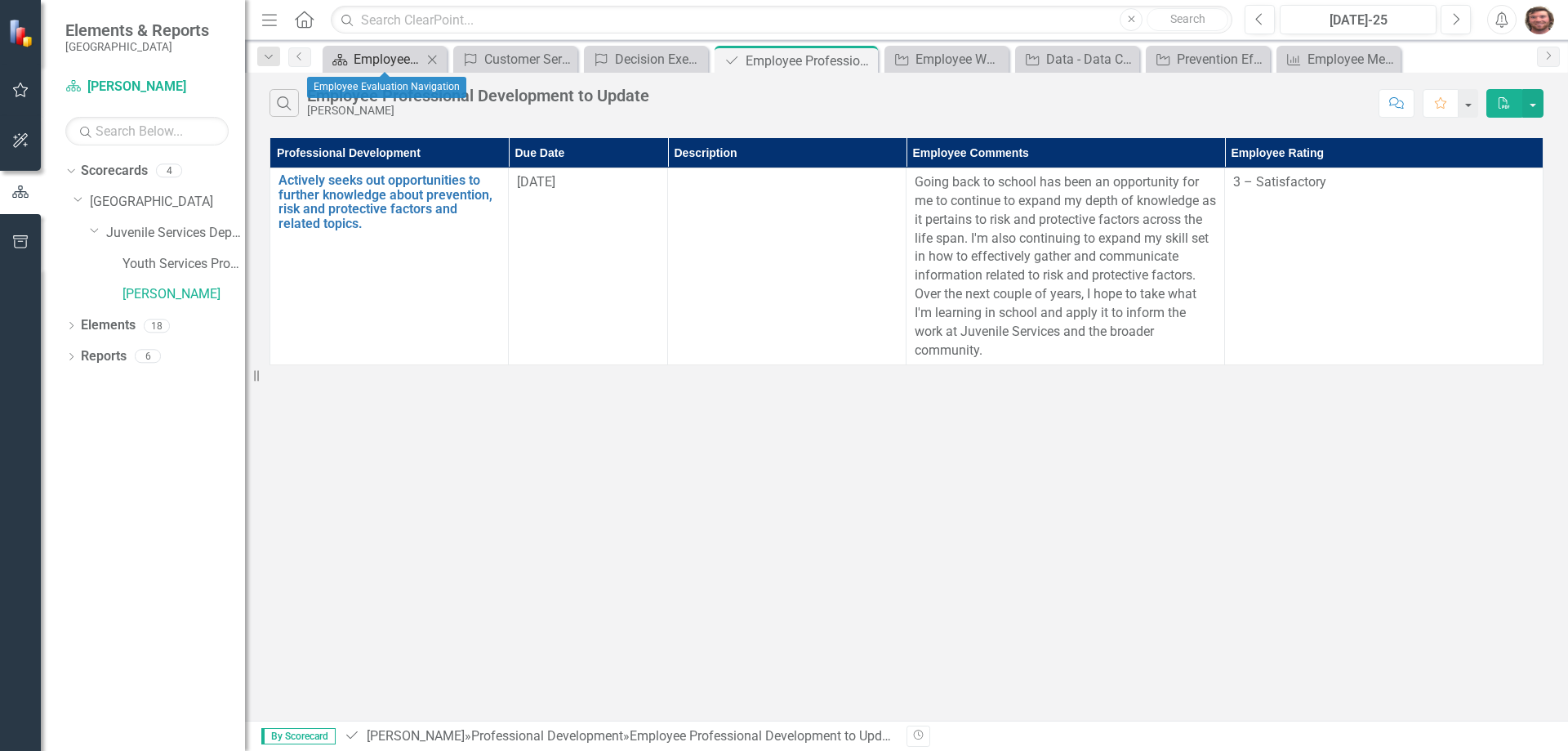
click at [390, 58] on div "Employee Evaluation Navigation" at bounding box center [388, 59] width 68 height 21
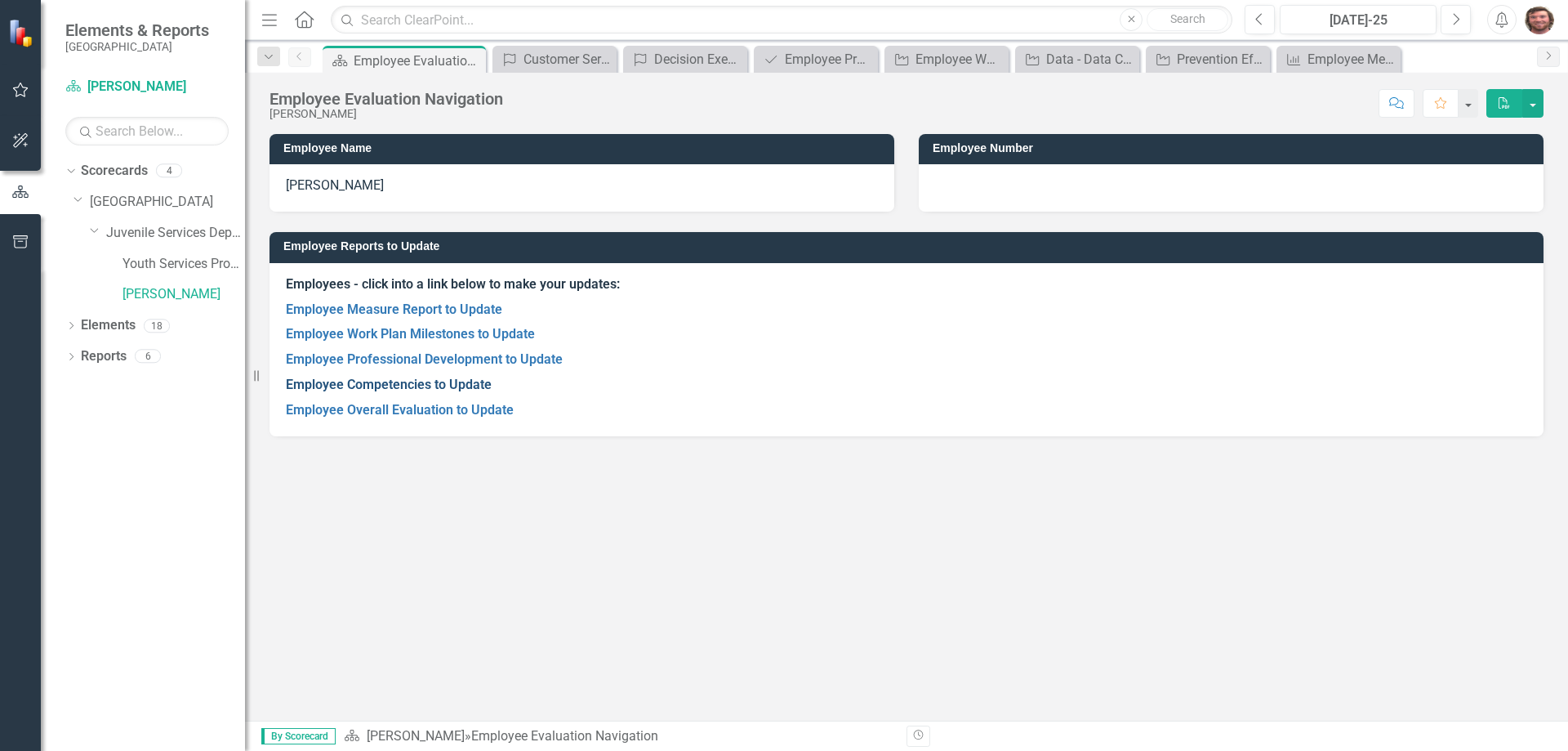
click at [385, 387] on link "Employee Competencies to Update" at bounding box center [388, 384] width 206 height 15
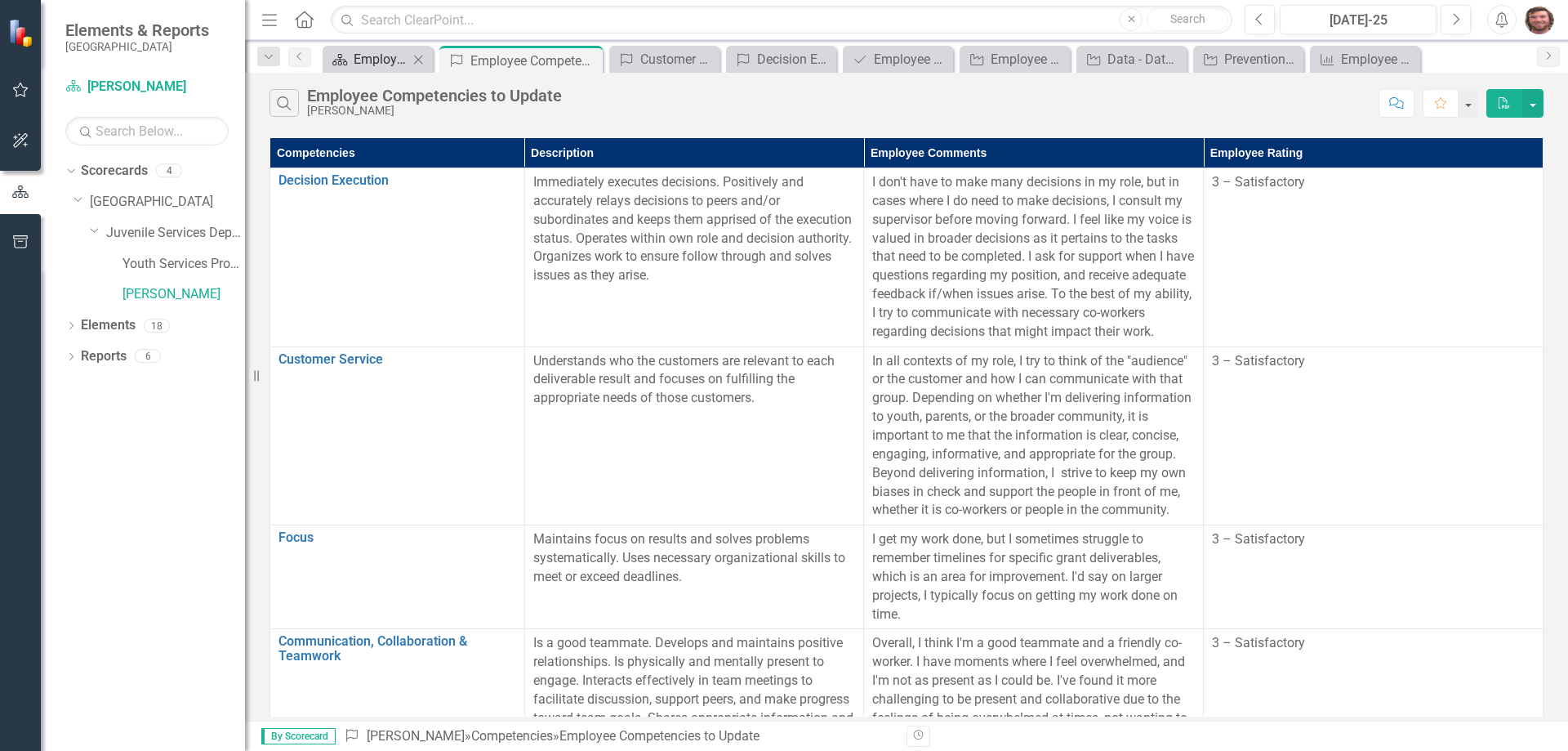
click at [369, 64] on div "Employee Evaluation Navigation" at bounding box center [381, 59] width 55 height 21
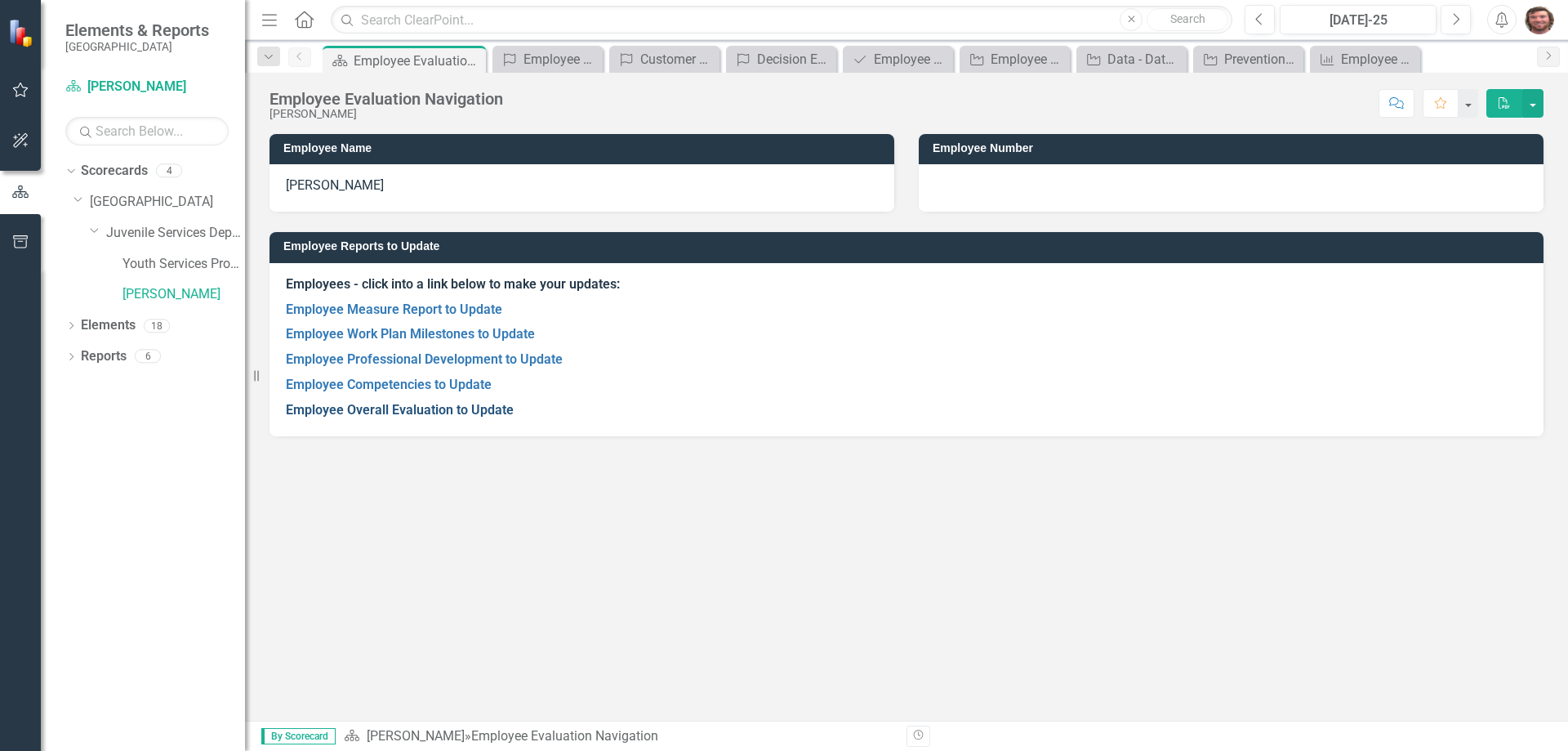
click at [380, 412] on link "Employee Overall Evaluation to Update" at bounding box center [400, 409] width 228 height 15
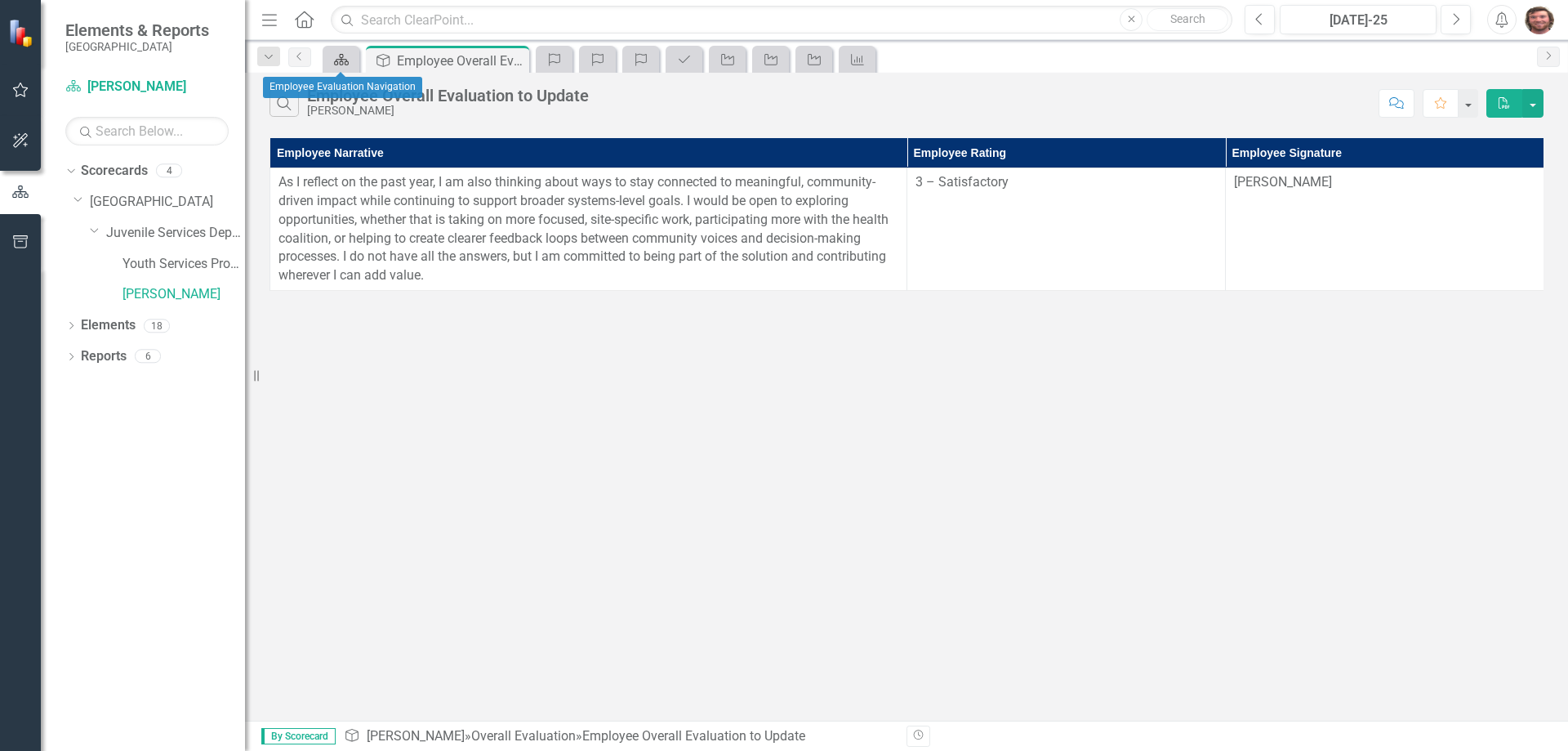
click at [330, 59] on div "Scorecard" at bounding box center [338, 59] width 22 height 21
